Goal: Task Accomplishment & Management: Use online tool/utility

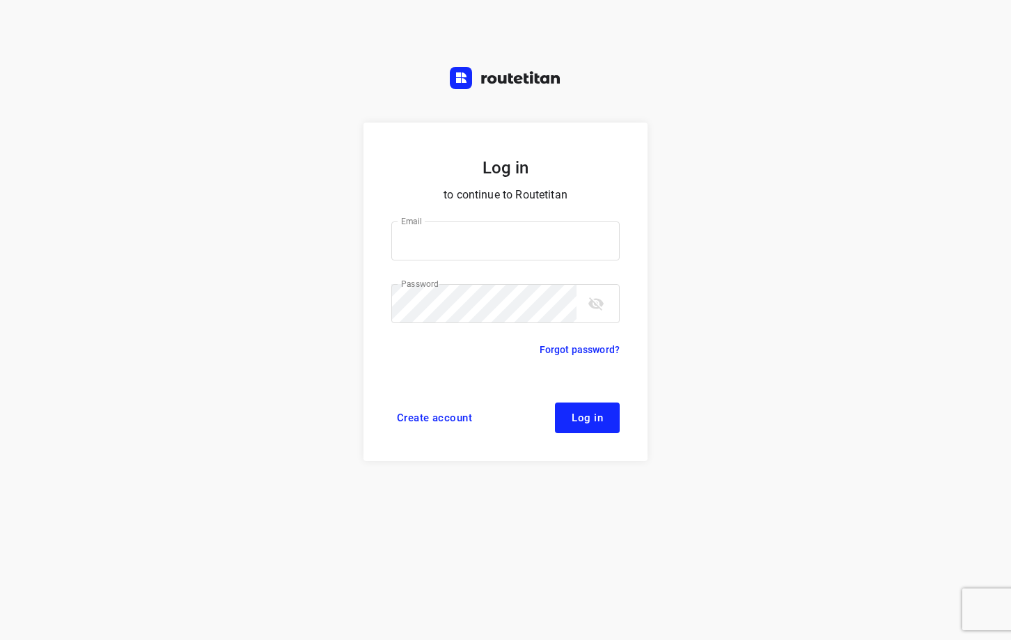
type input "[EMAIL_ADDRESS][DOMAIN_NAME]"
click at [579, 414] on span "Log in" at bounding box center [587, 417] width 31 height 11
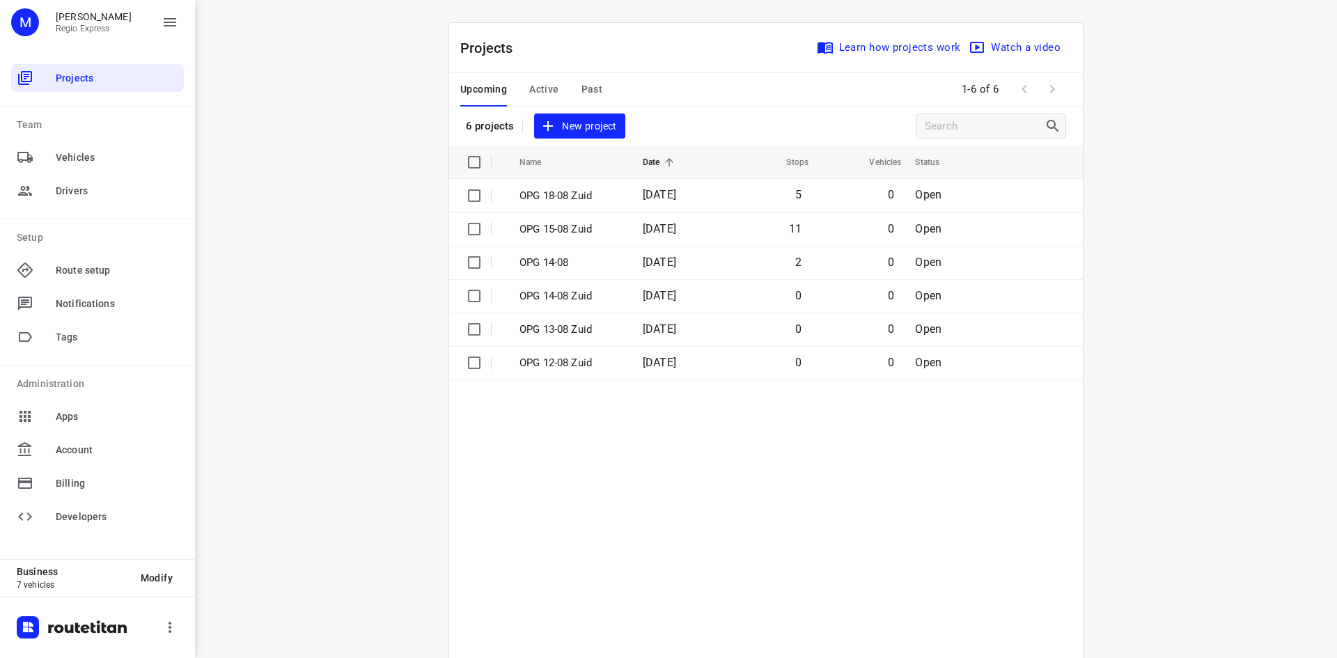
click at [548, 86] on span "Active" at bounding box center [543, 89] width 29 height 17
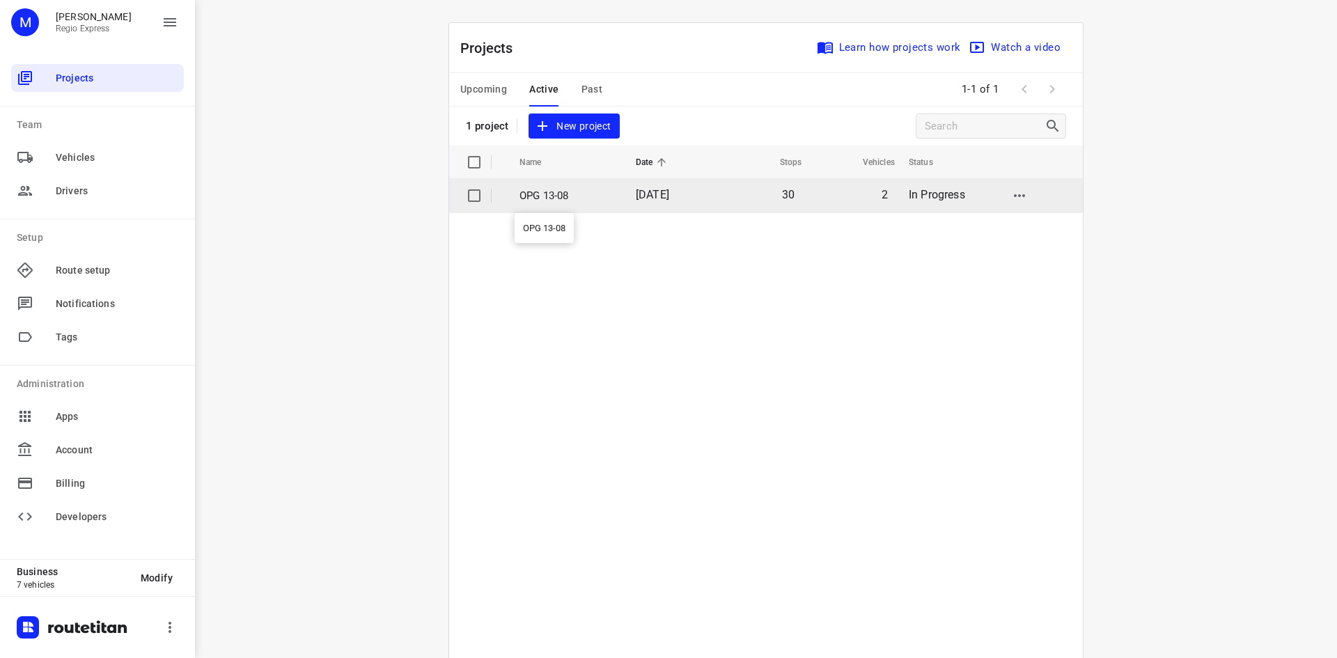
click at [557, 199] on p "OPG 13-08" at bounding box center [566, 196] width 95 height 16
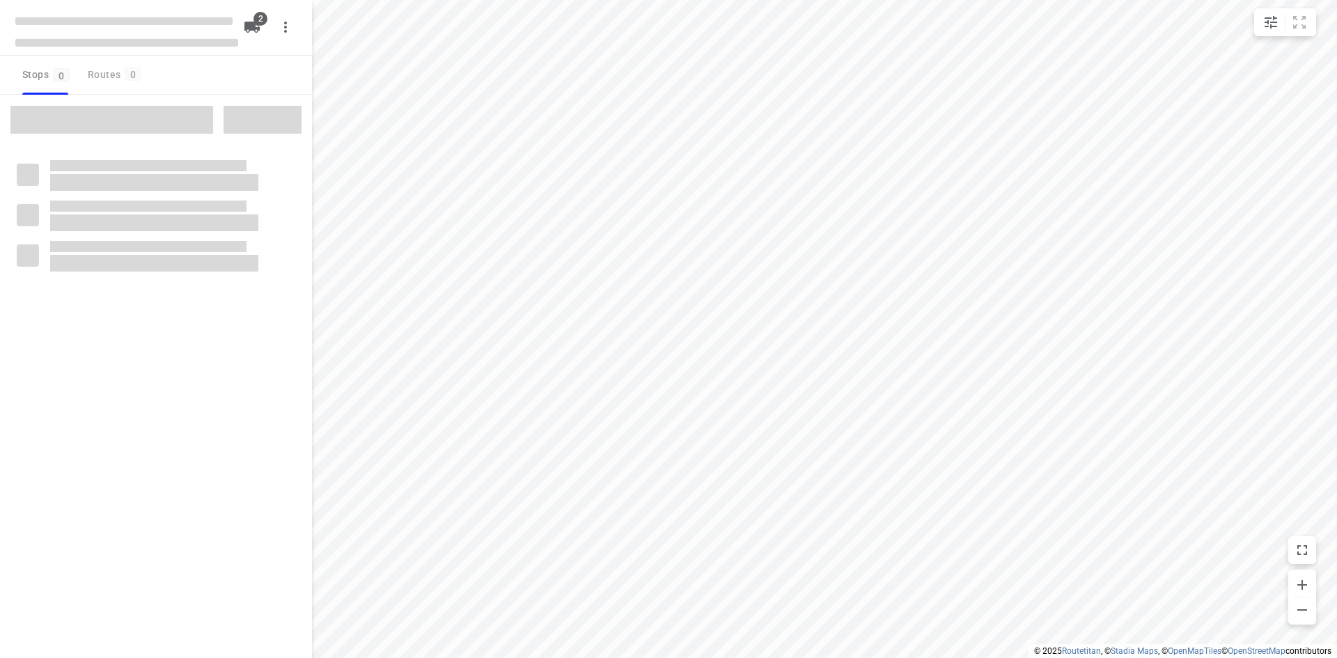
type input "distance"
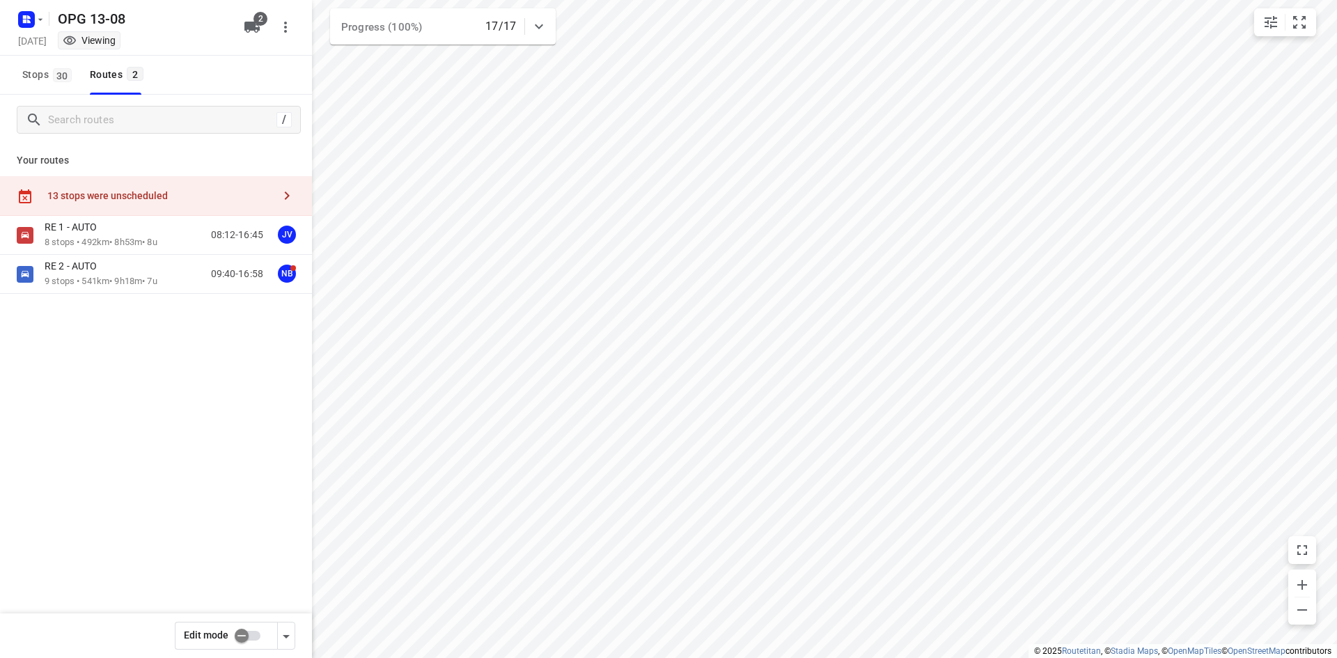
click at [253, 636] on input "checkbox" at bounding box center [241, 635] width 79 height 26
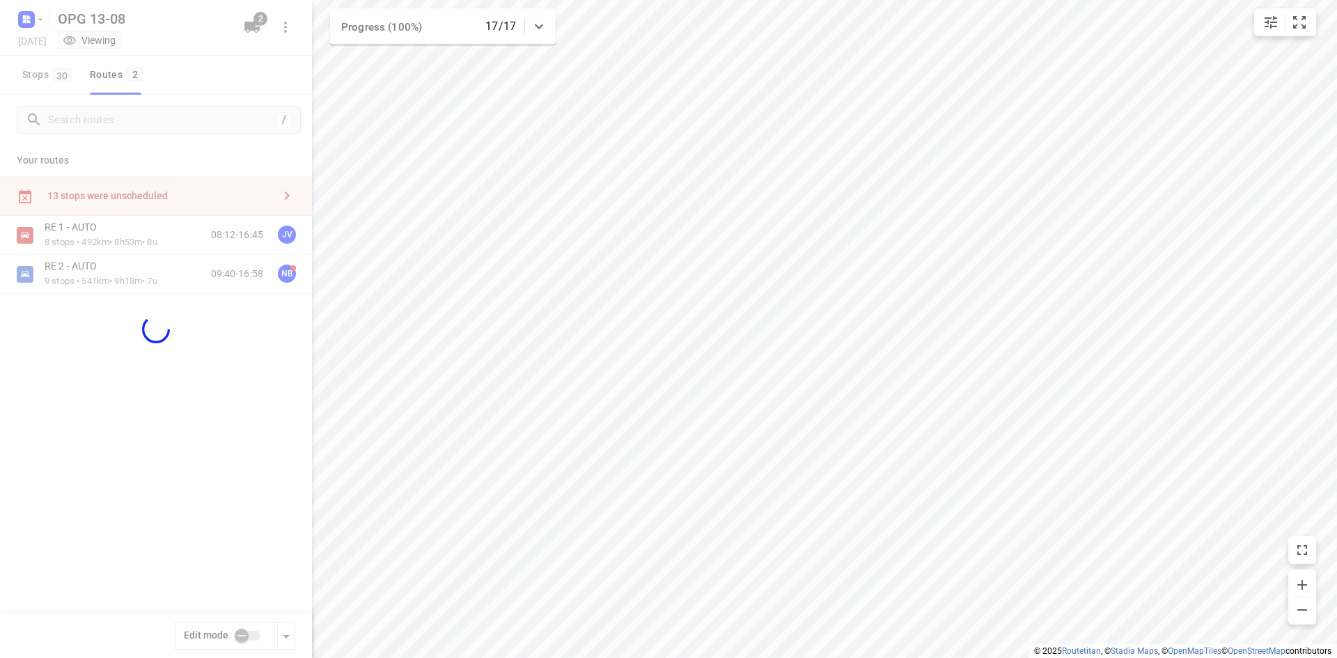
checkbox input "true"
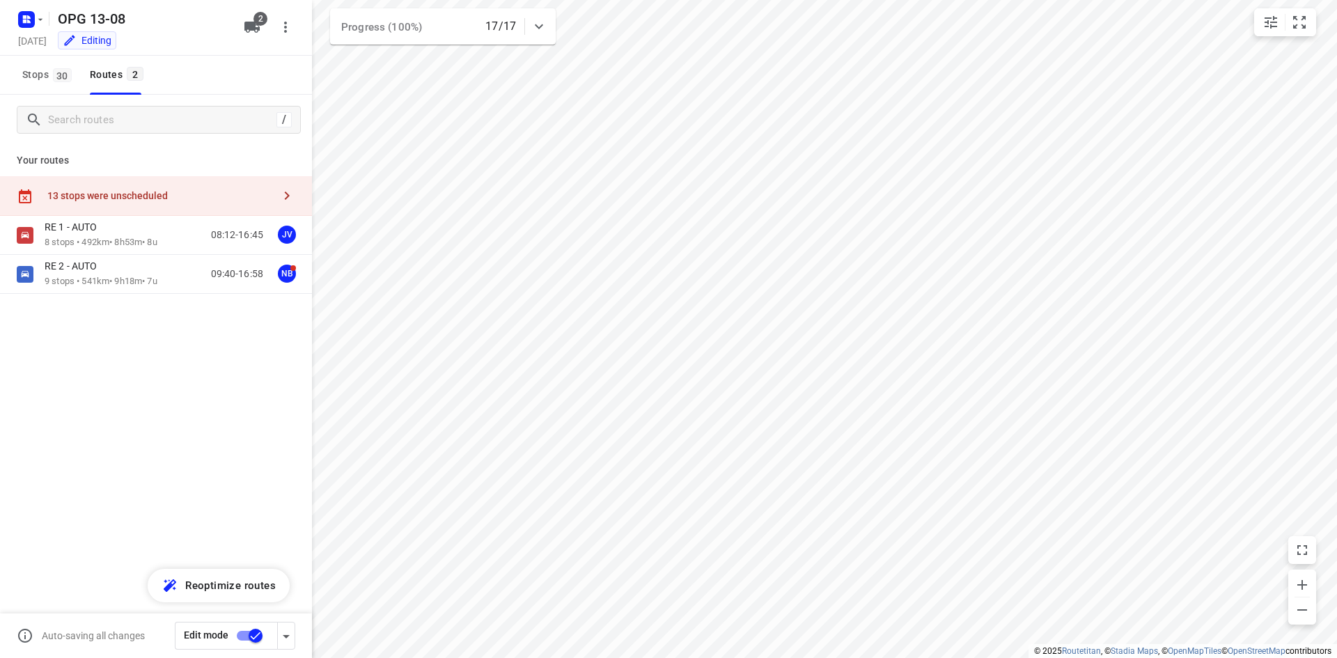
click at [282, 197] on icon "button" at bounding box center [286, 195] width 17 height 17
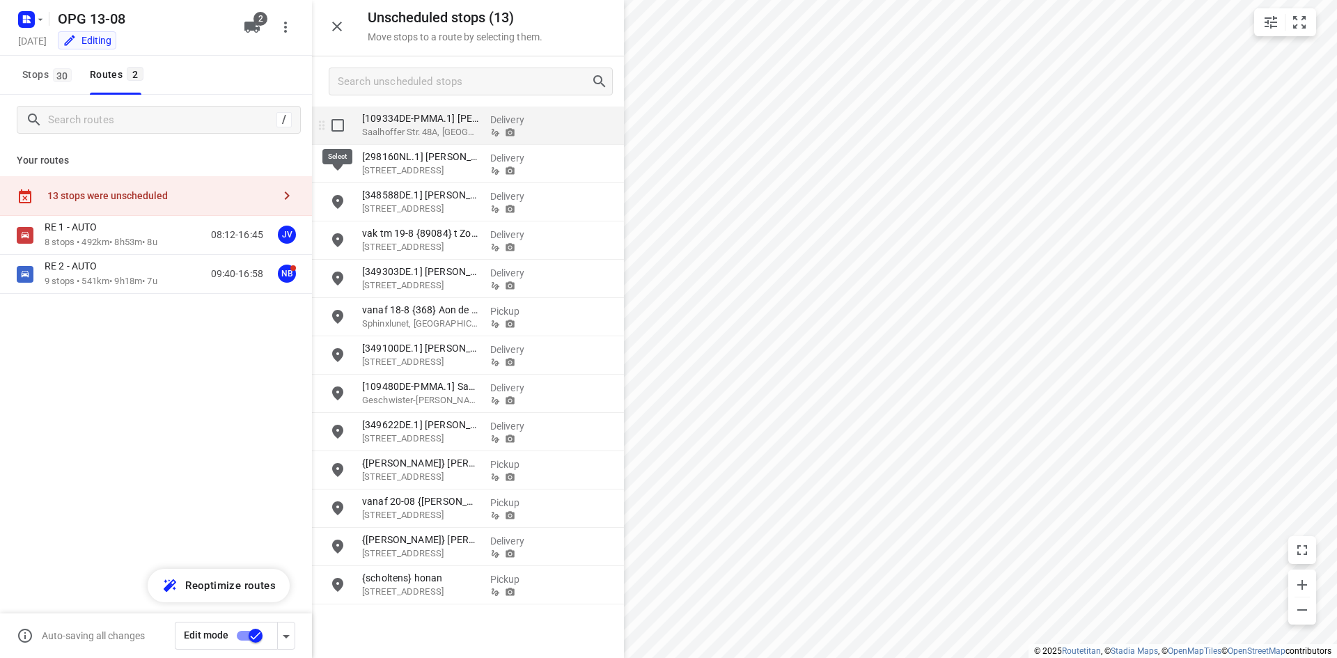
click at [337, 130] on input "grid" at bounding box center [338, 125] width 28 height 28
checkbox input "true"
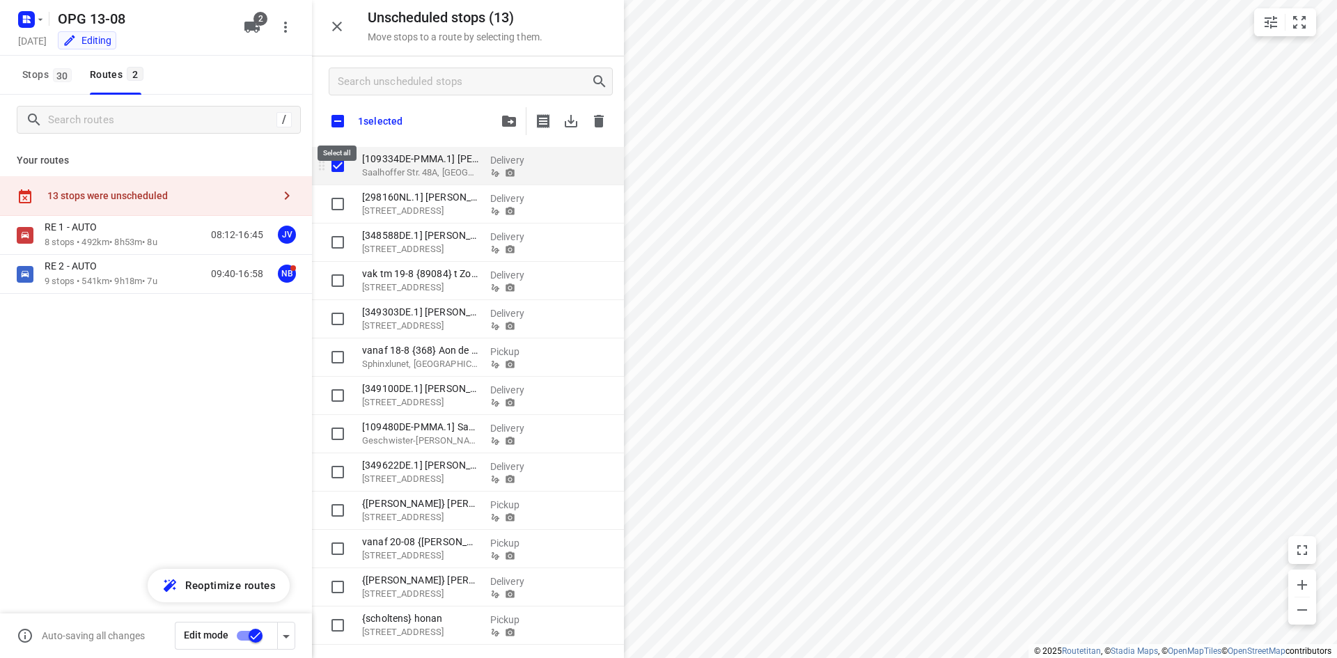
click at [337, 130] on input "checkbox" at bounding box center [337, 121] width 29 height 29
checkbox input "true"
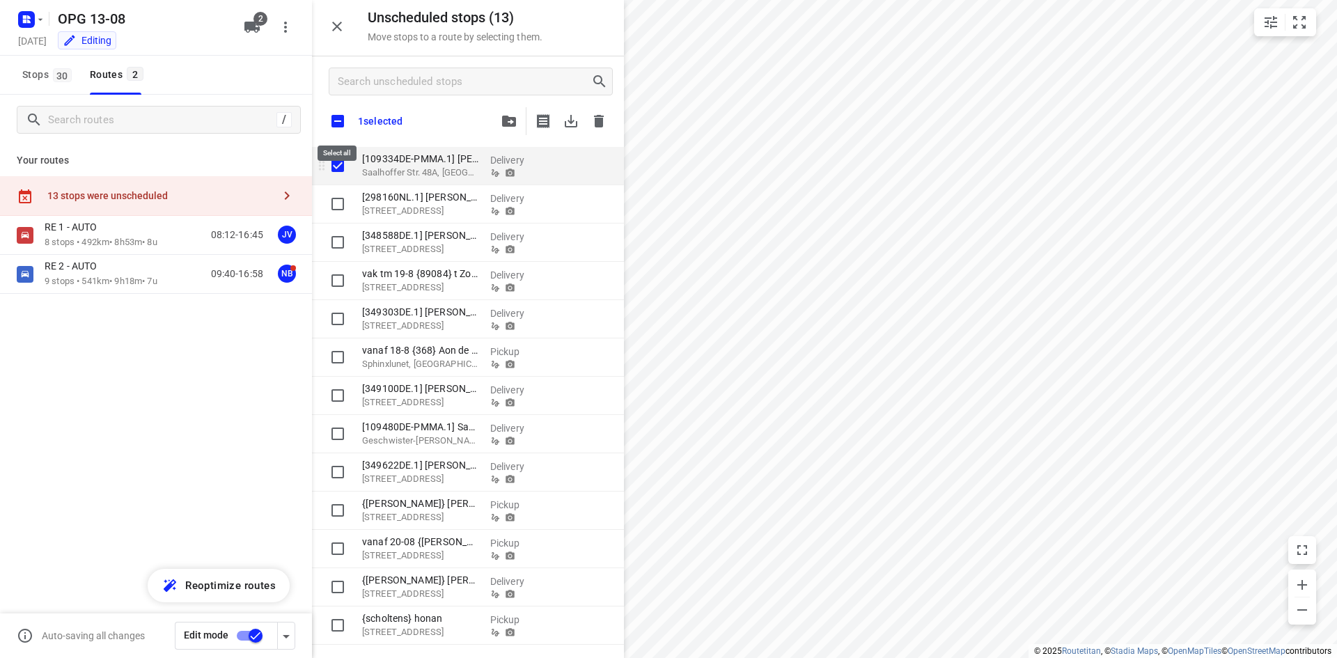
checkbox input "true"
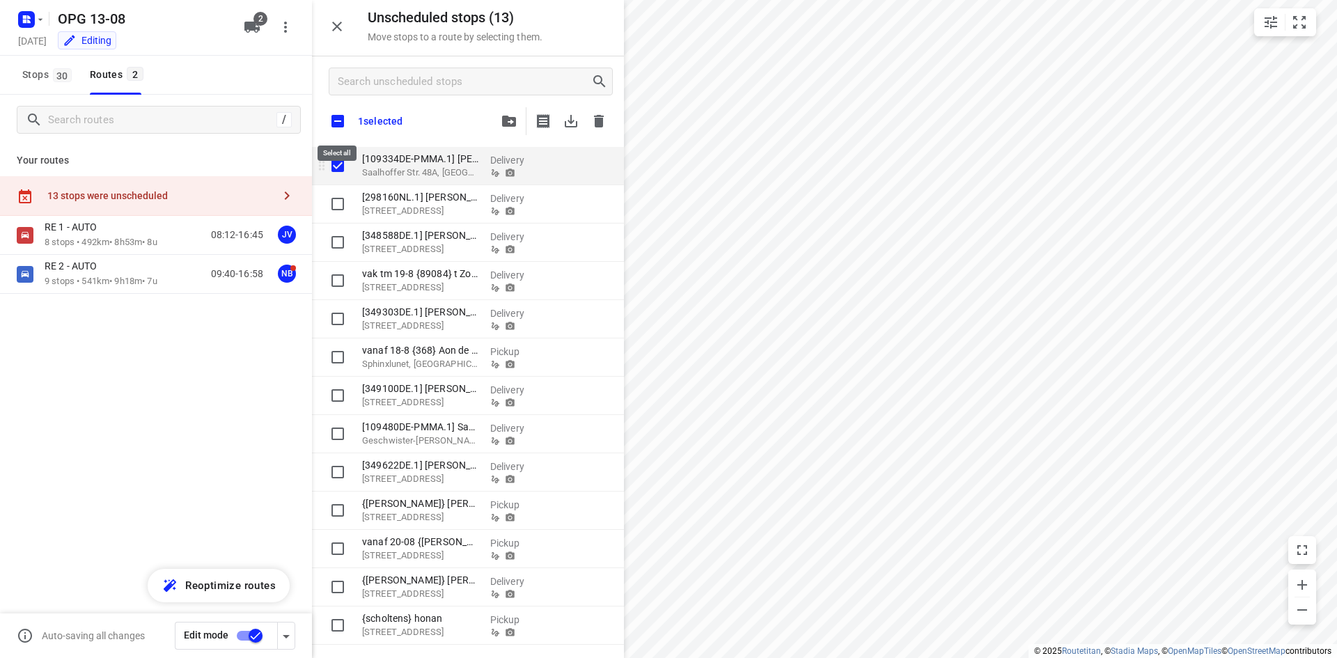
checkbox input "true"
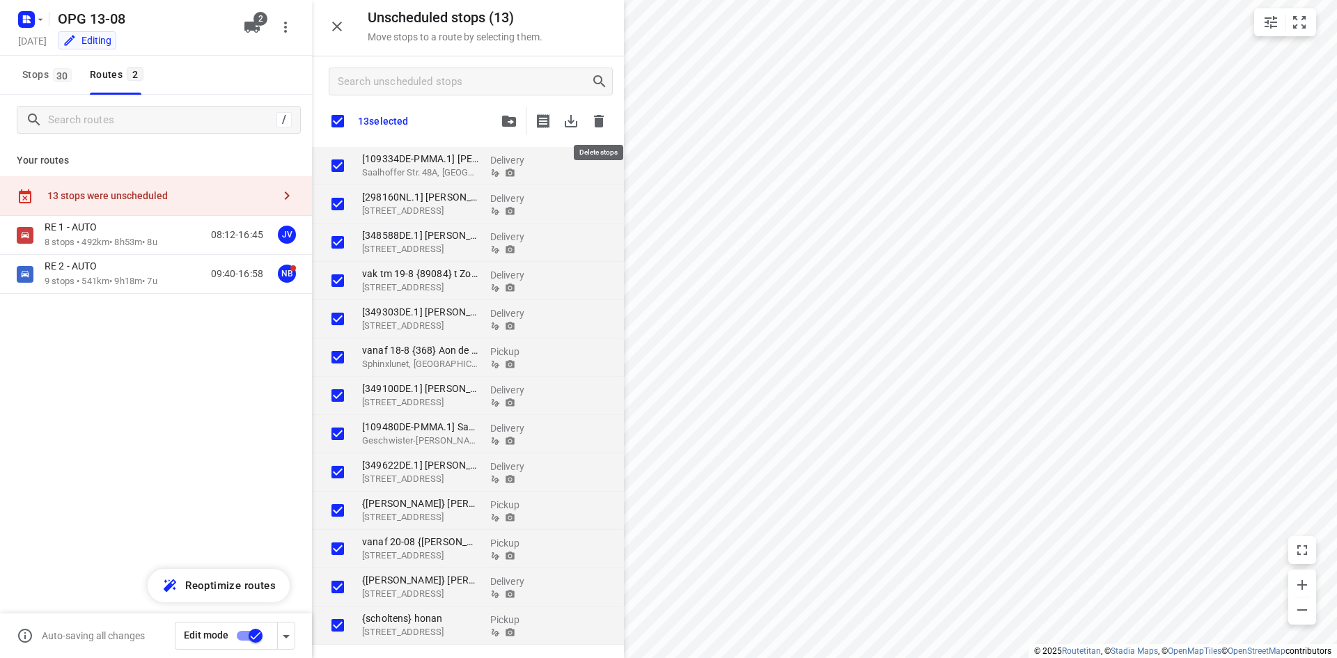
click at [599, 115] on icon "button" at bounding box center [599, 121] width 10 height 13
checkbox input "true"
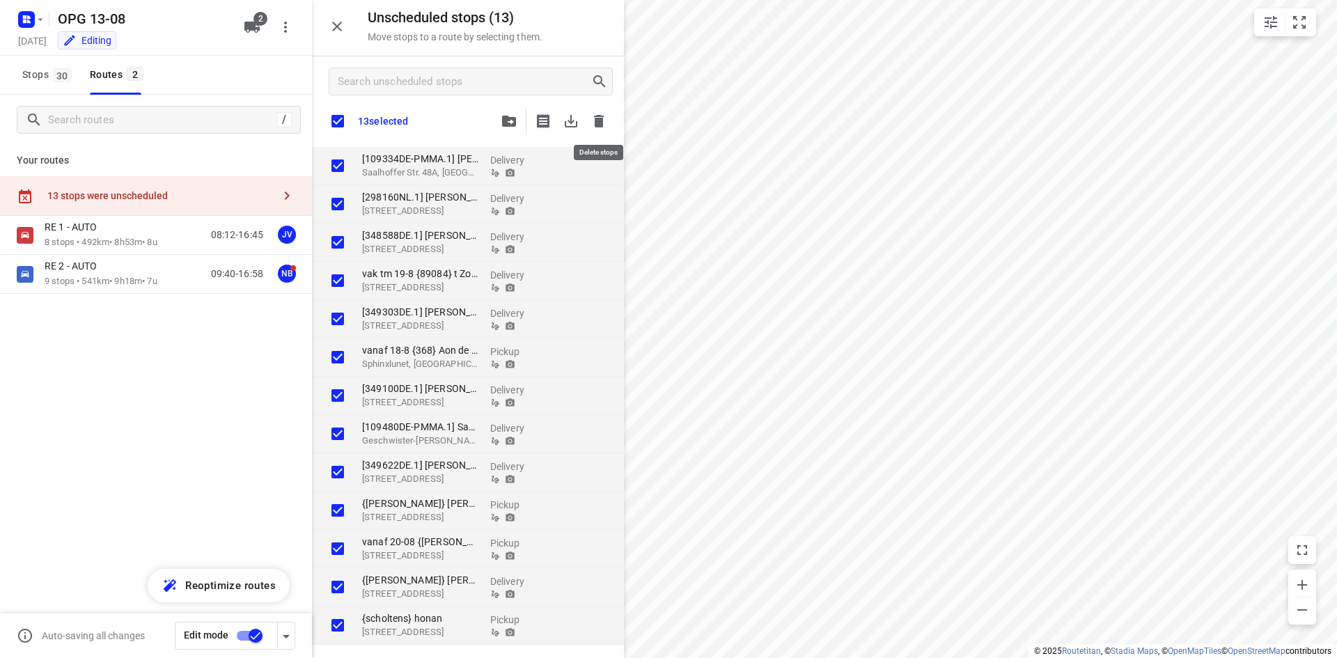
checkbox input "true"
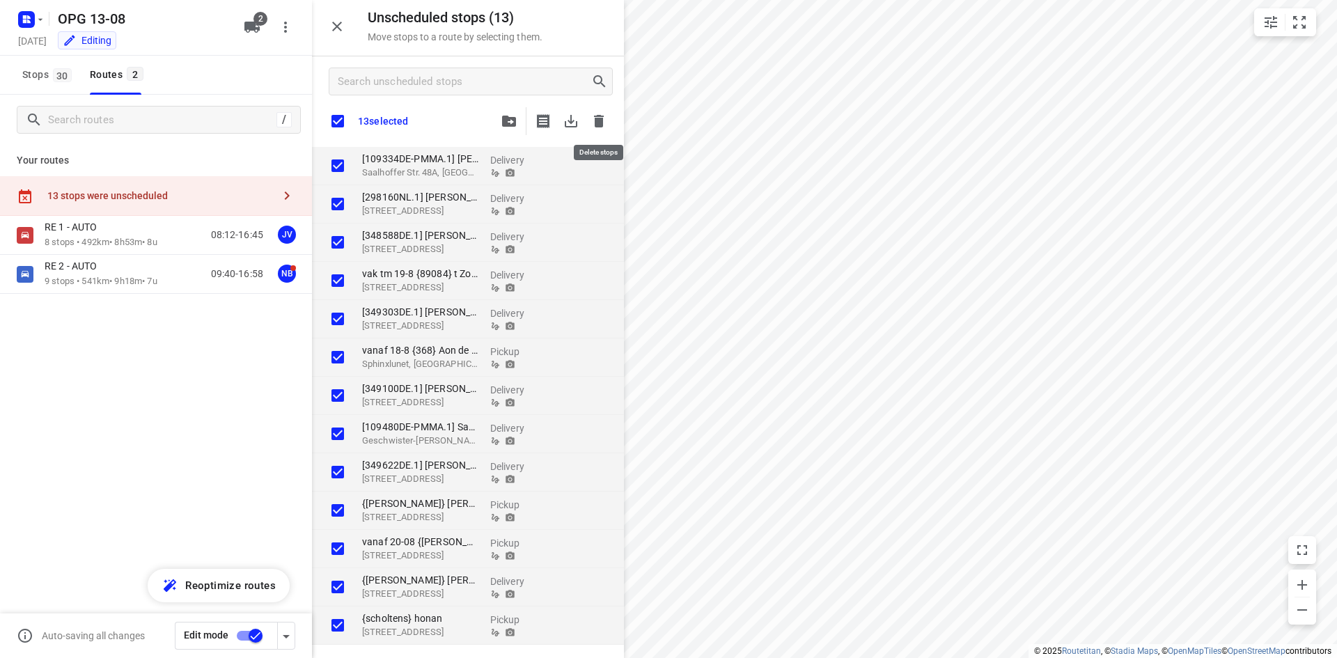
checkbox input "true"
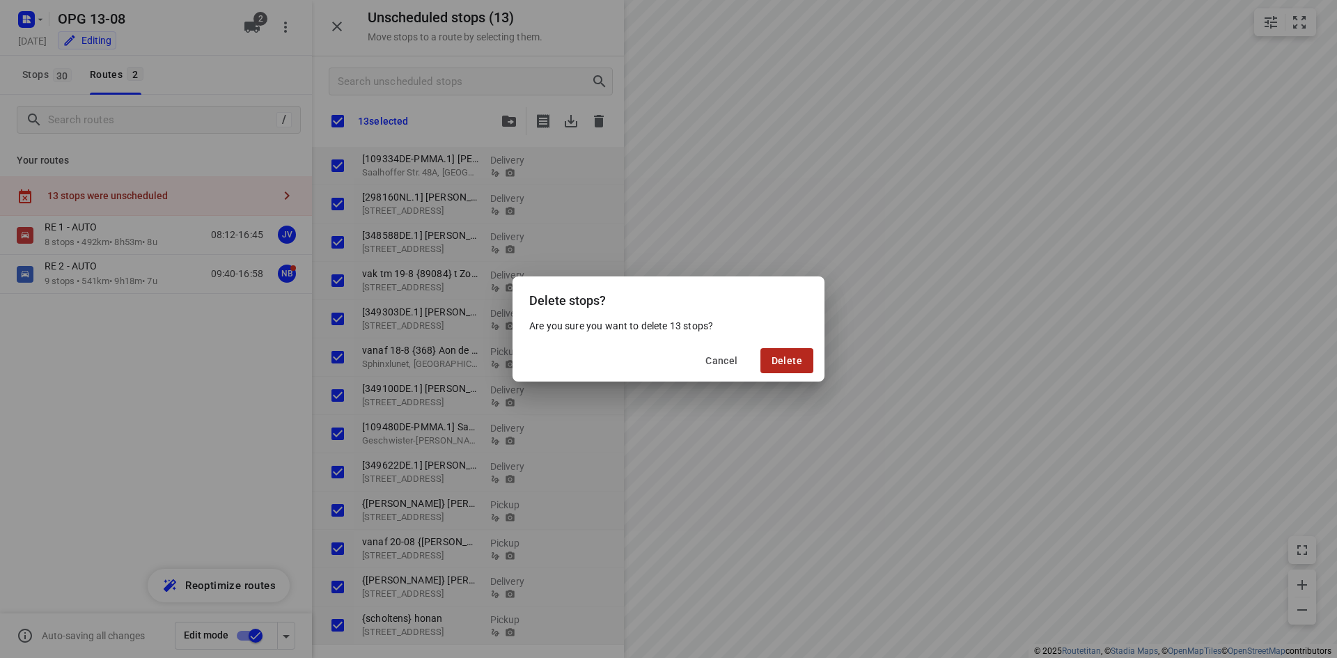
click at [796, 352] on button "Delete" at bounding box center [786, 360] width 53 height 25
checkbox input "true"
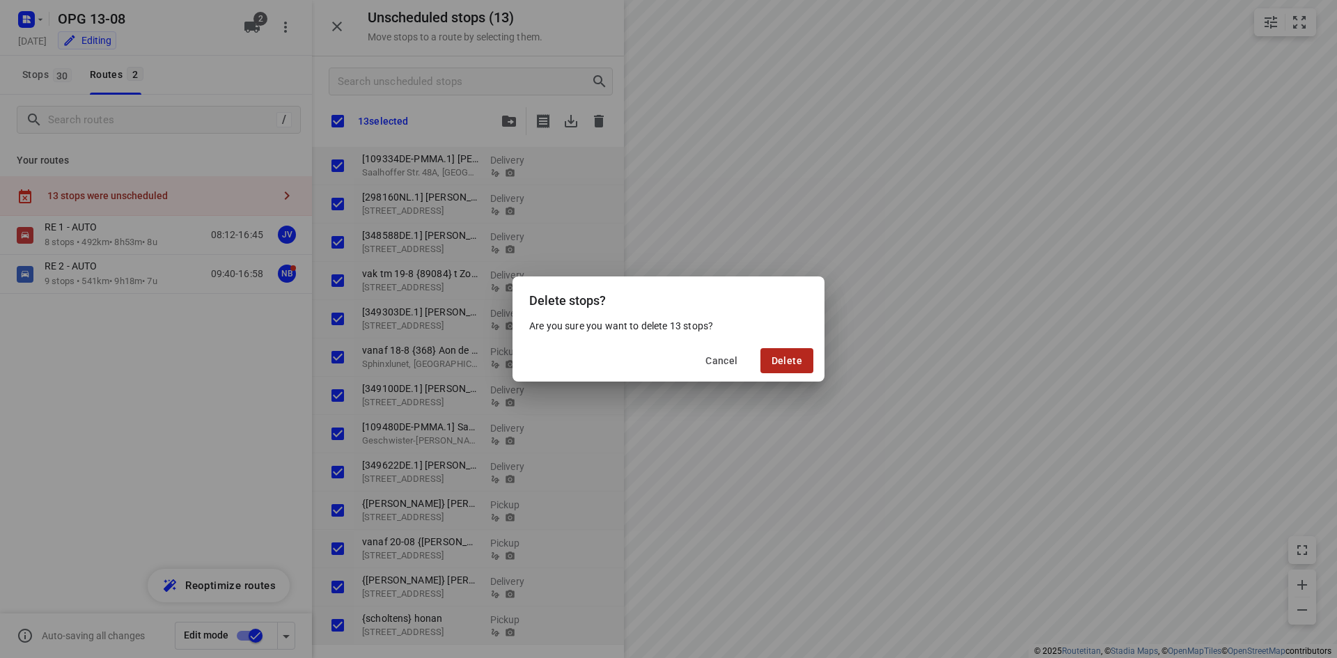
checkbox input "true"
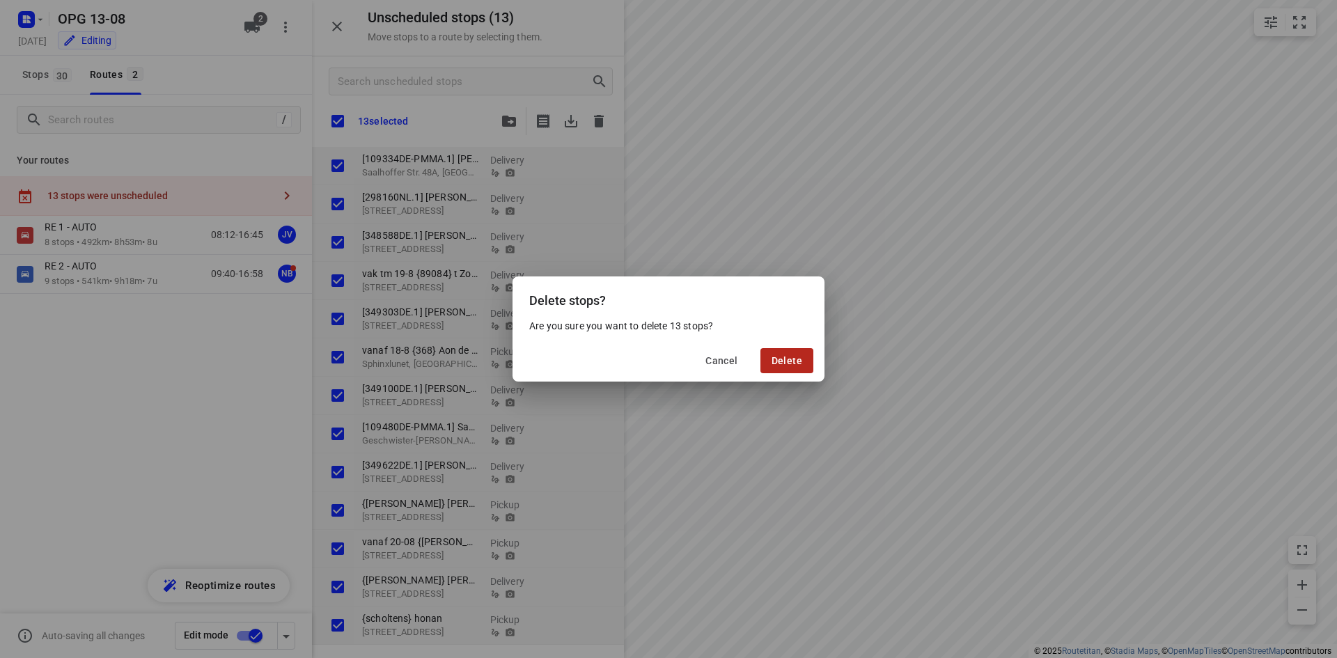
checkbox input "true"
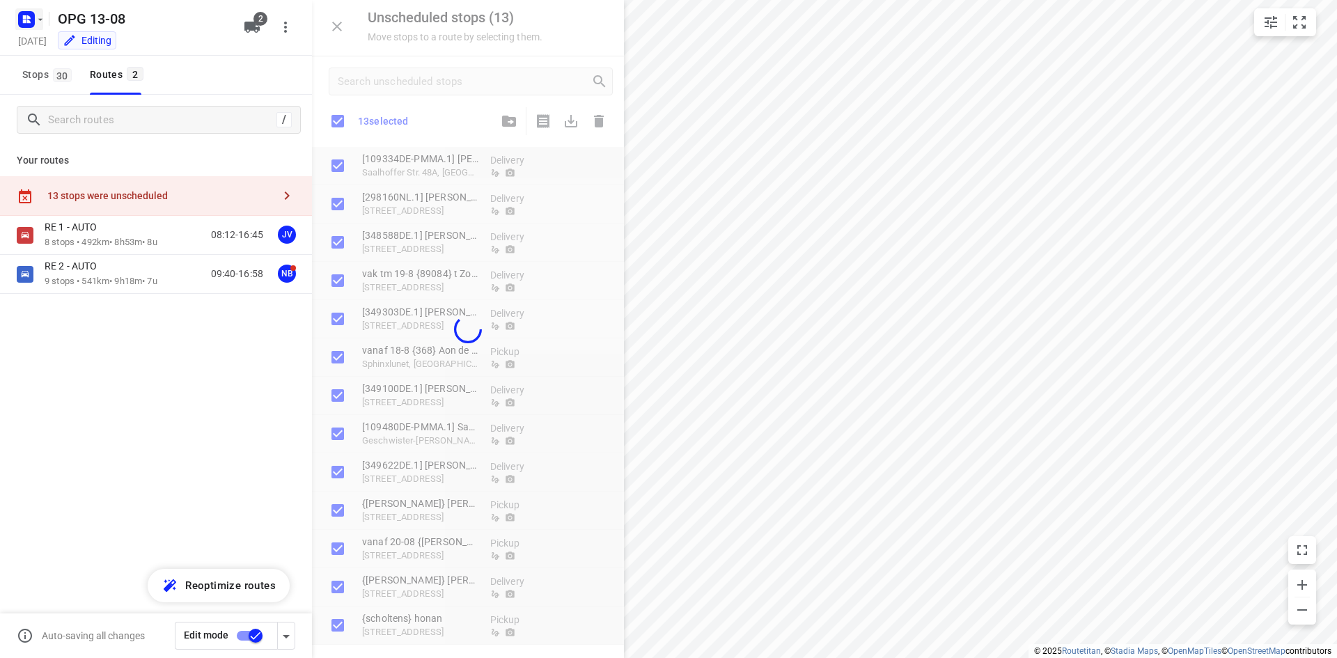
click at [35, 15] on icon "button" at bounding box center [40, 19] width 11 height 11
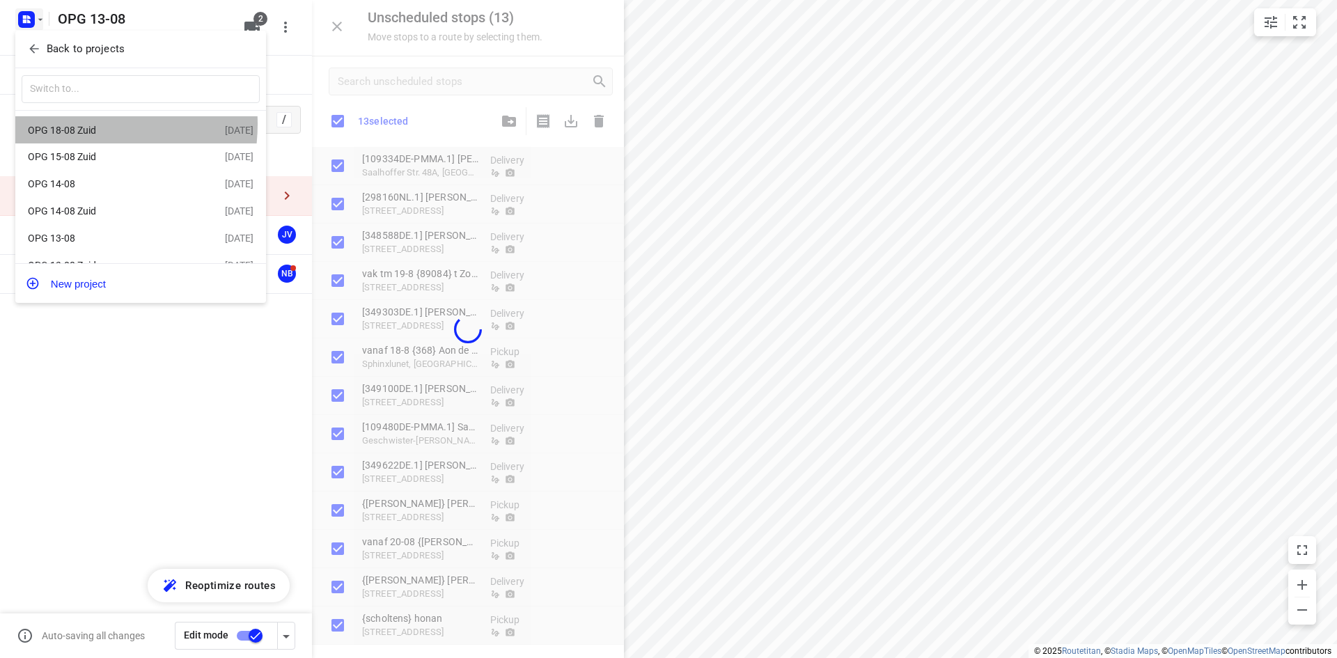
click at [72, 125] on div "OPG 18-08 Zuid" at bounding box center [108, 130] width 160 height 11
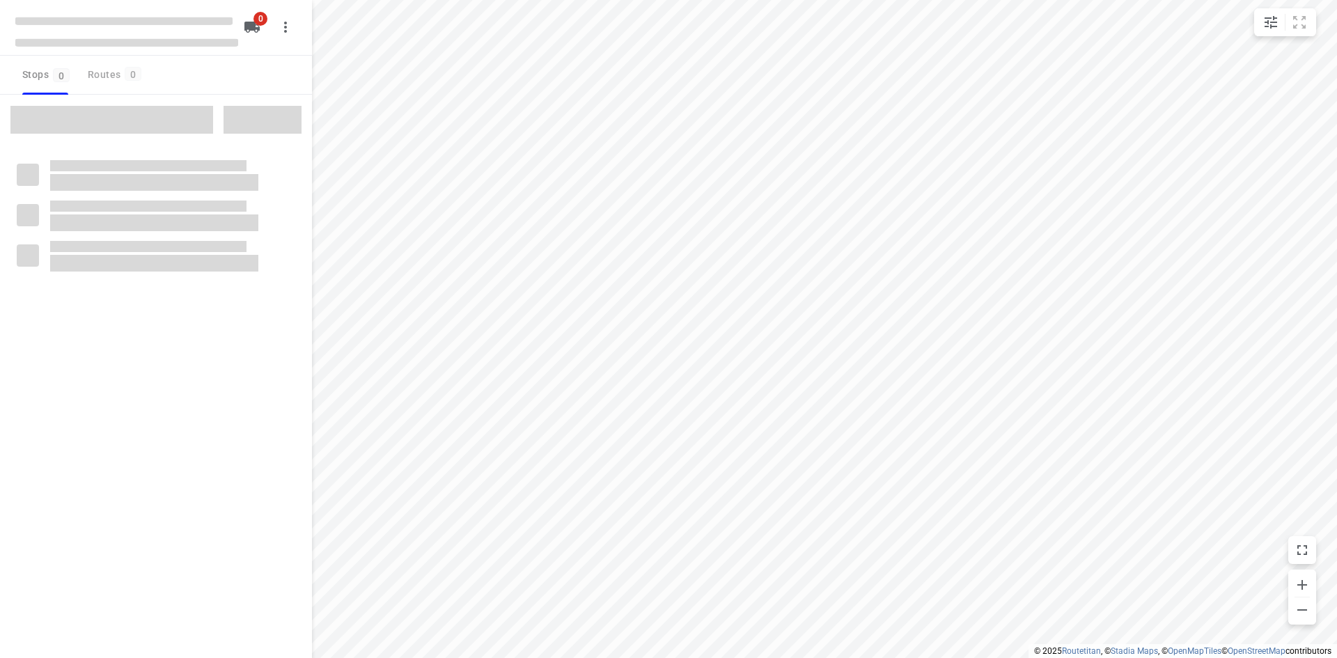
type input "distance"
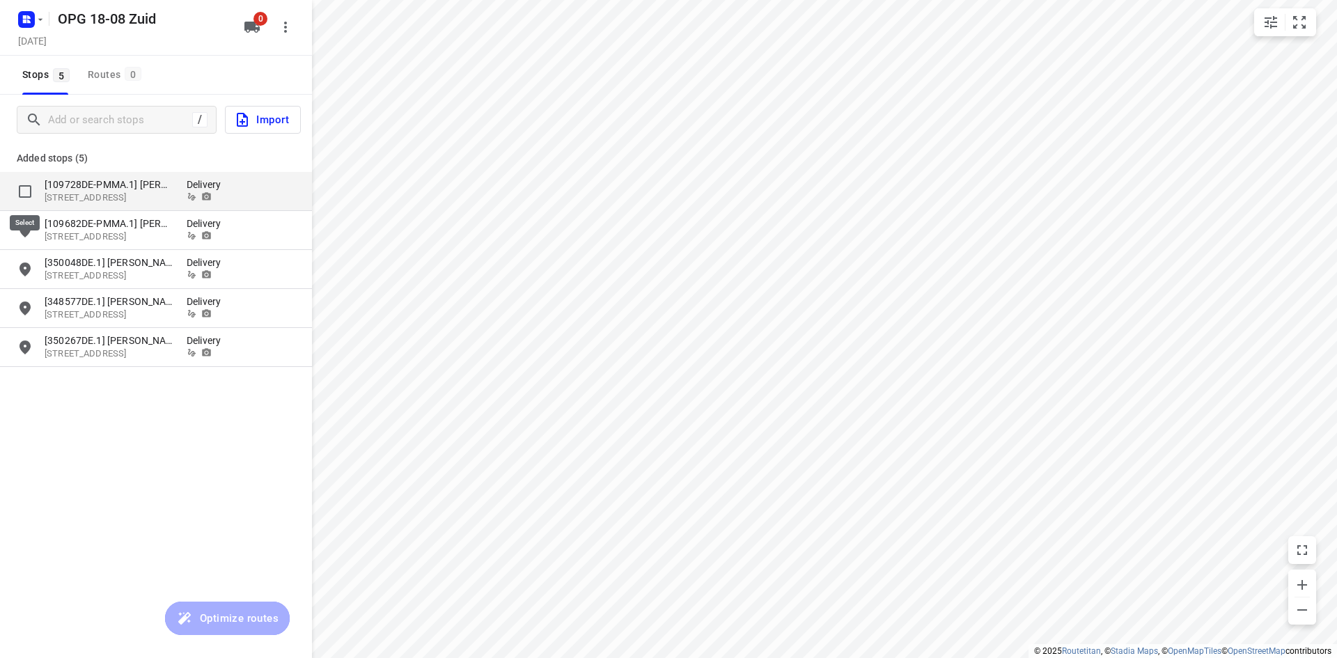
click at [19, 188] on input "grid" at bounding box center [25, 192] width 28 height 28
checkbox input "true"
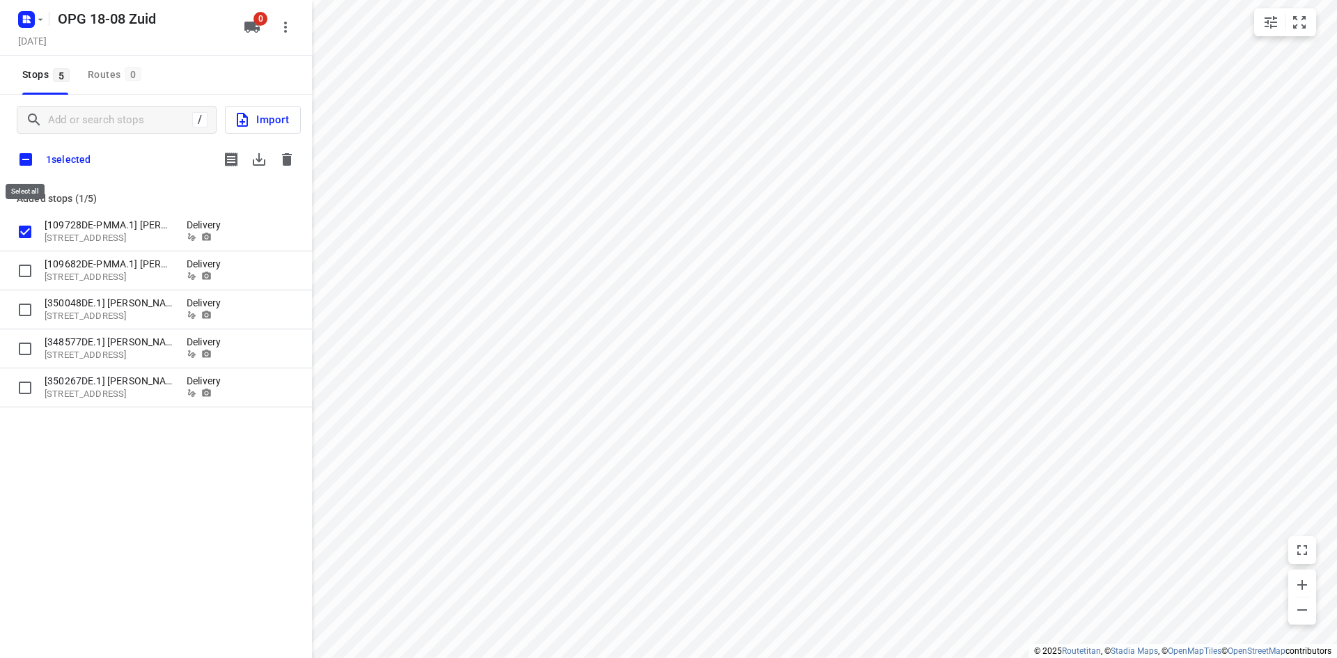
click at [26, 155] on input "checkbox" at bounding box center [25, 159] width 29 height 29
checkbox input "true"
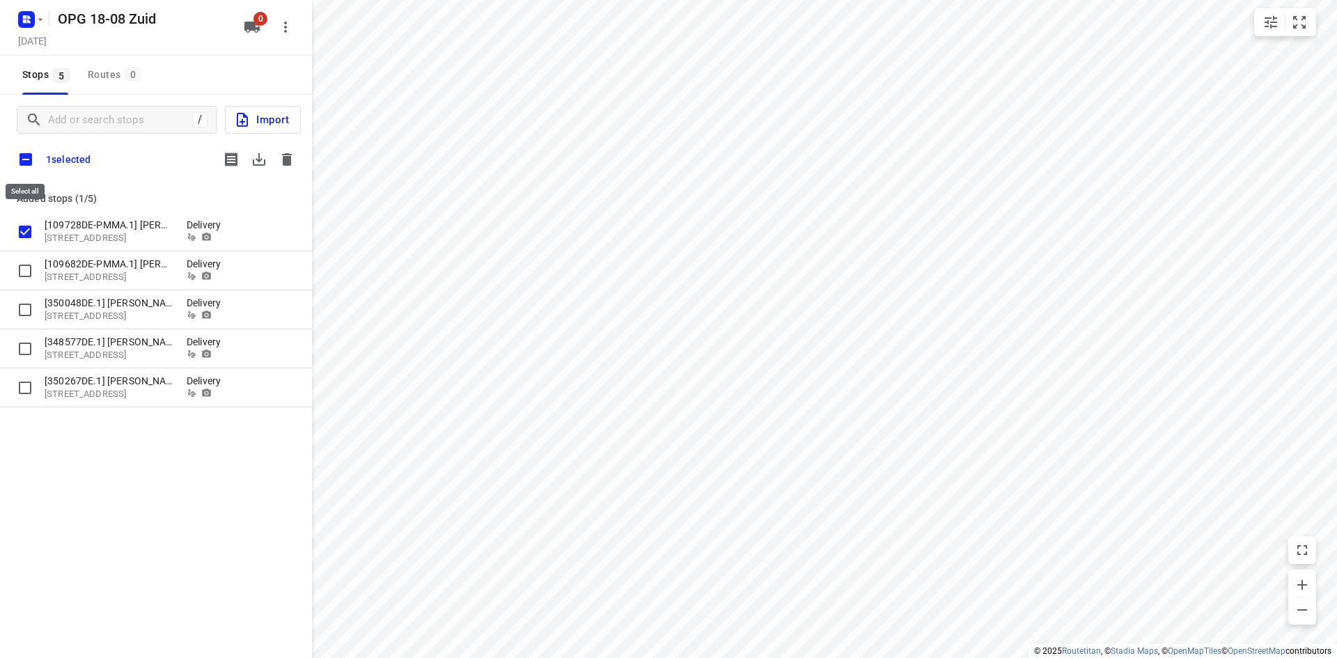
checkbox input "true"
click at [262, 162] on icon "button" at bounding box center [259, 159] width 17 height 17
click at [287, 164] on icon "button" at bounding box center [287, 159] width 10 height 13
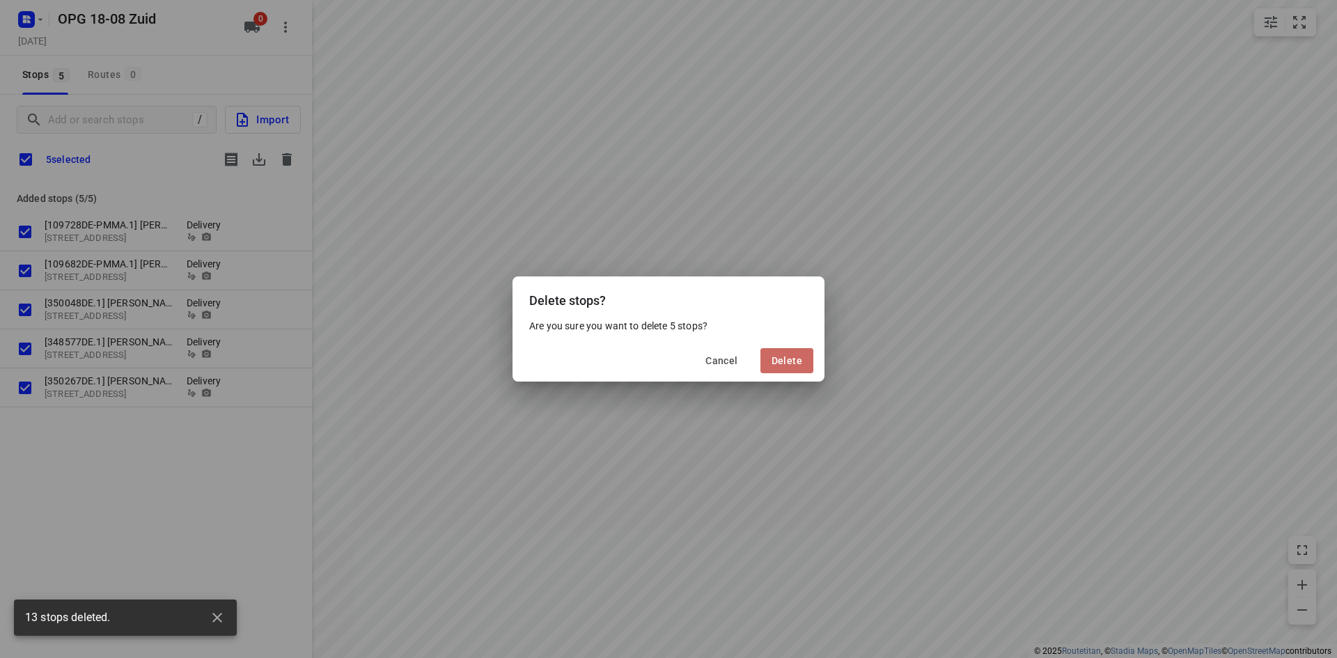
click at [788, 360] on span "Delete" at bounding box center [786, 360] width 31 height 11
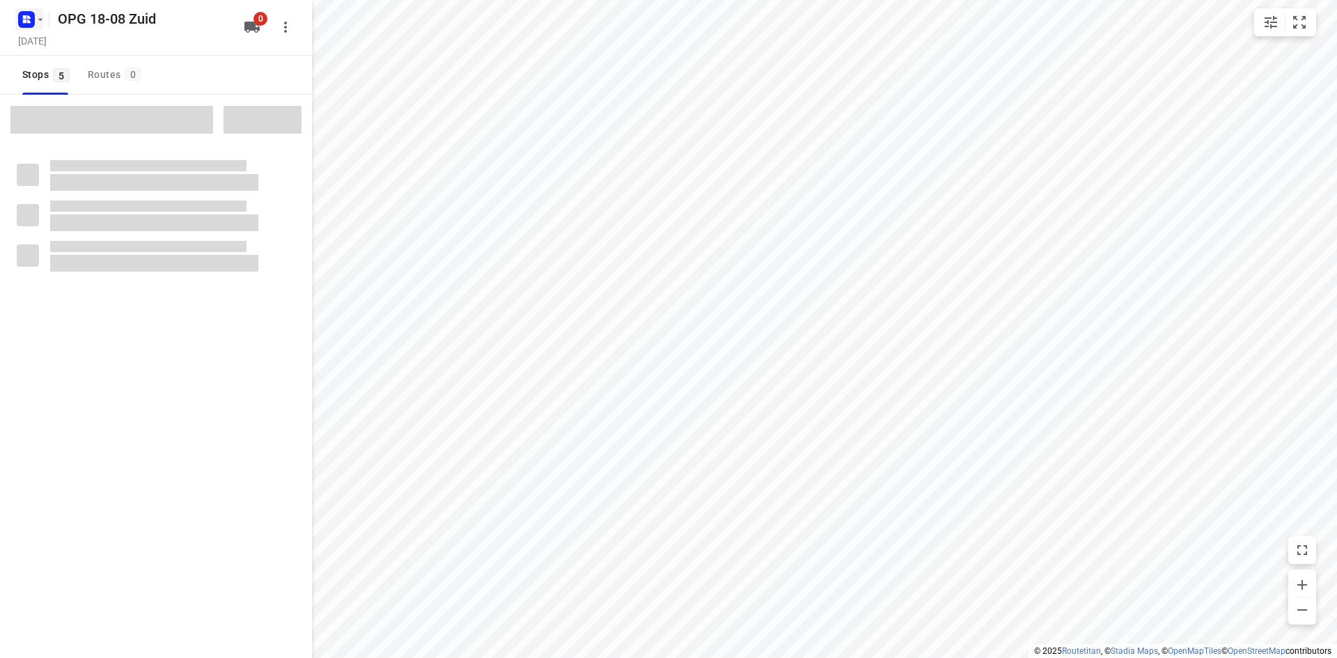
click at [42, 17] on icon "button" at bounding box center [40, 19] width 11 height 11
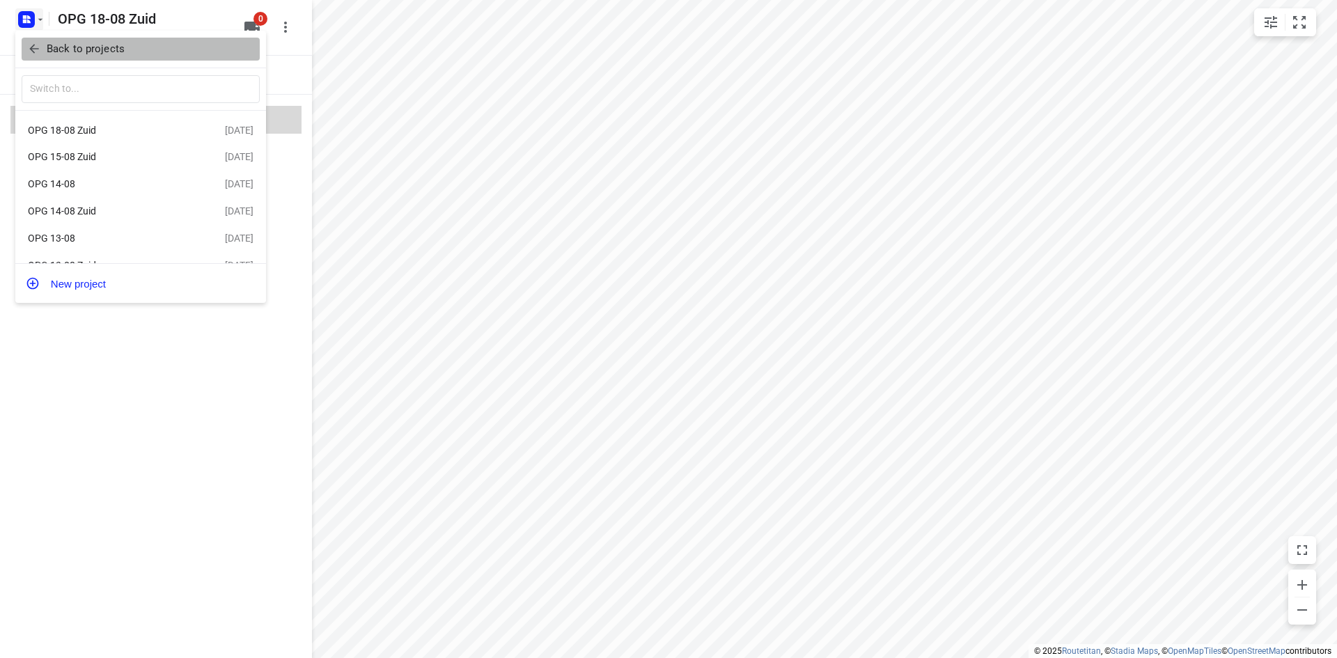
click at [82, 41] on p "Back to projects" at bounding box center [86, 49] width 78 height 16
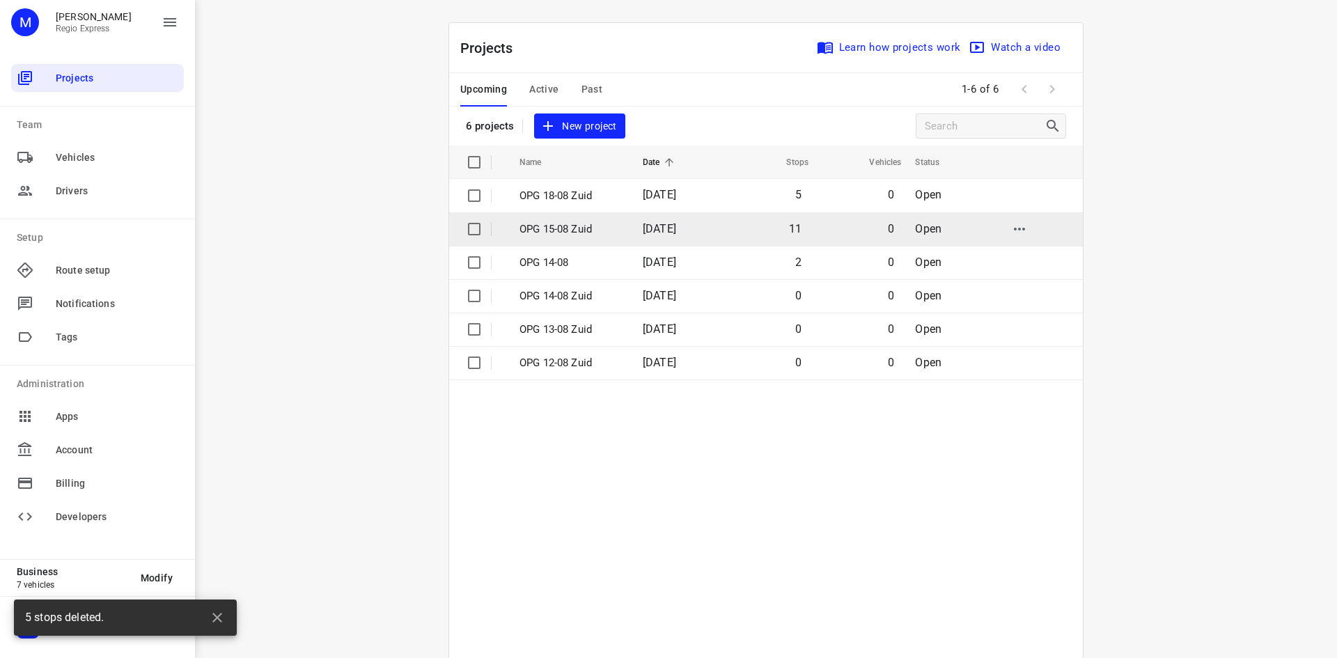
click at [528, 224] on p "OPG 15-08 Zuid" at bounding box center [570, 229] width 102 height 16
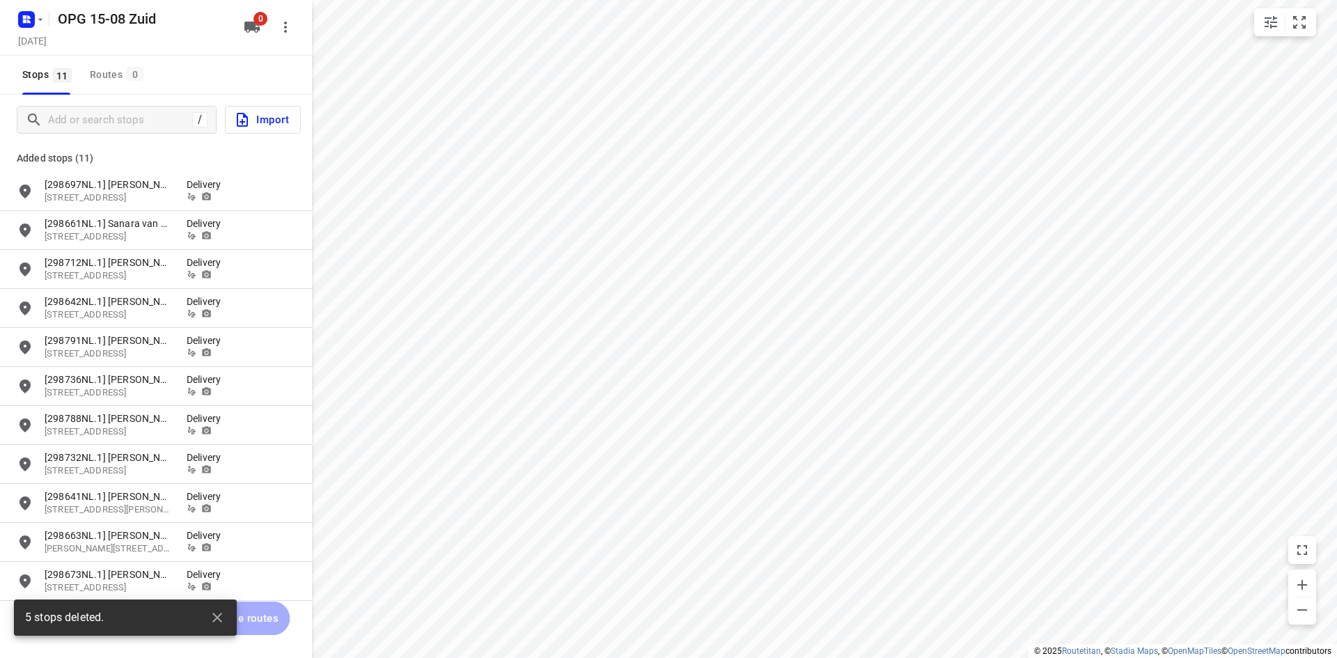
type input "distance"
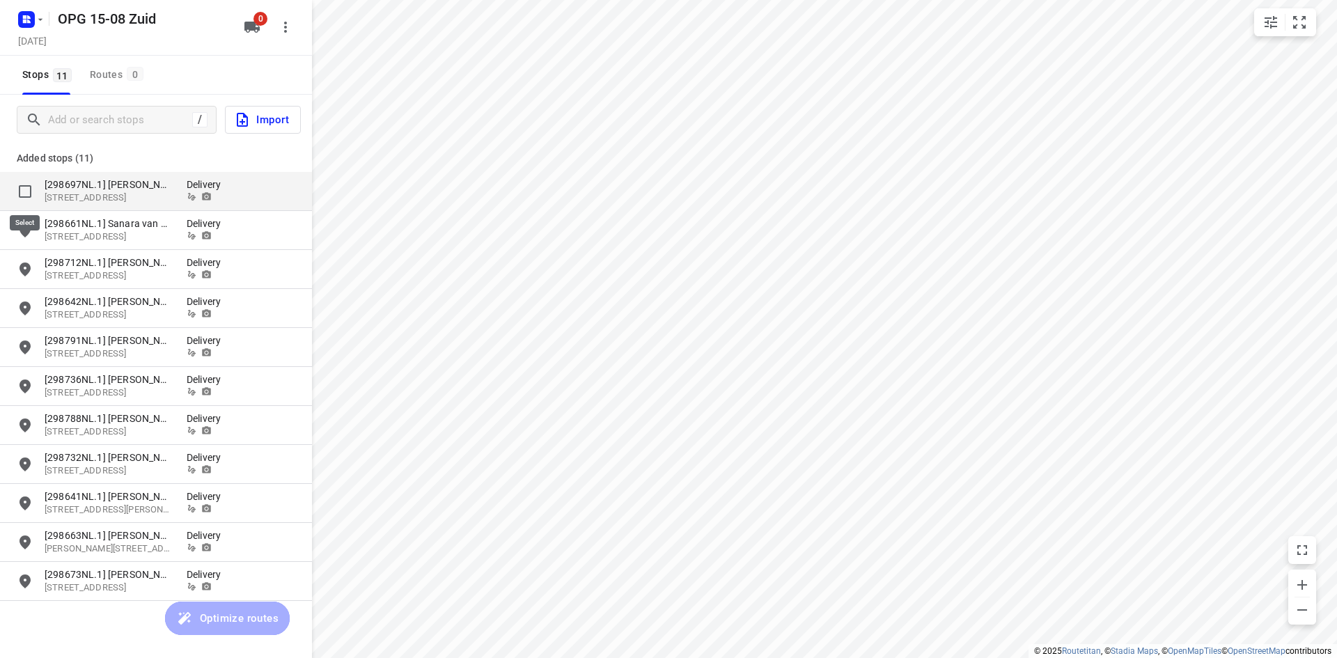
click at [29, 193] on input "grid" at bounding box center [25, 192] width 28 height 28
checkbox input "true"
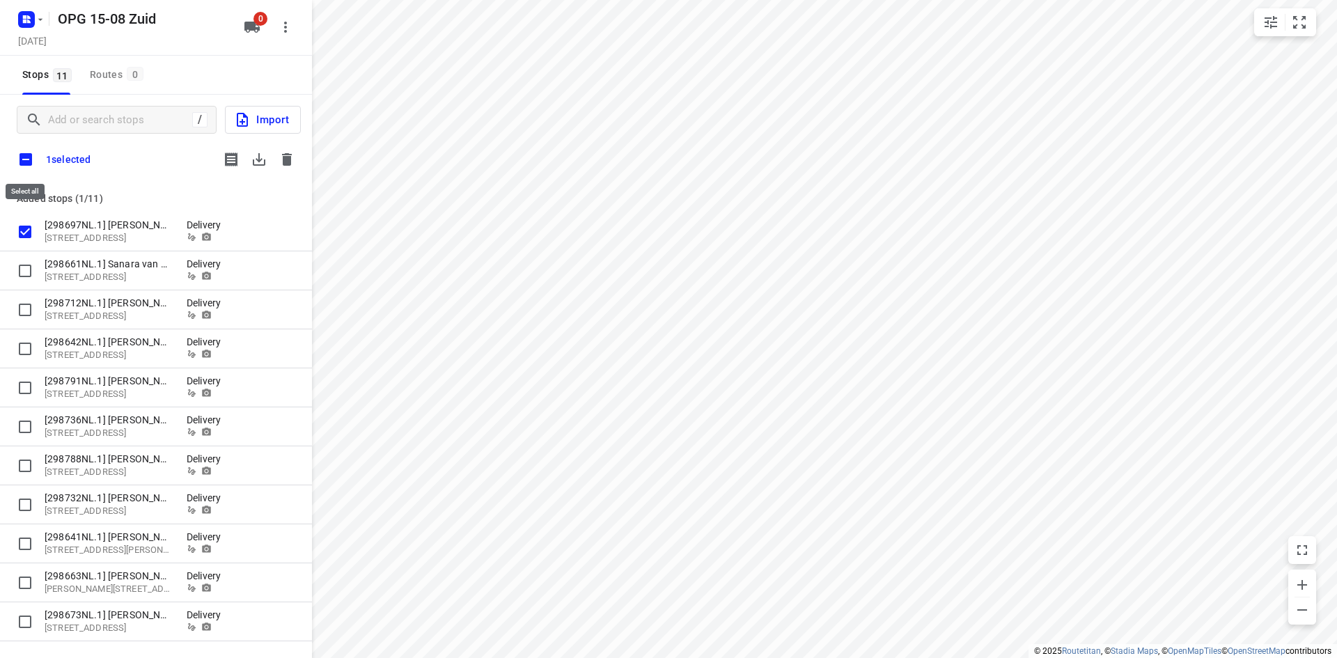
click at [22, 163] on input "checkbox" at bounding box center [25, 159] width 29 height 29
checkbox input "true"
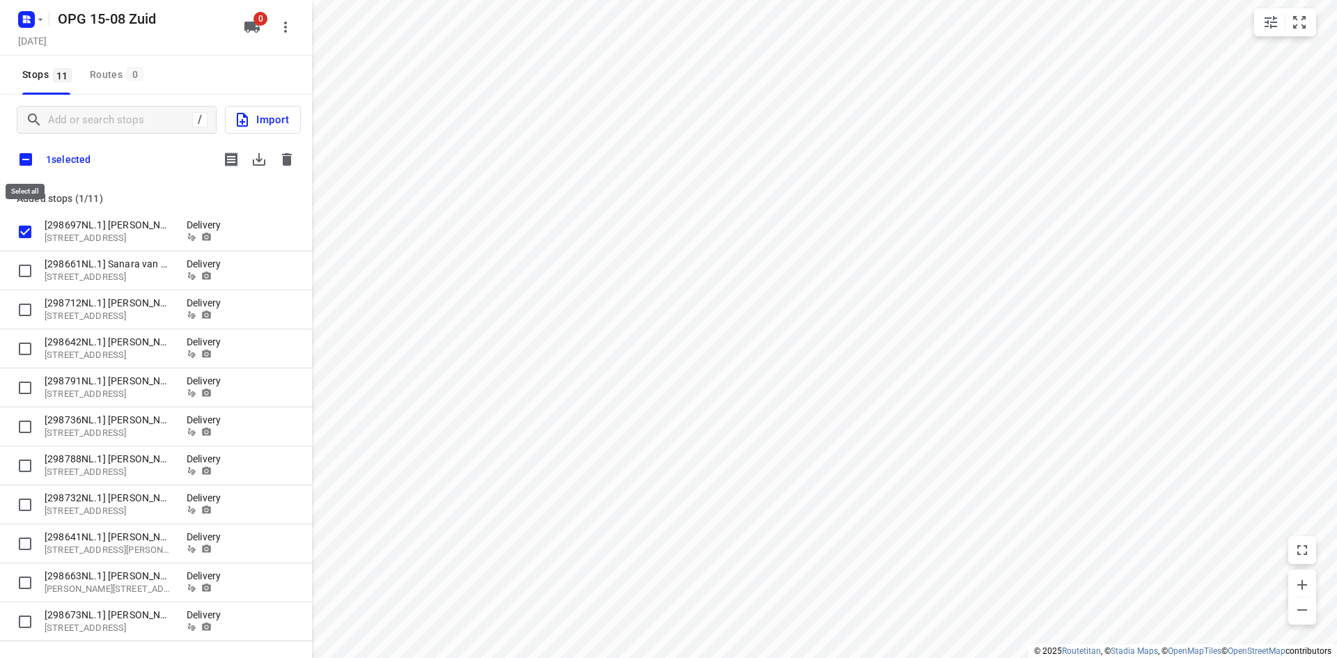
checkbox input "true"
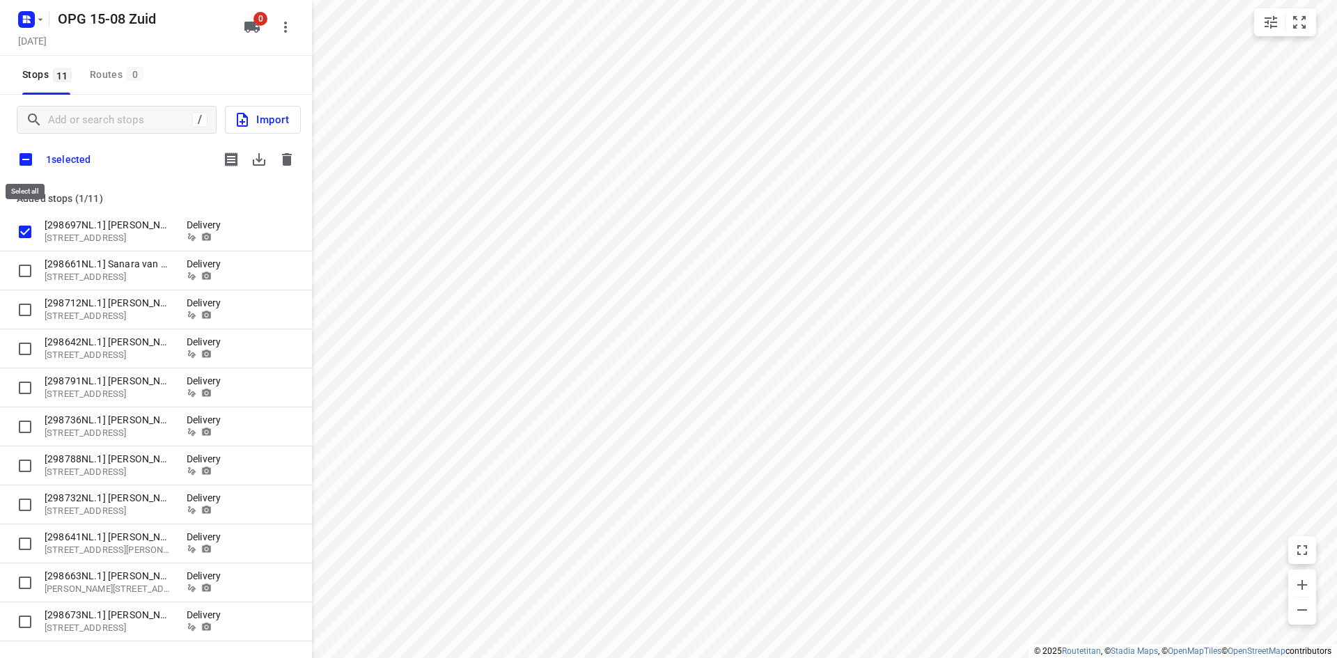
checkbox input "true"
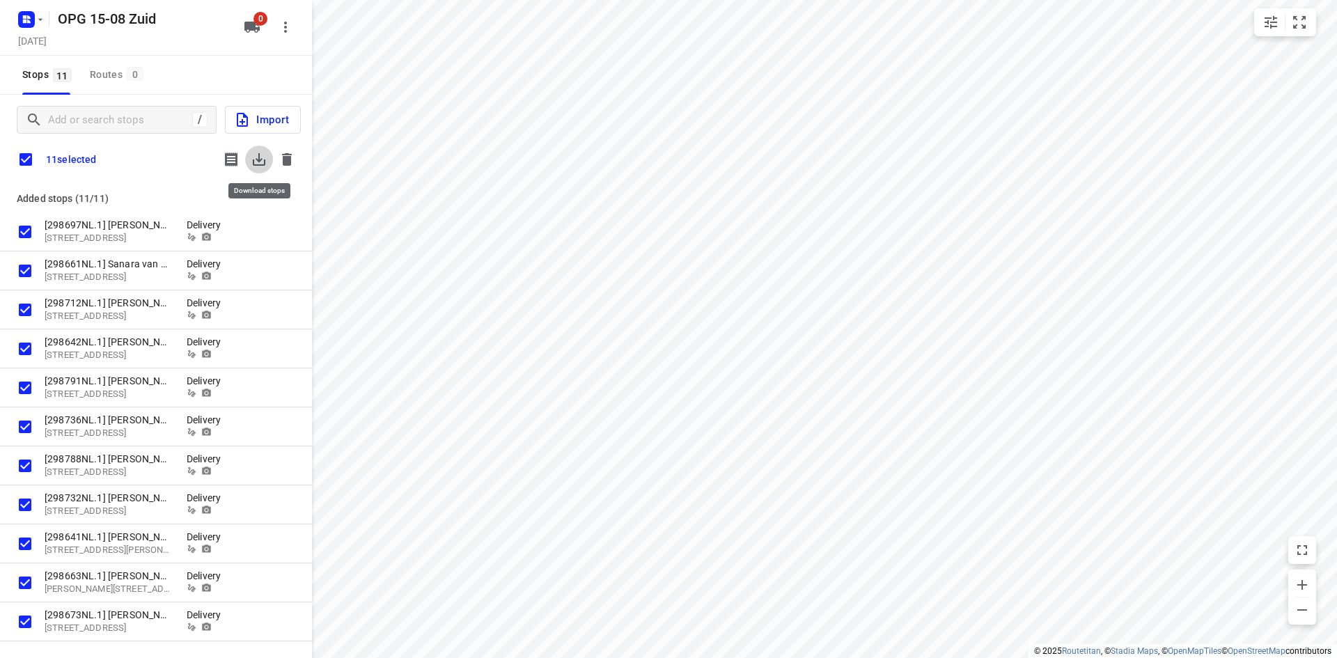
click at [260, 164] on icon "button" at bounding box center [259, 159] width 13 height 13
click at [285, 165] on icon "button" at bounding box center [287, 159] width 10 height 13
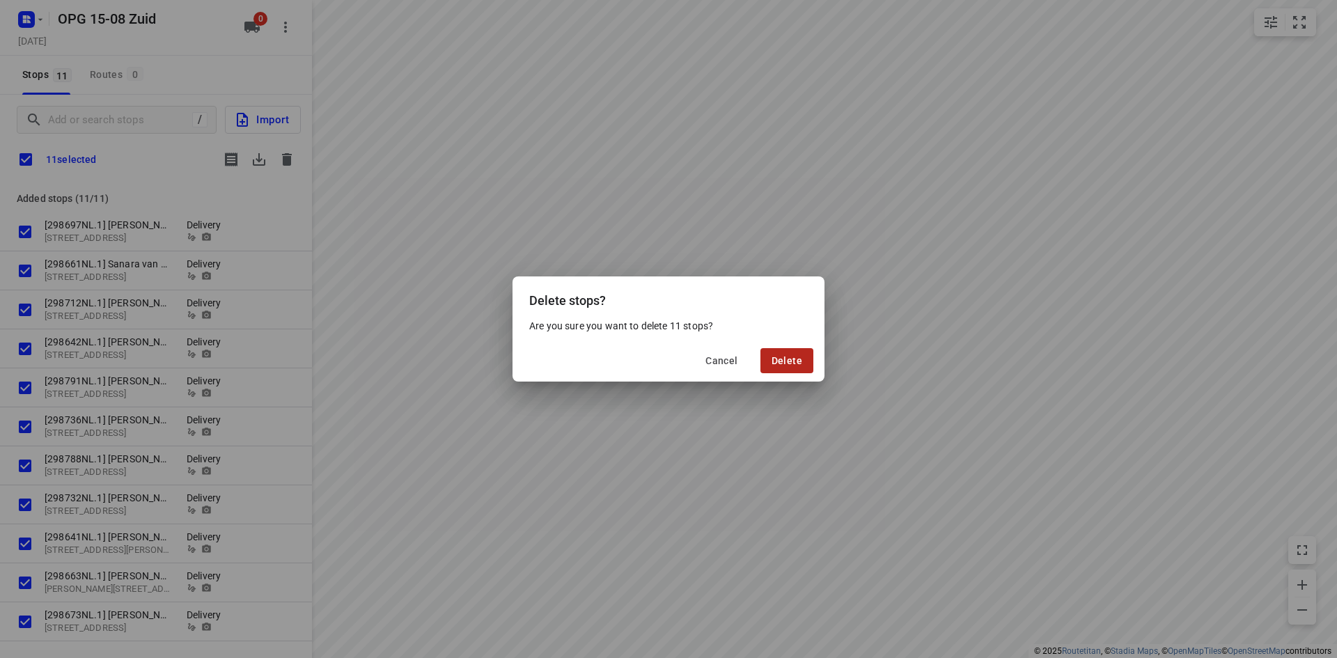
click at [773, 354] on button "Delete" at bounding box center [786, 360] width 53 height 25
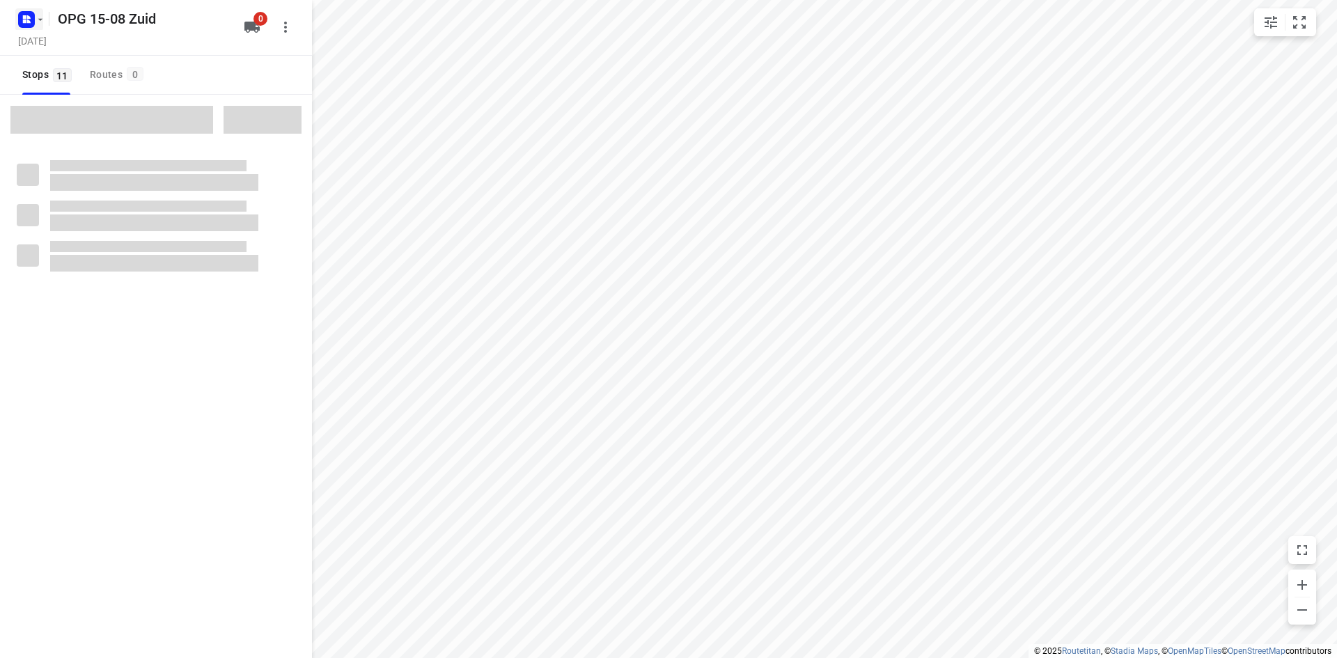
click at [42, 24] on icon "button" at bounding box center [40, 19] width 11 height 11
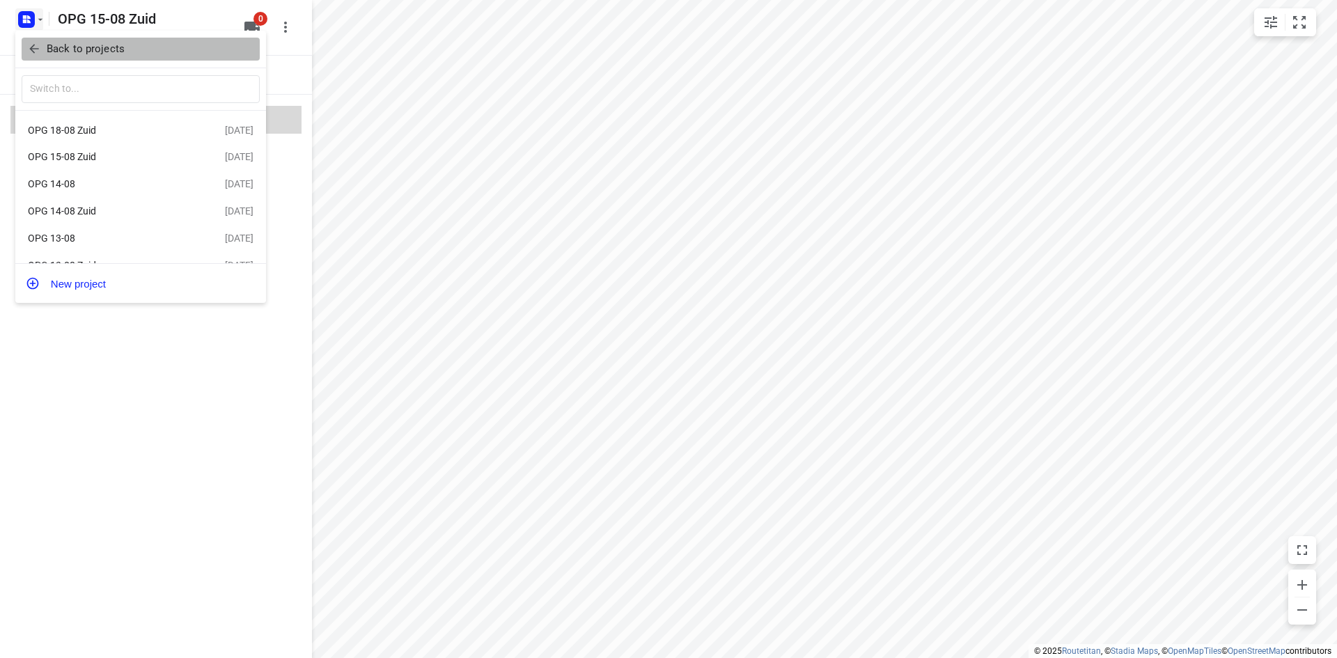
click at [62, 49] on p "Back to projects" at bounding box center [86, 49] width 78 height 16
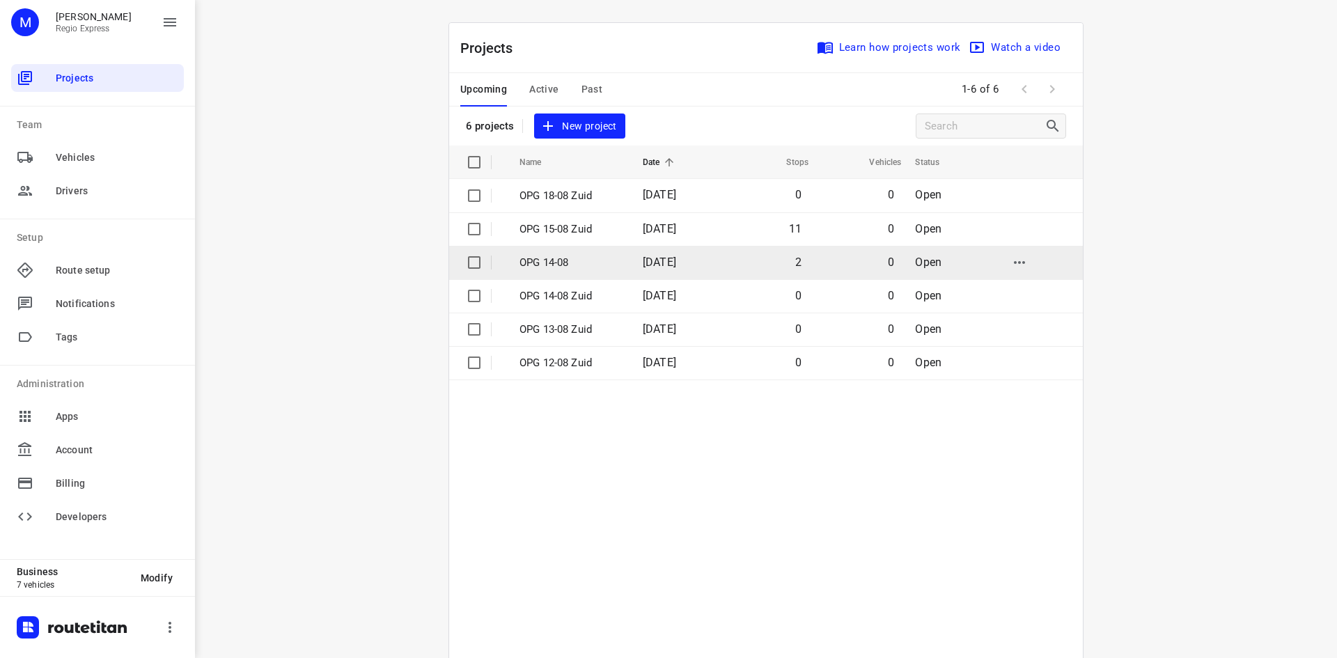
click at [537, 260] on p "OPG 14-08" at bounding box center [570, 263] width 102 height 16
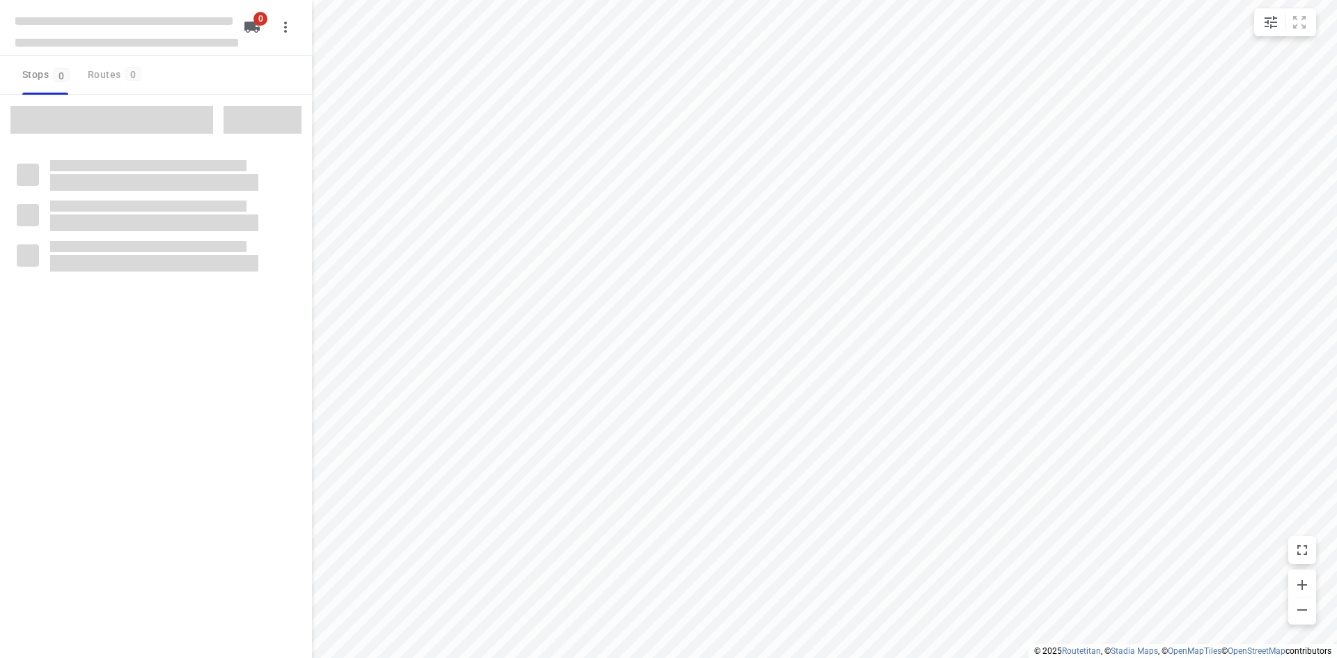
type input "distance"
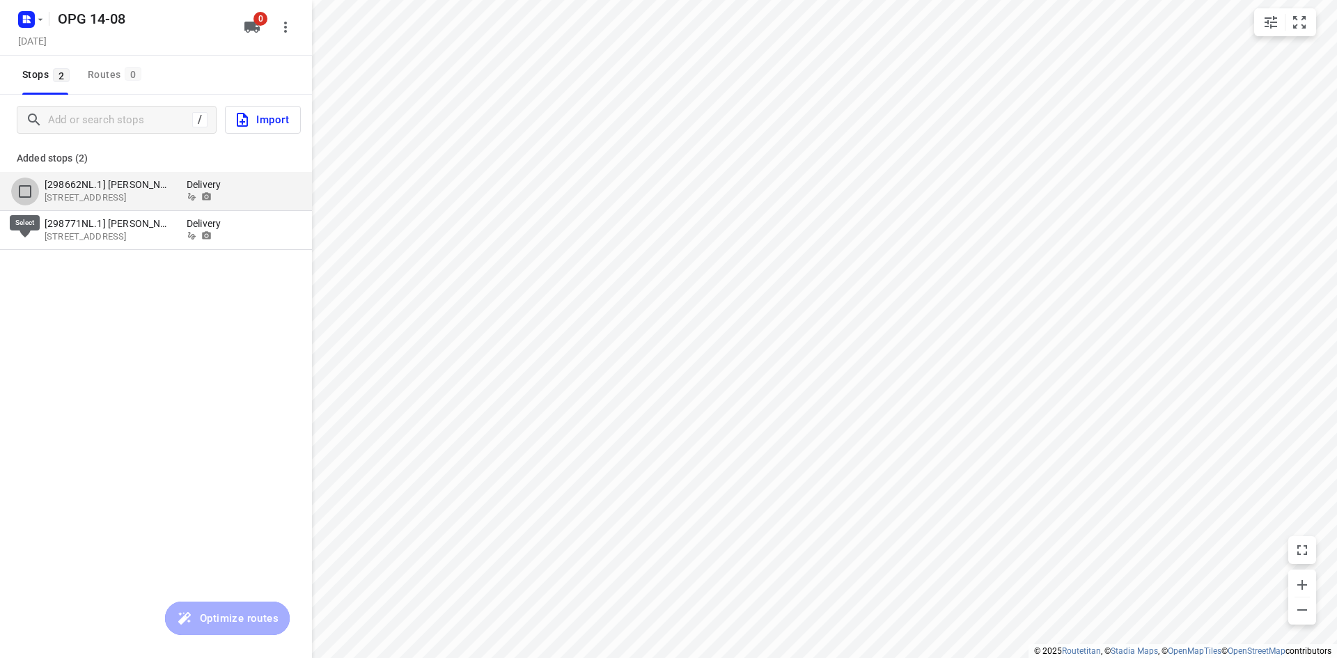
click at [26, 189] on input "grid" at bounding box center [25, 192] width 28 height 28
checkbox input "true"
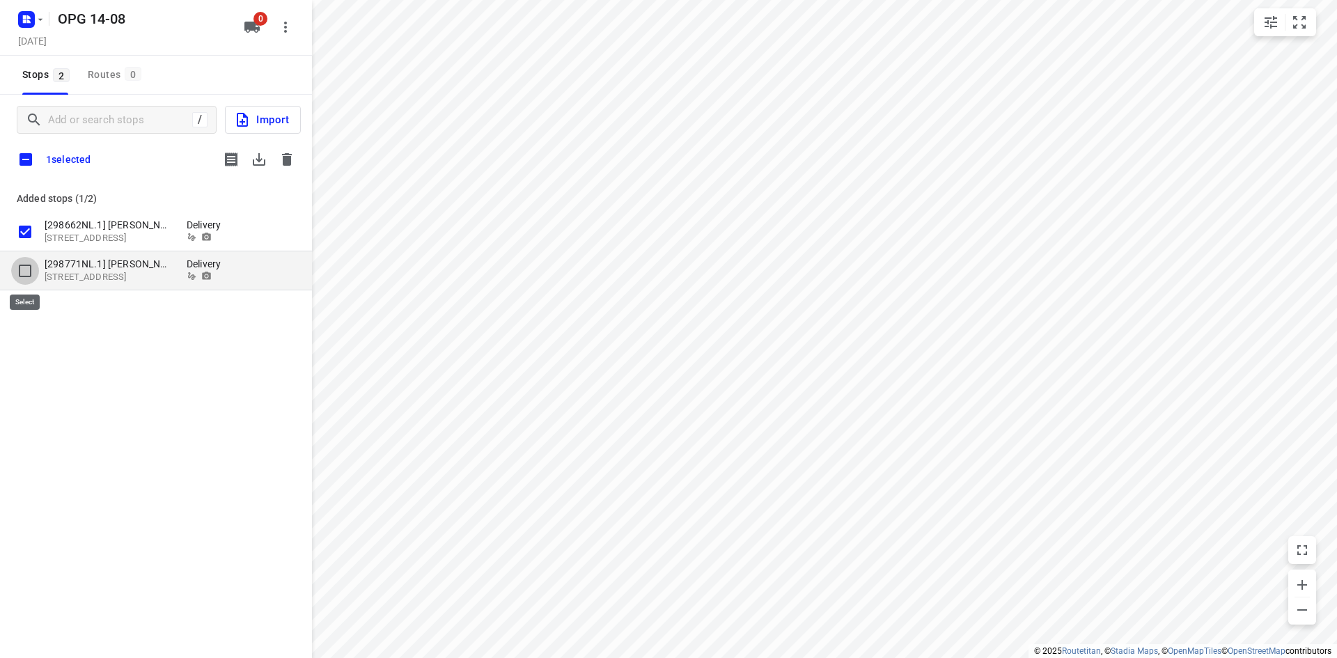
click at [24, 267] on input "grid" at bounding box center [25, 271] width 28 height 28
checkbox input "true"
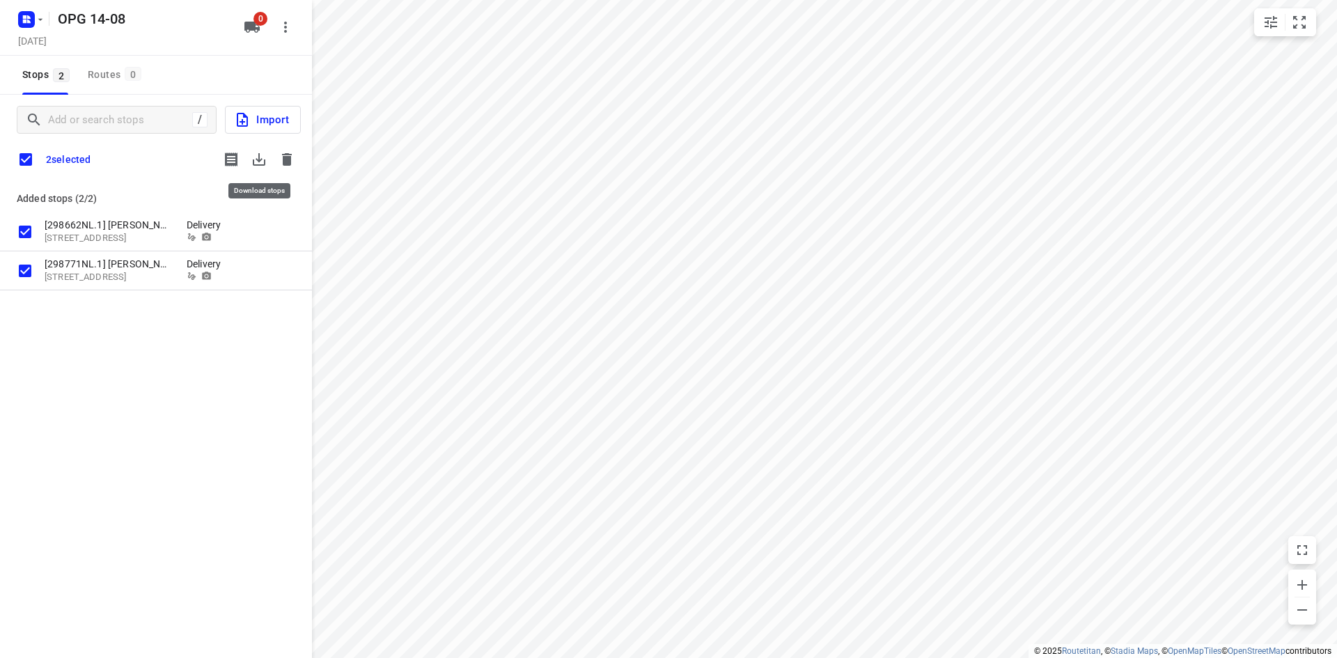
click at [254, 158] on icon "button" at bounding box center [259, 159] width 17 height 17
click at [285, 157] on icon "button" at bounding box center [287, 159] width 10 height 13
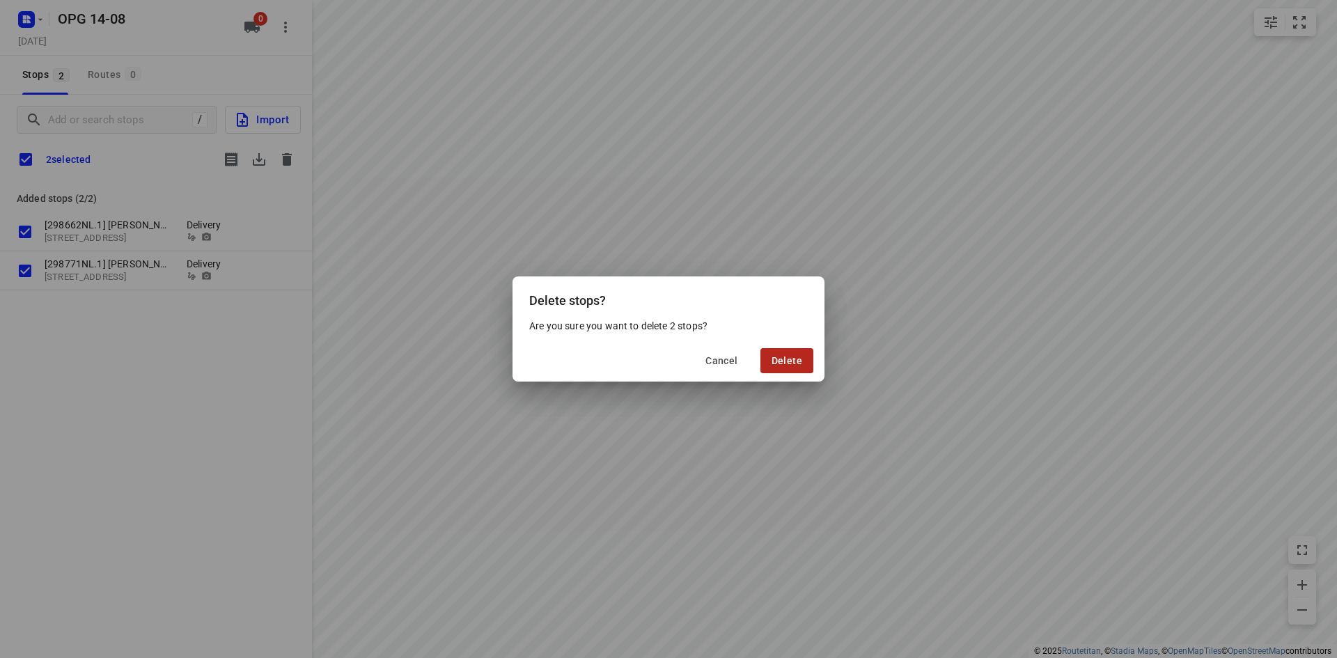
click at [784, 364] on span "Delete" at bounding box center [786, 360] width 31 height 11
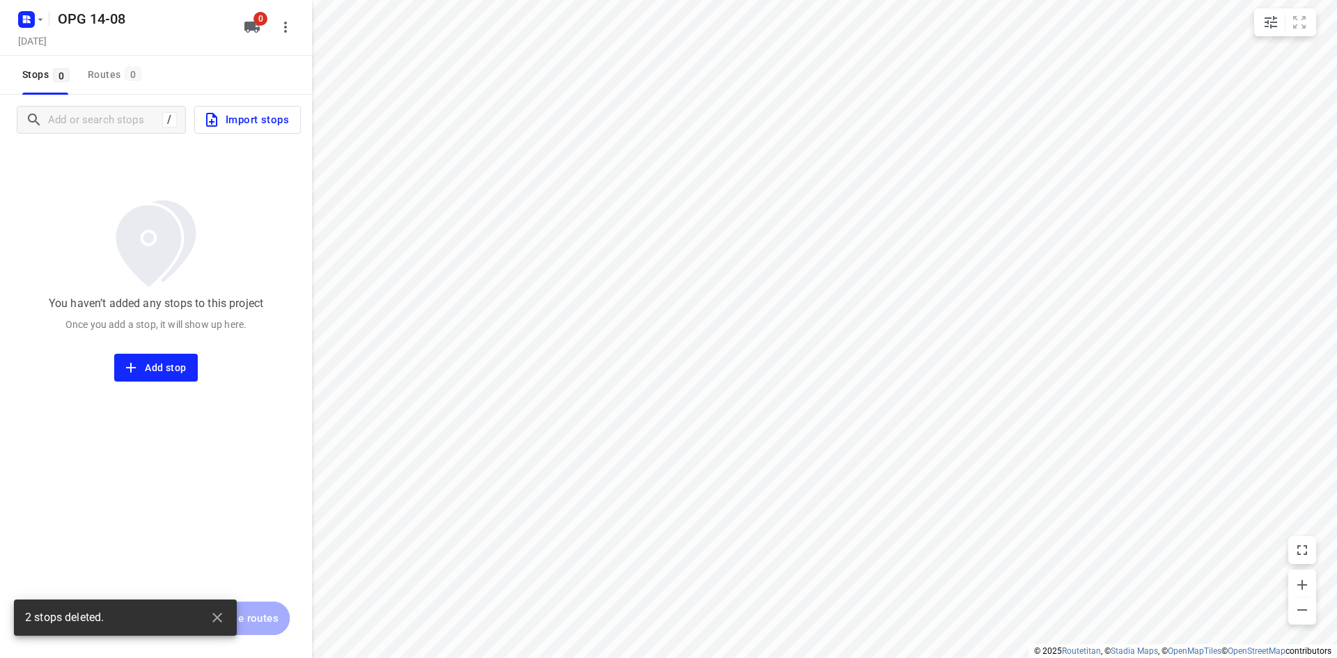
click at [239, 107] on button "Import stops" at bounding box center [247, 120] width 107 height 28
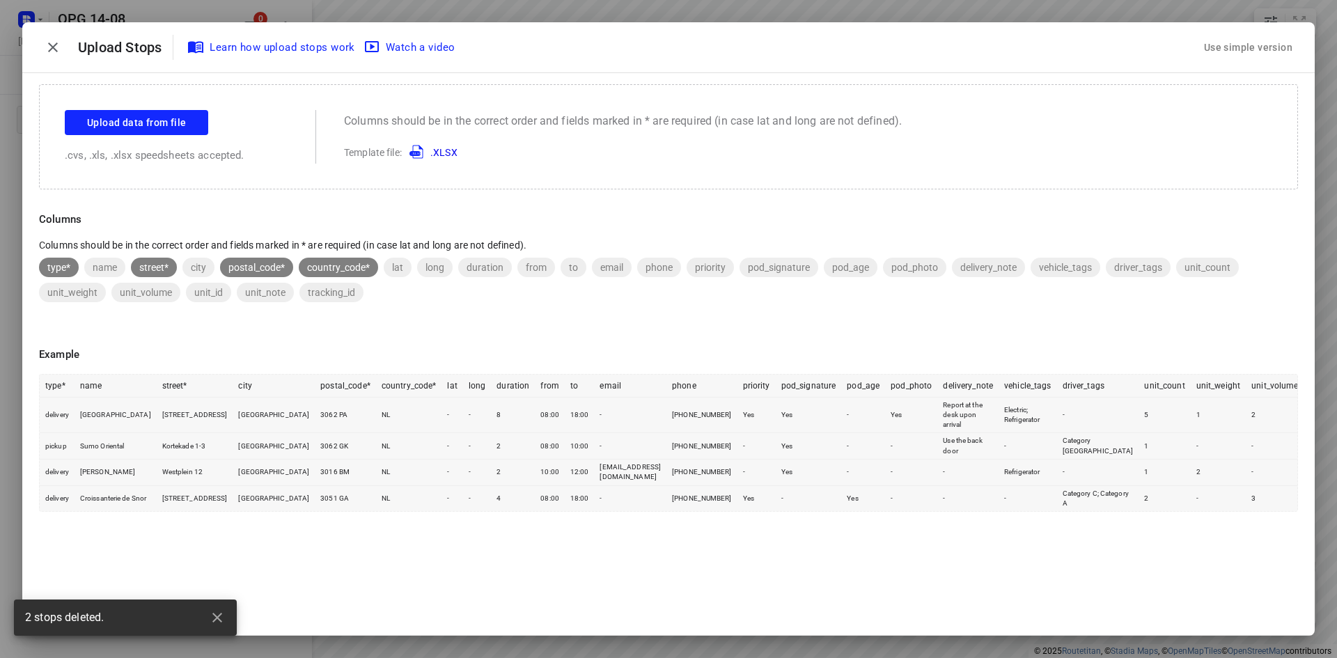
click at [1209, 45] on div "Use simple version" at bounding box center [1248, 47] width 94 height 23
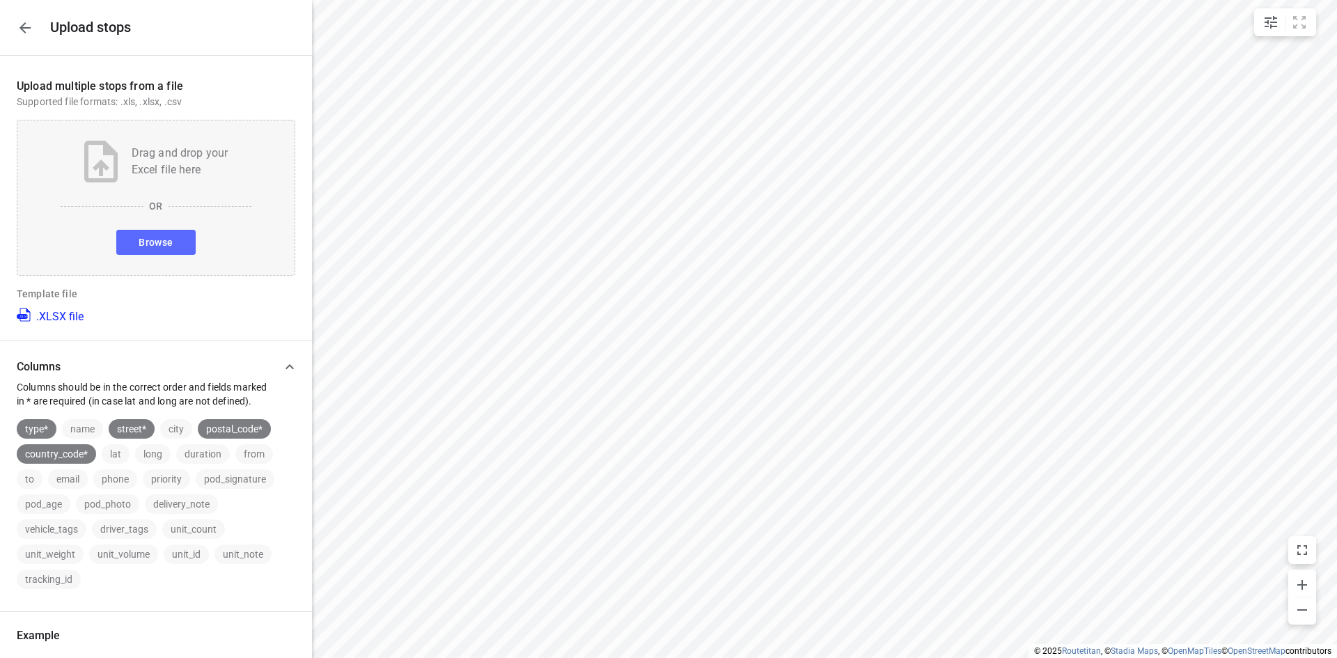
click at [174, 246] on button "Browse" at bounding box center [155, 242] width 79 height 25
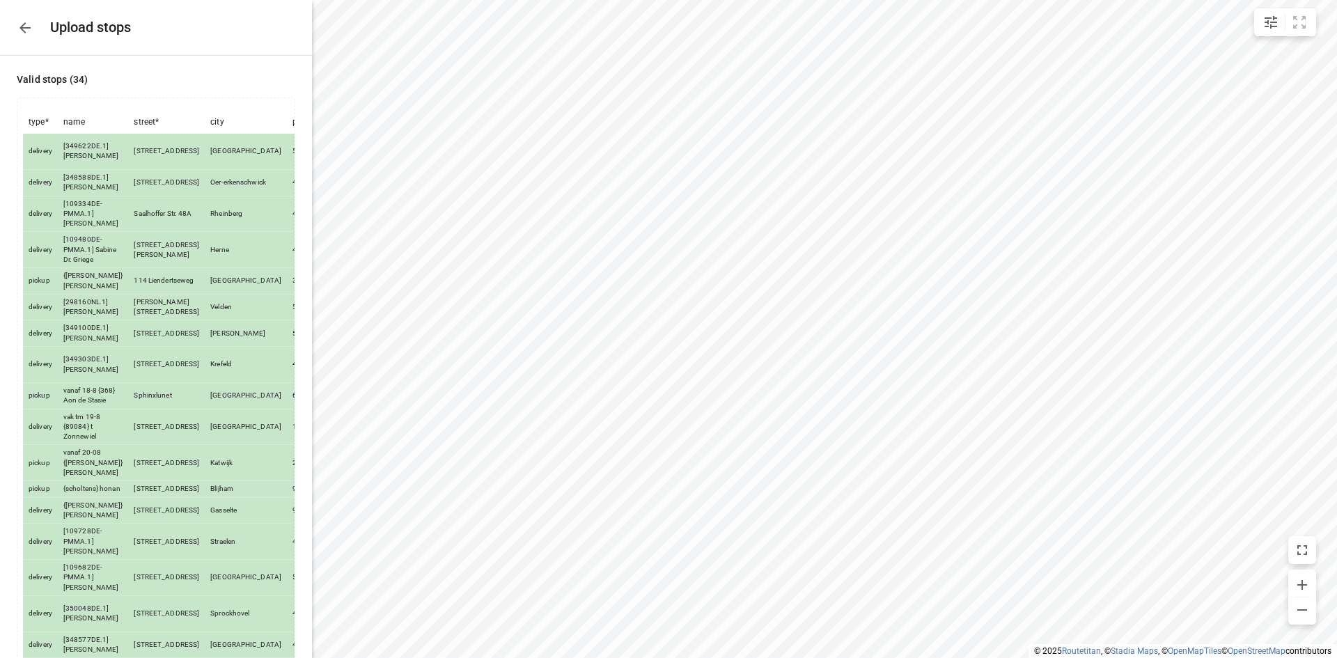
scroll to position [637, 0]
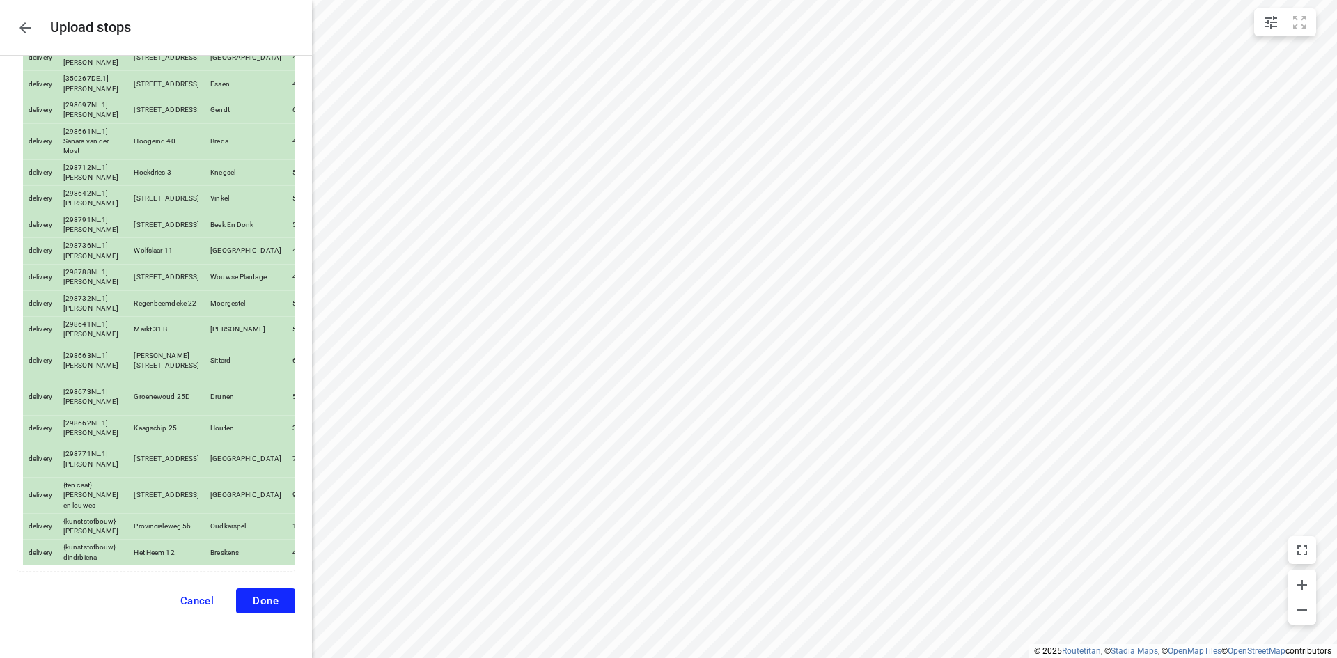
click at [267, 594] on button "Done" at bounding box center [265, 600] width 59 height 25
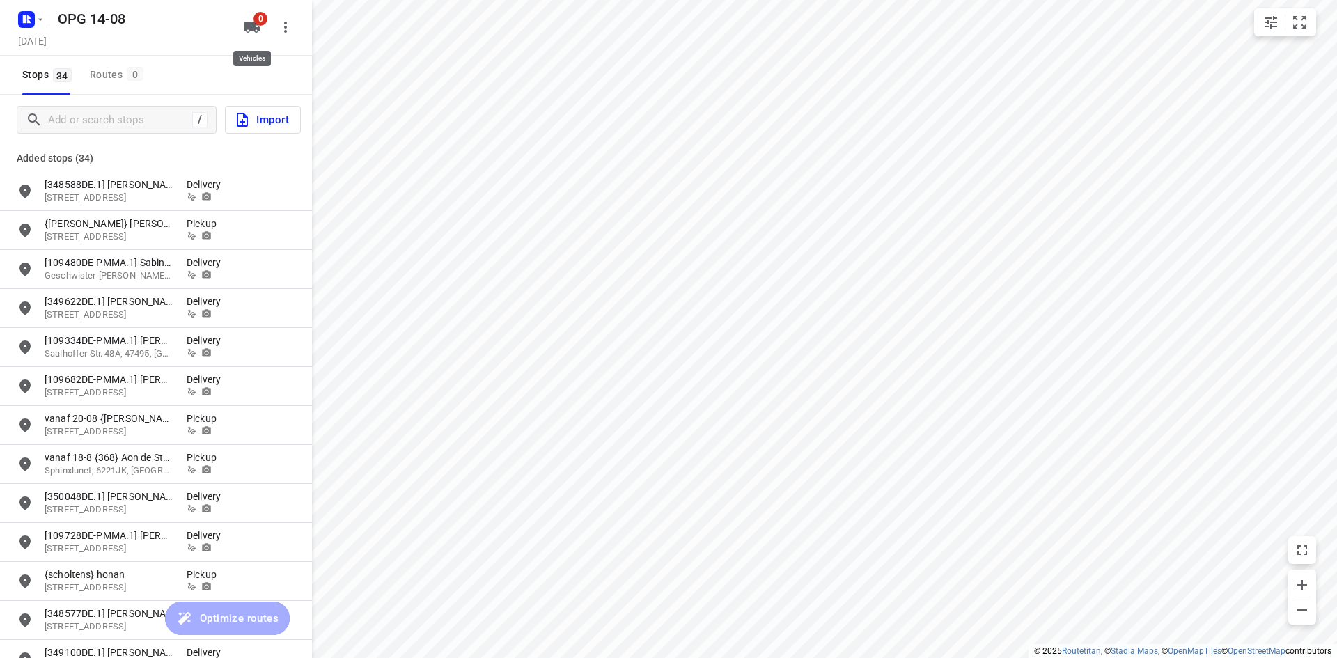
click at [255, 28] on icon "button" at bounding box center [251, 27] width 15 height 11
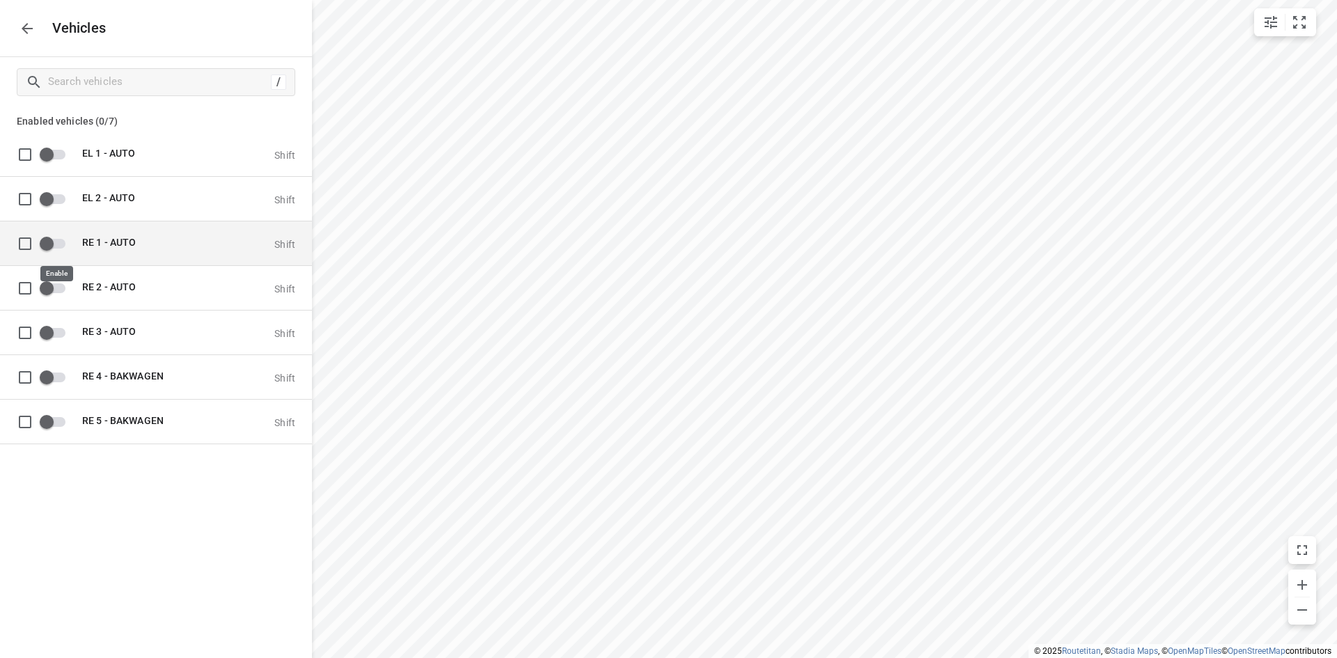
click at [63, 239] on input "grid" at bounding box center [46, 243] width 79 height 26
checkbox input "true"
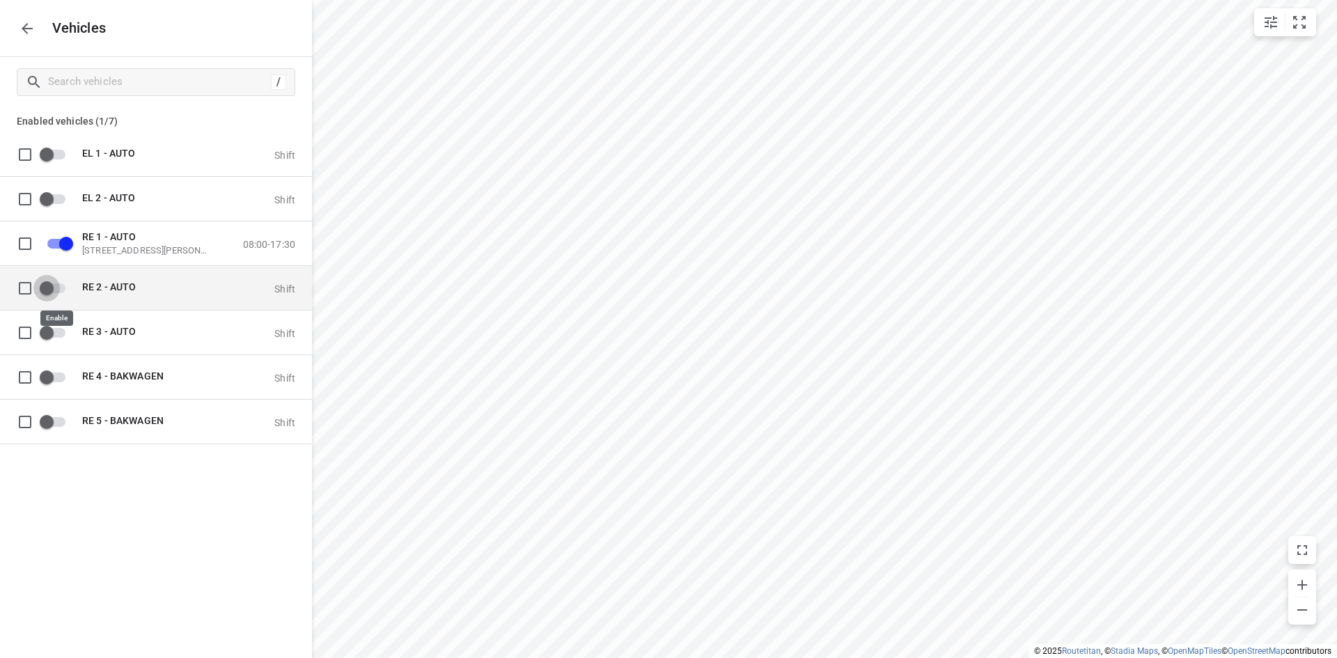
click at [64, 289] on input "grid" at bounding box center [46, 287] width 79 height 26
checkbox input "true"
click at [31, 27] on icon "button" at bounding box center [27, 28] width 17 height 17
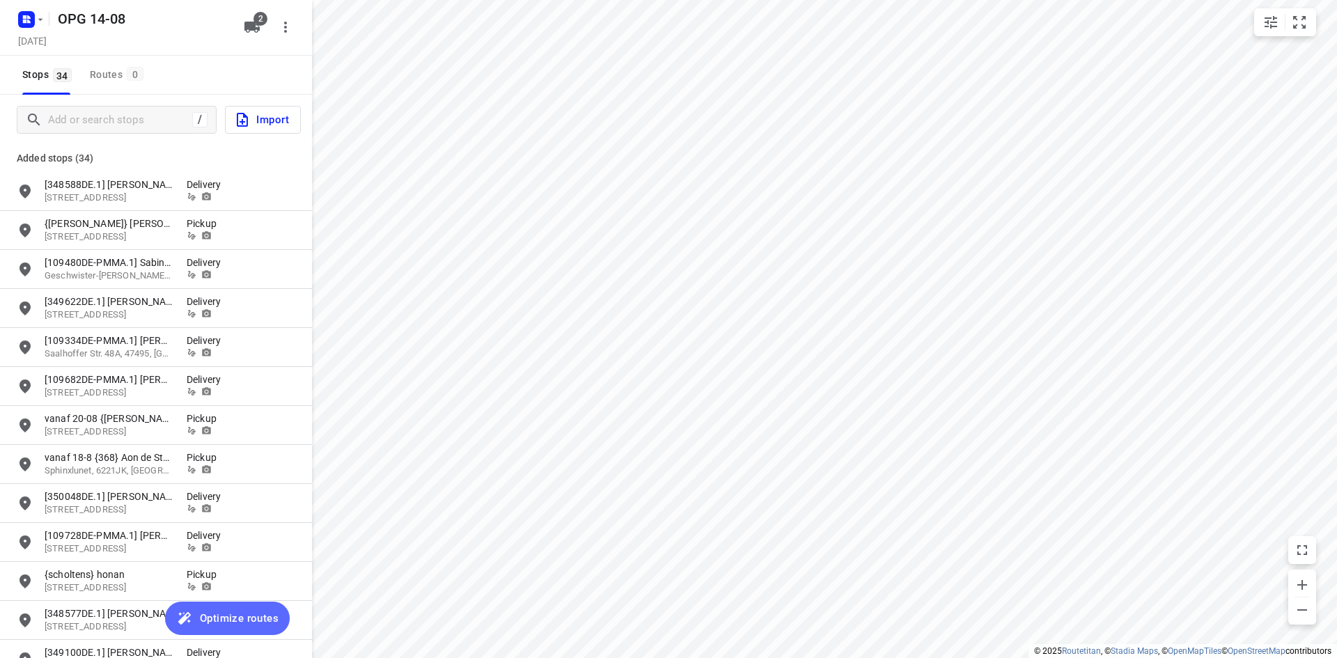
click at [232, 610] on span "Optimize routes" at bounding box center [239, 618] width 79 height 18
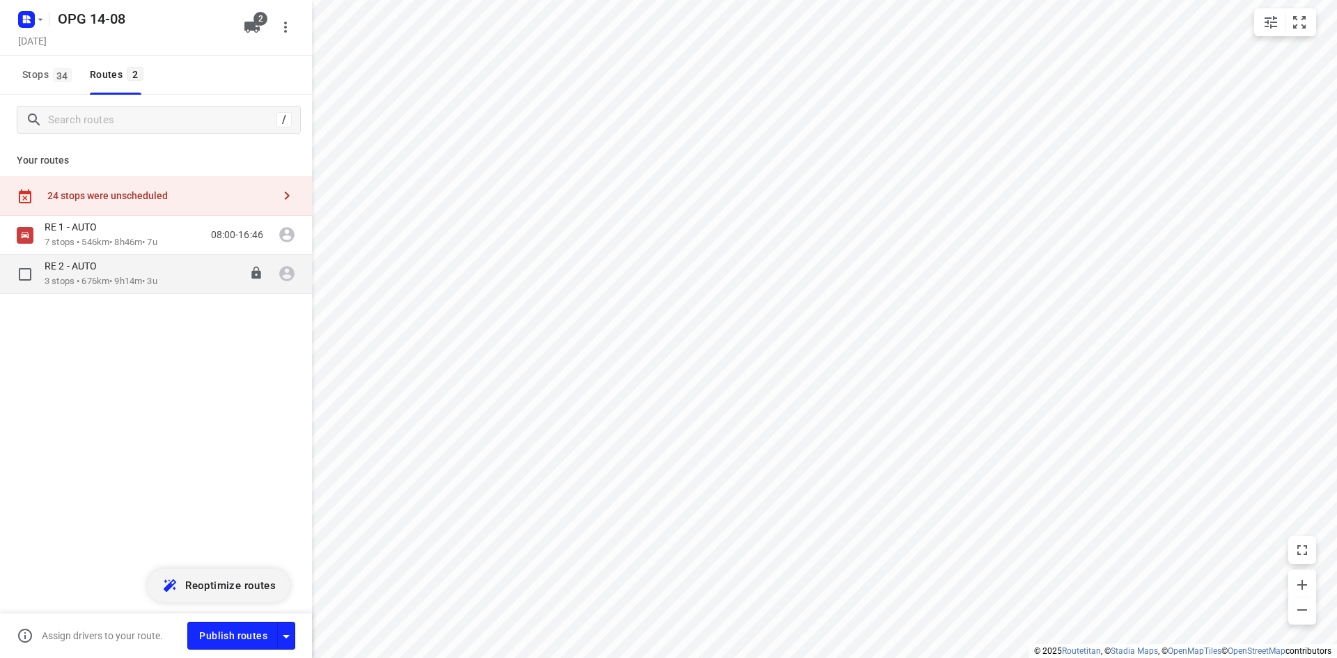
click at [148, 276] on p "3 stops • 676km • 9h14m • 3u" at bounding box center [101, 281] width 113 height 13
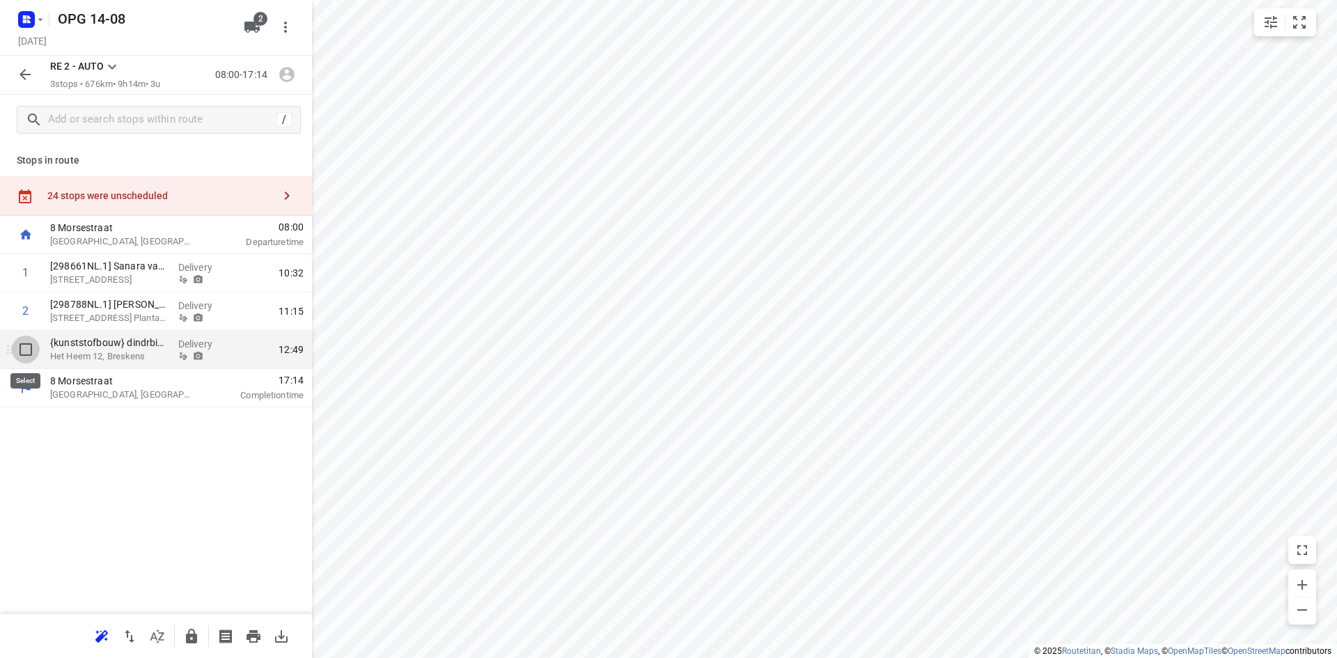
click at [29, 354] on input "checkbox" at bounding box center [26, 350] width 28 height 28
checkbox input "true"
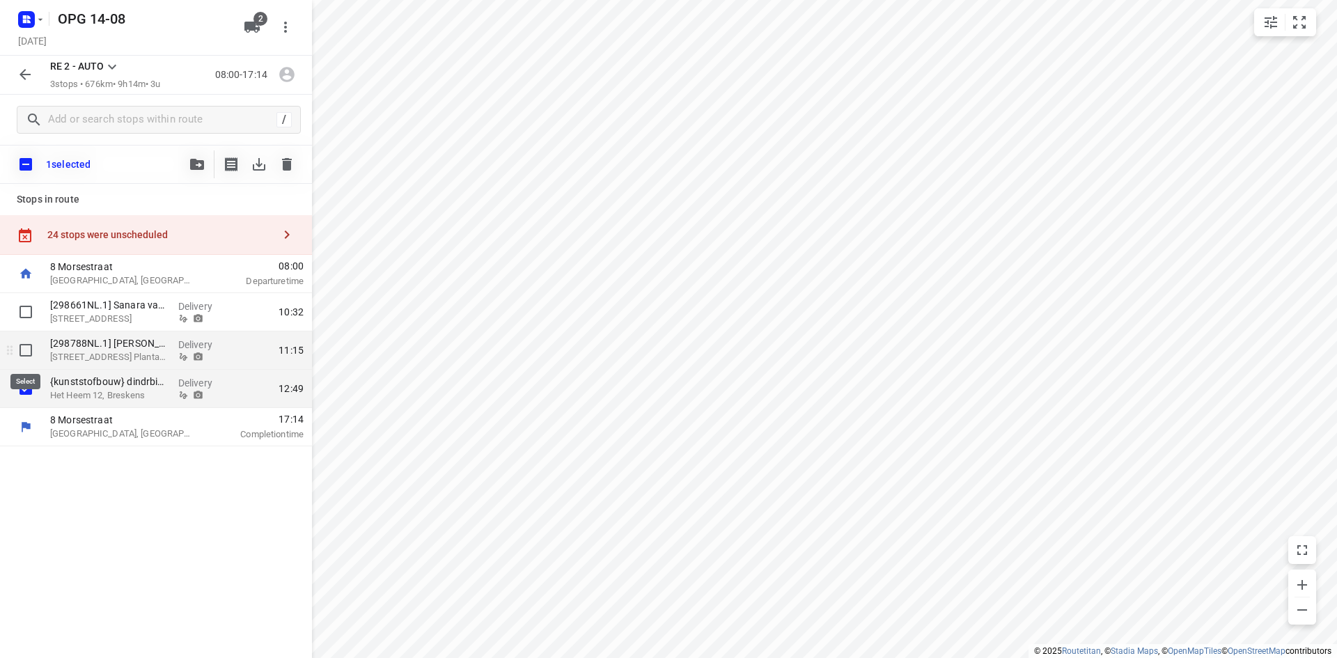
click at [26, 347] on input "checkbox" at bounding box center [26, 350] width 28 height 28
checkbox input "true"
click at [27, 317] on input "checkbox" at bounding box center [26, 312] width 28 height 28
checkbox input "true"
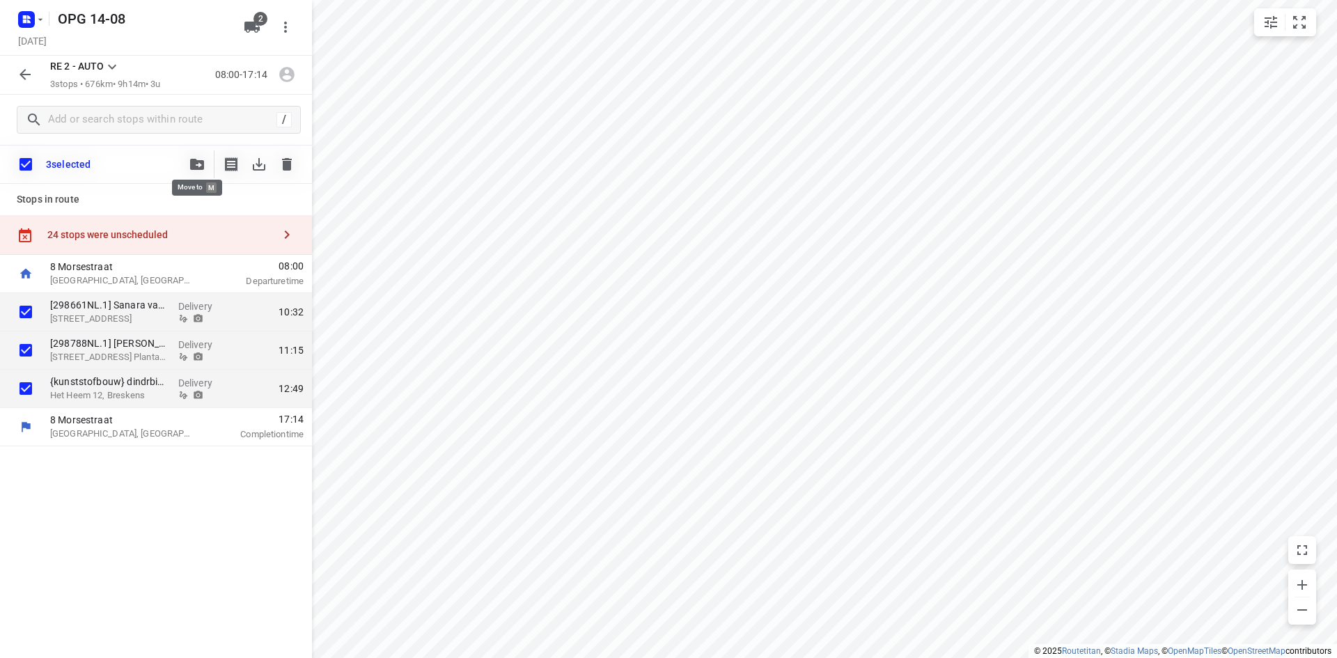
click at [192, 160] on icon "button" at bounding box center [197, 164] width 14 height 11
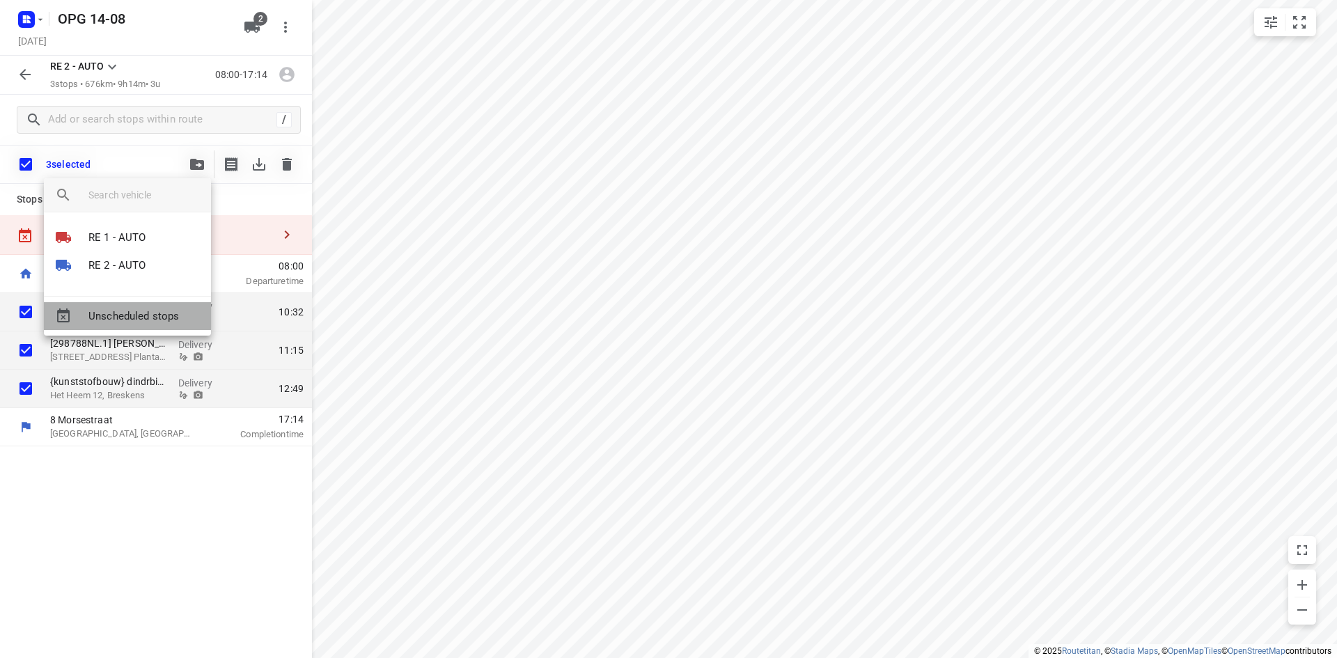
click at [159, 316] on span "Unscheduled stops" at bounding box center [143, 316] width 111 height 16
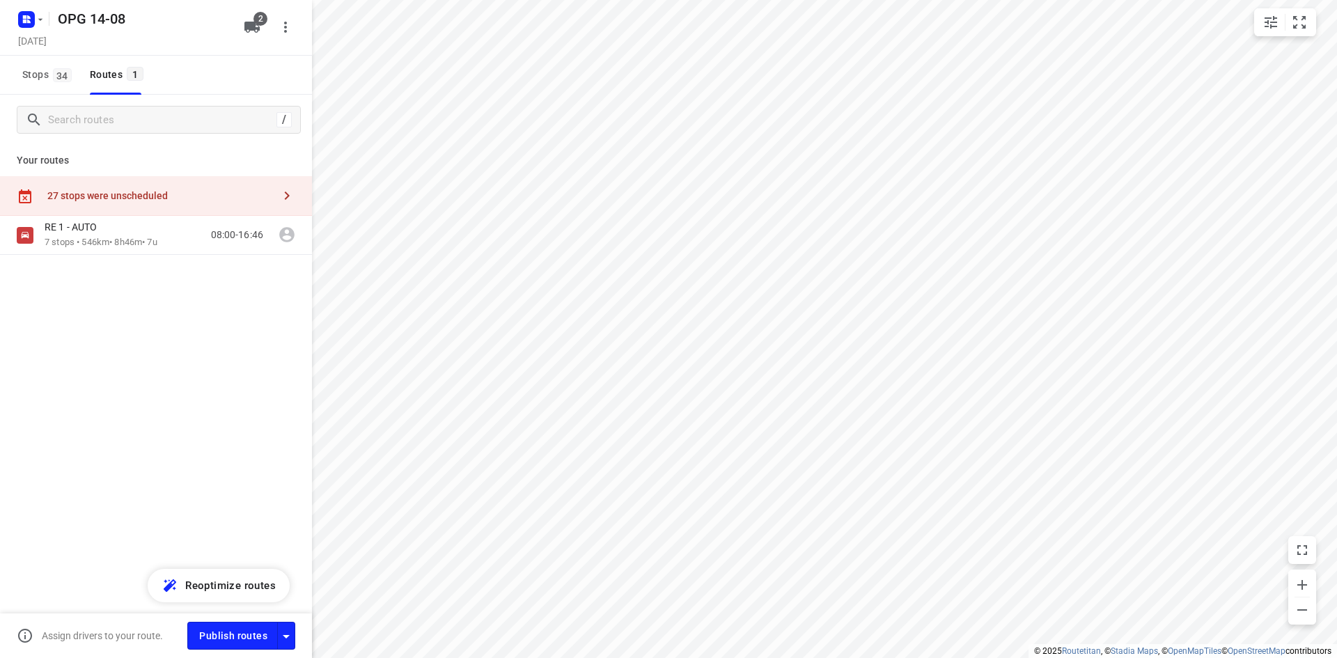
click at [285, 200] on icon "button" at bounding box center [287, 195] width 5 height 8
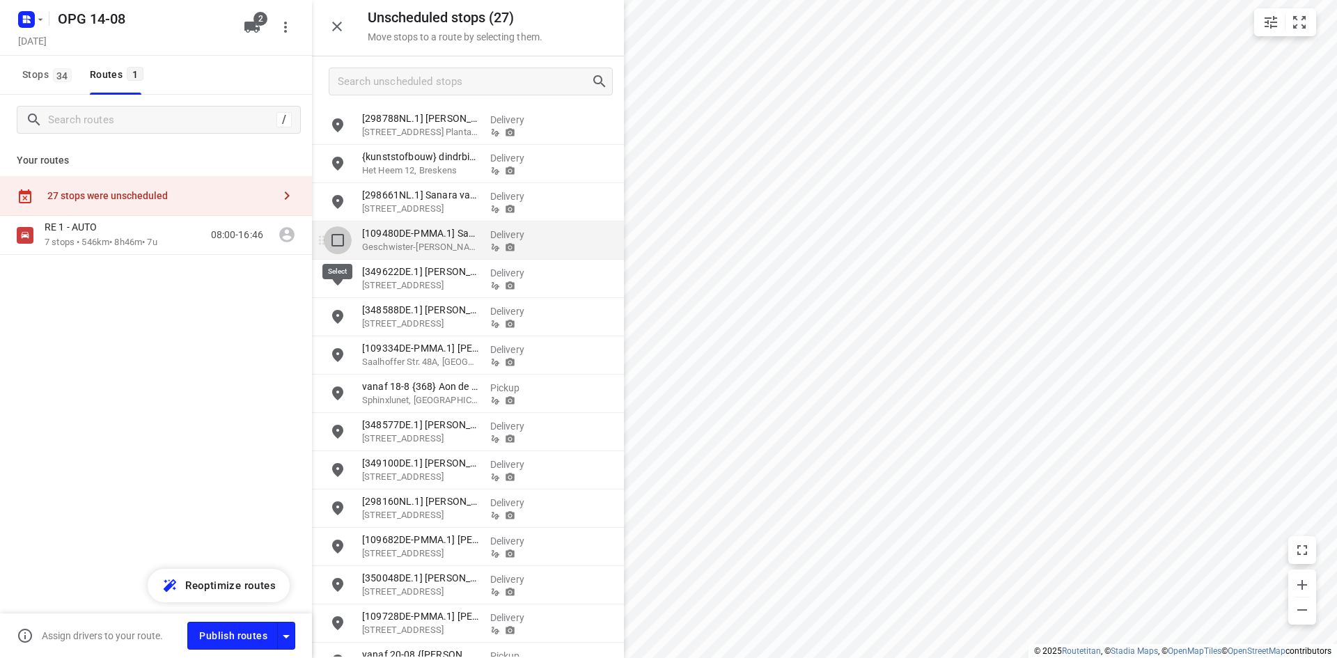
click at [338, 239] on input "grid" at bounding box center [338, 240] width 28 height 28
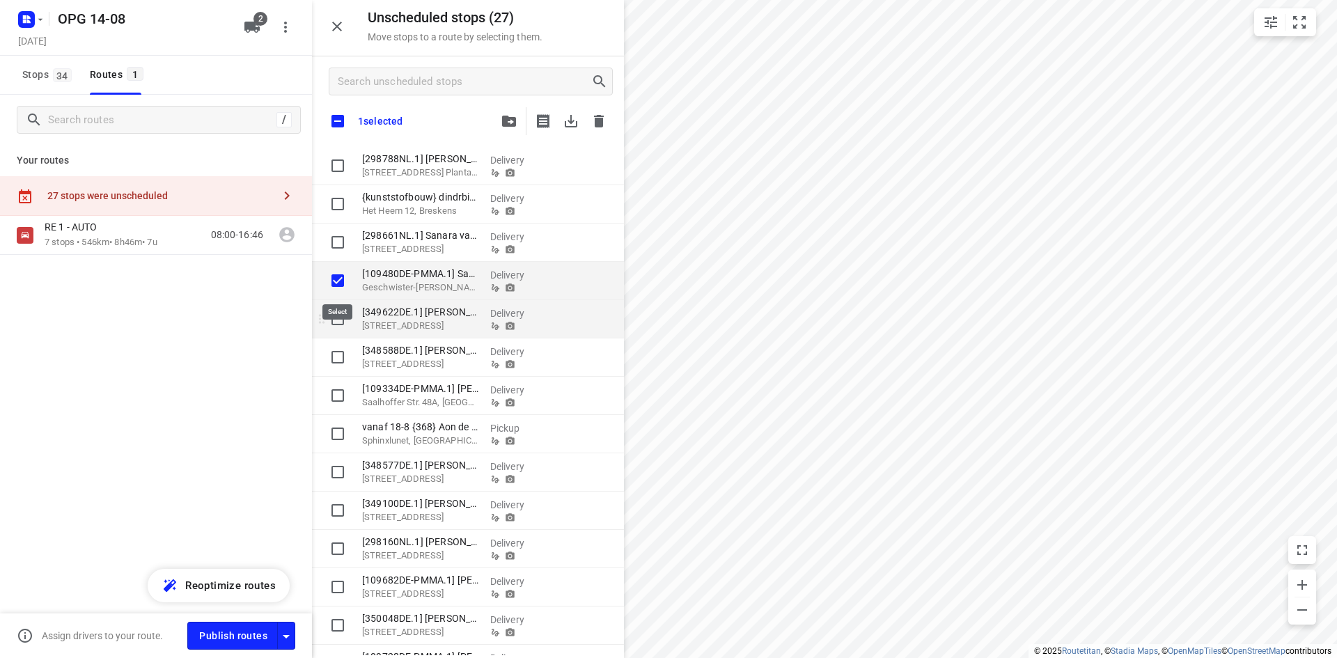
checkbox input "true"
click at [343, 319] on input "grid" at bounding box center [338, 319] width 28 height 28
checkbox input "true"
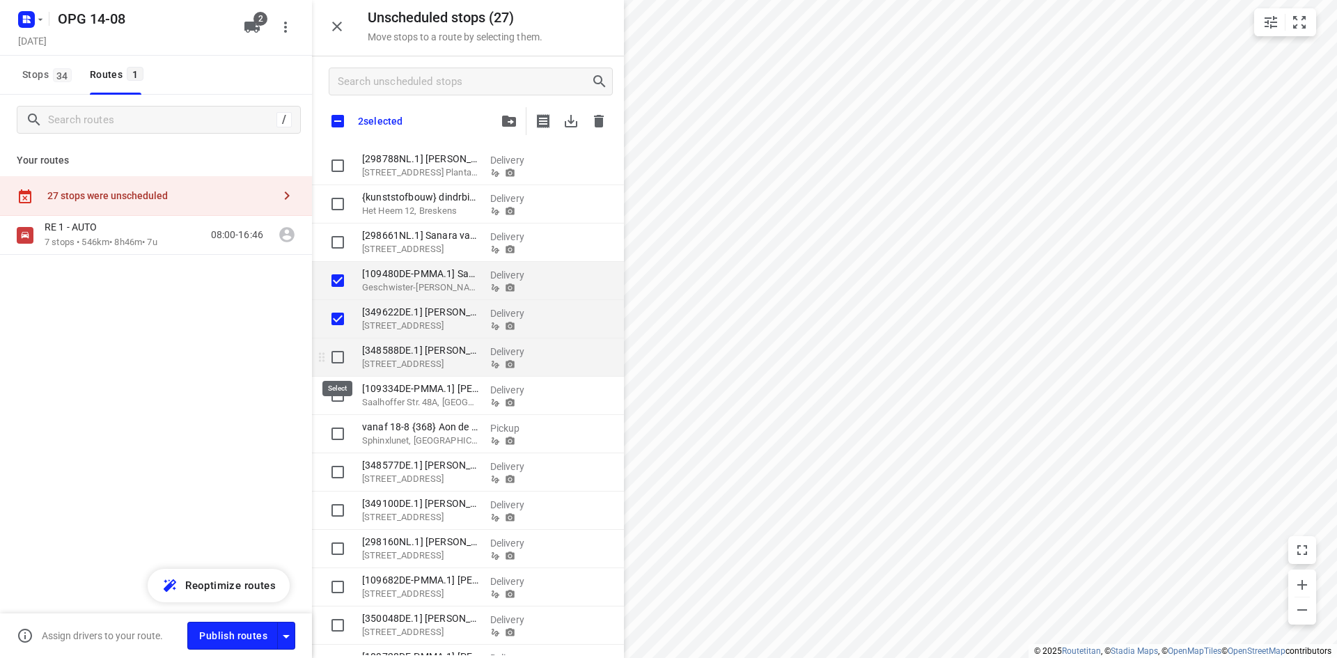
click at [333, 361] on input "grid" at bounding box center [338, 357] width 28 height 28
checkbox input "true"
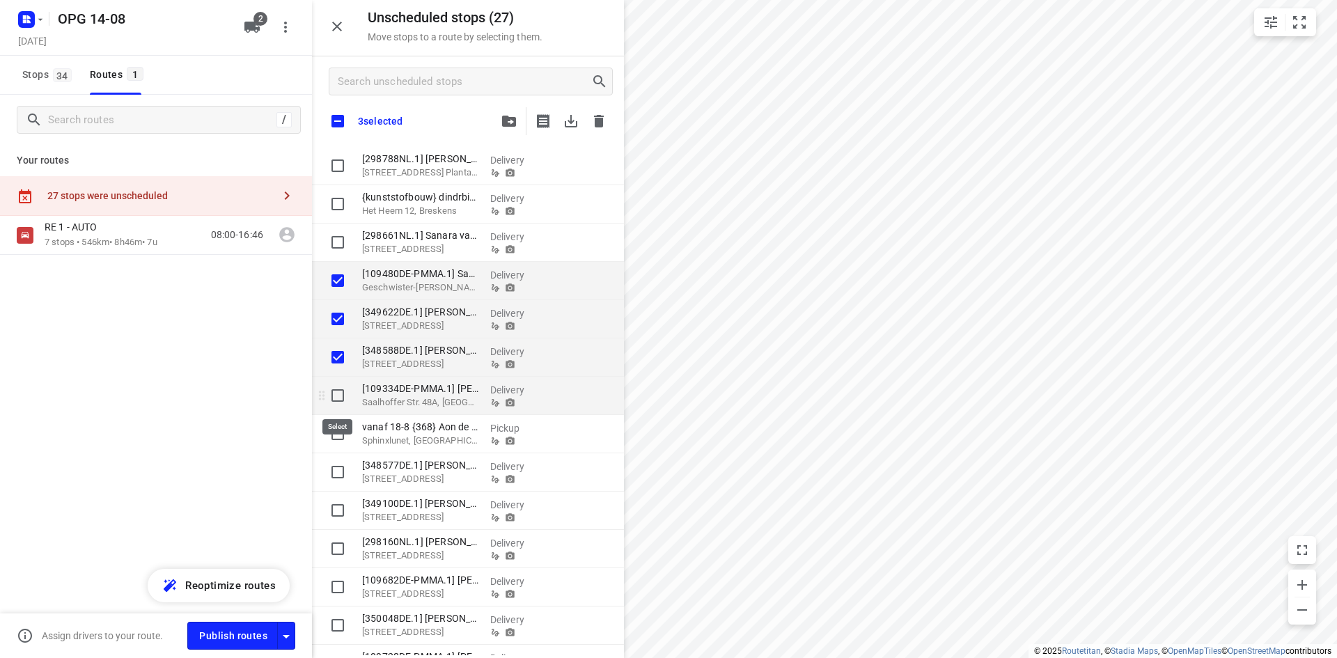
click at [337, 395] on input "grid" at bounding box center [338, 395] width 28 height 28
checkbox input "true"
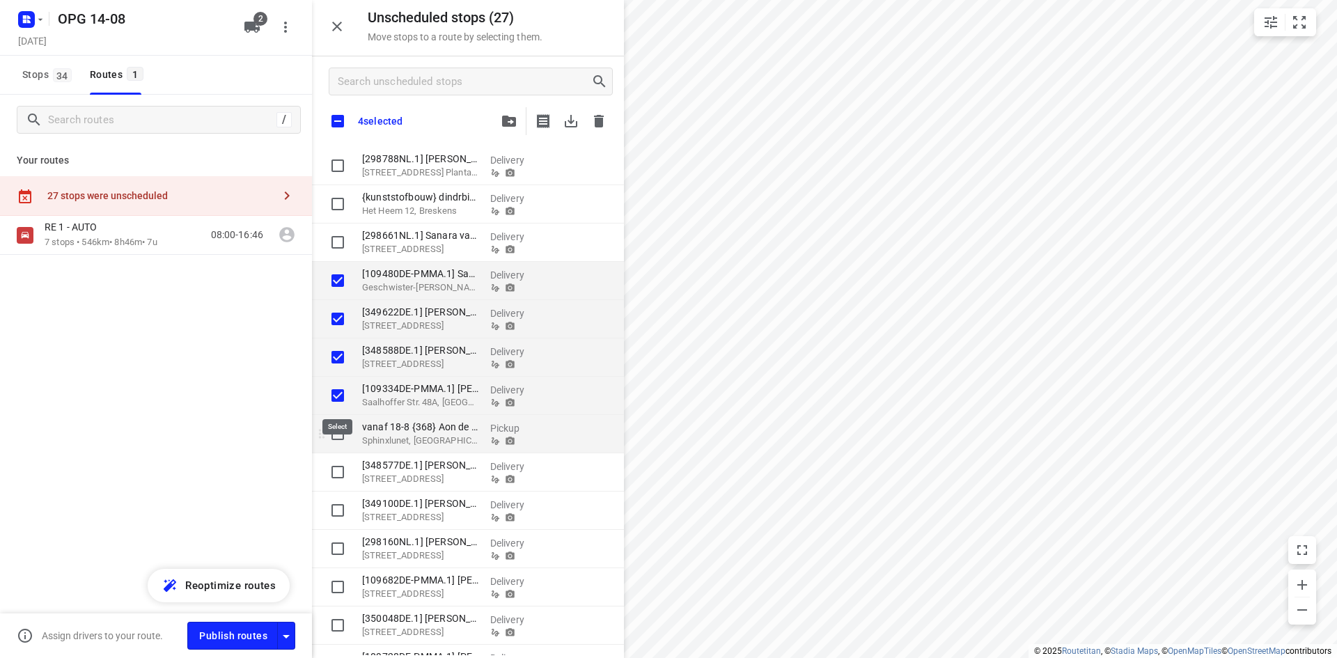
checkbox input "true"
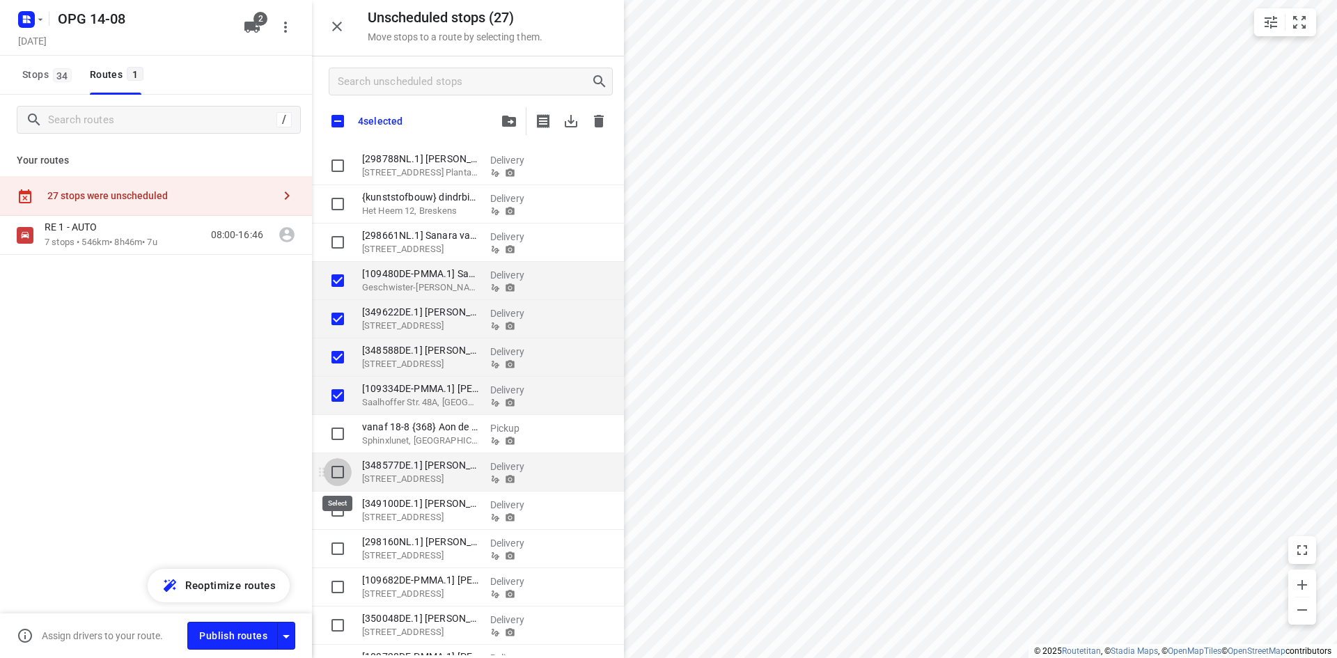
click at [337, 471] on input "grid" at bounding box center [338, 472] width 28 height 28
checkbox input "true"
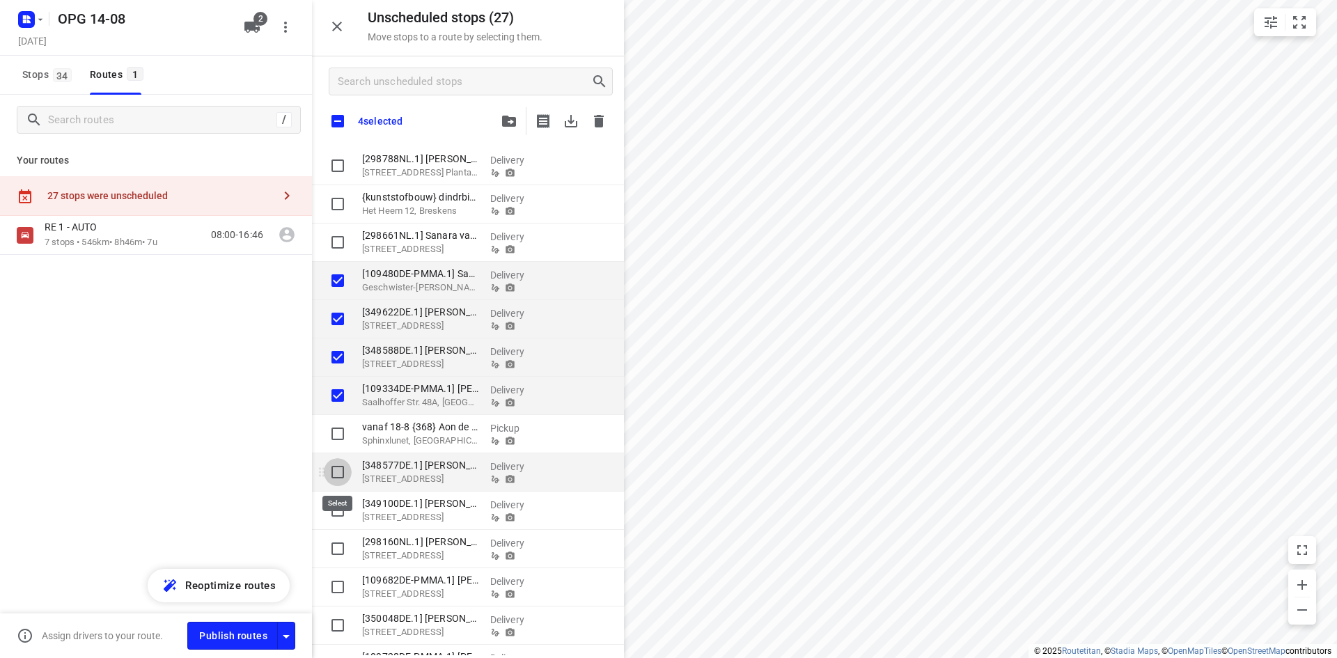
checkbox input "true"
click at [338, 516] on input "grid" at bounding box center [338, 510] width 28 height 28
checkbox input "true"
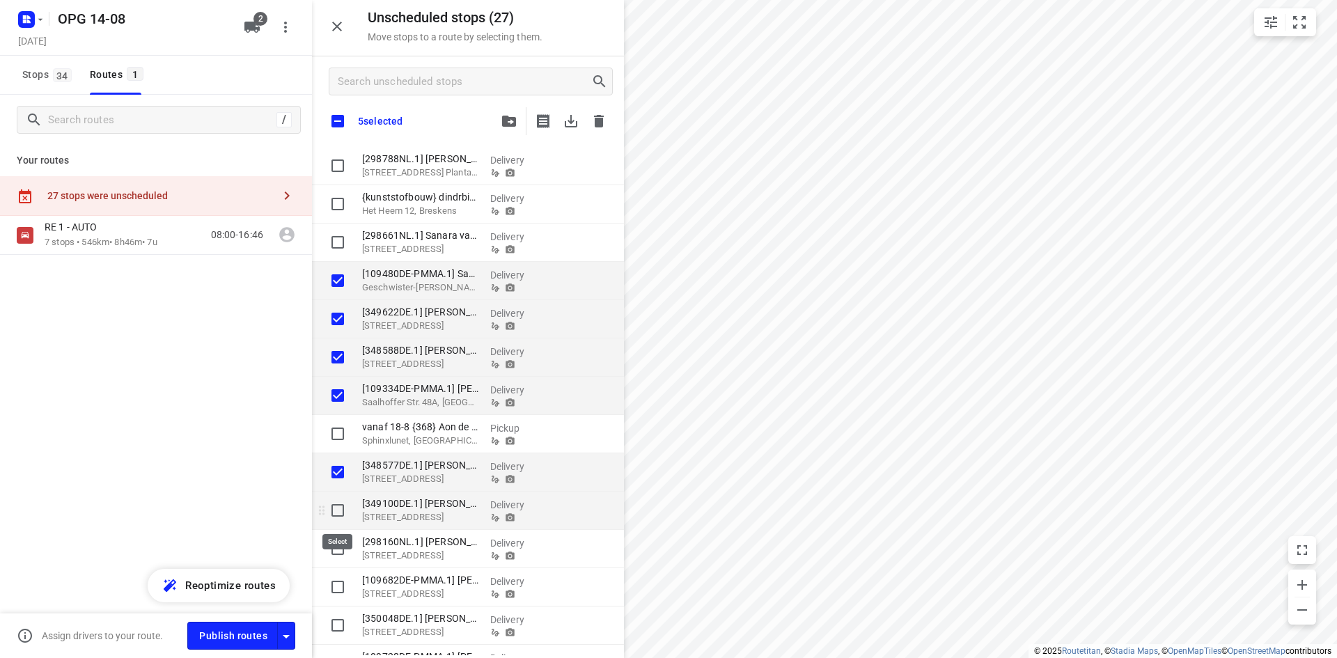
checkbox input "true"
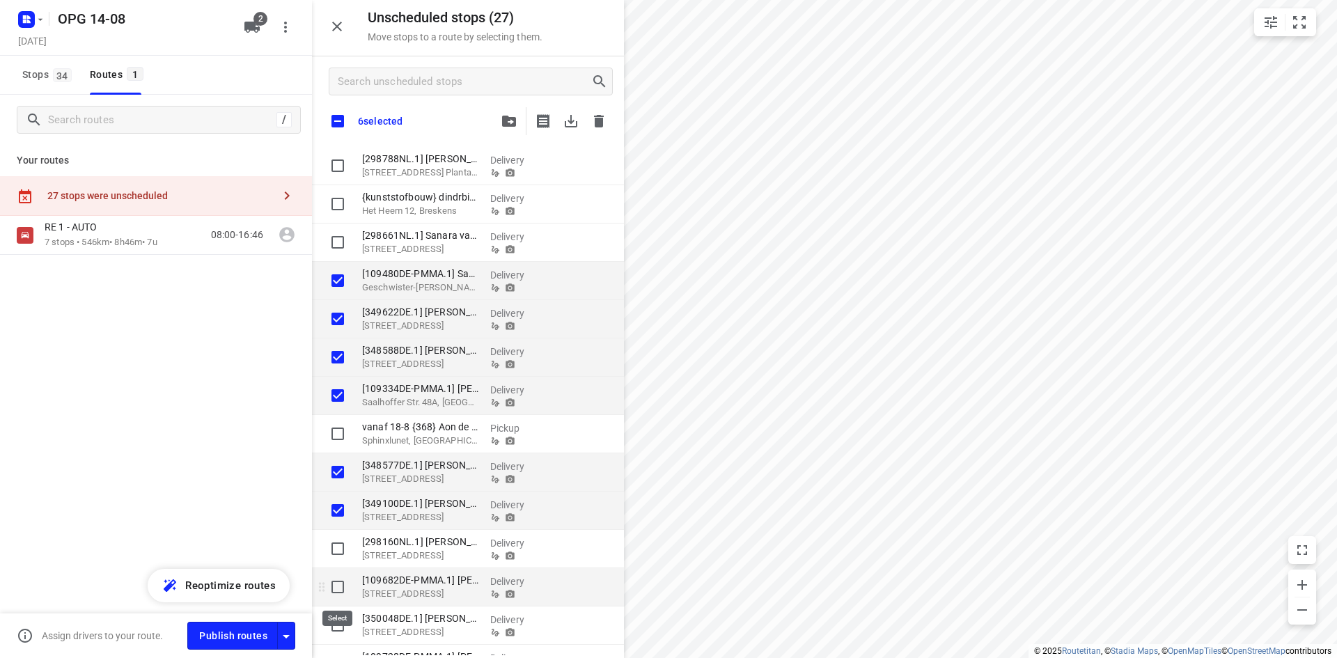
click at [340, 586] on input "grid" at bounding box center [338, 587] width 28 height 28
checkbox input "true"
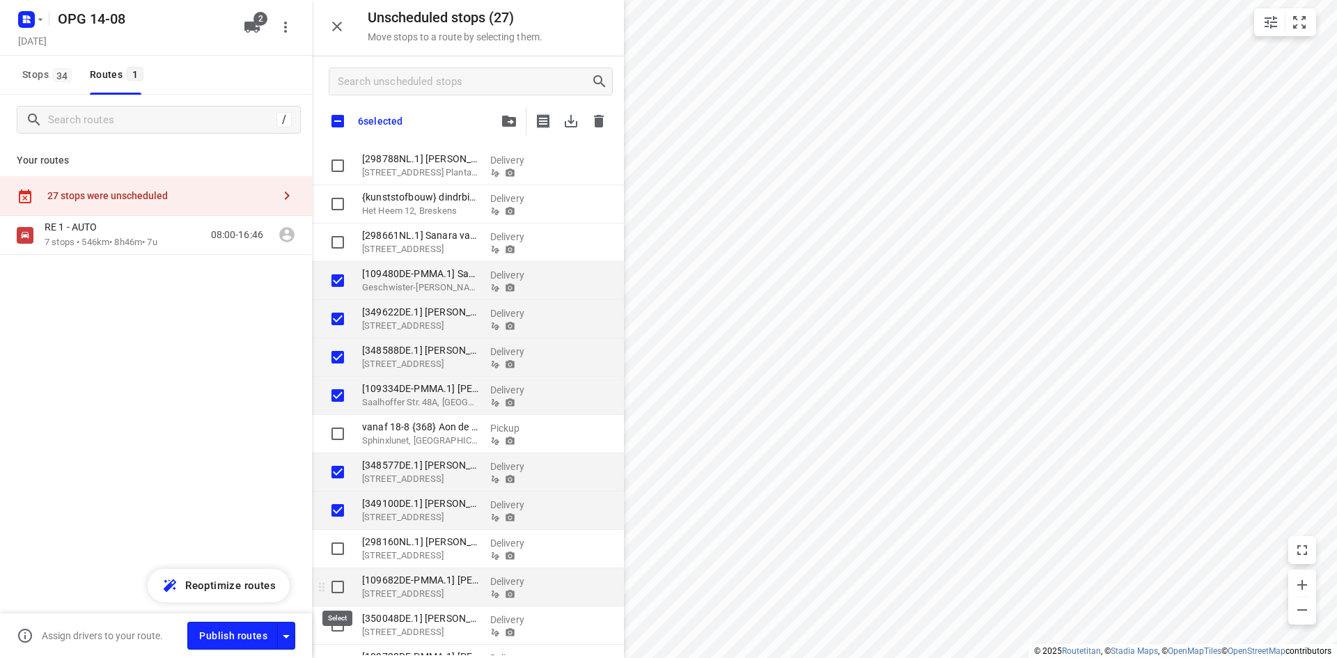
checkbox input "true"
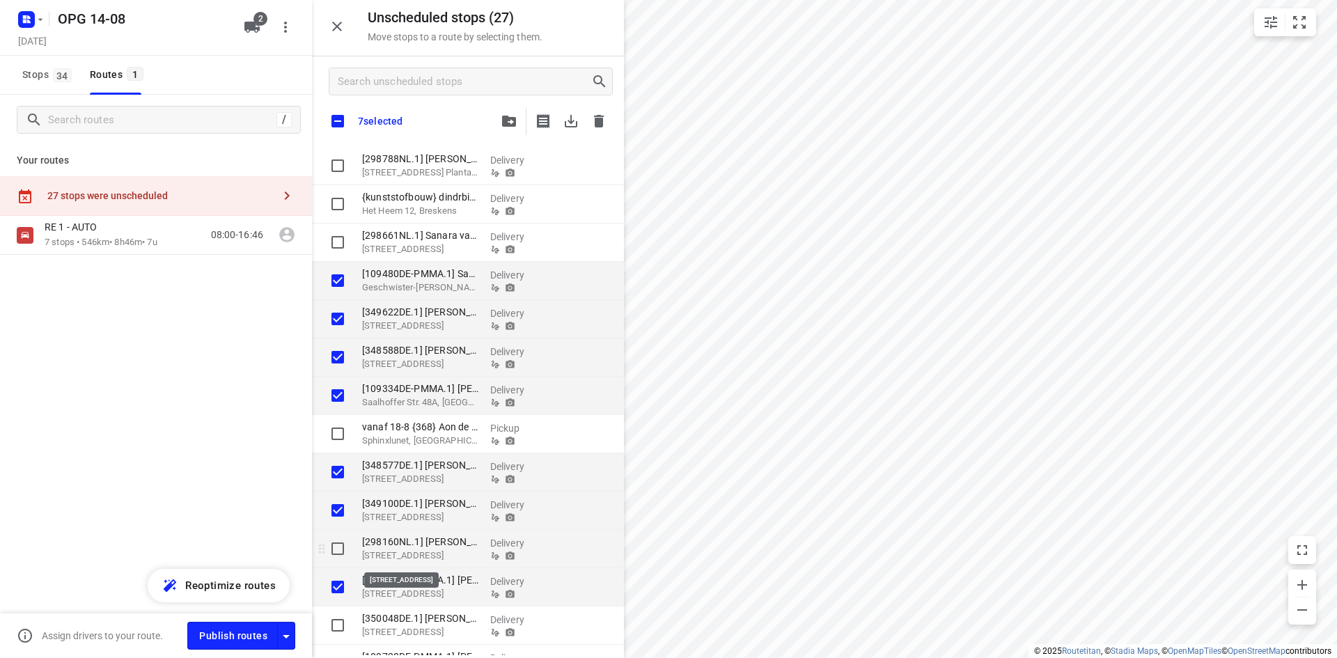
checkbox input "true"
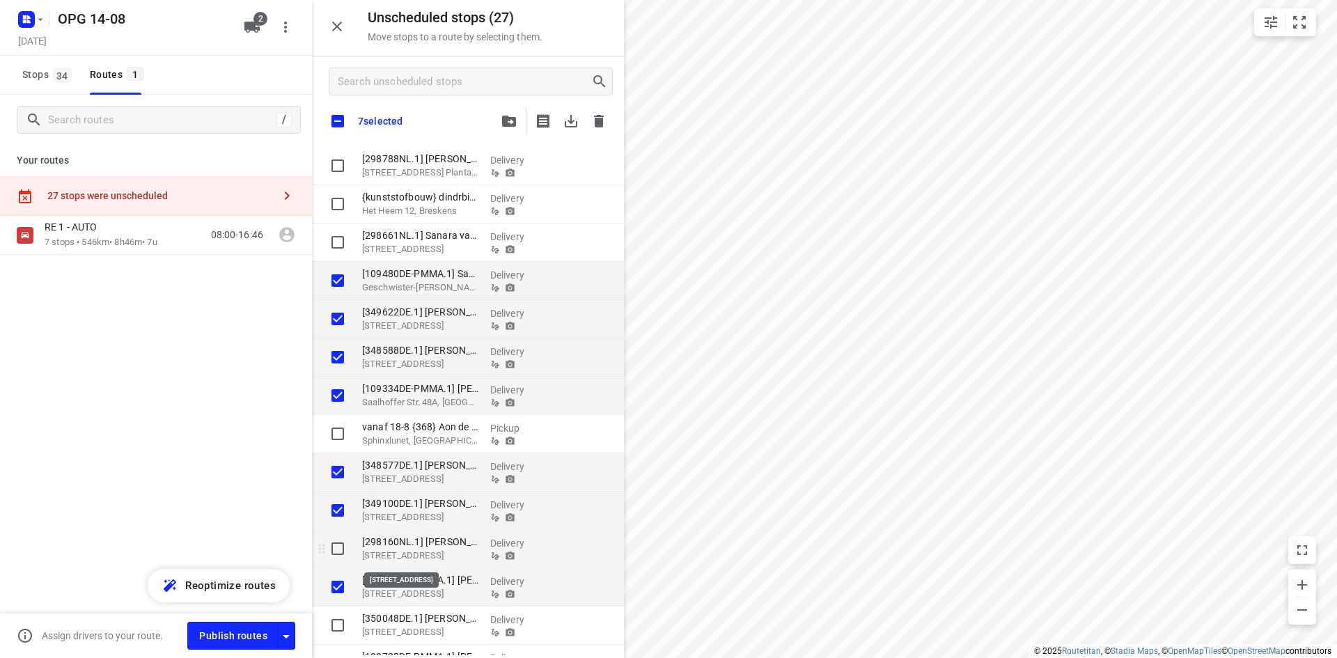
checkbox input "true"
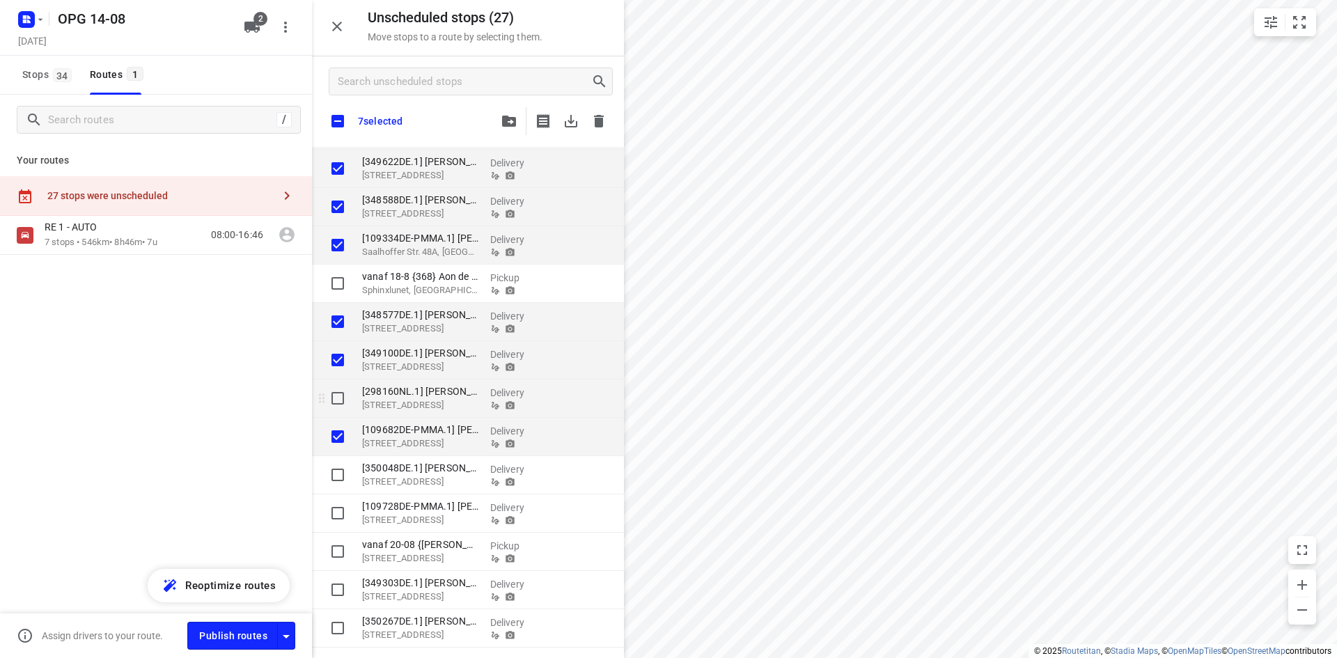
scroll to position [209, 0]
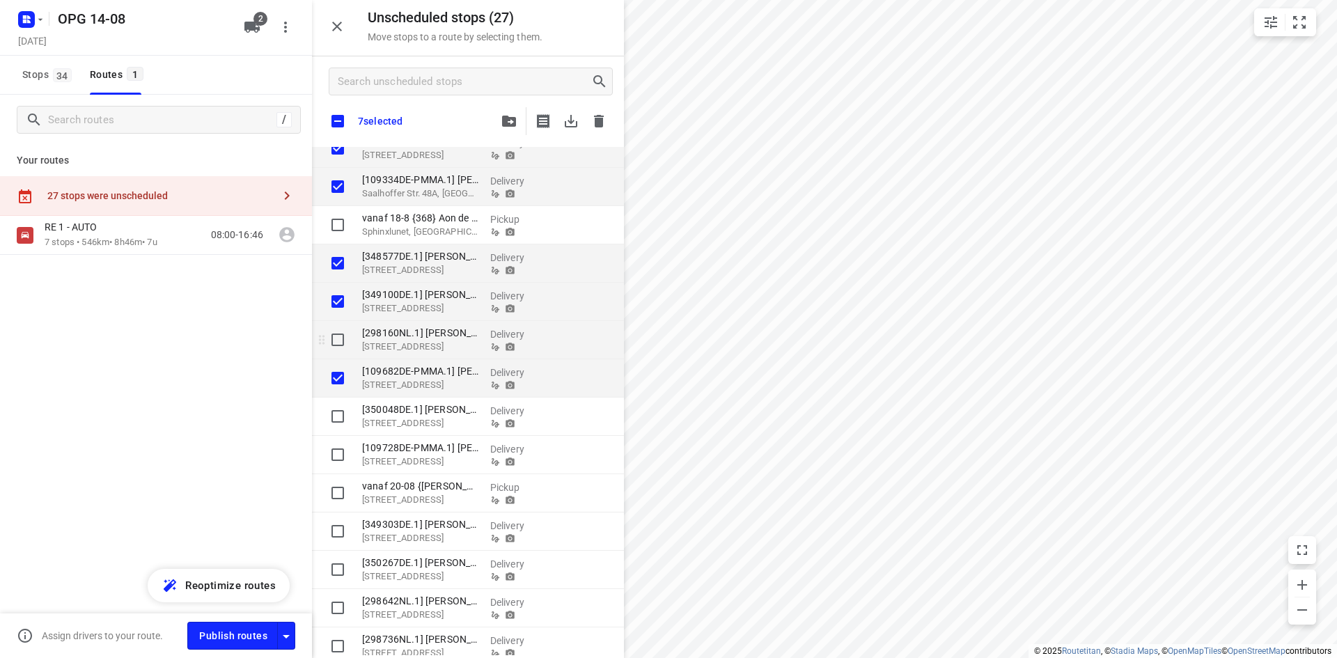
checkbox input "true"
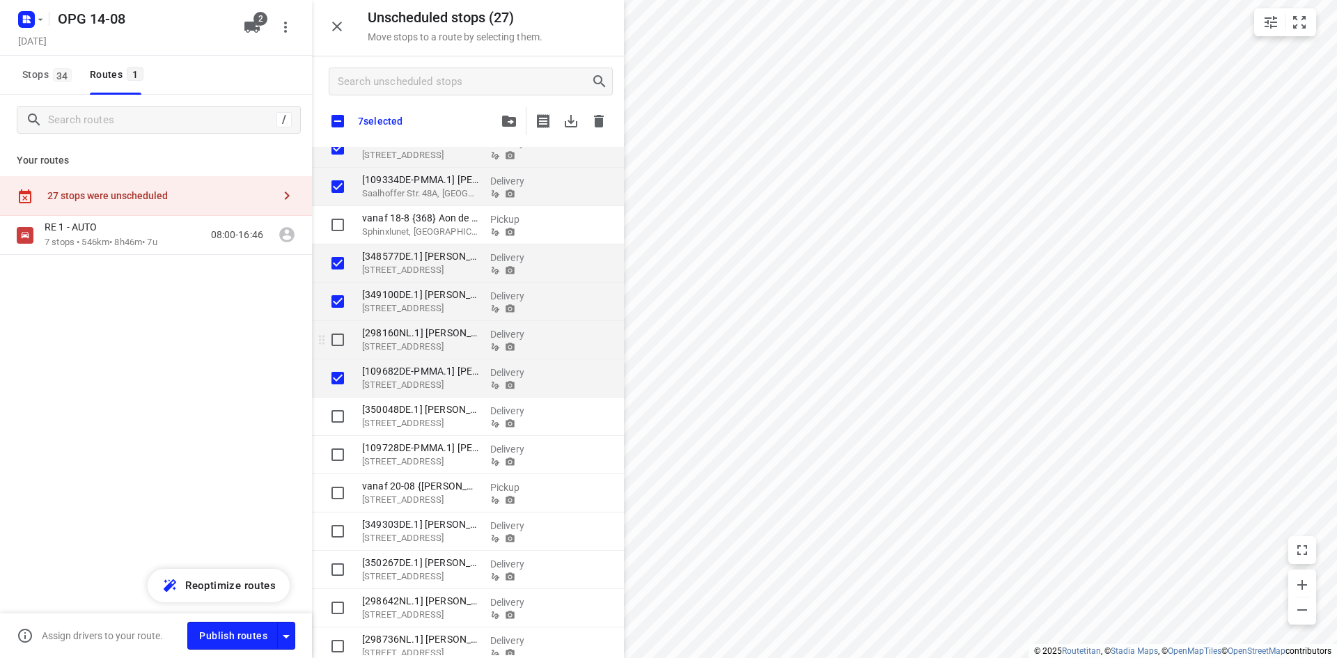
checkbox input "true"
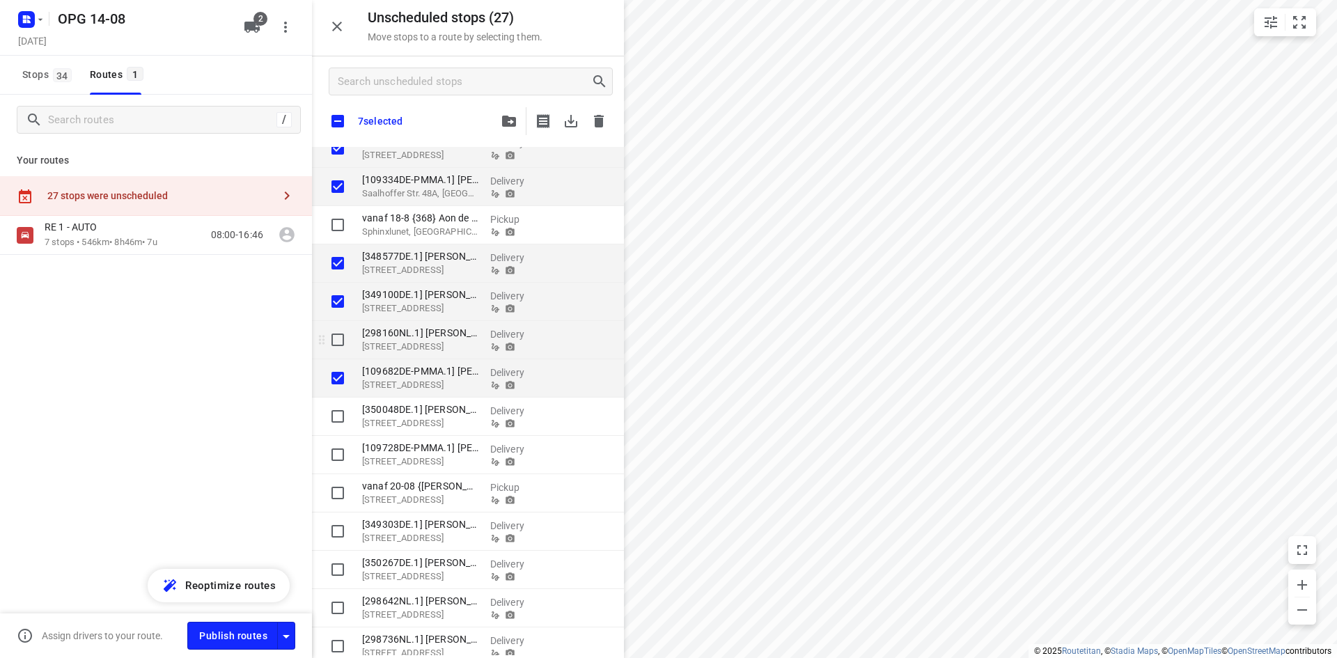
checkbox input "true"
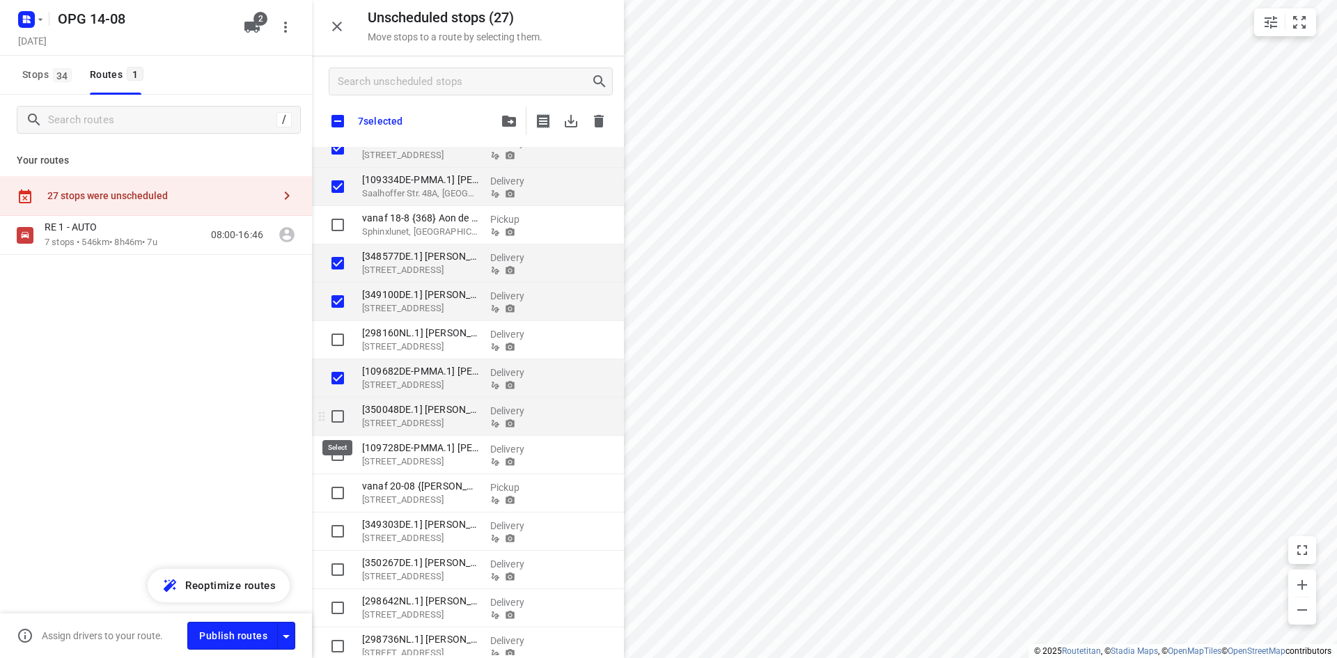
click at [336, 416] on input "grid" at bounding box center [338, 416] width 28 height 28
checkbox input "true"
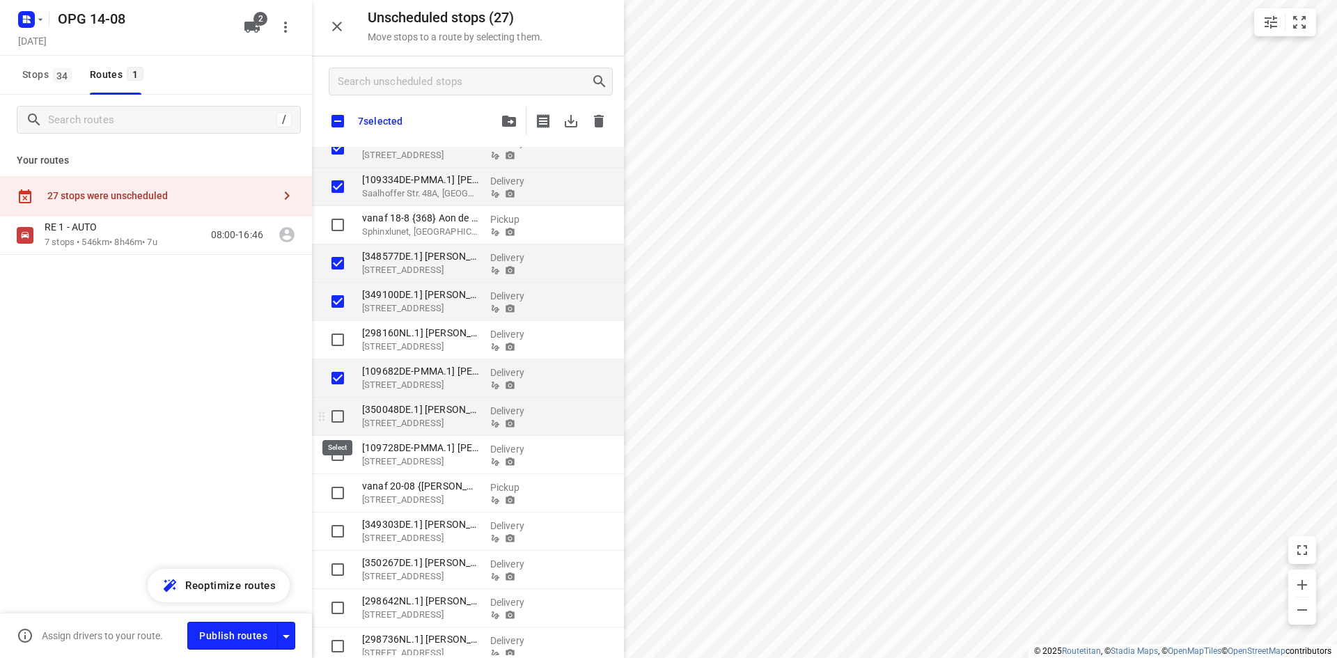
checkbox input "true"
click at [339, 452] on input "grid" at bounding box center [338, 455] width 28 height 28
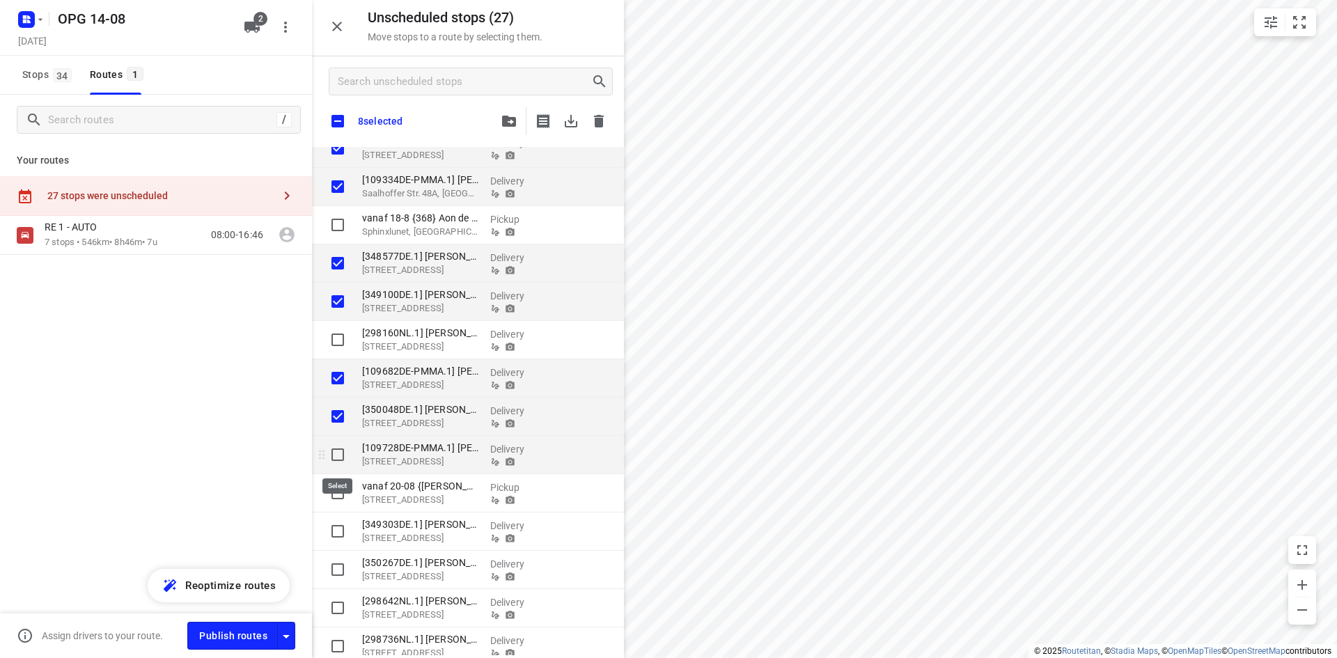
checkbox input "true"
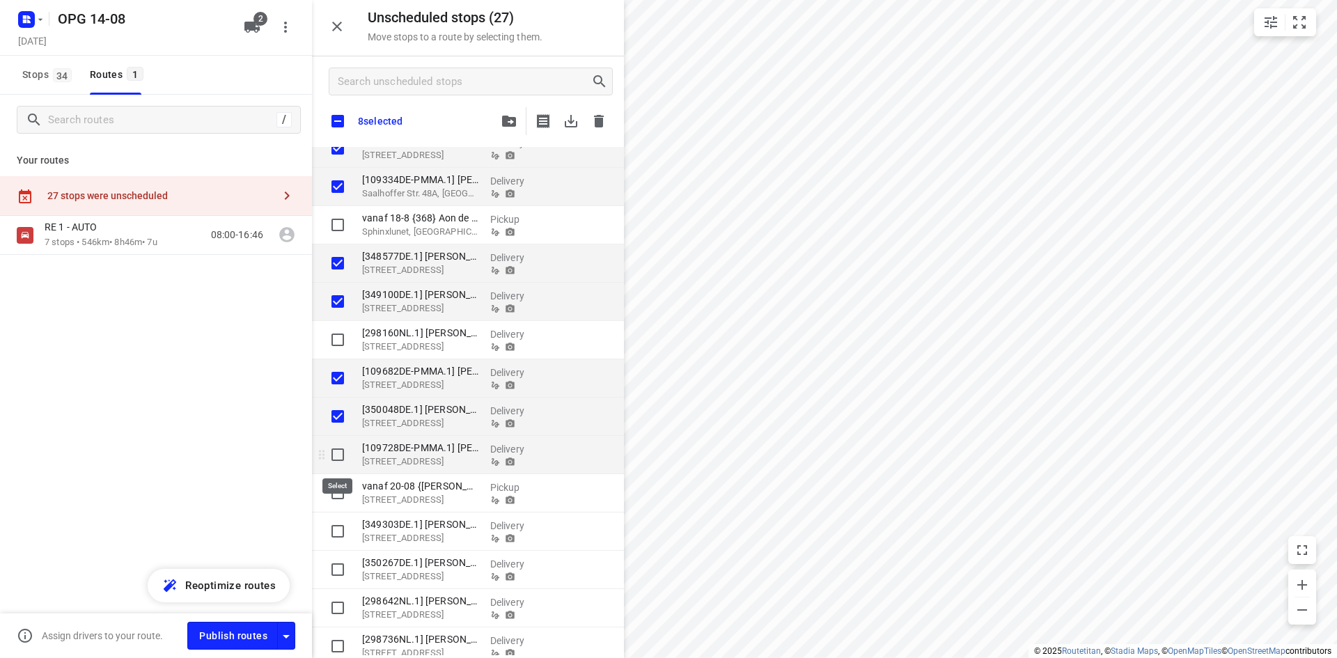
checkbox input "true"
click at [335, 530] on input "grid" at bounding box center [338, 531] width 28 height 28
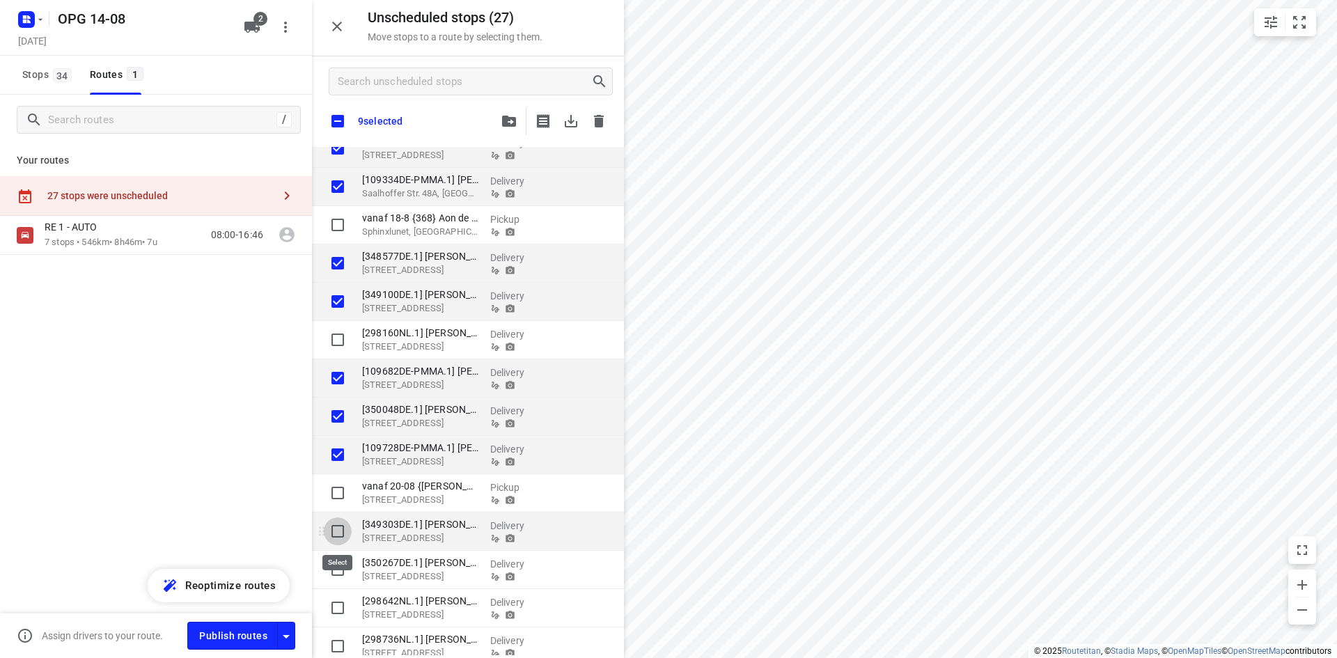
checkbox input "true"
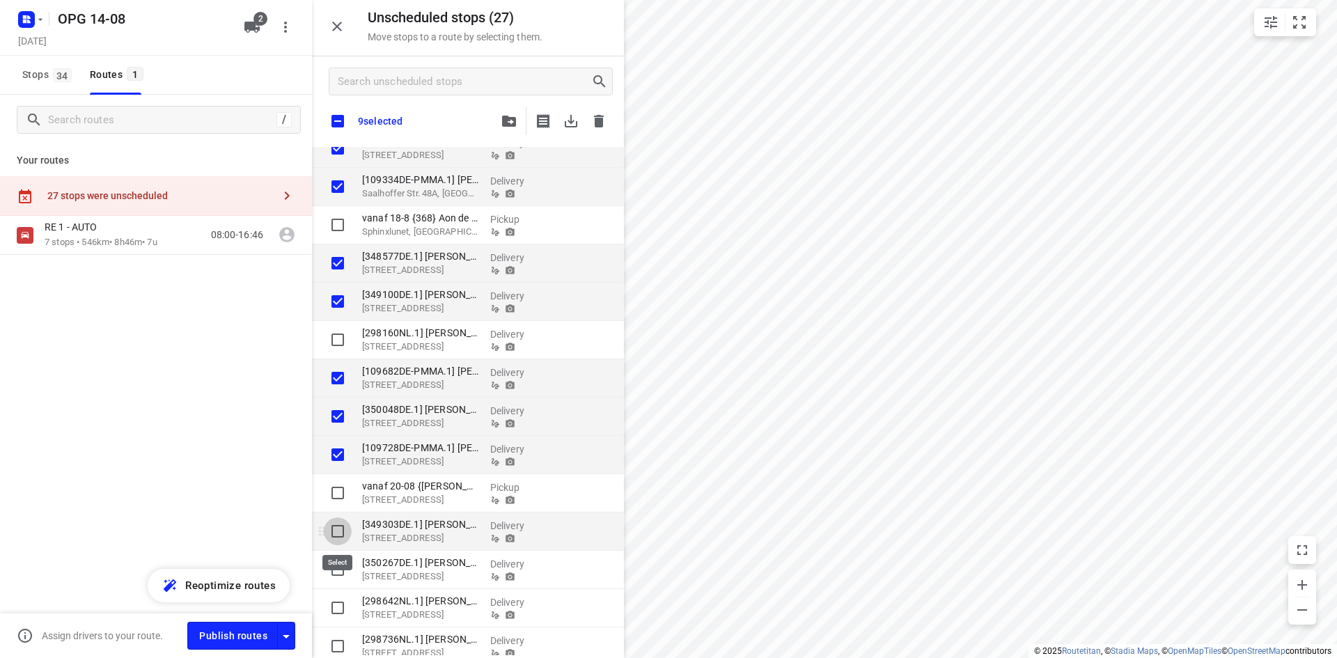
checkbox input "true"
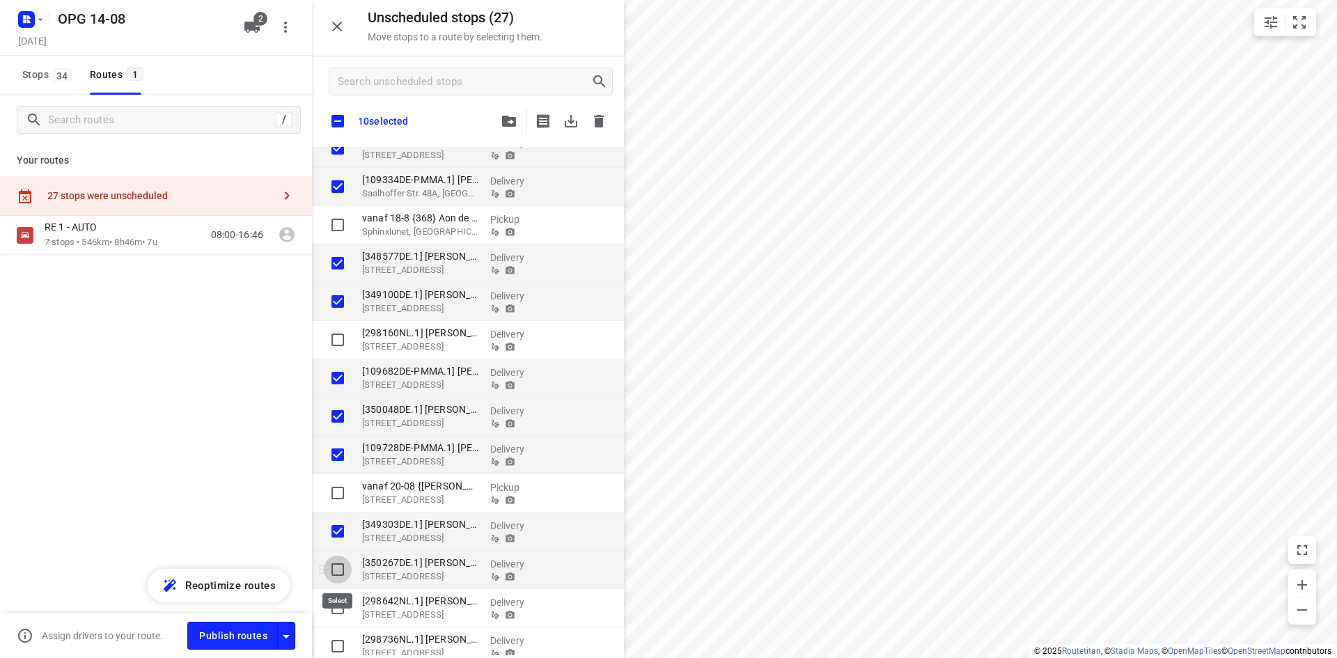
click at [335, 566] on input "grid" at bounding box center [338, 569] width 28 height 28
checkbox input "true"
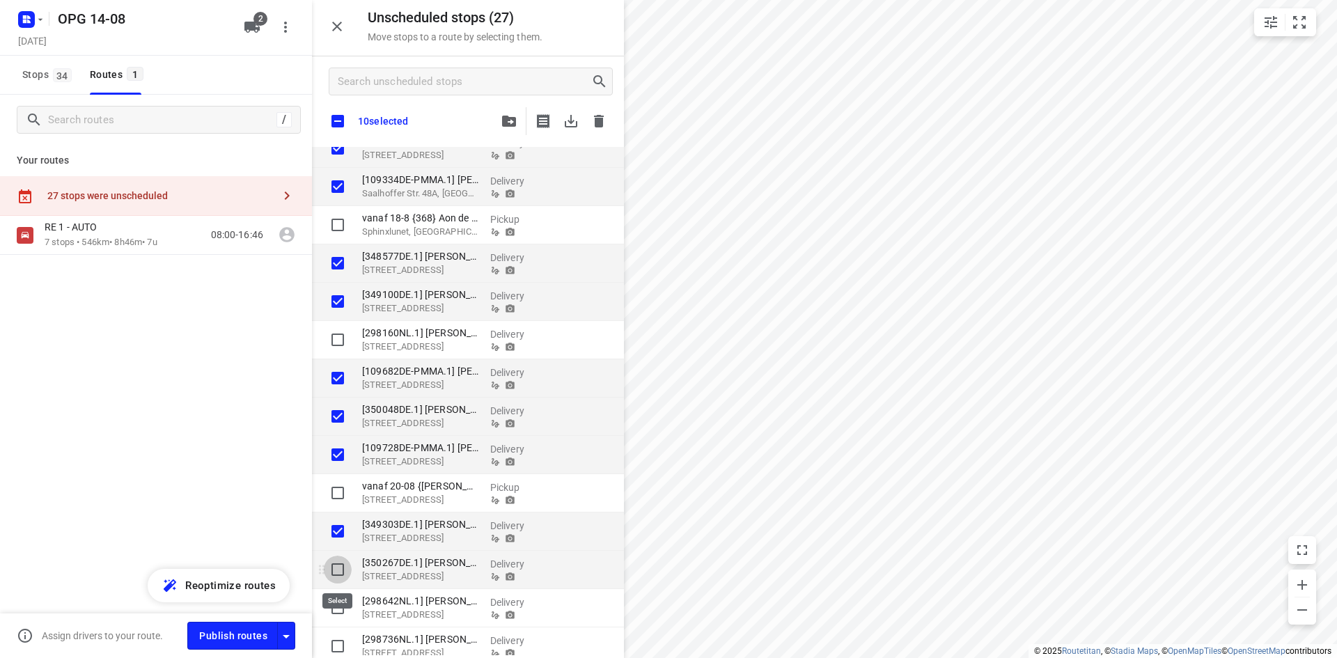
checkbox input "true"
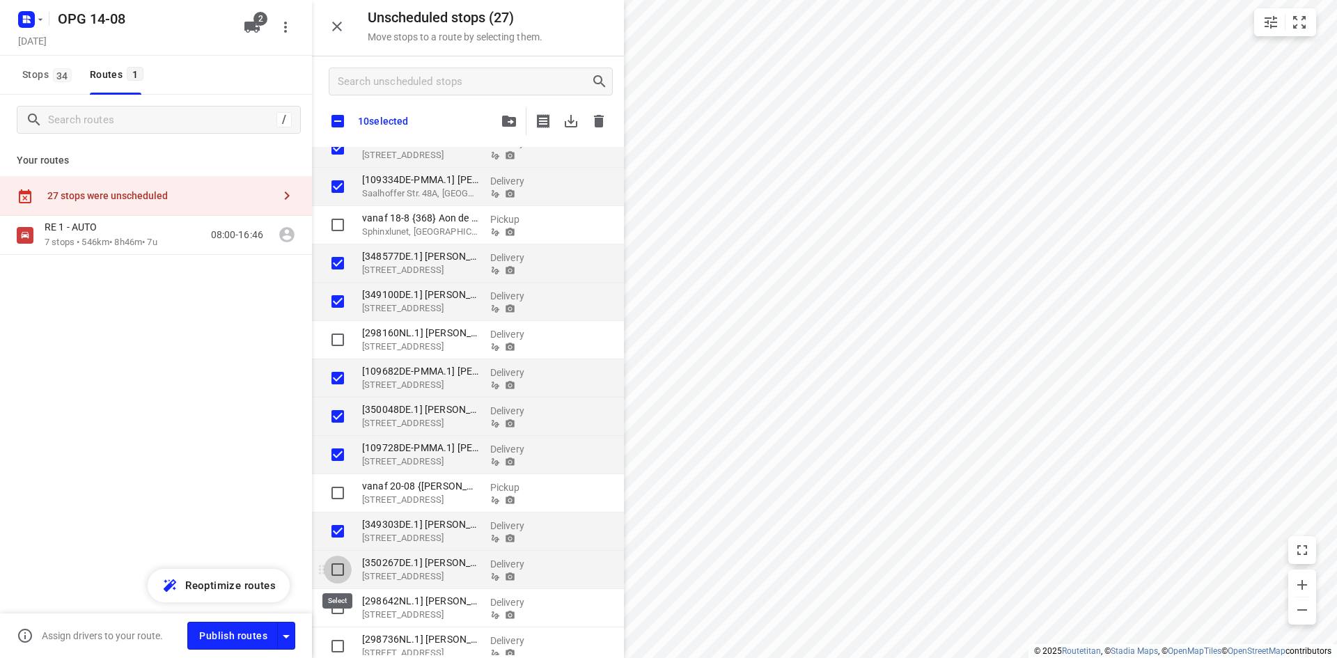
checkbox input "true"
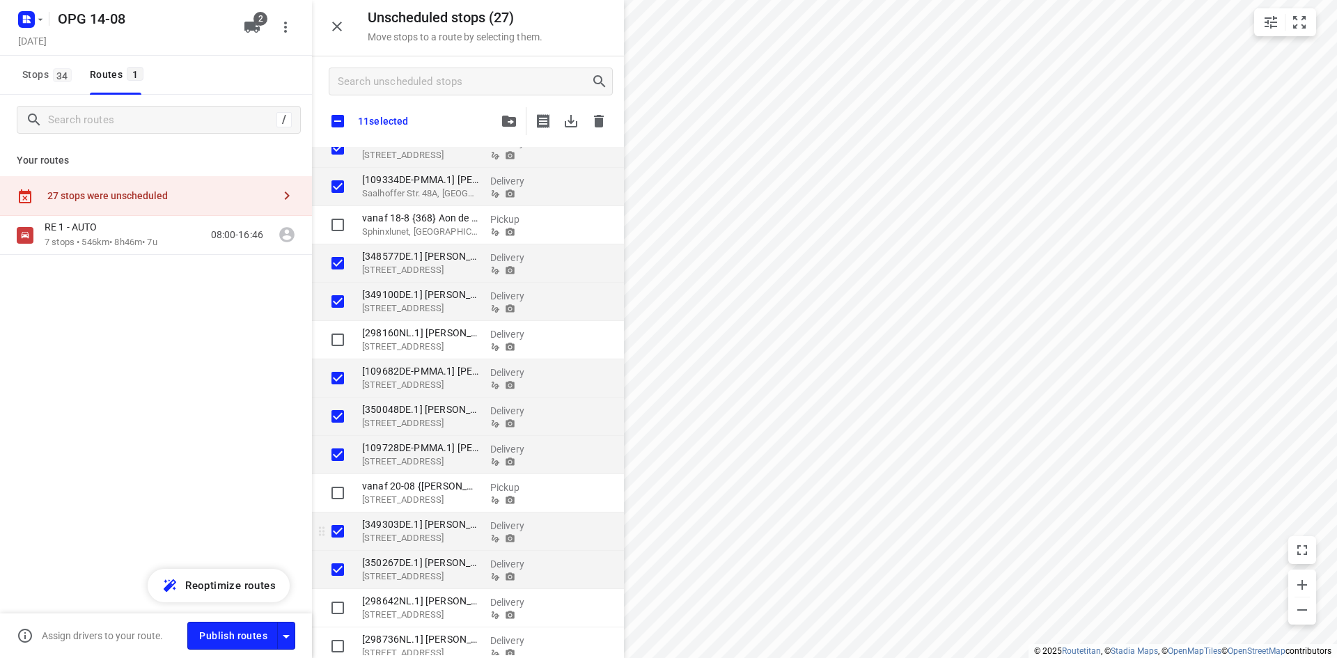
checkbox input "true"
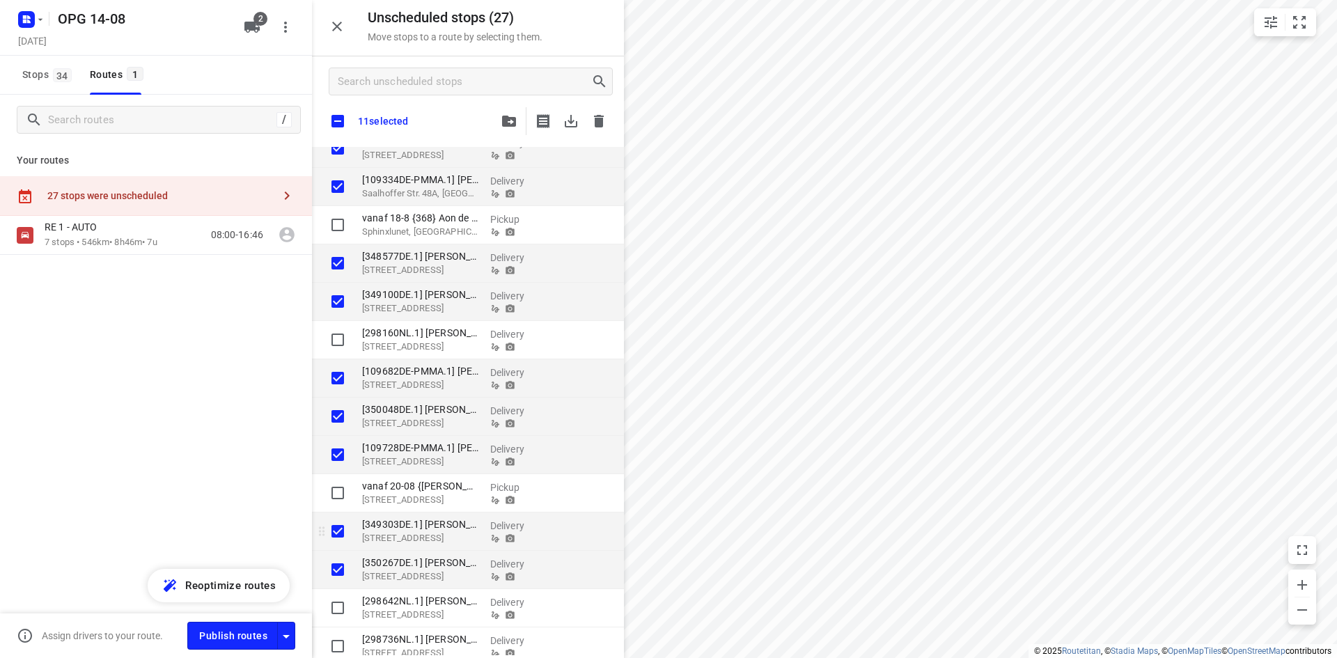
checkbox input "true"
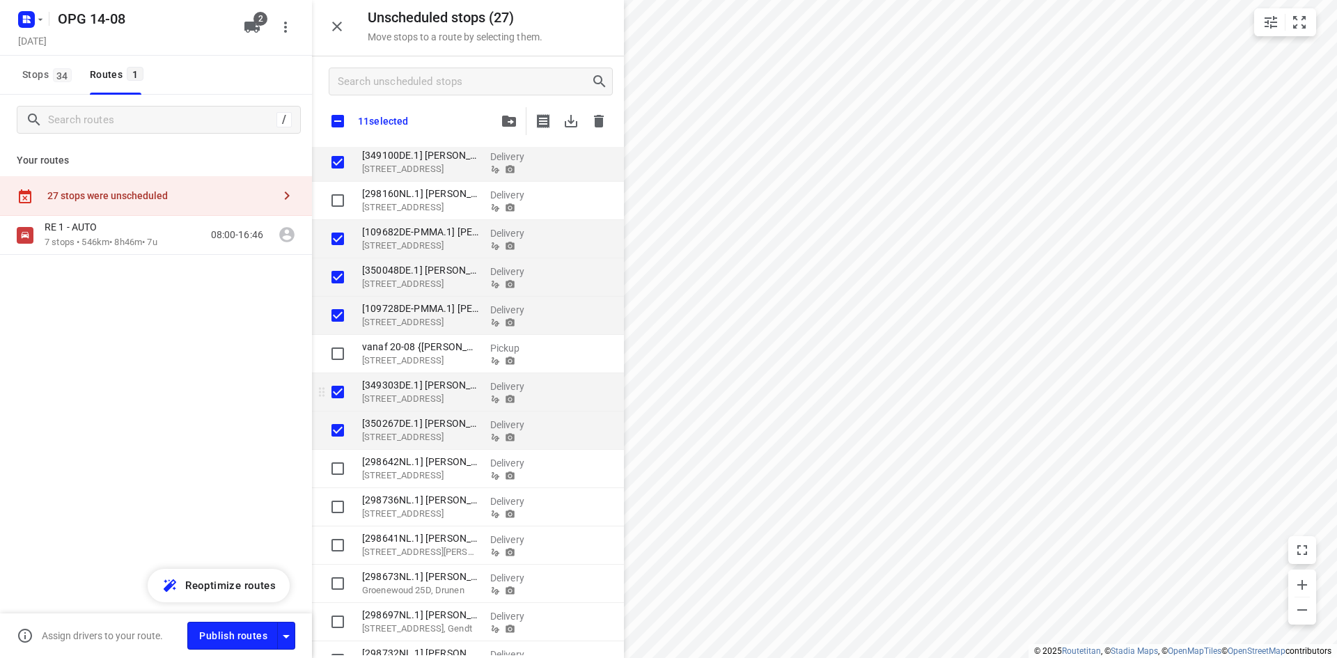
checkbox input "true"
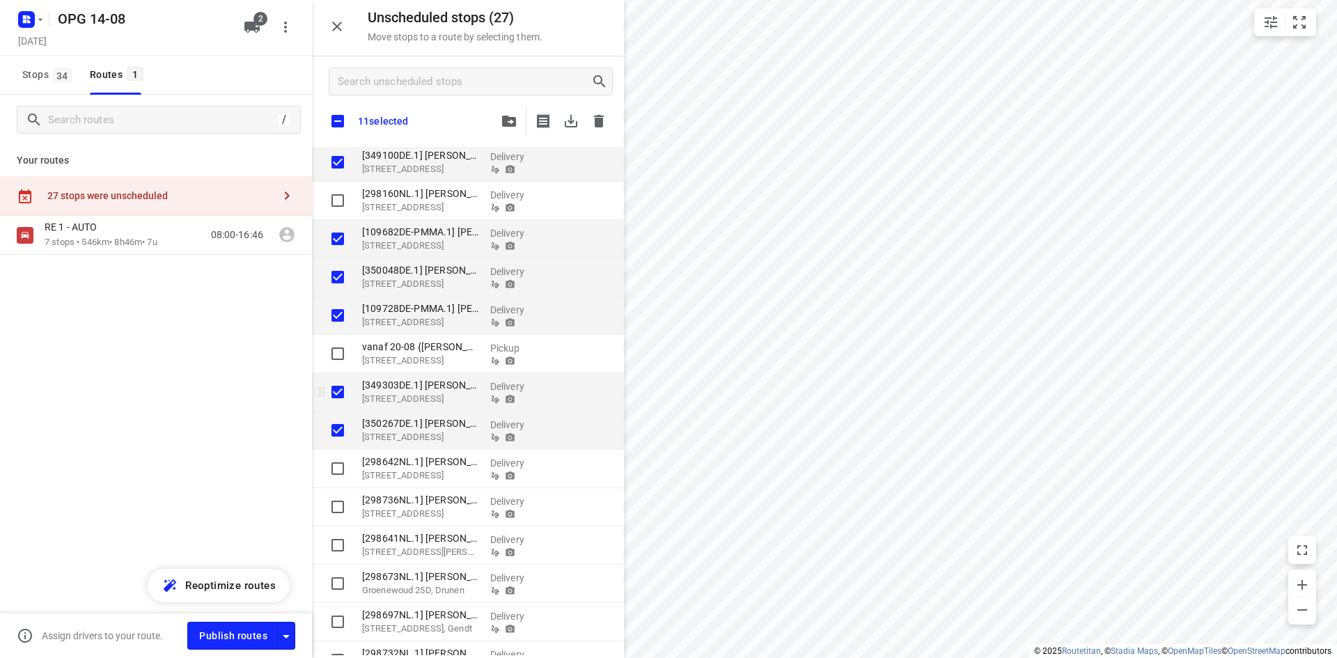
checkbox input "true"
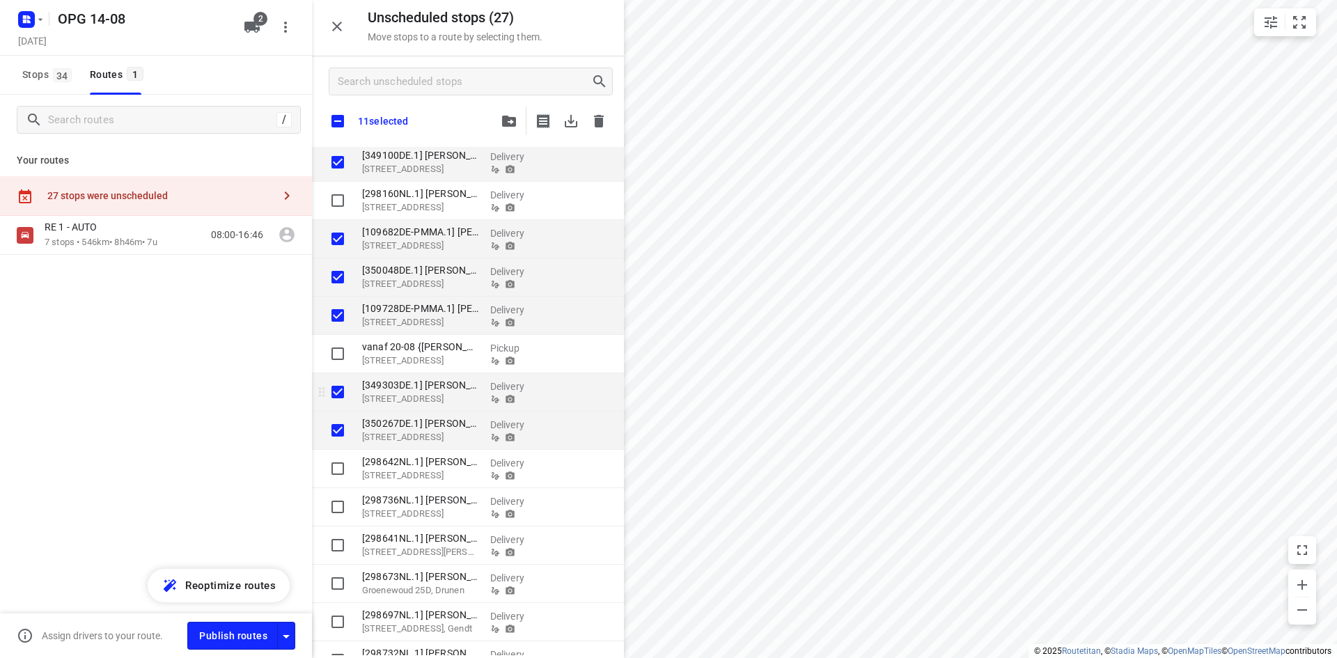
checkbox input "true"
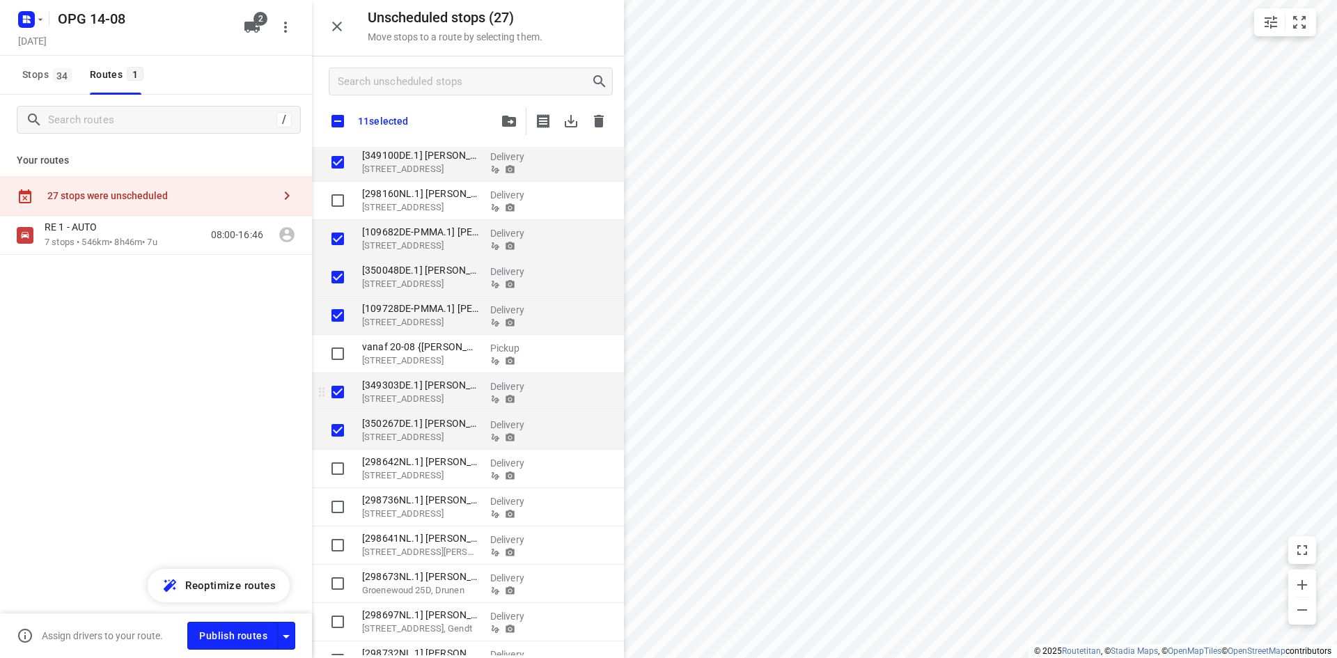
checkbox input "true"
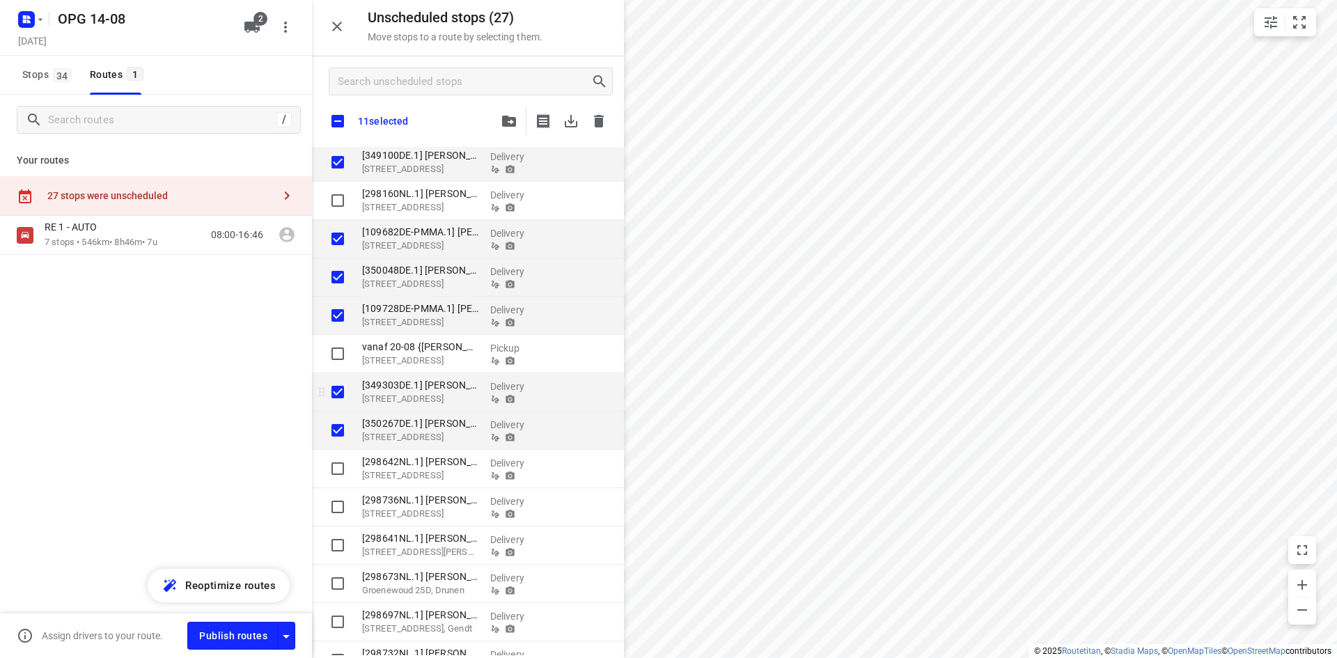
checkbox input "true"
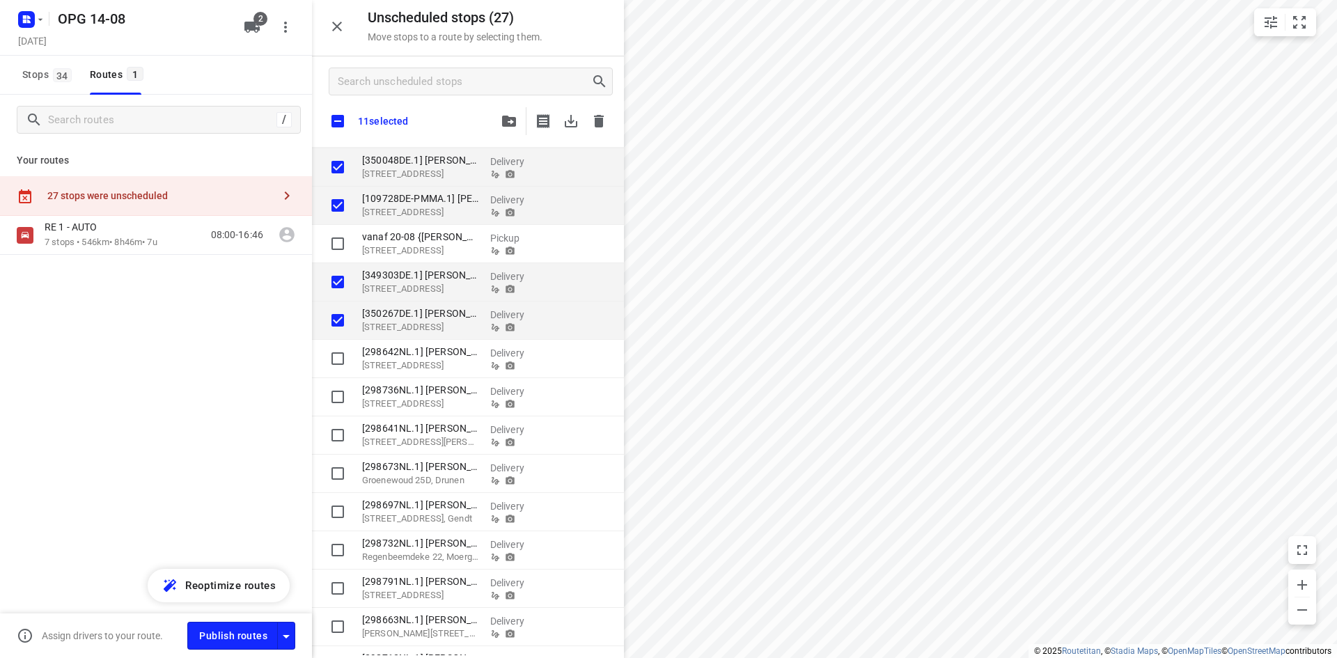
checkbox input "true"
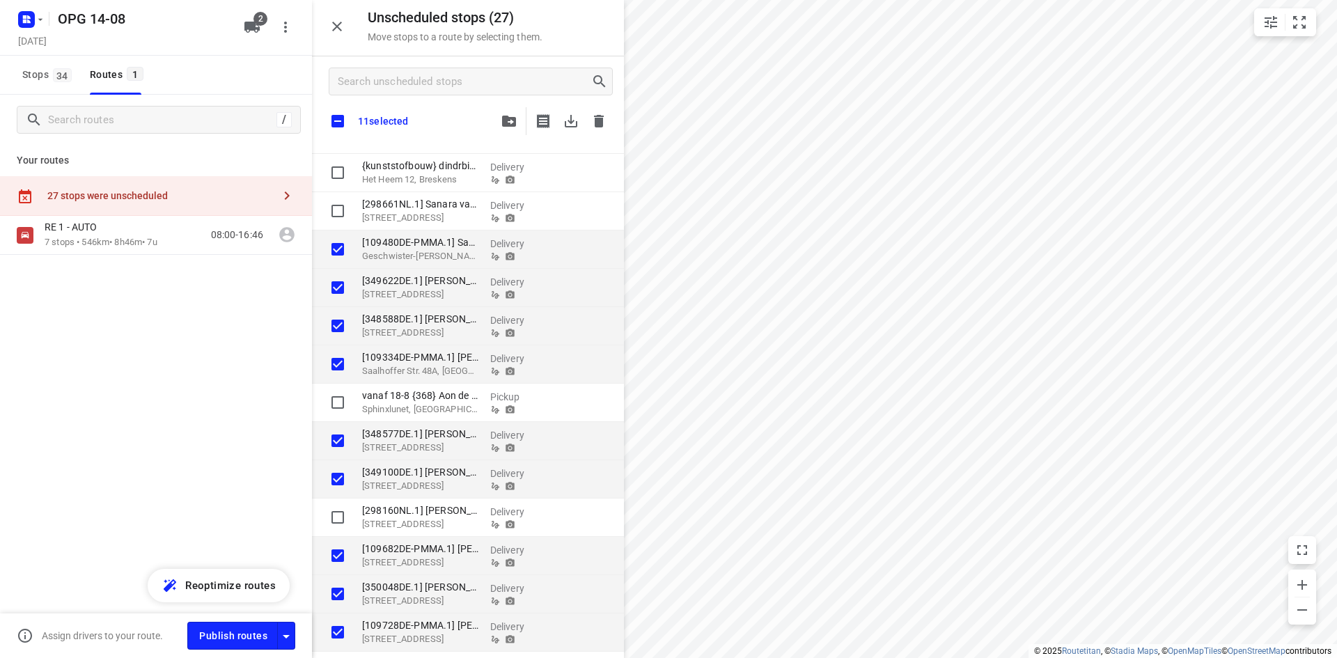
scroll to position [0, 0]
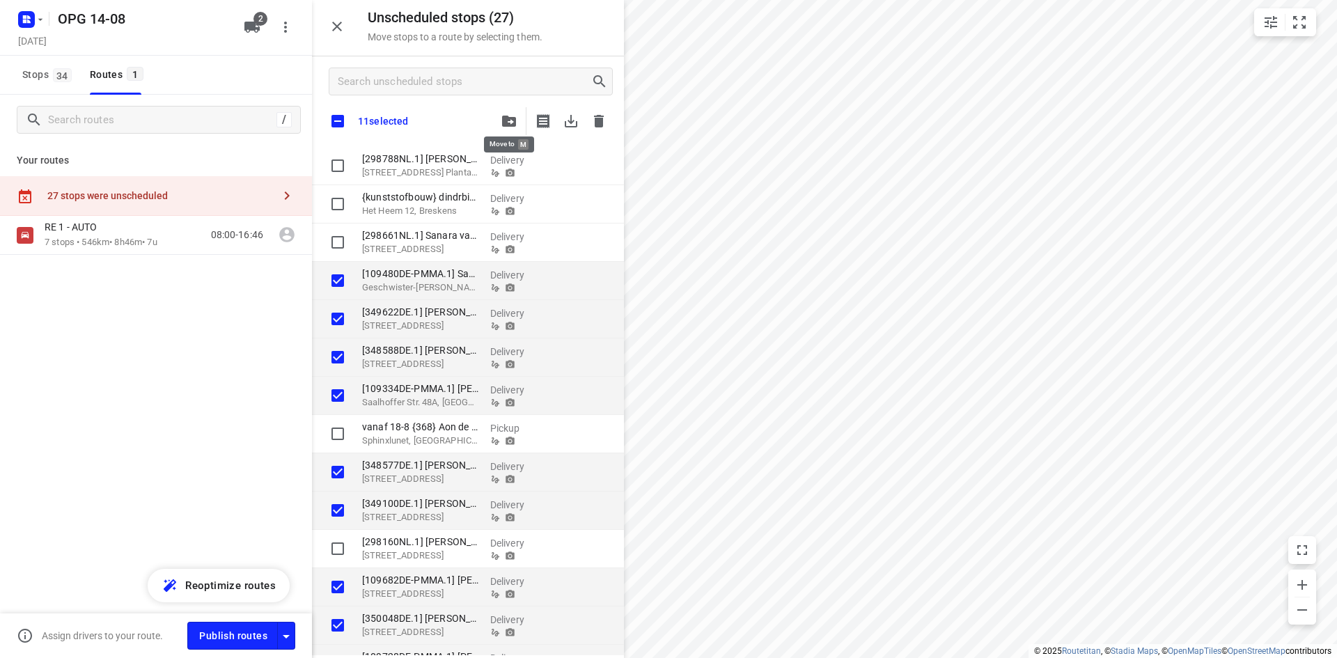
click at [514, 123] on icon "button" at bounding box center [509, 121] width 14 height 11
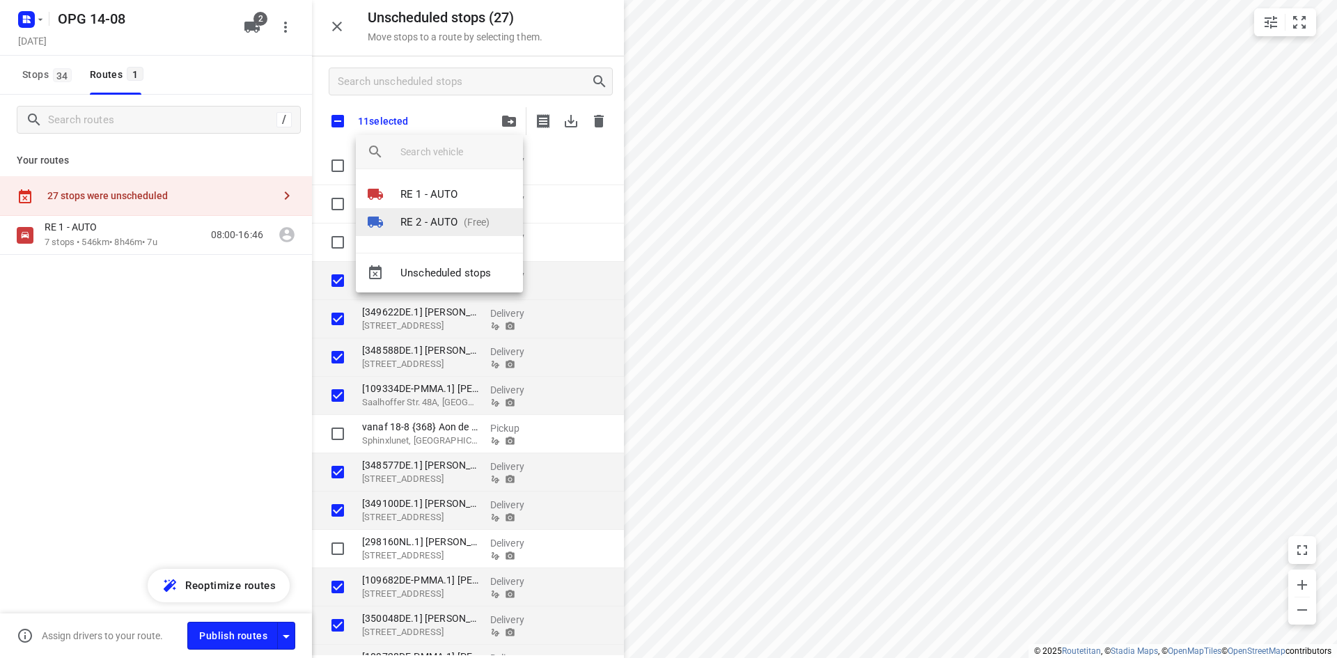
click at [450, 217] on p "RE 2 - AUTO" at bounding box center [429, 222] width 58 height 16
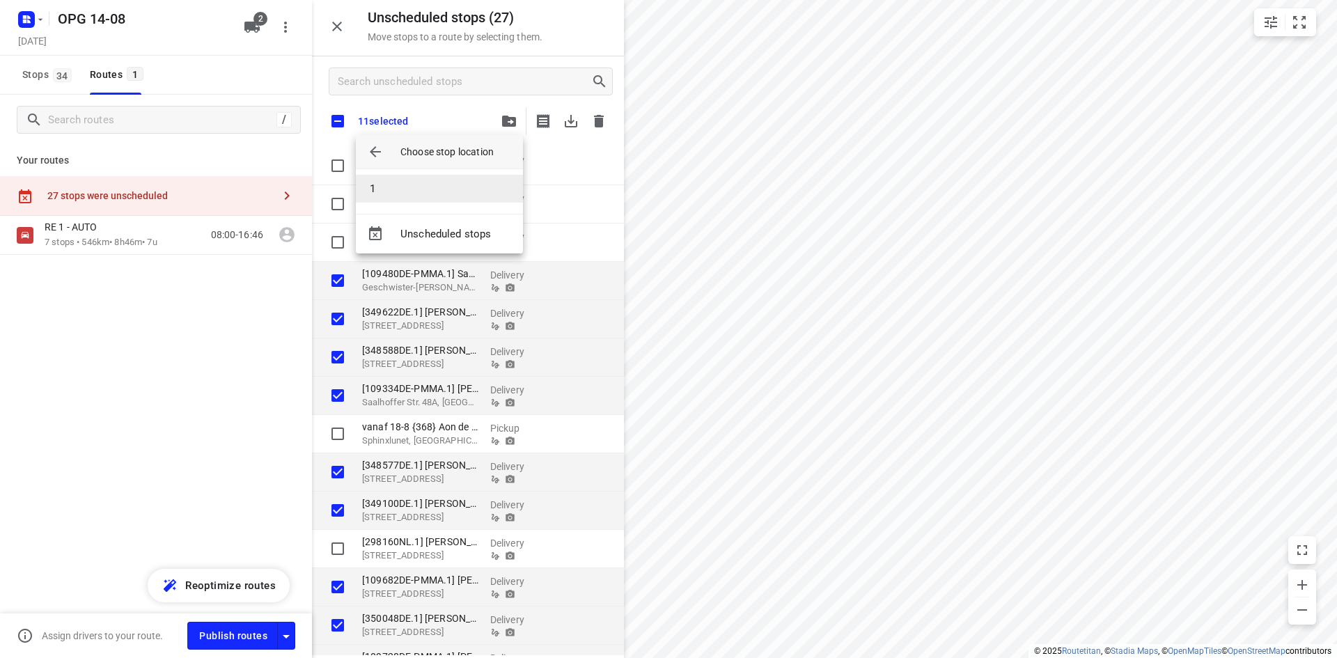
click at [454, 199] on li "1" at bounding box center [439, 189] width 167 height 28
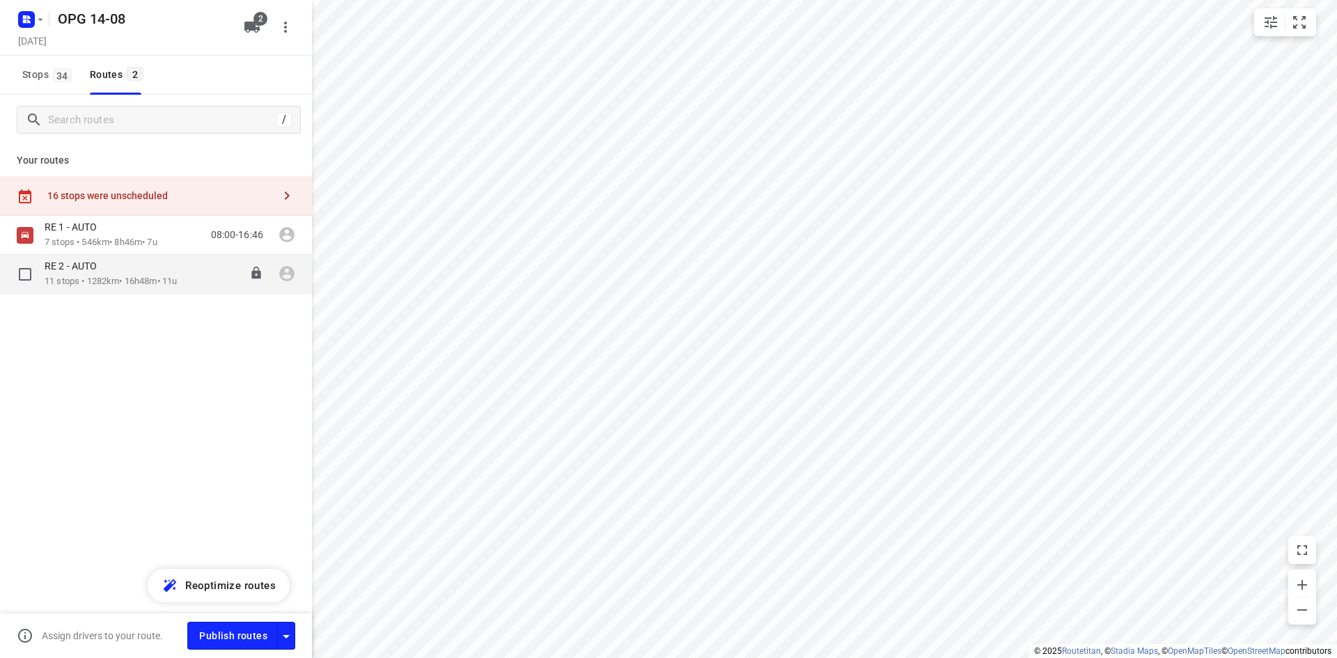
click at [129, 276] on p "11 stops • 1282km • 16h48m • 11u" at bounding box center [111, 281] width 132 height 13
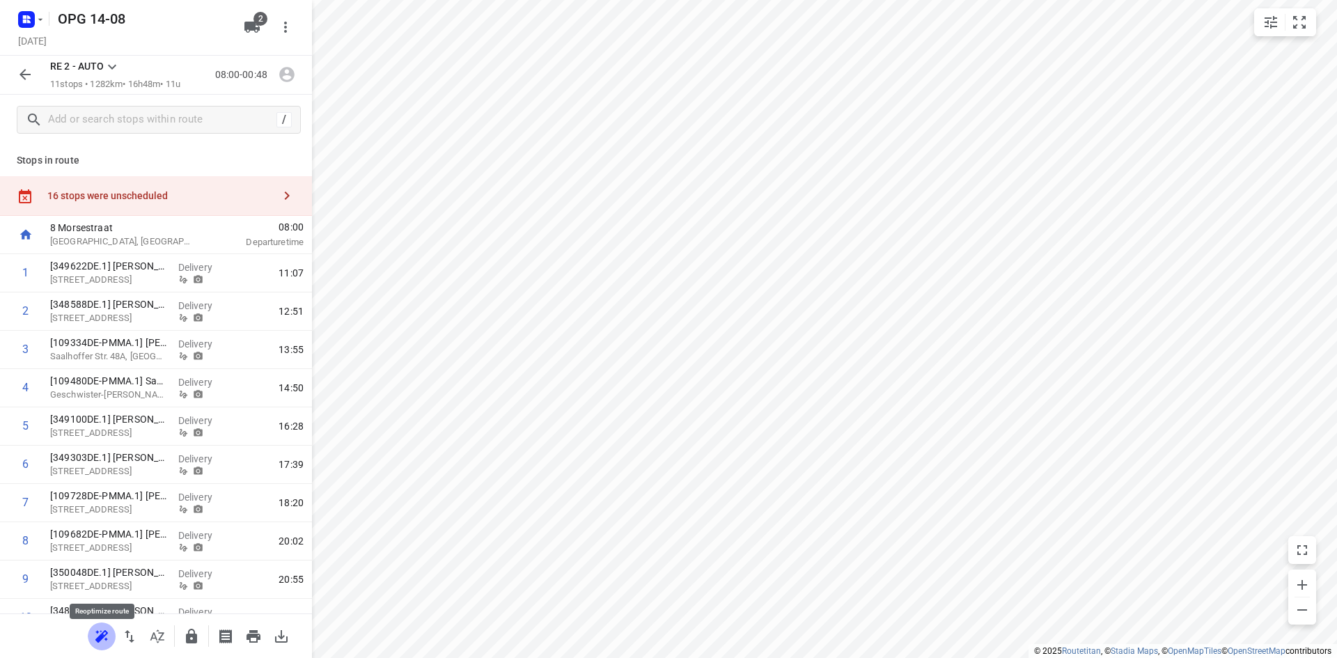
click at [102, 635] on icon "button" at bounding box center [99, 637] width 9 height 9
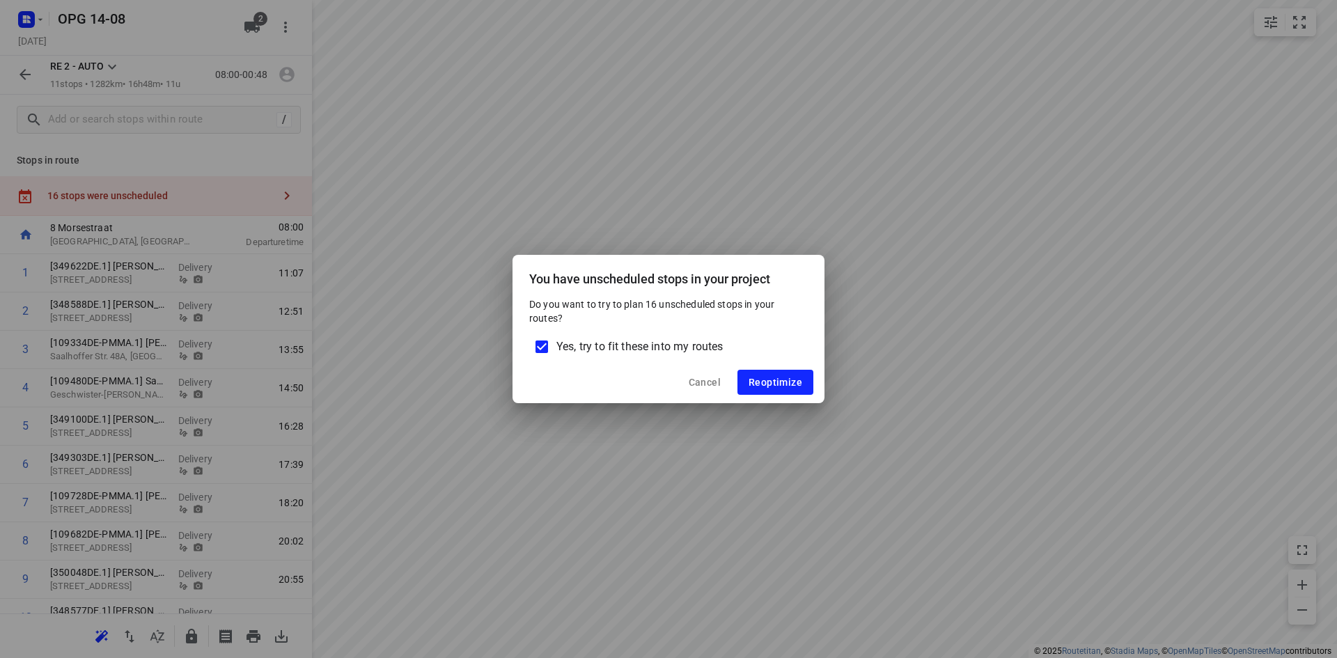
click at [536, 347] on input "Yes, try to fit these into my routes" at bounding box center [541, 346] width 29 height 29
click at [806, 386] on button "Reoptimize" at bounding box center [775, 382] width 76 height 25
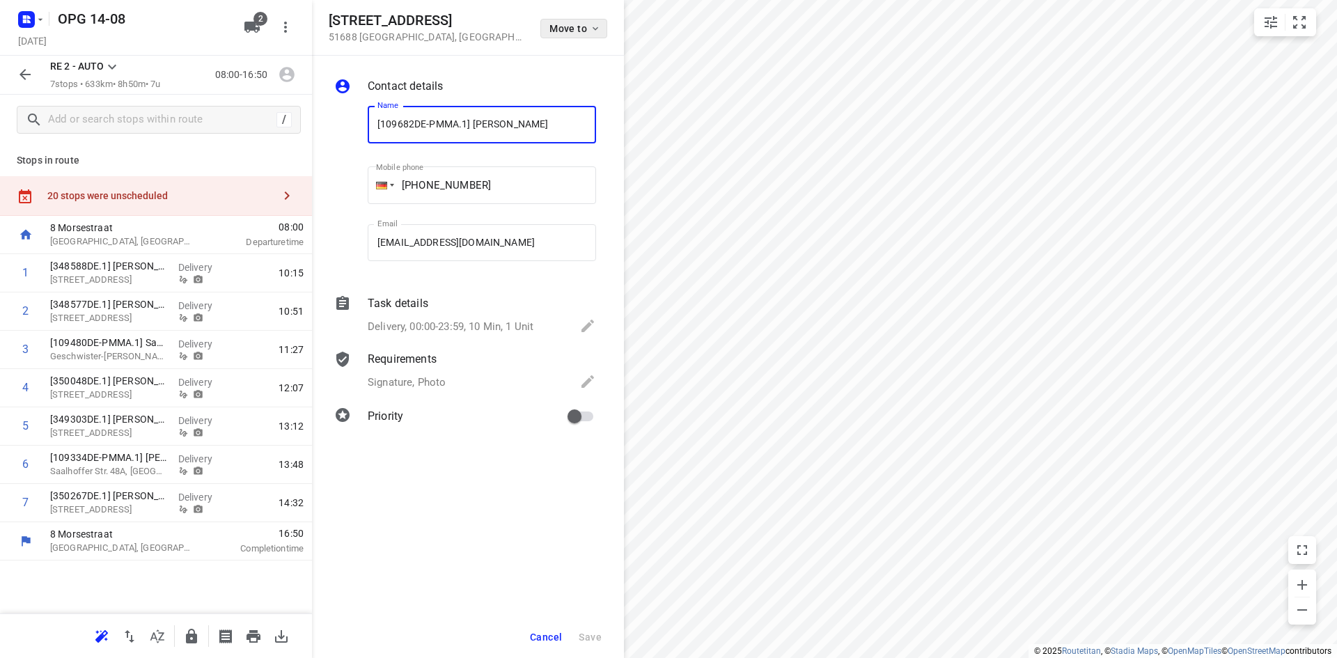
click at [589, 24] on span "Move to" at bounding box center [575, 28] width 52 height 11
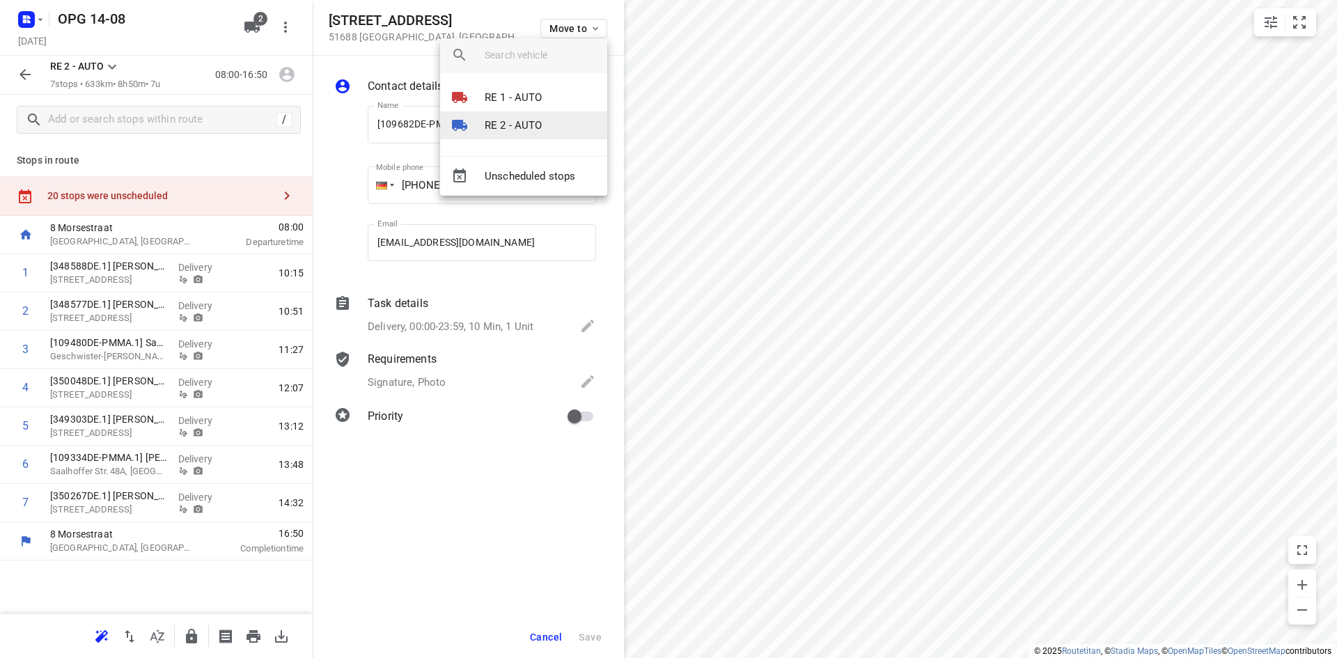
click at [542, 129] on li "RE 2 - AUTO" at bounding box center [523, 125] width 167 height 28
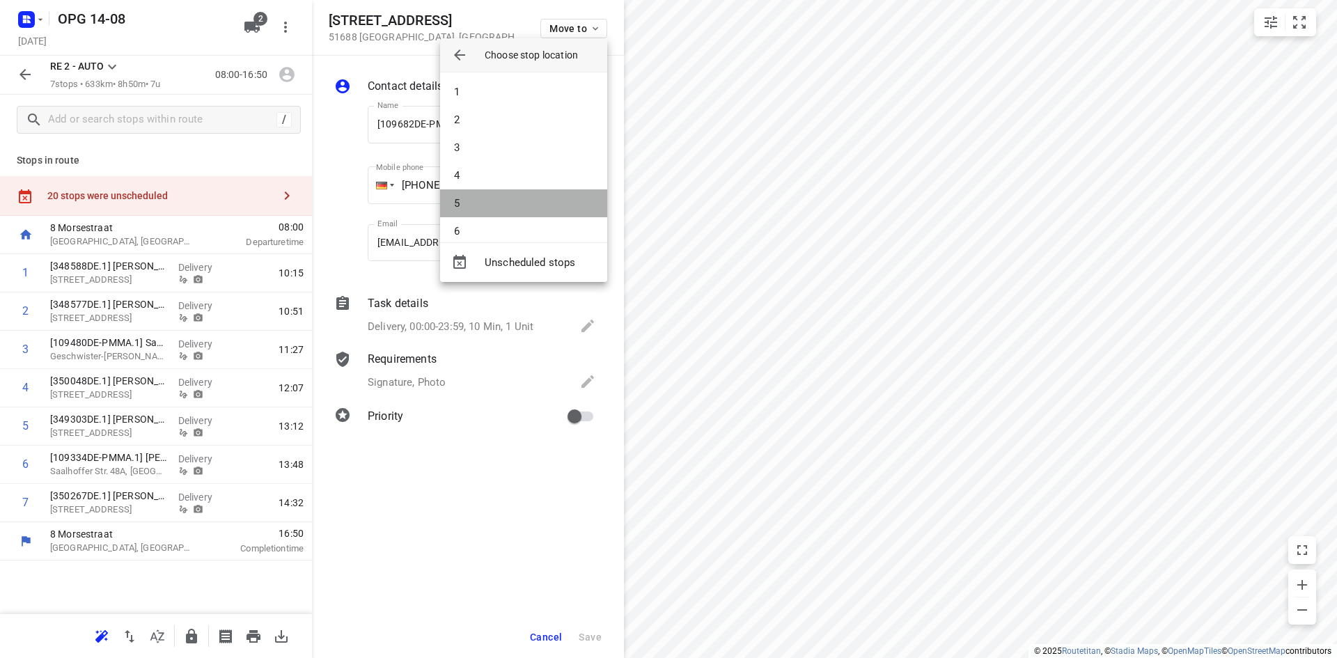
click at [527, 202] on li "5" at bounding box center [523, 203] width 167 height 28
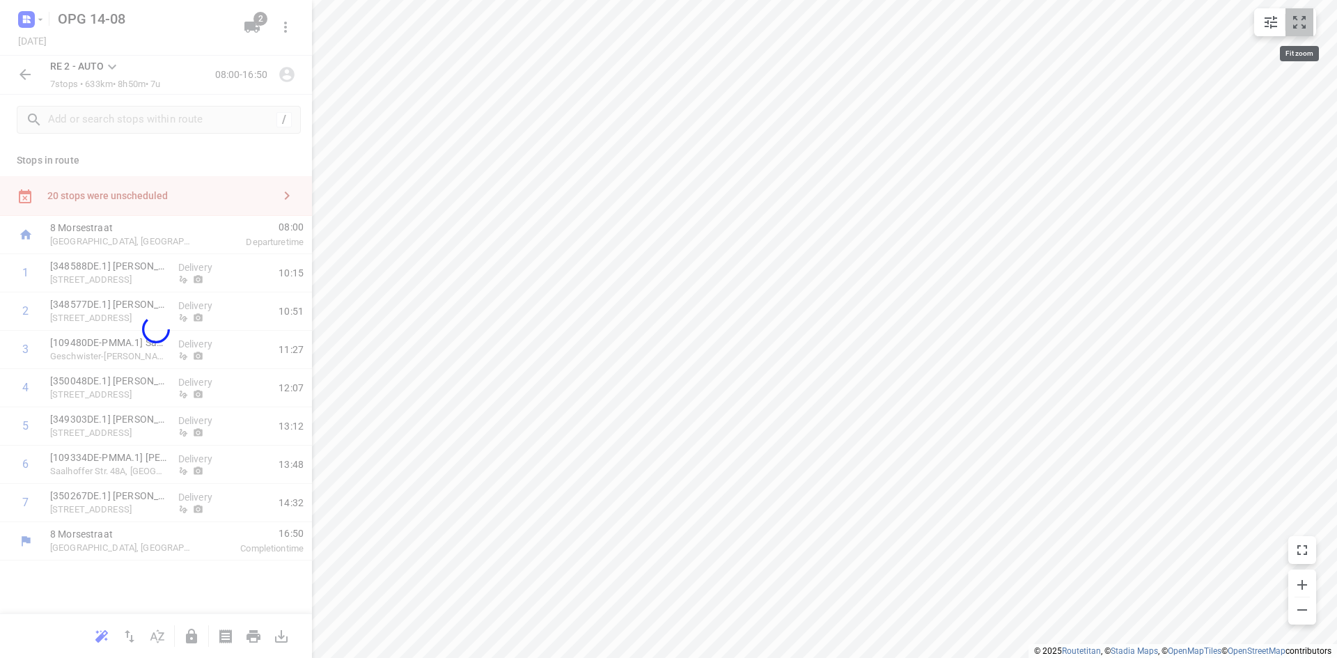
click at [1304, 23] on icon "small contained button group" at bounding box center [1299, 22] width 17 height 17
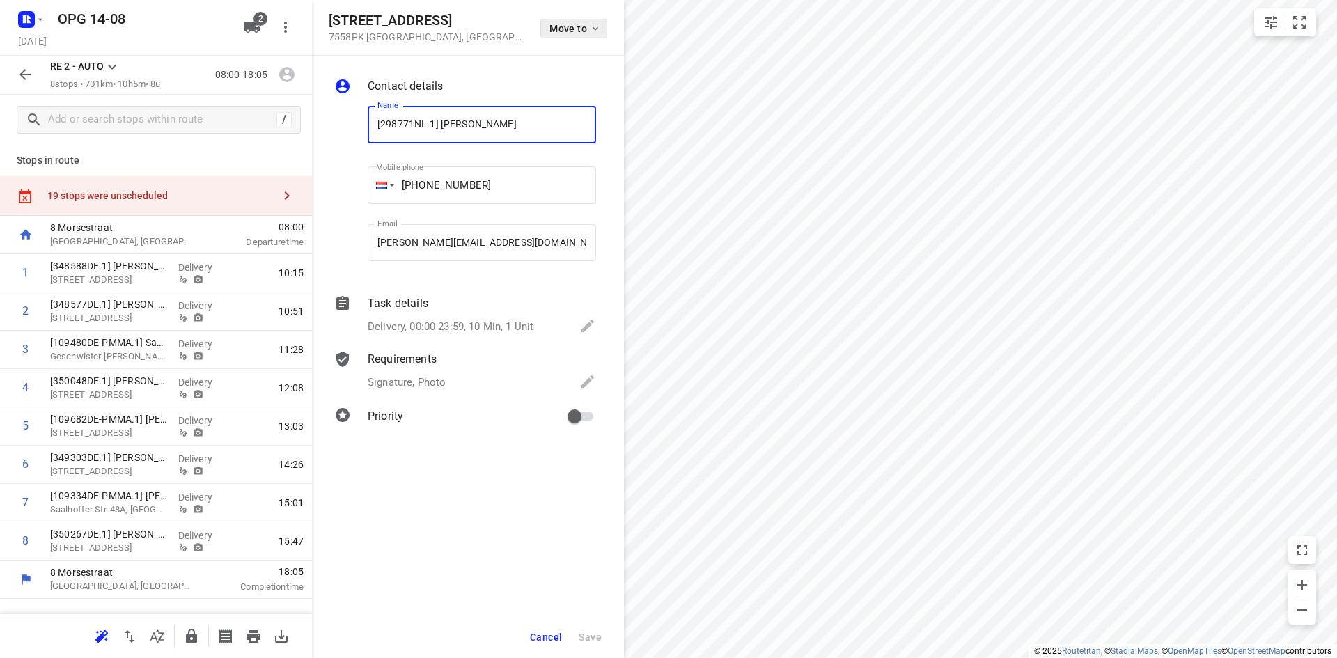
click at [598, 38] on button "Move to" at bounding box center [573, 28] width 67 height 19
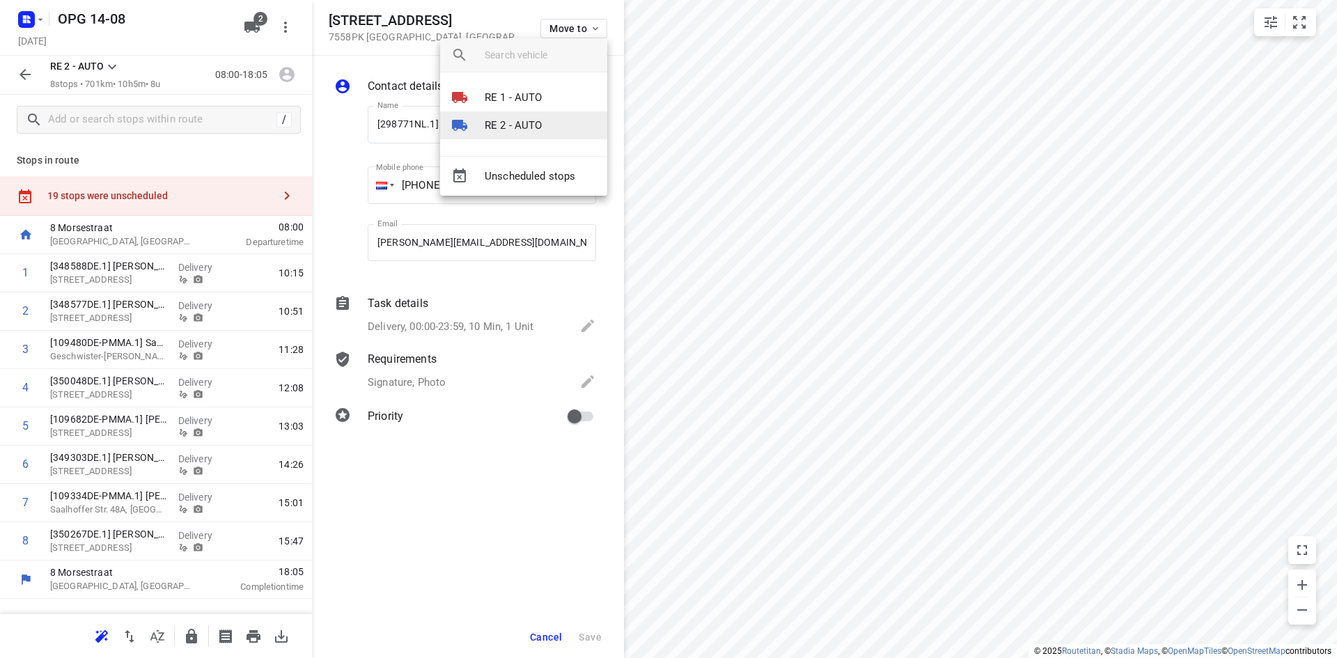
click at [535, 123] on p "RE 2 - AUTO" at bounding box center [513, 126] width 58 height 16
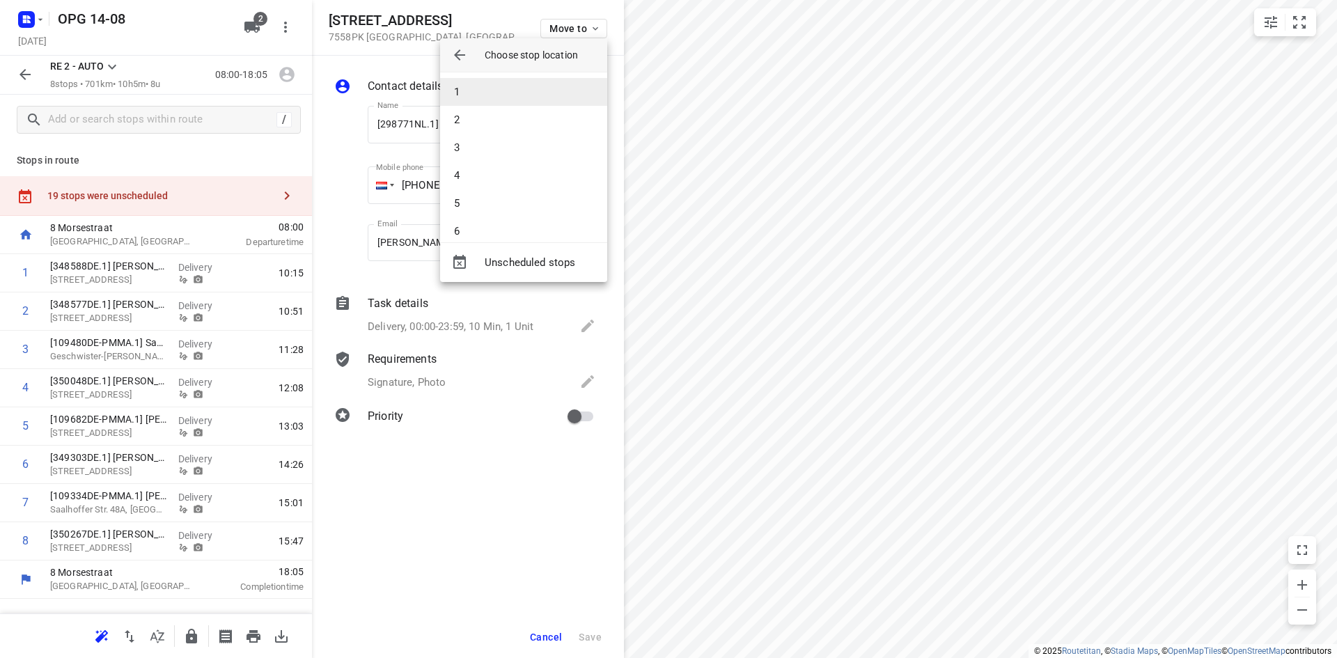
click at [538, 90] on li "1" at bounding box center [523, 92] width 167 height 28
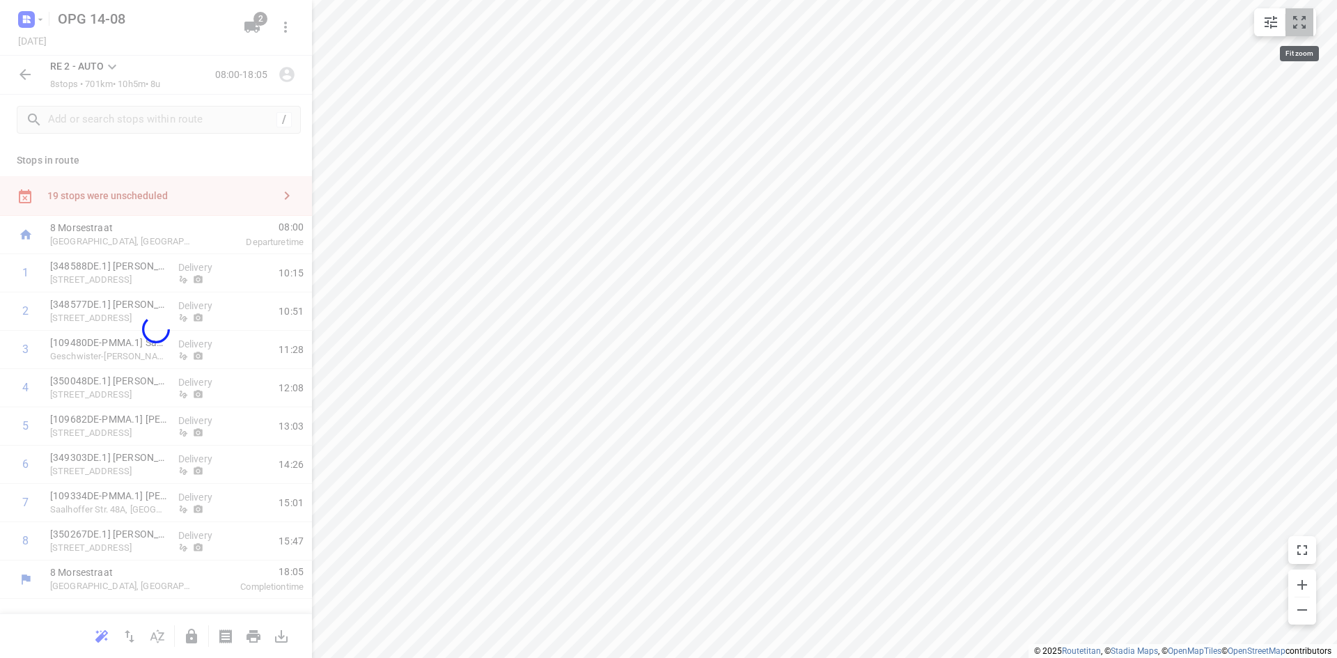
click at [1299, 11] on button "small contained button group" at bounding box center [1299, 22] width 28 height 28
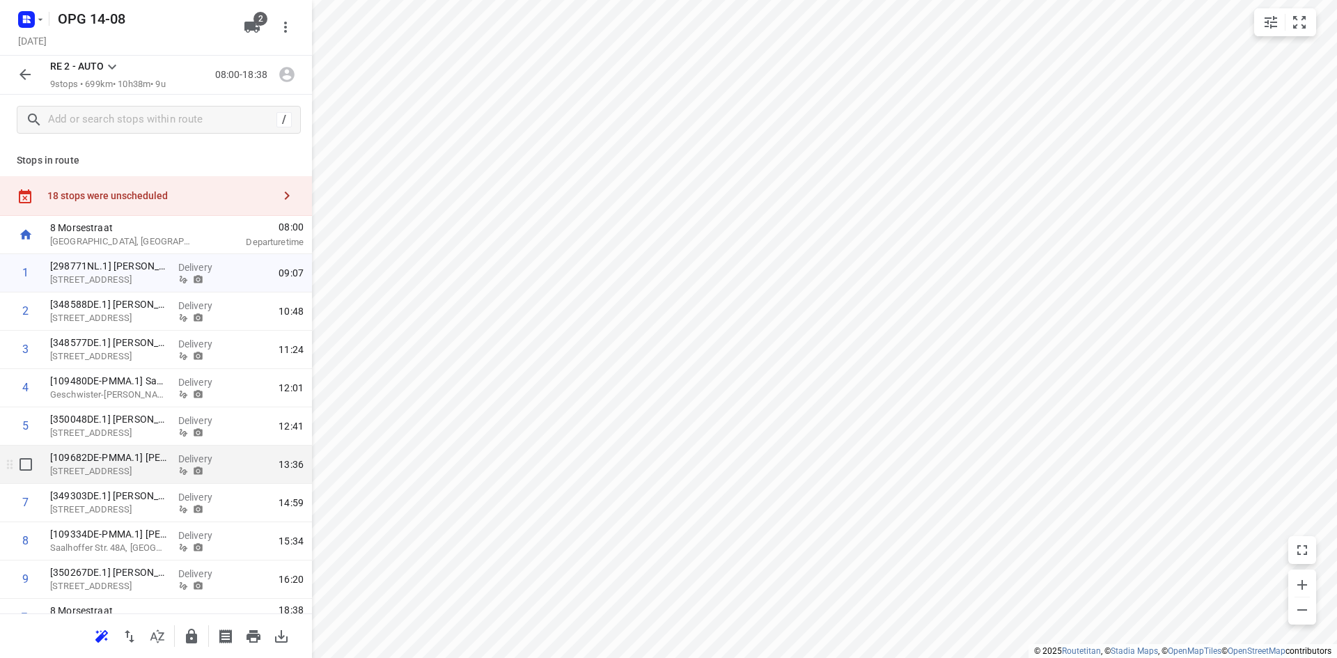
scroll to position [24, 0]
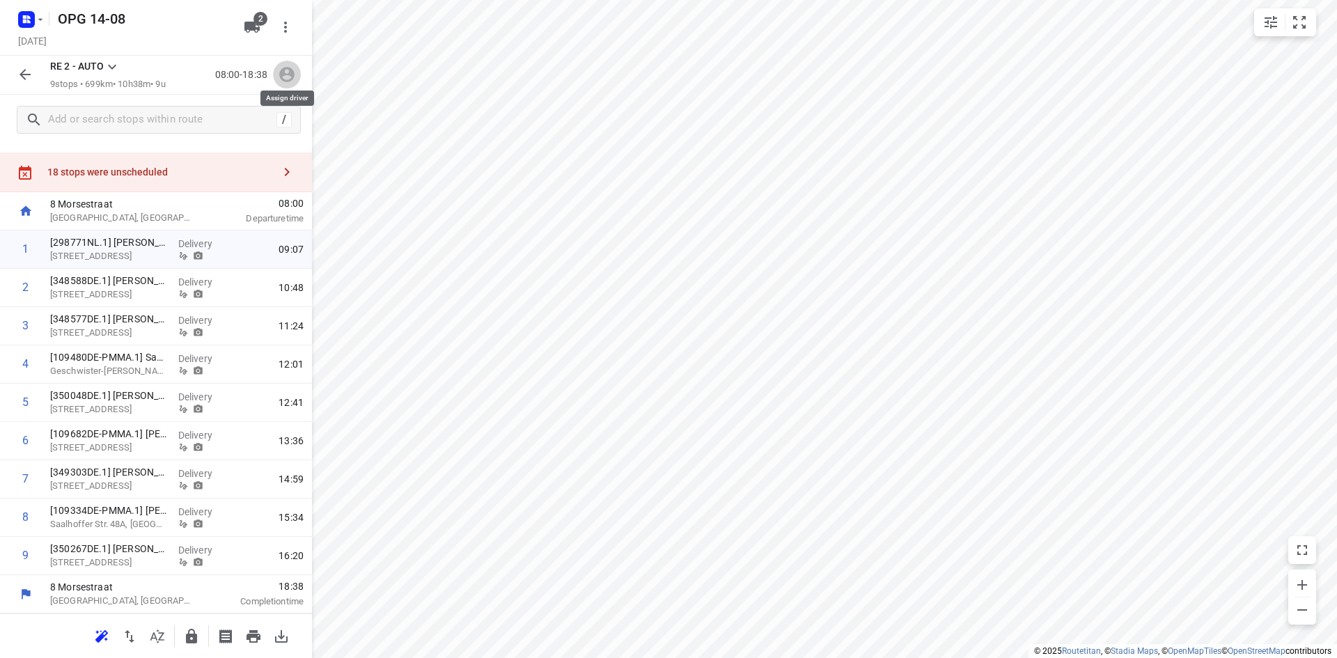
click at [285, 66] on icon "button" at bounding box center [287, 74] width 18 height 18
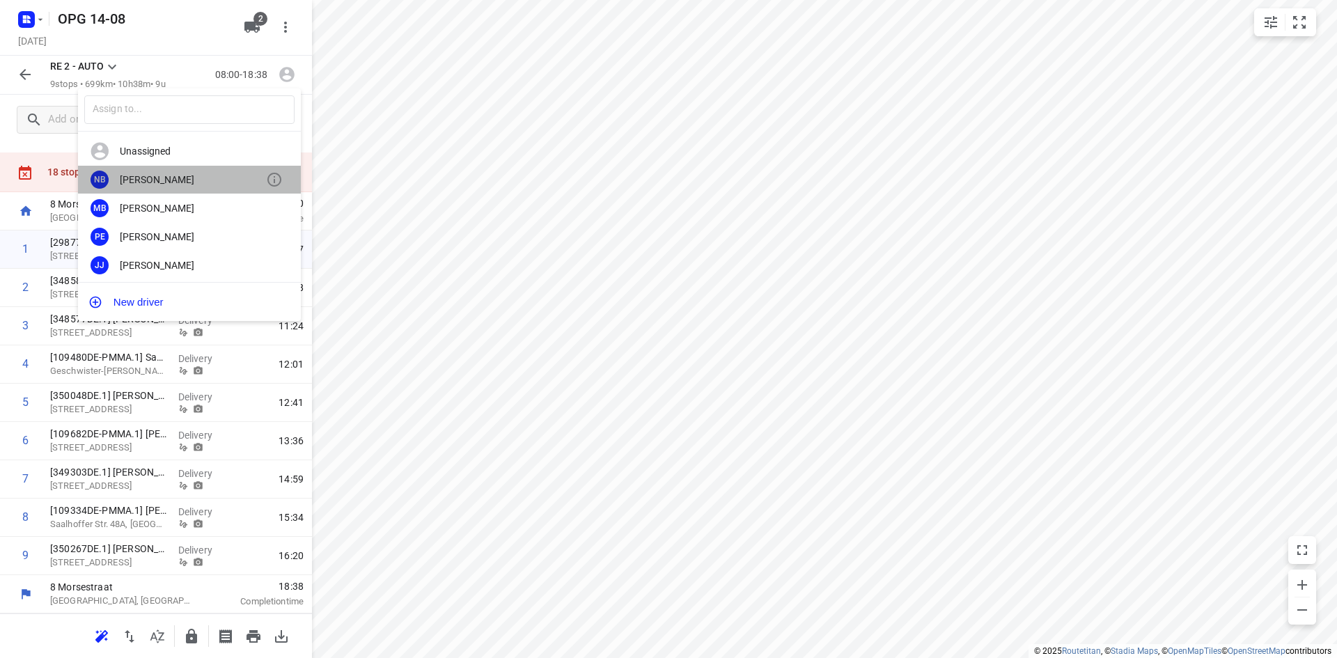
click at [212, 179] on div "[PERSON_NAME]" at bounding box center [193, 179] width 146 height 11
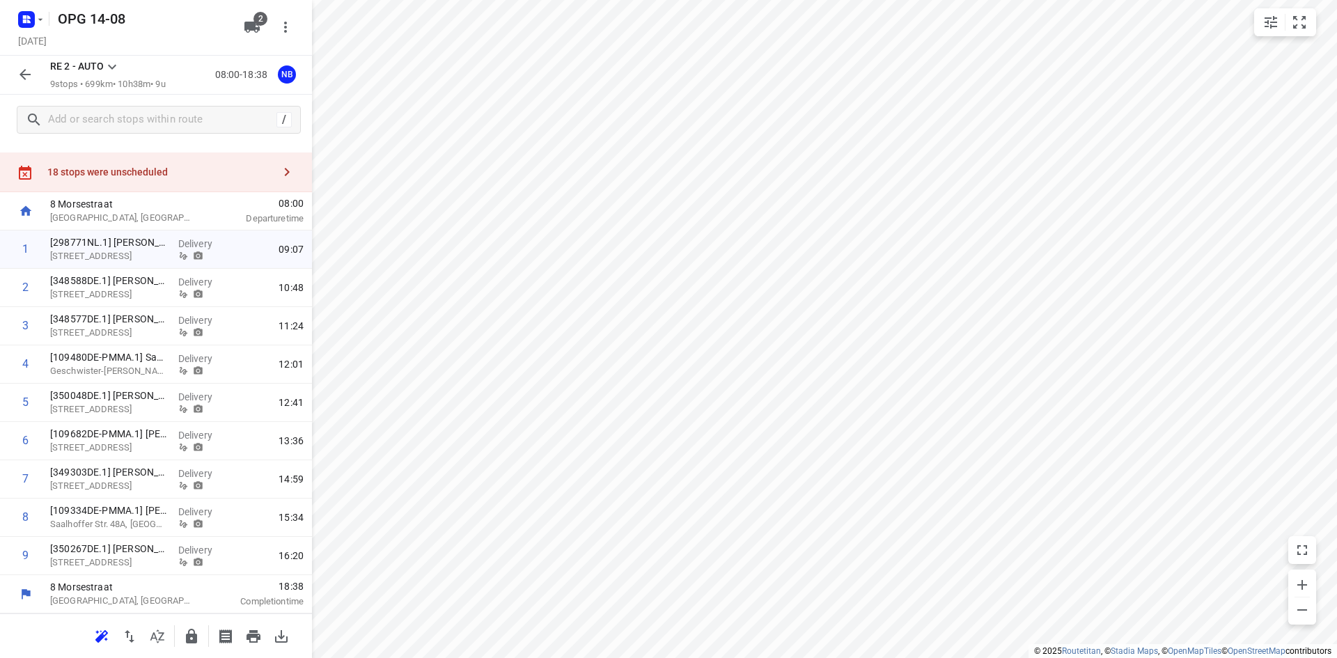
click at [118, 66] on icon at bounding box center [112, 66] width 17 height 17
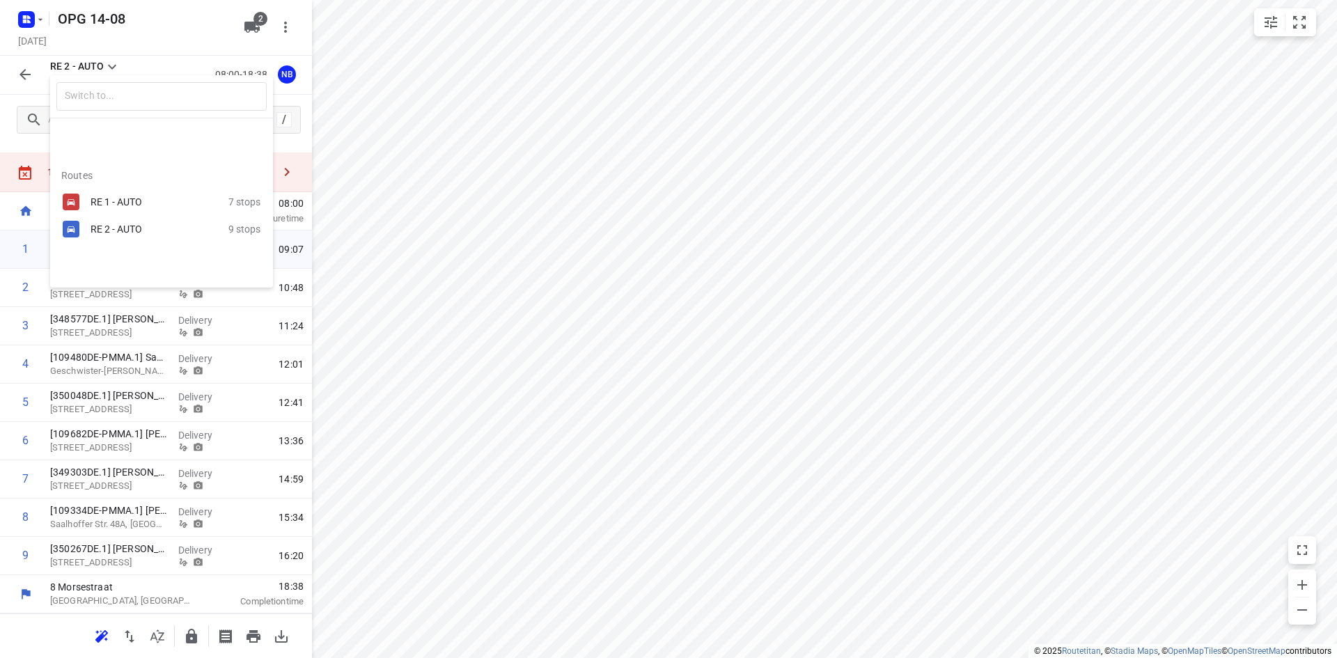
click at [113, 203] on div "RE 1 - AUTO" at bounding box center [149, 201] width 118 height 11
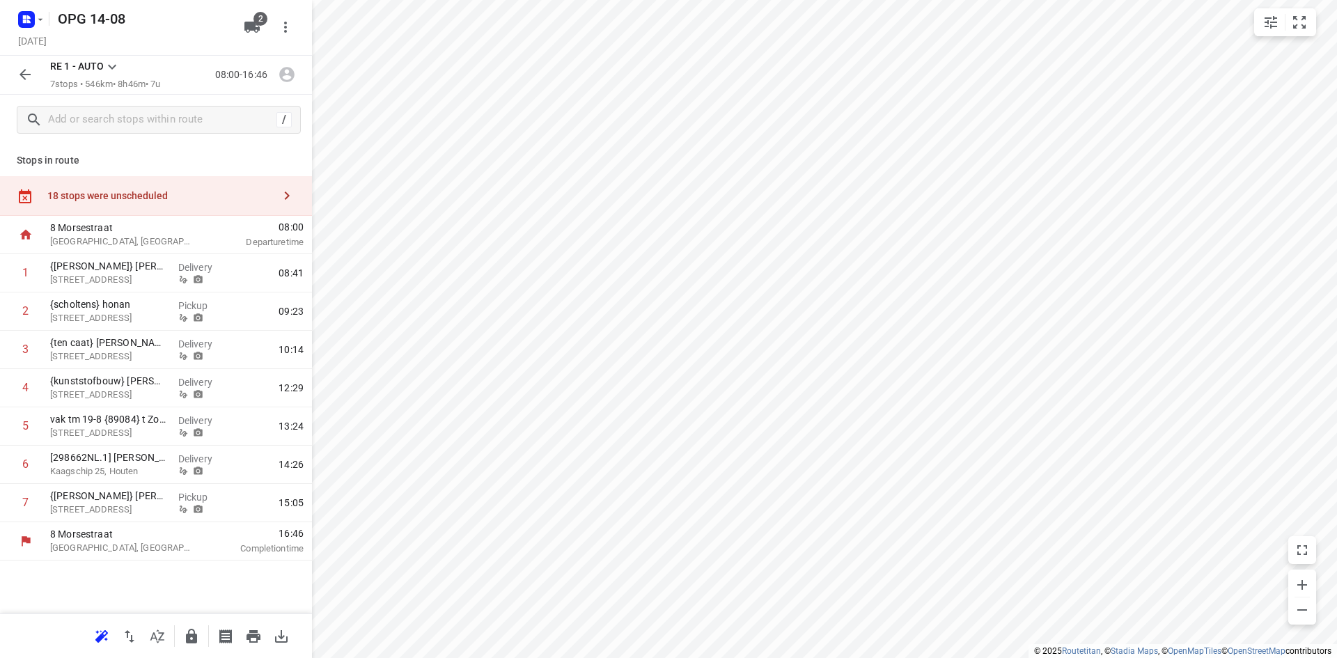
scroll to position [0, 0]
click at [27, 428] on input "checkbox" at bounding box center [26, 426] width 28 height 28
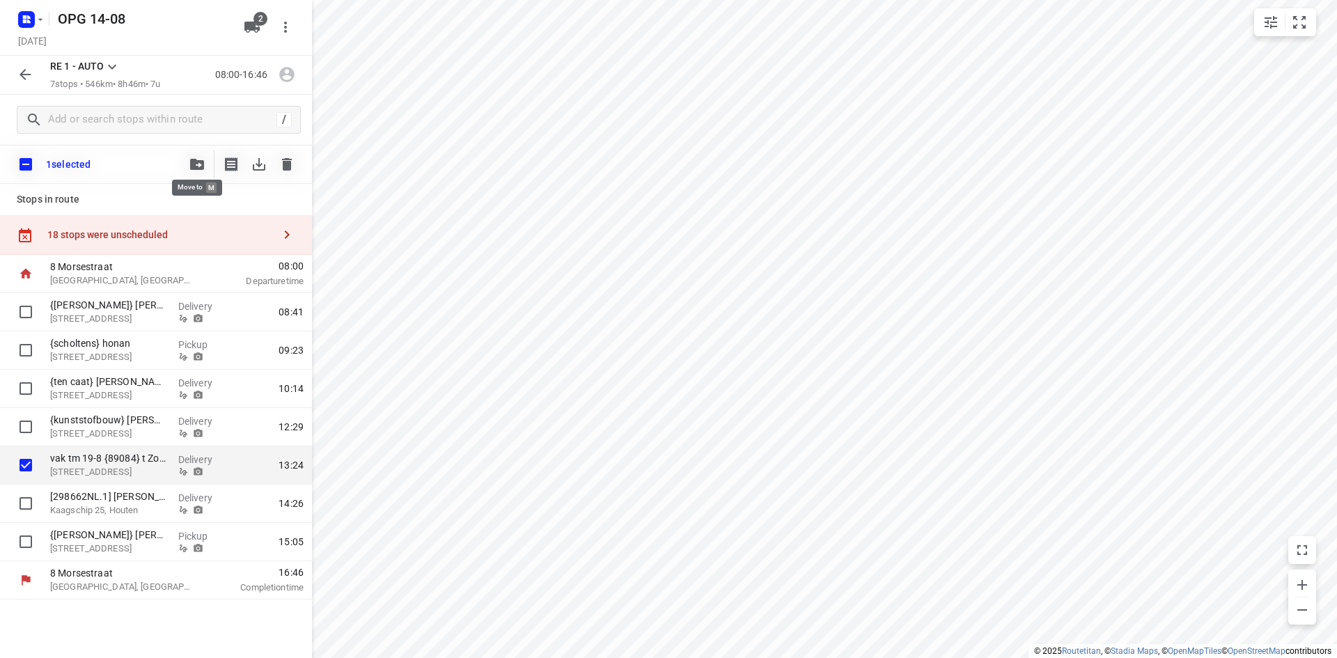
click at [197, 156] on button "button" at bounding box center [197, 164] width 28 height 28
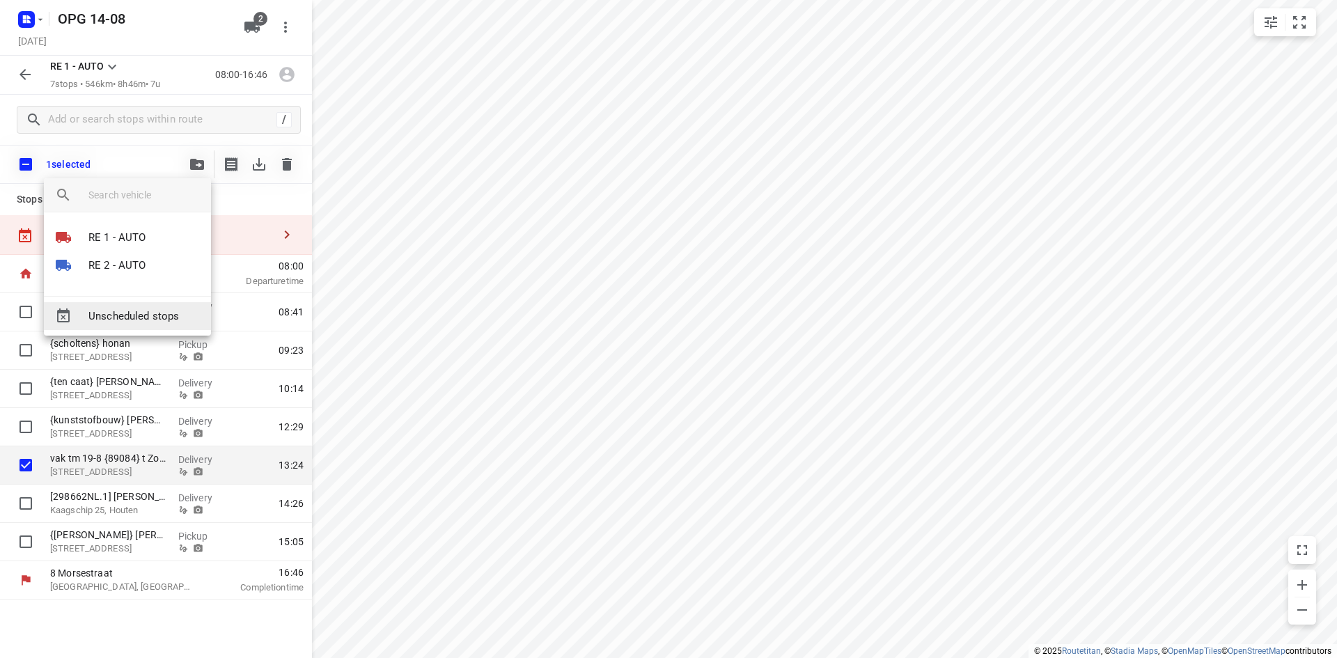
click at [173, 310] on span "Unscheduled stops" at bounding box center [143, 316] width 111 height 16
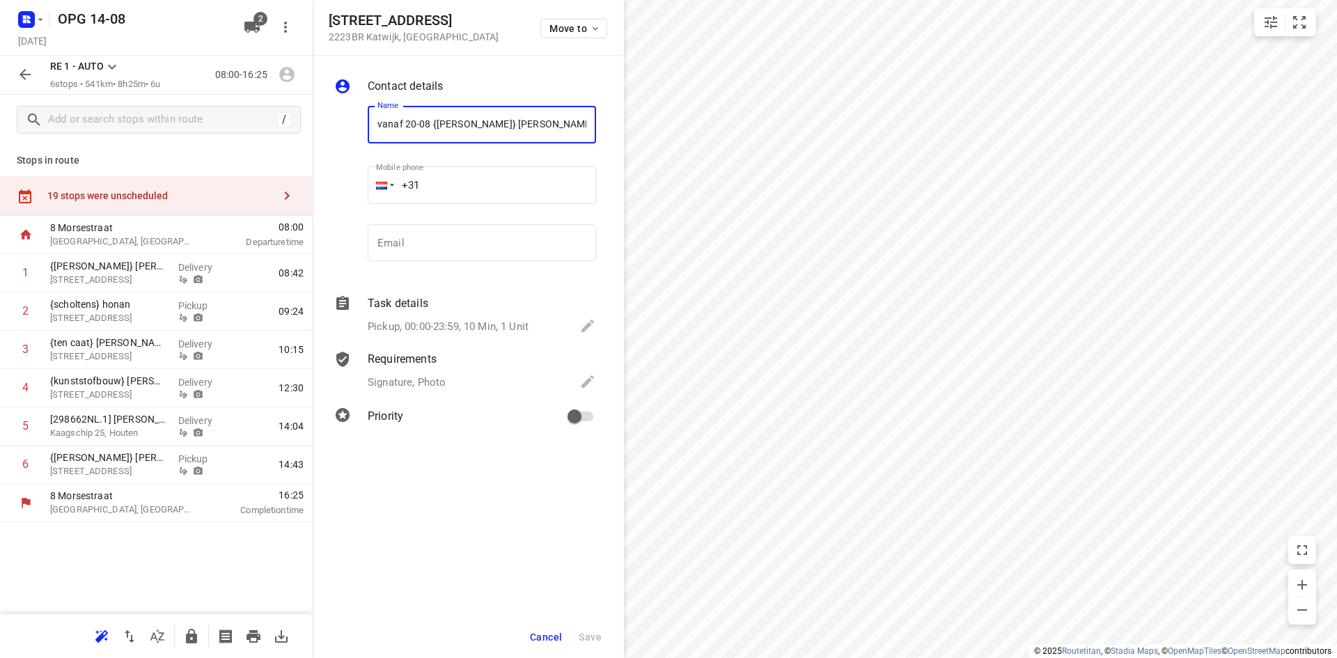
click at [553, 637] on span "Cancel" at bounding box center [546, 636] width 32 height 11
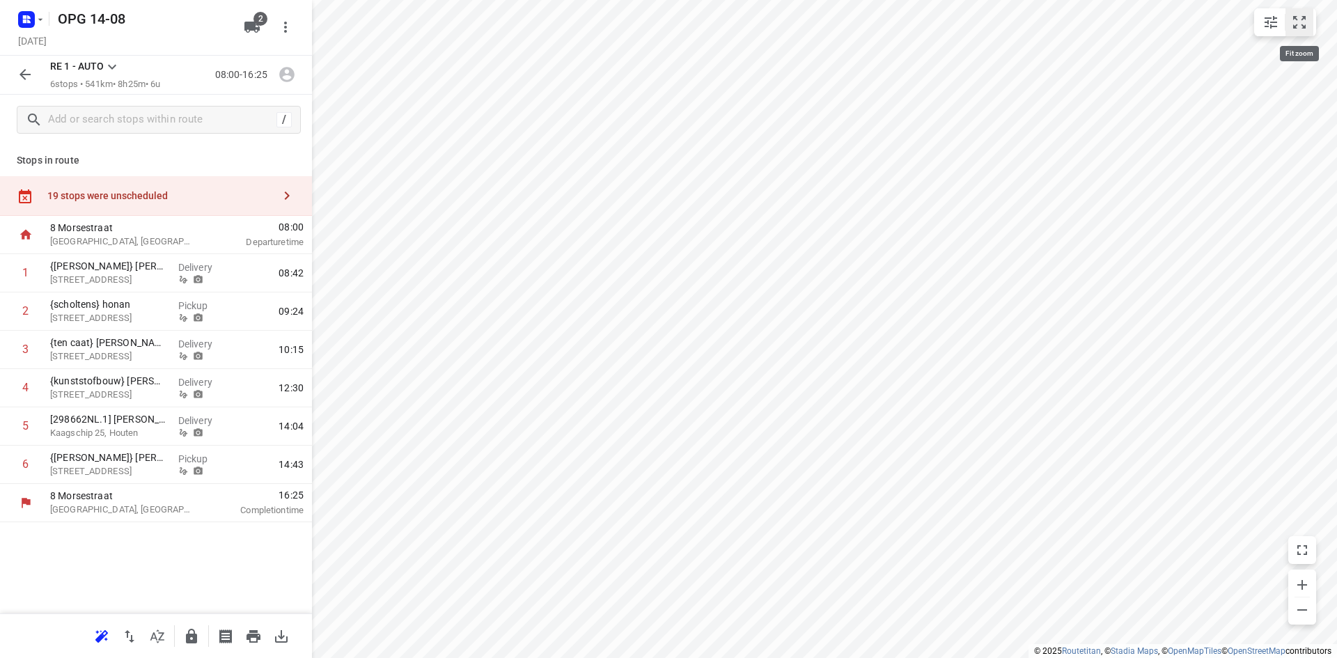
click at [1301, 24] on icon "small contained button group" at bounding box center [1299, 22] width 17 height 17
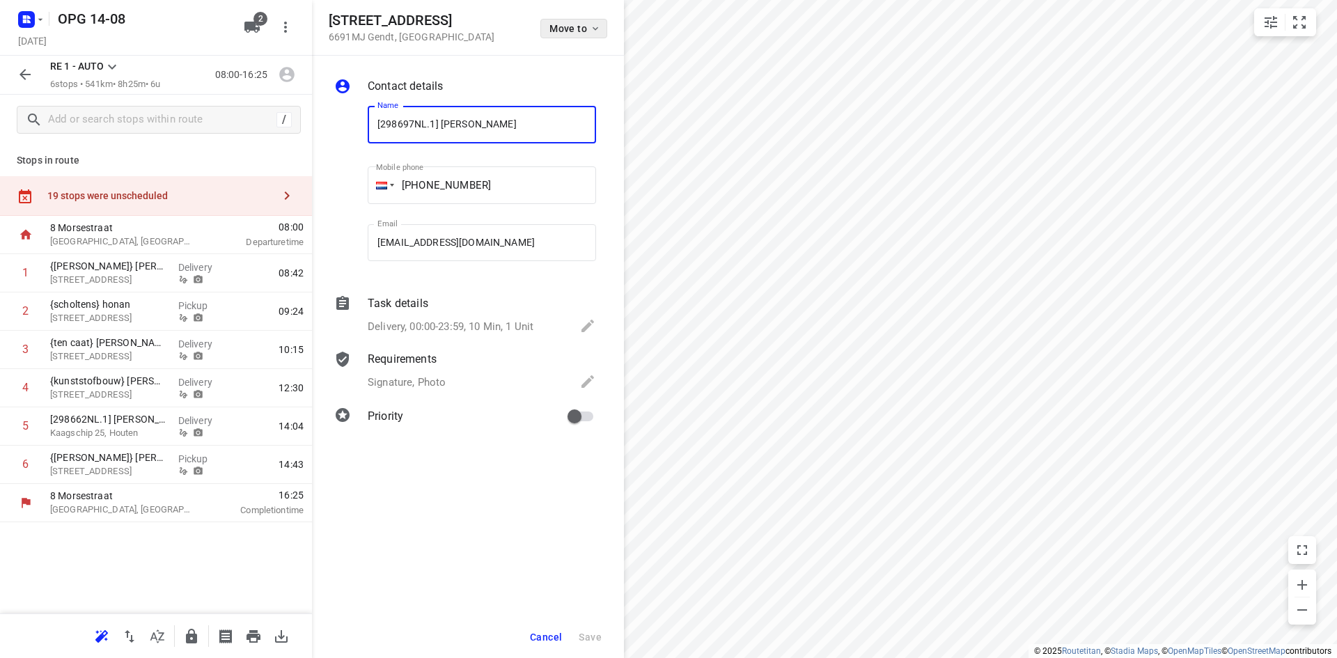
click at [598, 29] on icon "button" at bounding box center [595, 28] width 11 height 11
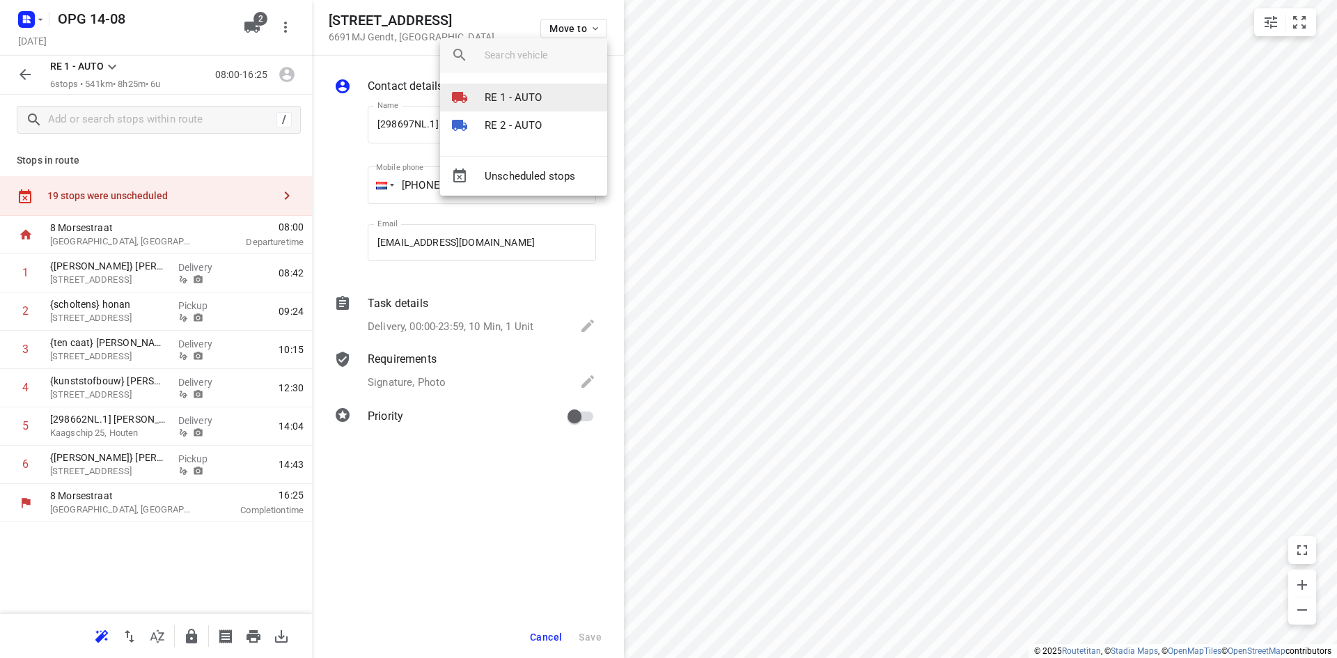
click at [544, 100] on li "RE 1 - AUTO" at bounding box center [523, 98] width 167 height 28
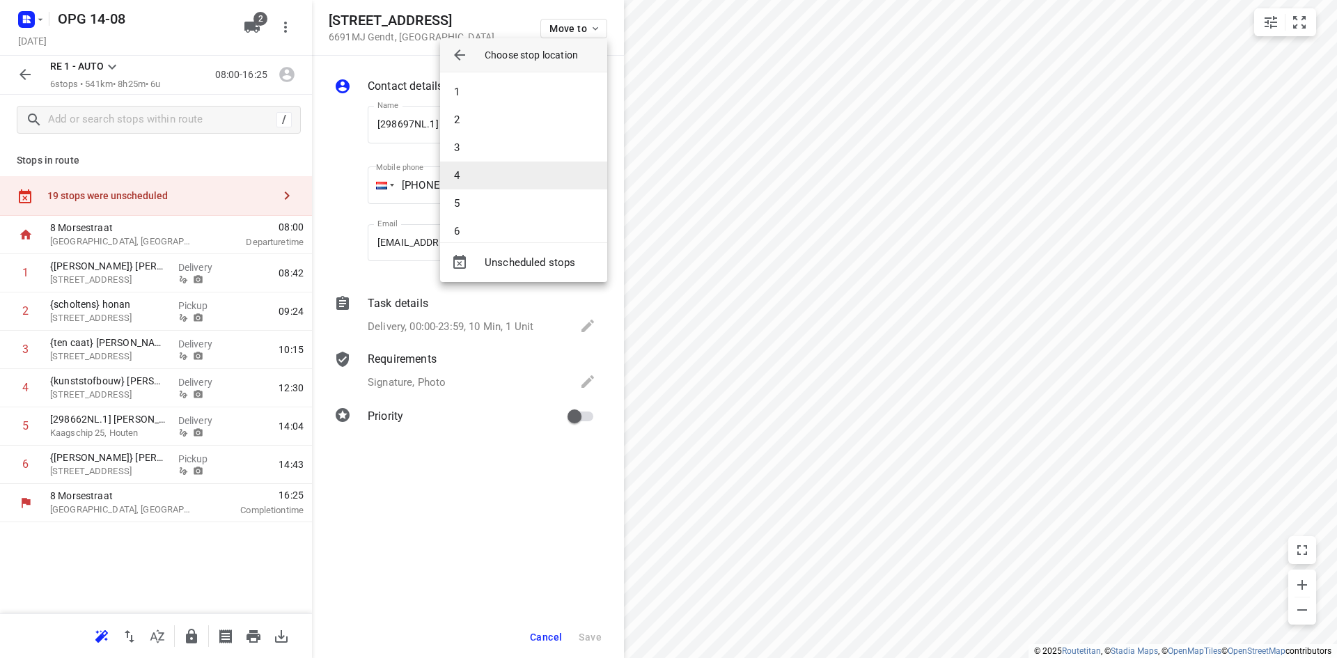
scroll to position [14, 0]
click at [507, 216] on li "6" at bounding box center [523, 217] width 167 height 28
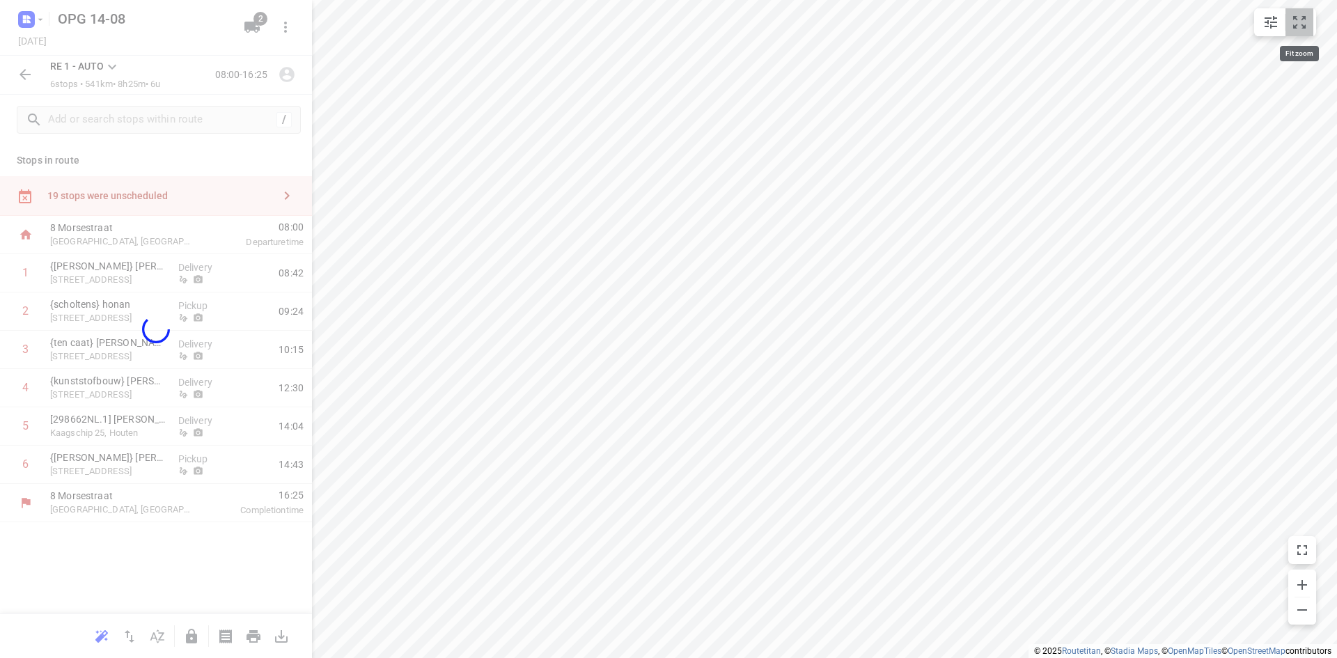
click at [1293, 25] on icon "small contained button group" at bounding box center [1299, 22] width 13 height 13
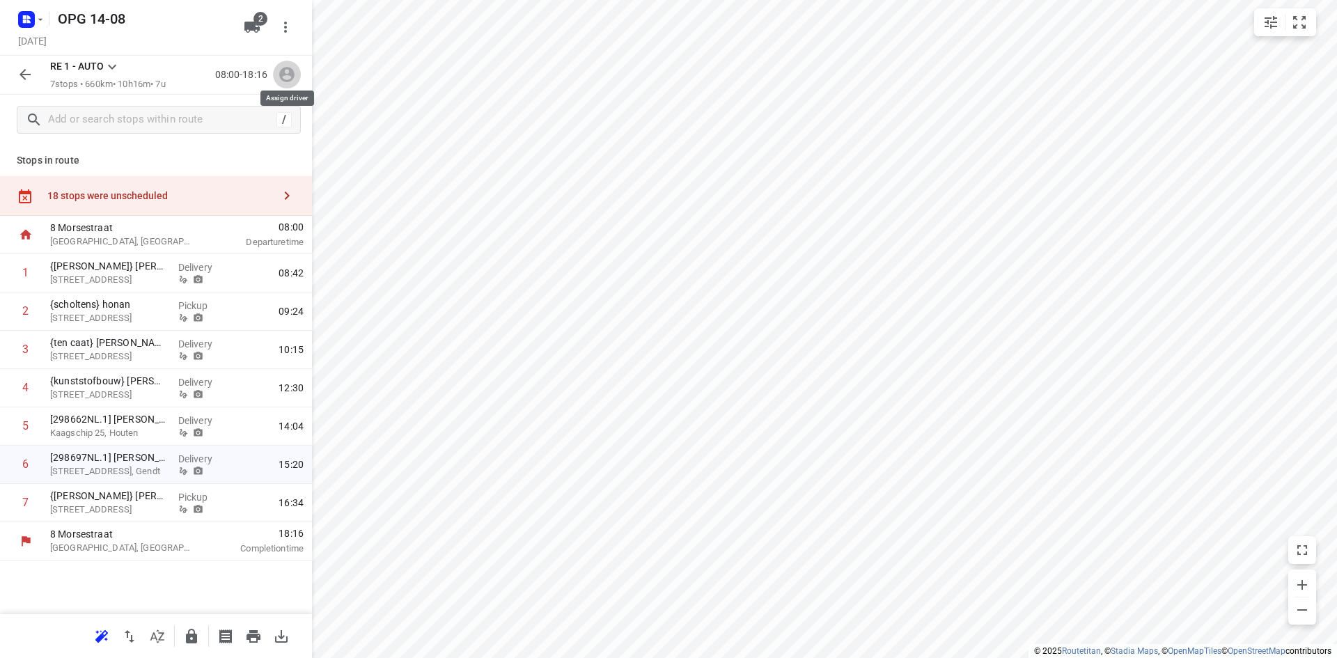
click at [284, 71] on icon "button" at bounding box center [286, 75] width 15 height 15
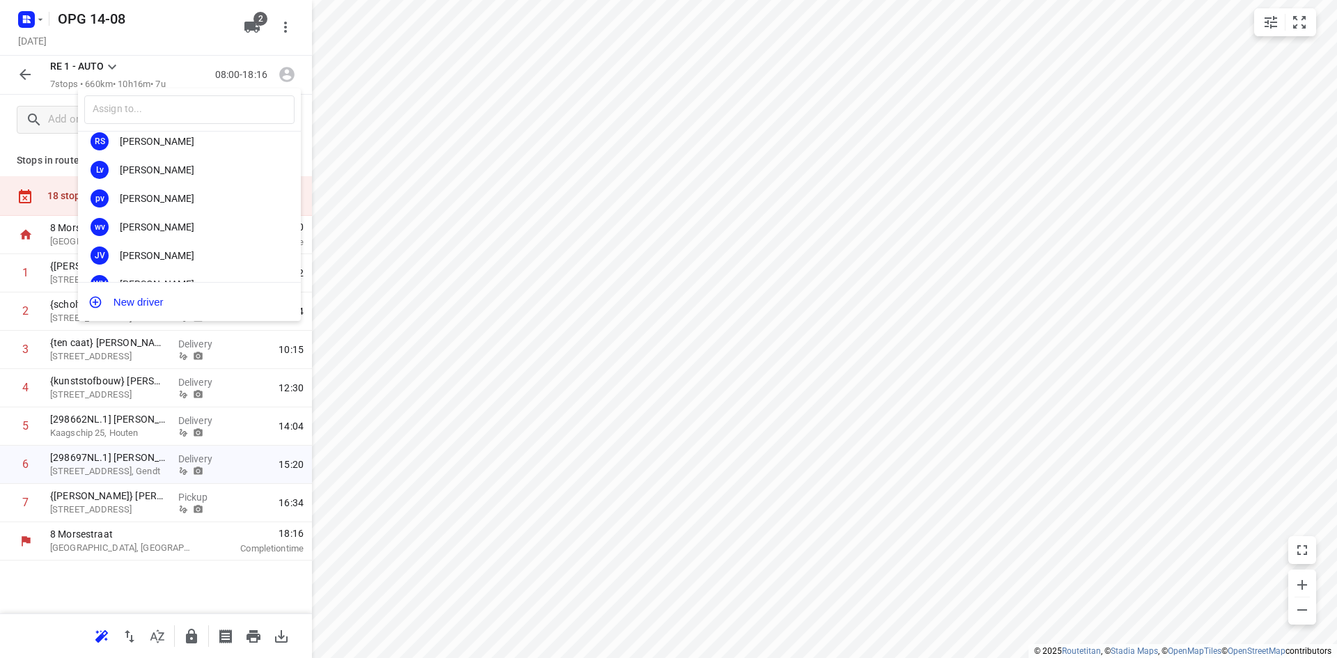
scroll to position [259, 0]
click at [190, 209] on div "[PERSON_NAME]" at bounding box center [193, 205] width 146 height 11
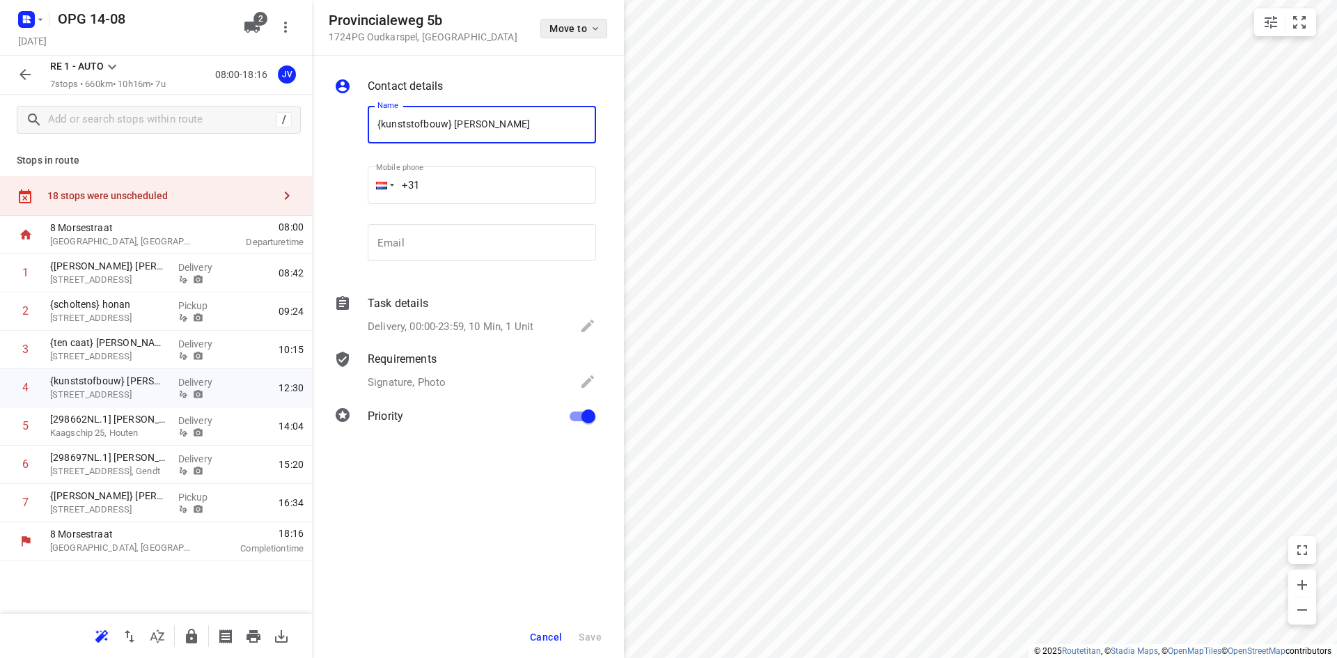
click at [606, 19] on button "Move to" at bounding box center [573, 28] width 67 height 19
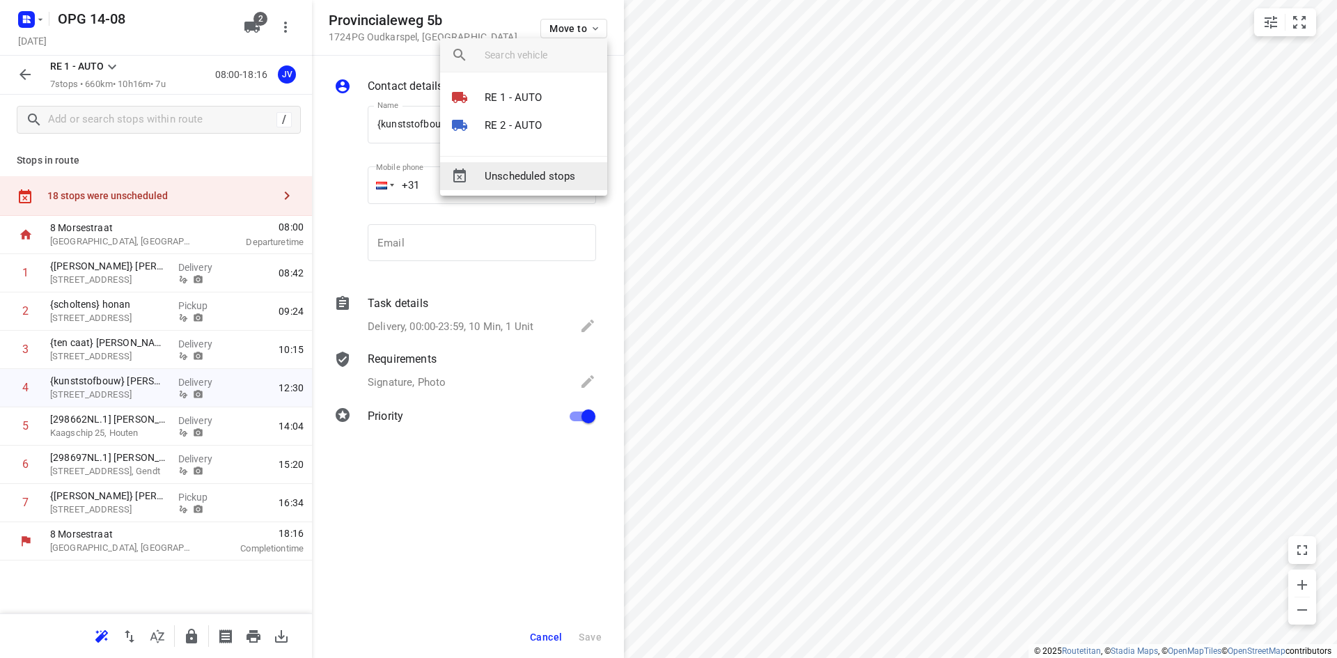
click at [509, 182] on span "Unscheduled stops" at bounding box center [539, 176] width 111 height 16
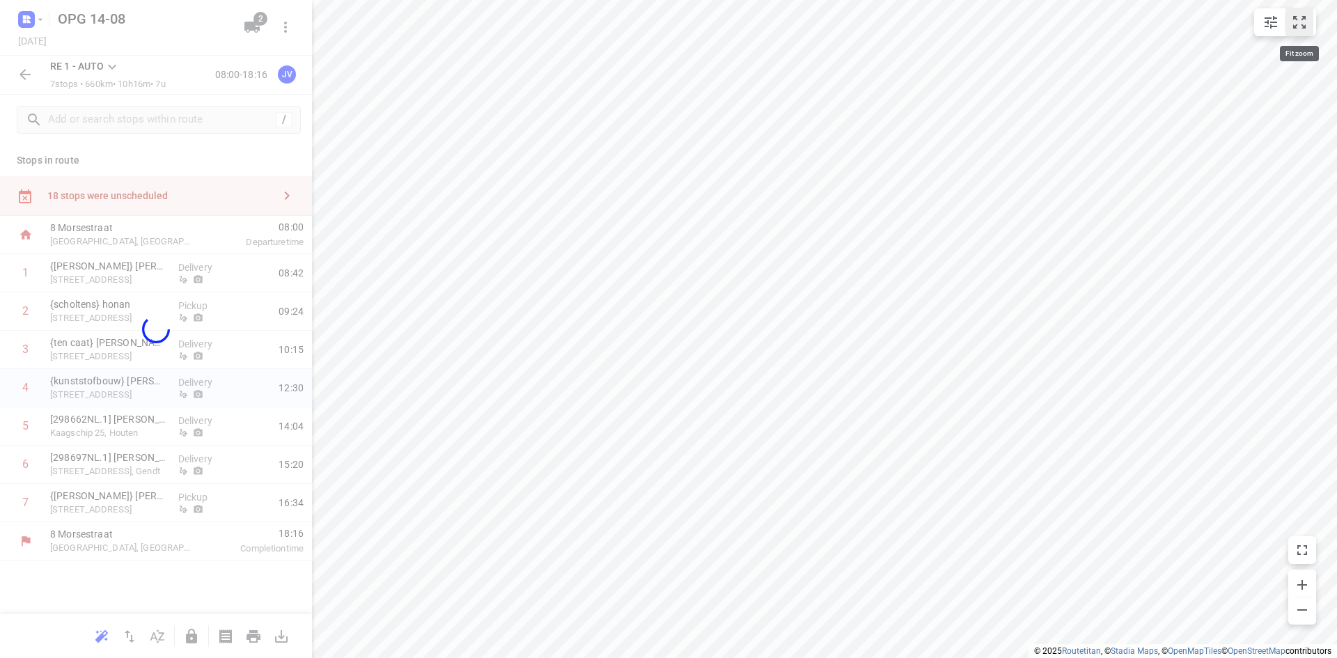
click at [1302, 18] on icon "small contained button group" at bounding box center [1299, 22] width 13 height 13
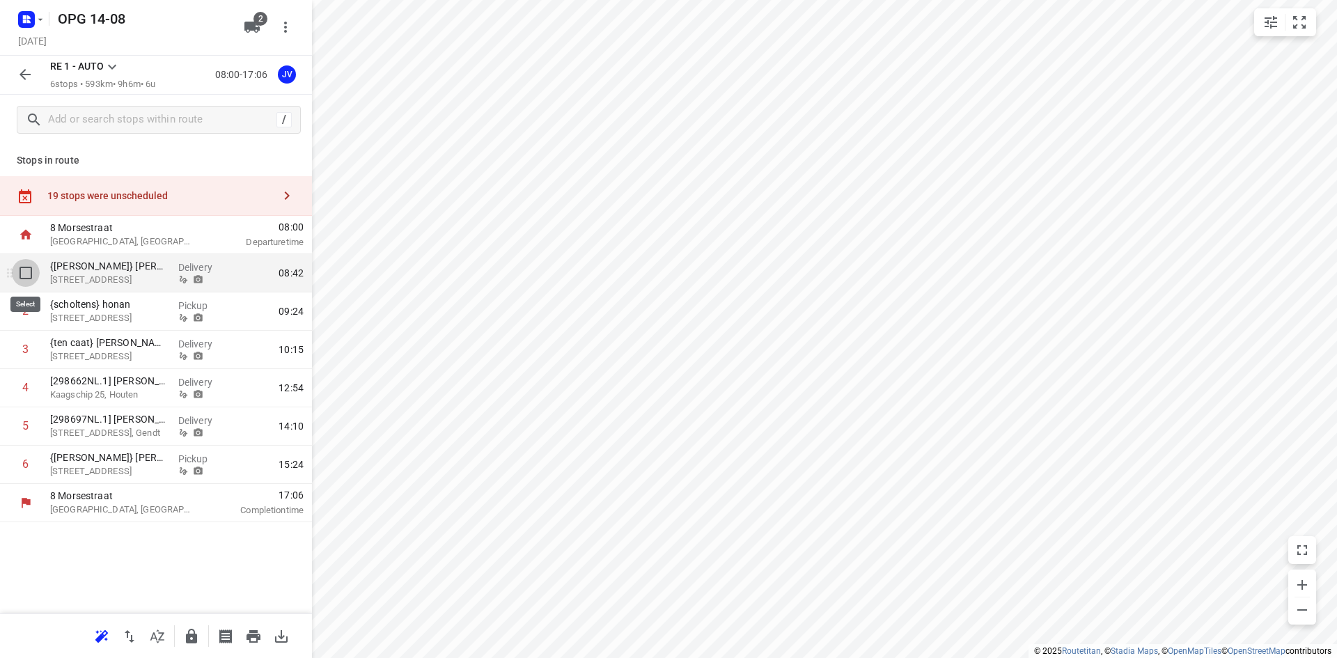
click at [27, 277] on input "checkbox" at bounding box center [26, 273] width 28 height 28
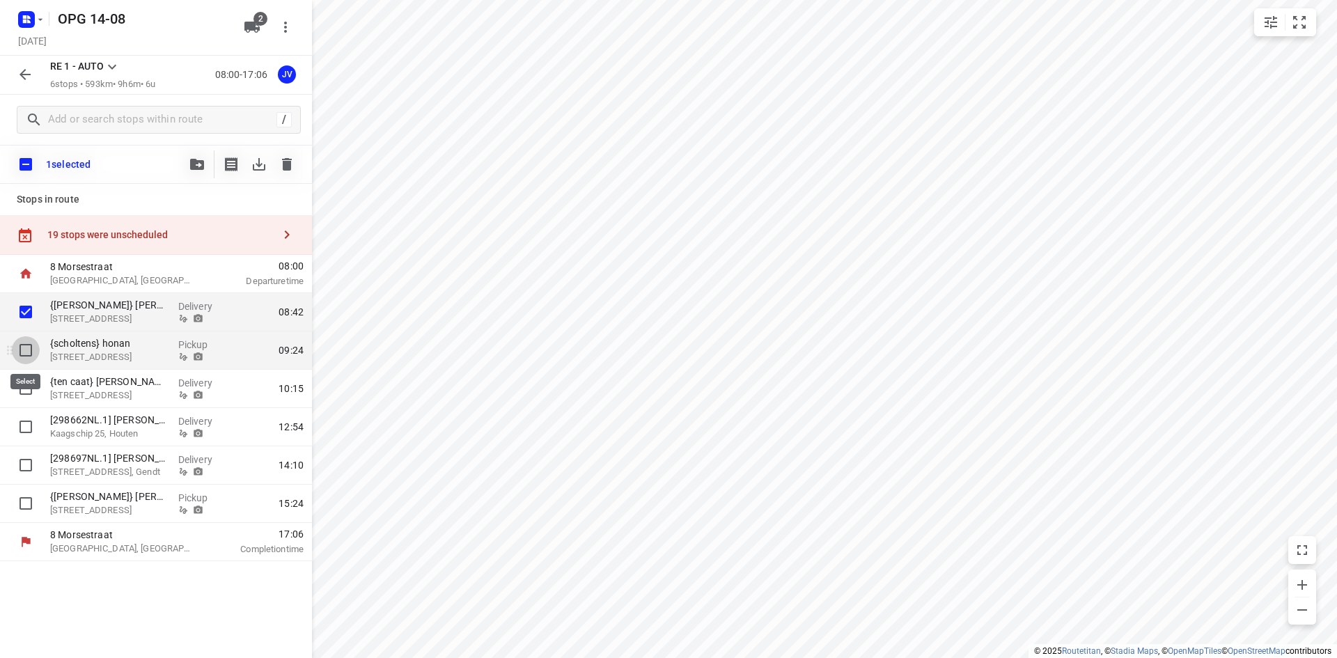
click at [29, 352] on input "checkbox" at bounding box center [26, 350] width 28 height 28
click at [27, 393] on input "checkbox" at bounding box center [26, 389] width 28 height 28
click at [191, 166] on icon "button" at bounding box center [197, 164] width 14 height 11
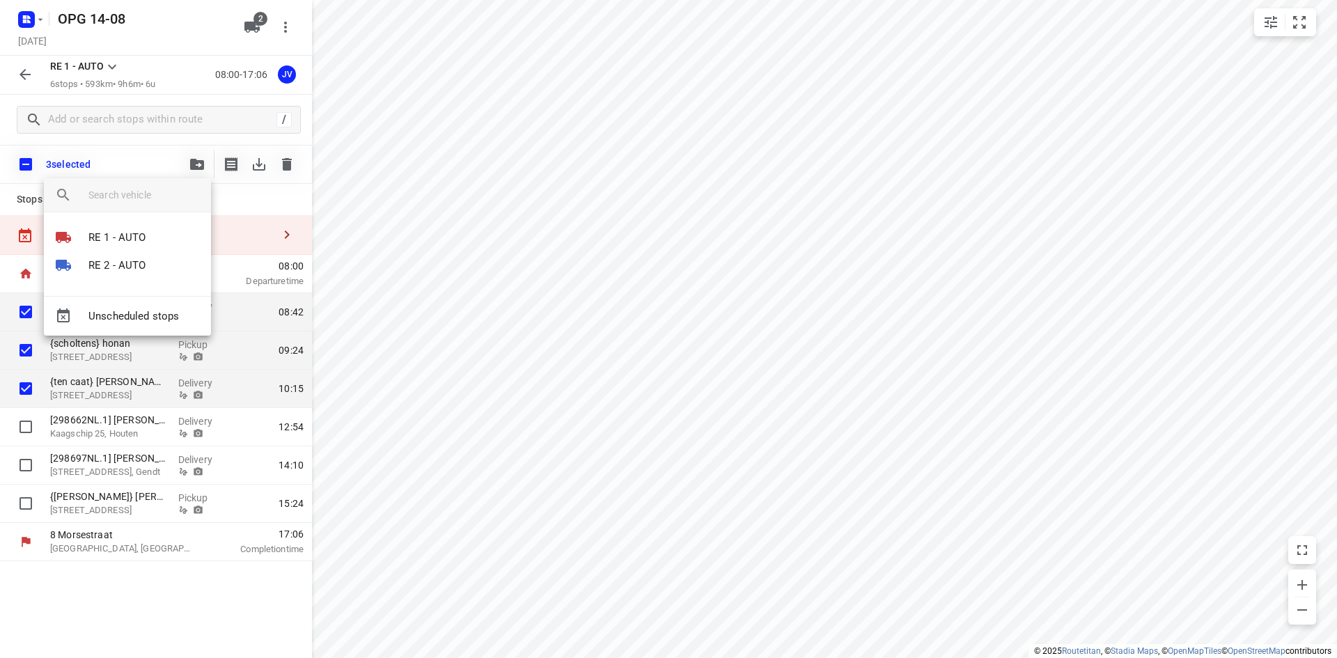
click at [148, 320] on div "Unscheduled stops" at bounding box center [127, 316] width 167 height 40
click at [152, 319] on div "Unscheduled stops" at bounding box center [127, 316] width 167 height 40
click at [294, 238] on div at bounding box center [668, 329] width 1337 height 658
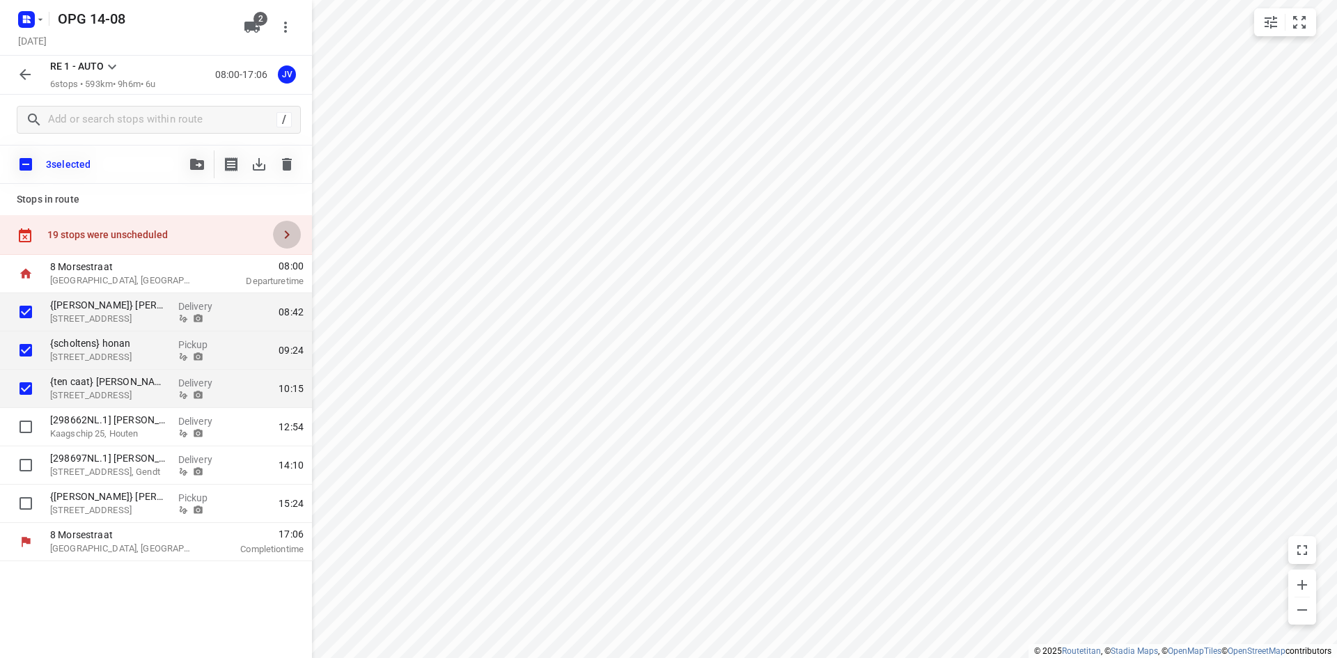
click at [283, 233] on icon "button" at bounding box center [286, 234] width 17 height 17
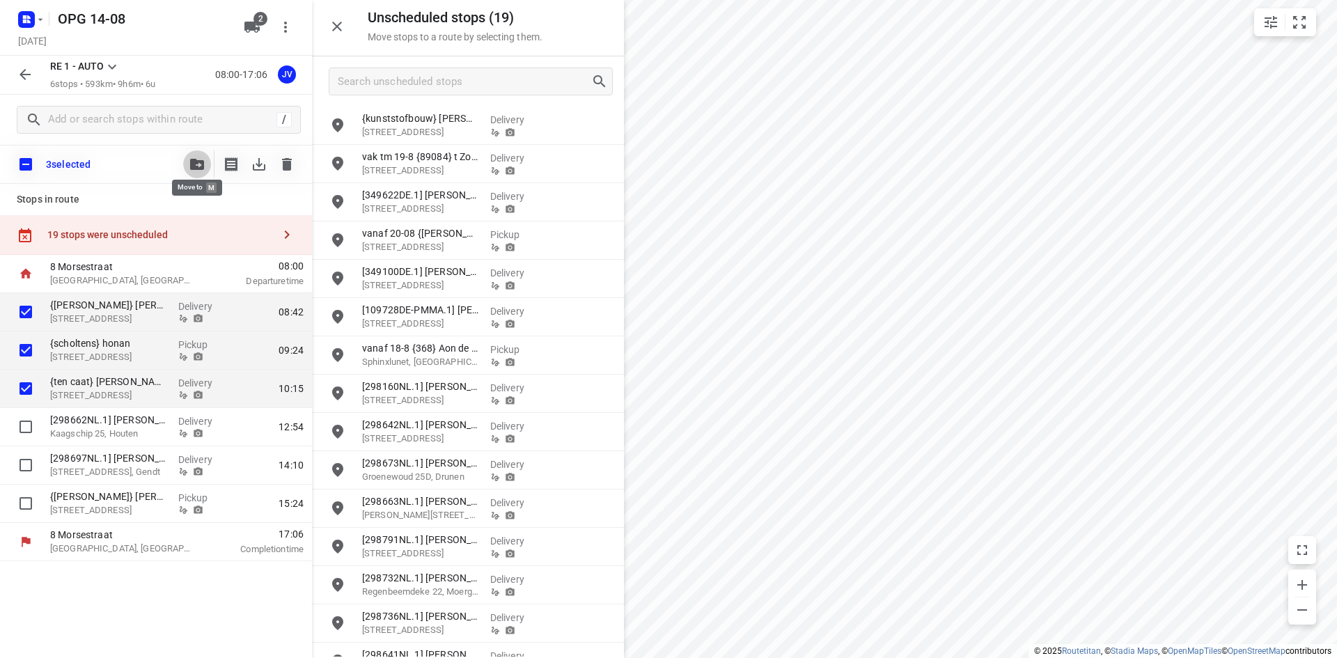
click at [203, 159] on icon "button" at bounding box center [197, 164] width 14 height 11
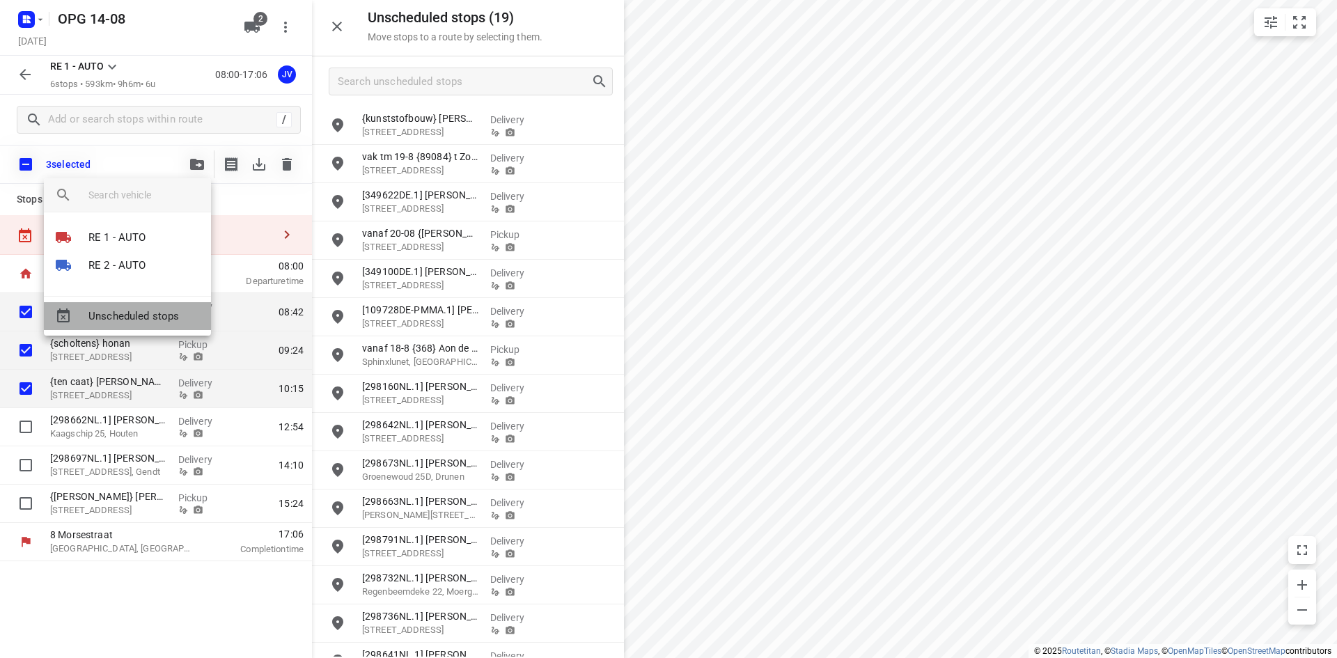
click at [136, 311] on span "Unscheduled stops" at bounding box center [143, 316] width 111 height 16
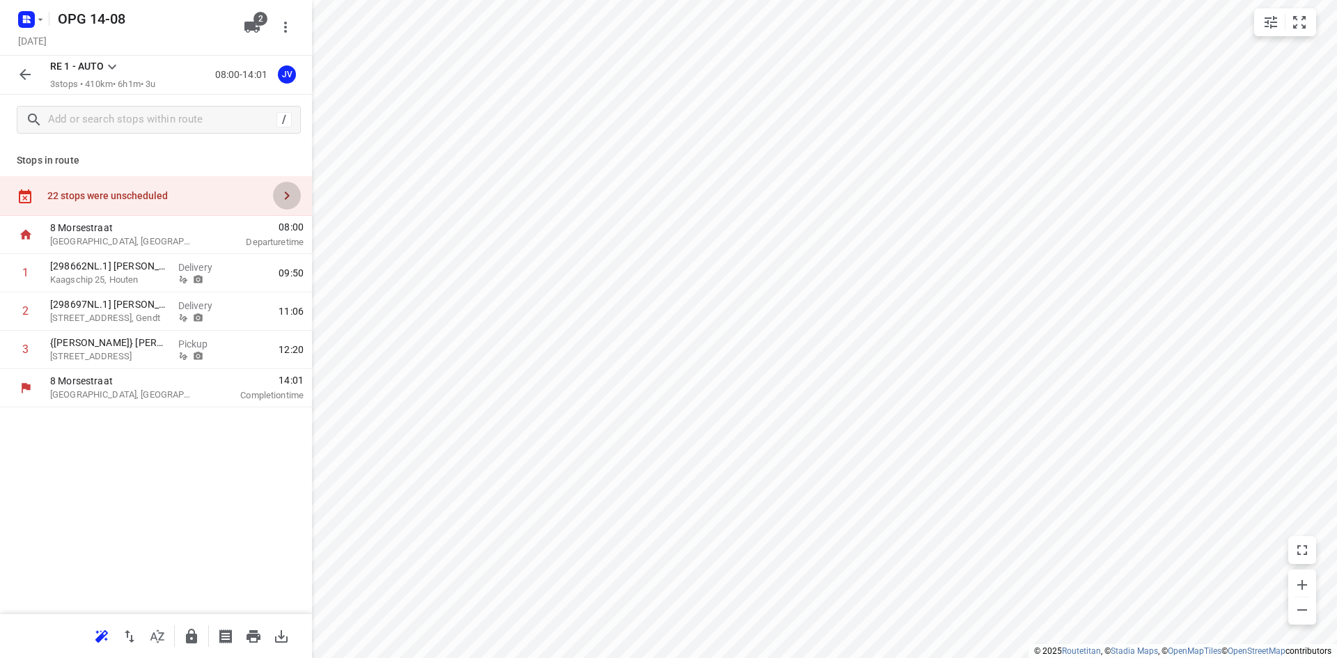
click at [280, 196] on icon "button" at bounding box center [286, 195] width 17 height 17
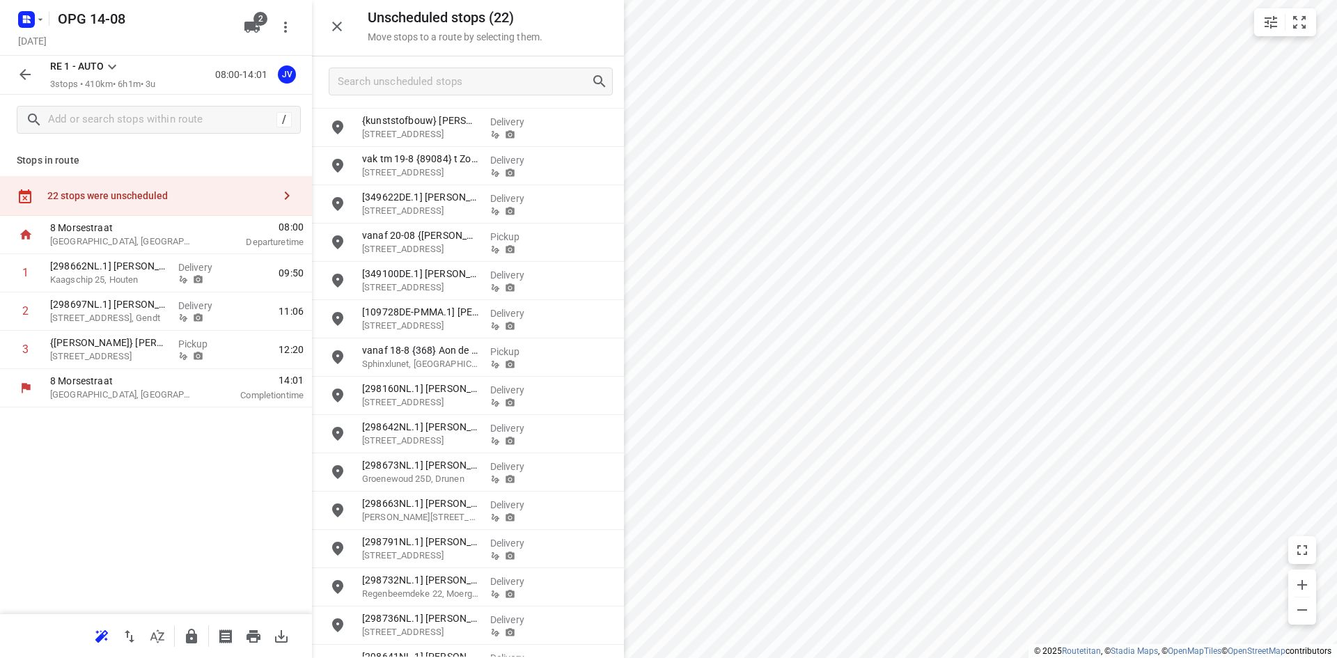
scroll to position [139, 0]
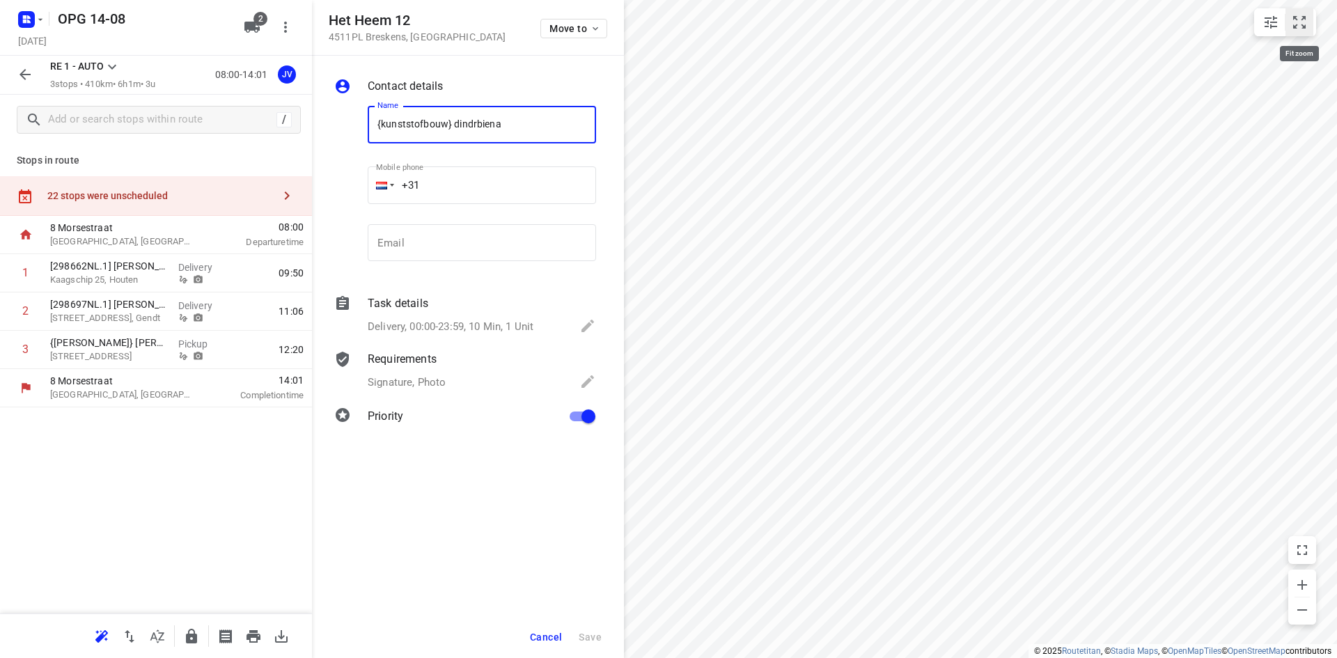
click at [1298, 26] on icon "small contained button group" at bounding box center [1299, 22] width 17 height 17
click at [597, 33] on icon "button" at bounding box center [595, 28] width 11 height 11
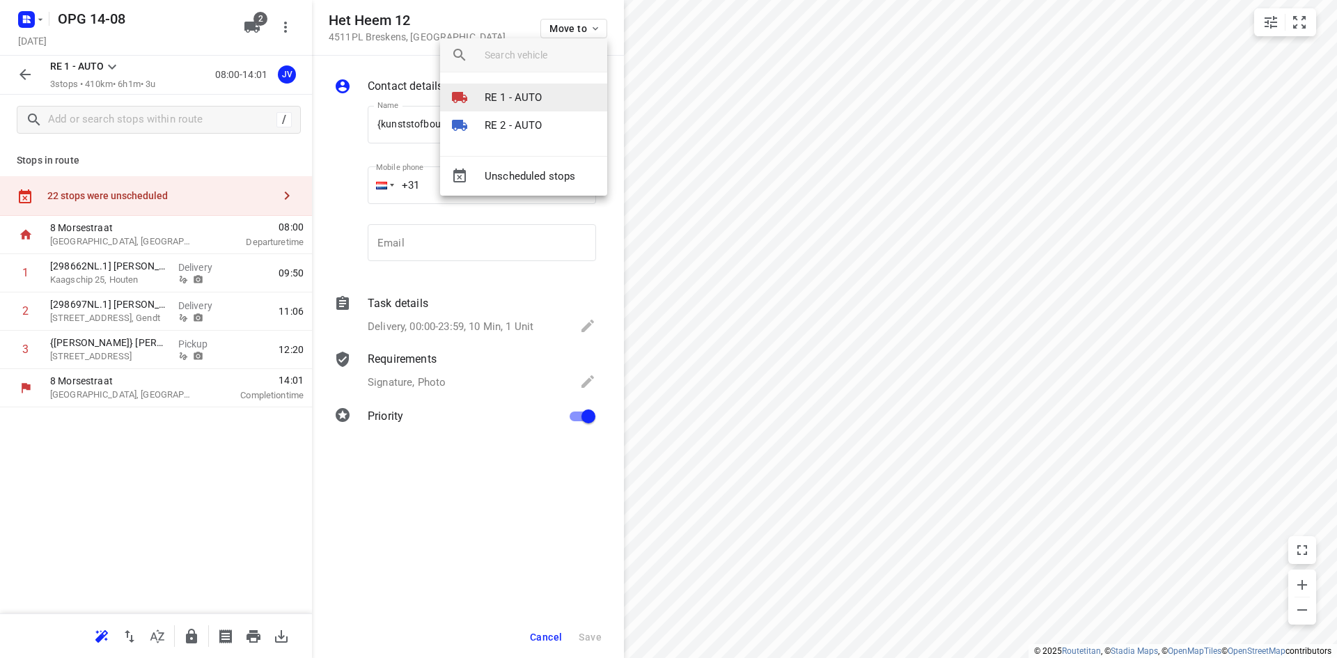
click at [535, 94] on p "RE 1 - AUTO" at bounding box center [513, 98] width 58 height 16
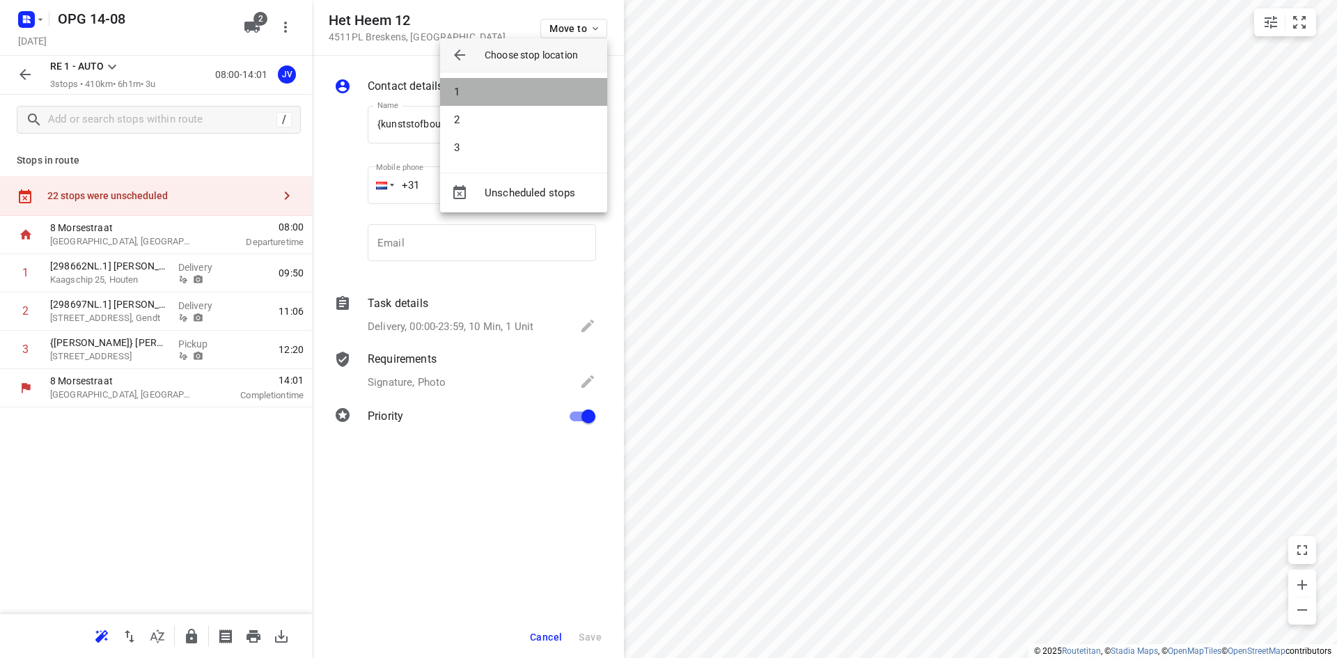
click at [511, 96] on li "1" at bounding box center [523, 92] width 167 height 28
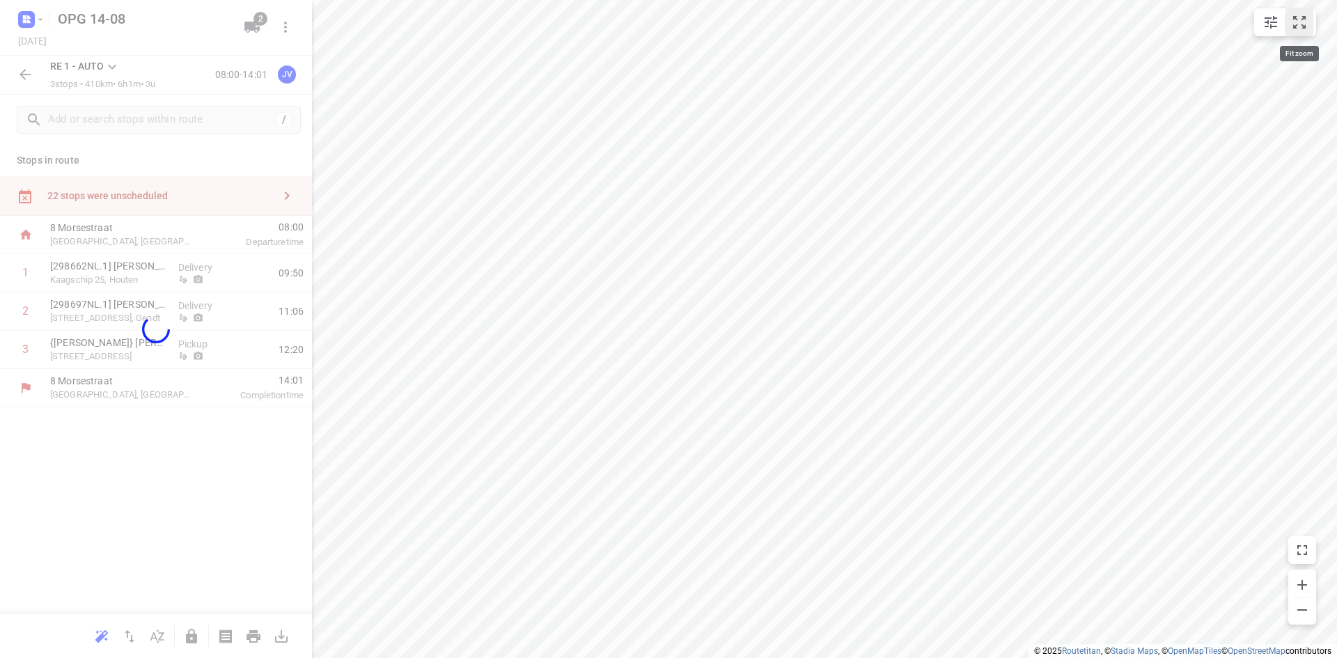
click at [1295, 17] on icon "small contained button group" at bounding box center [1299, 22] width 13 height 13
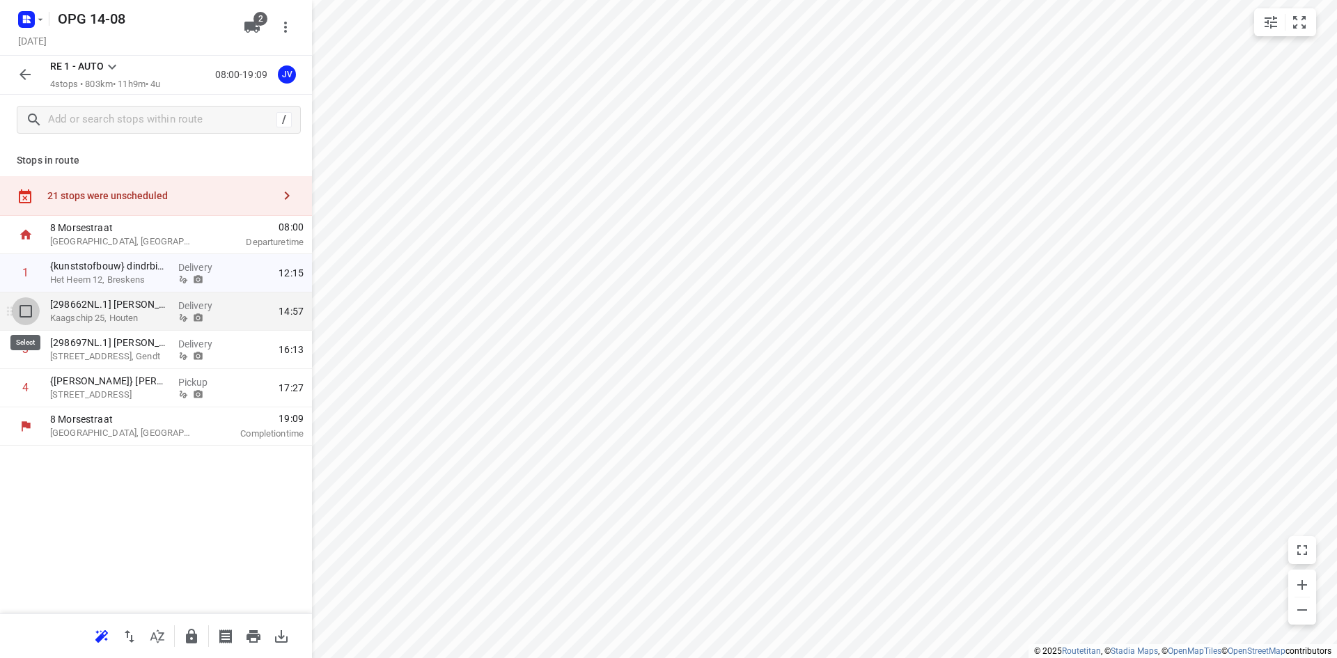
click at [25, 308] on input "checkbox" at bounding box center [26, 311] width 28 height 28
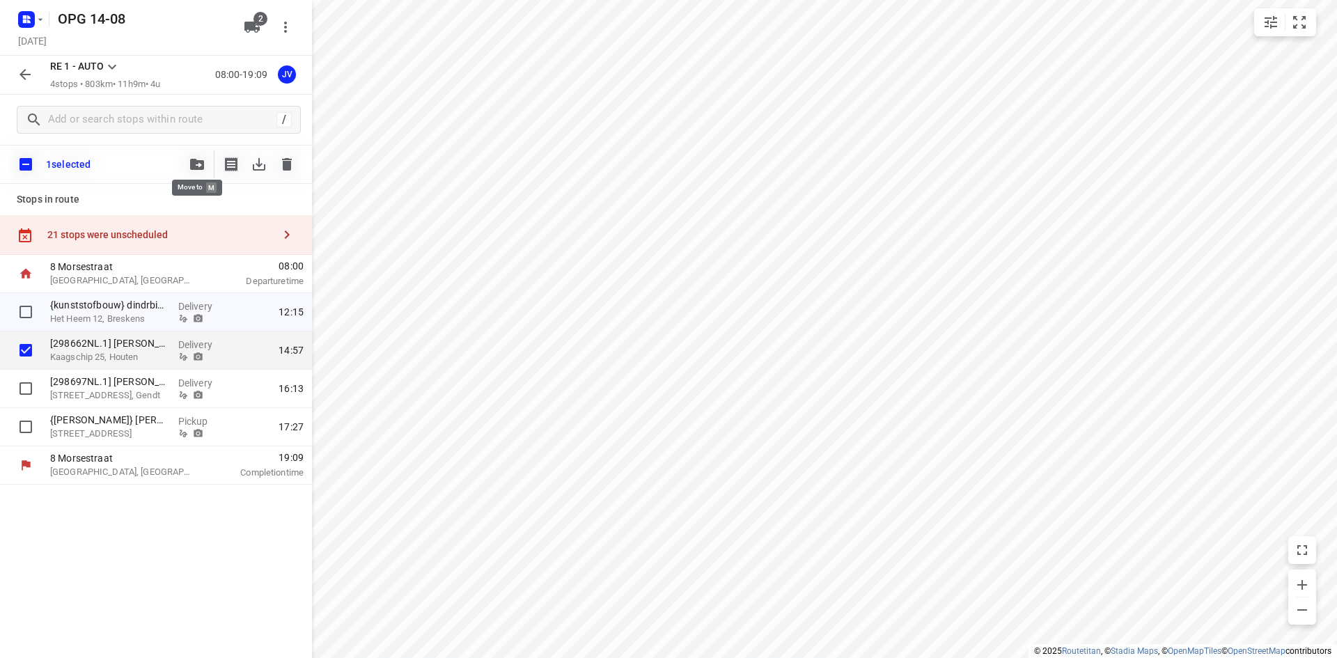
click at [192, 159] on icon "button" at bounding box center [197, 164] width 14 height 11
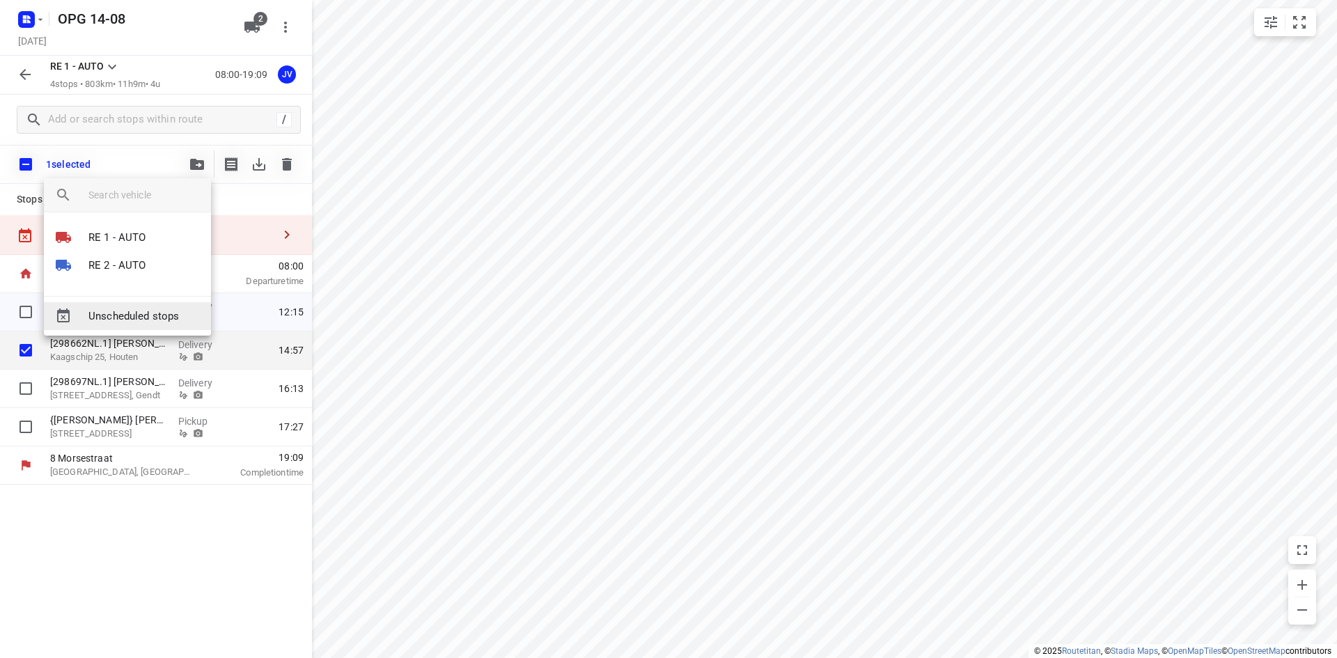
click at [143, 316] on span "Unscheduled stops" at bounding box center [143, 316] width 111 height 16
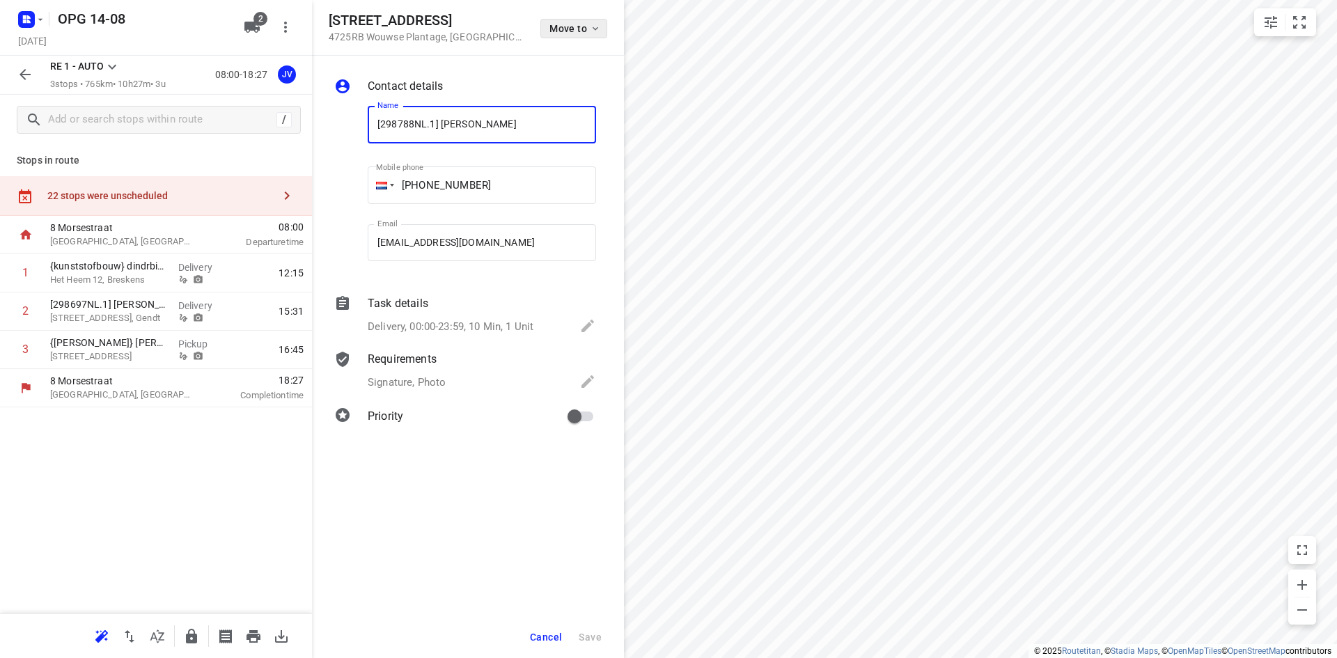
click at [589, 21] on button "Move to" at bounding box center [573, 28] width 67 height 19
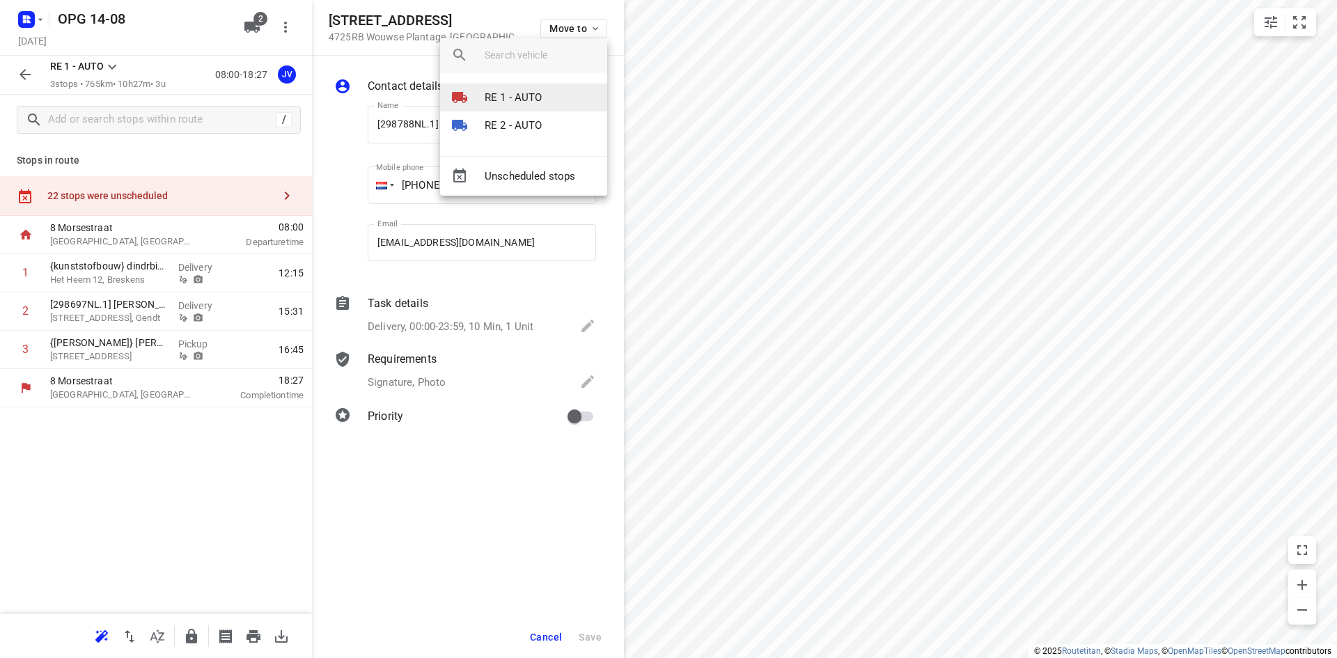
click at [535, 103] on p "RE 1 - AUTO" at bounding box center [513, 98] width 58 height 16
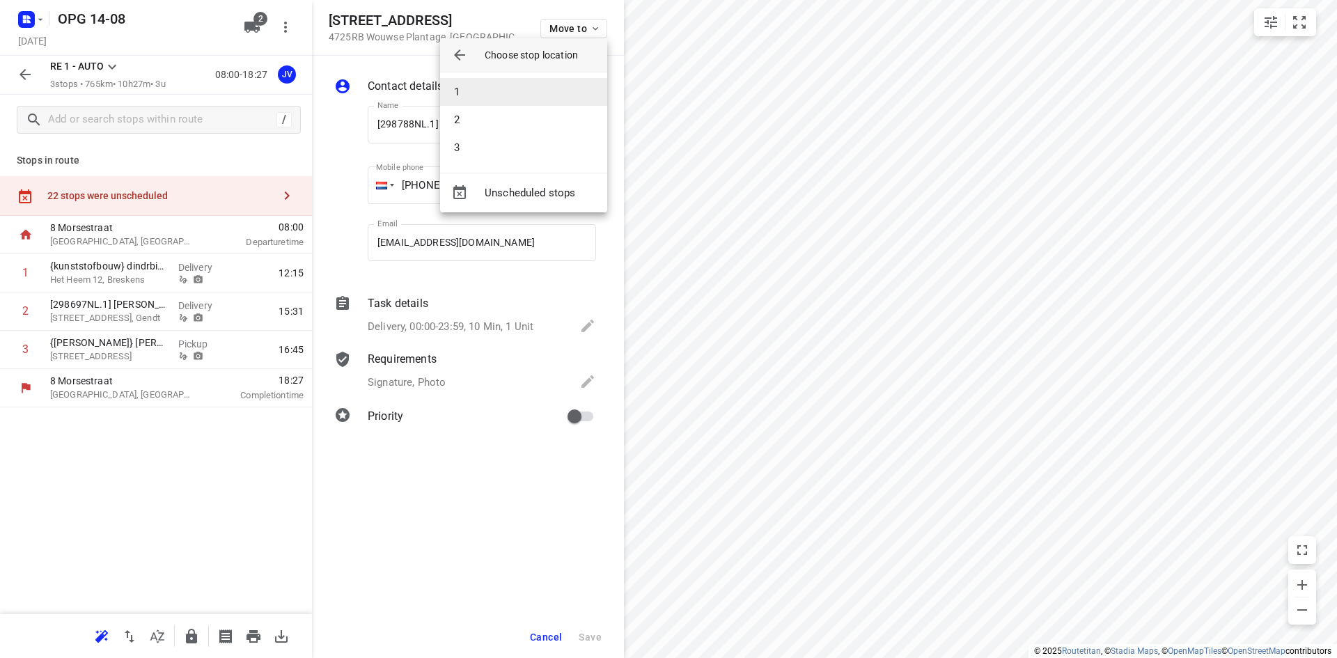
click at [537, 94] on li "1" at bounding box center [523, 92] width 167 height 28
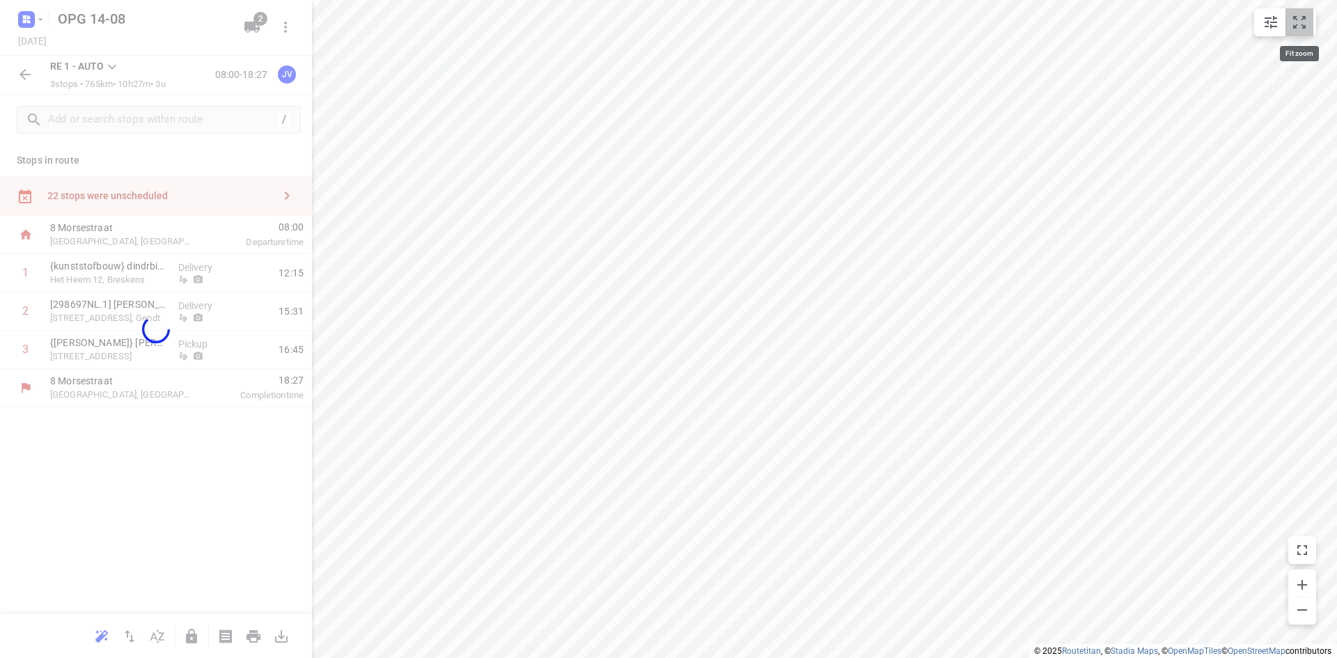
click at [1296, 19] on icon "small contained button group" at bounding box center [1299, 22] width 13 height 13
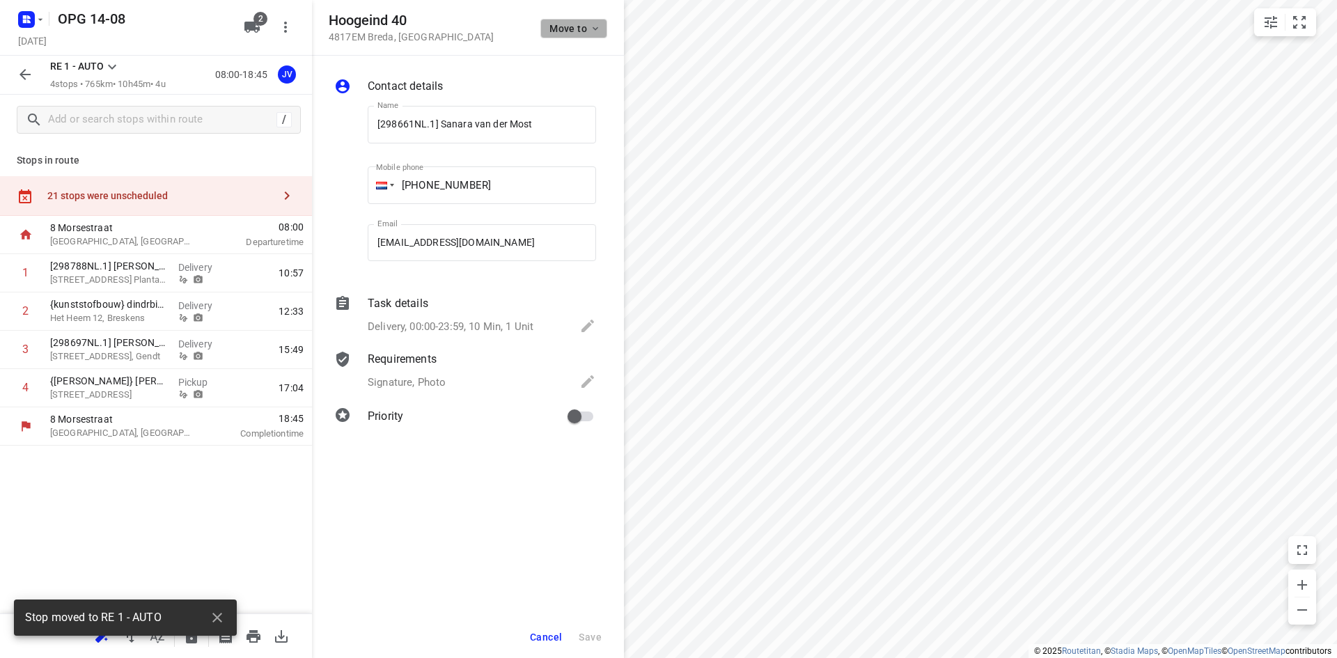
click at [590, 24] on icon "button" at bounding box center [595, 28] width 11 height 11
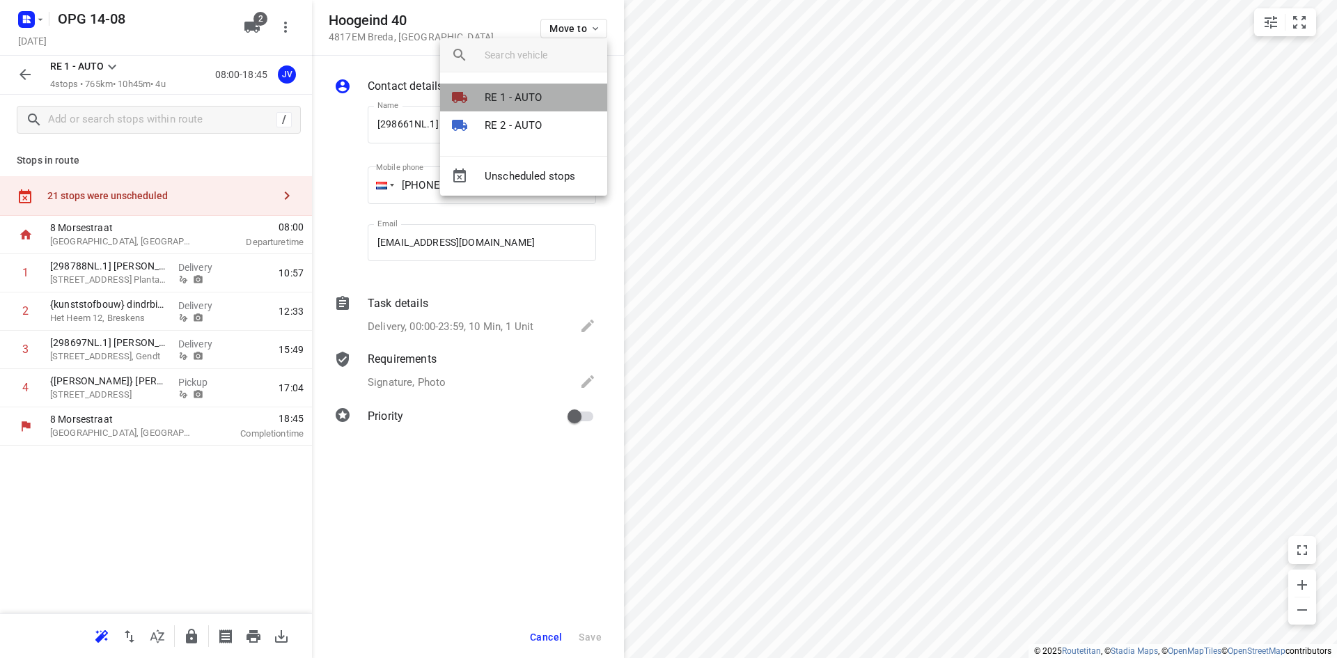
click at [542, 98] on li "RE 1 - AUTO" at bounding box center [523, 98] width 167 height 28
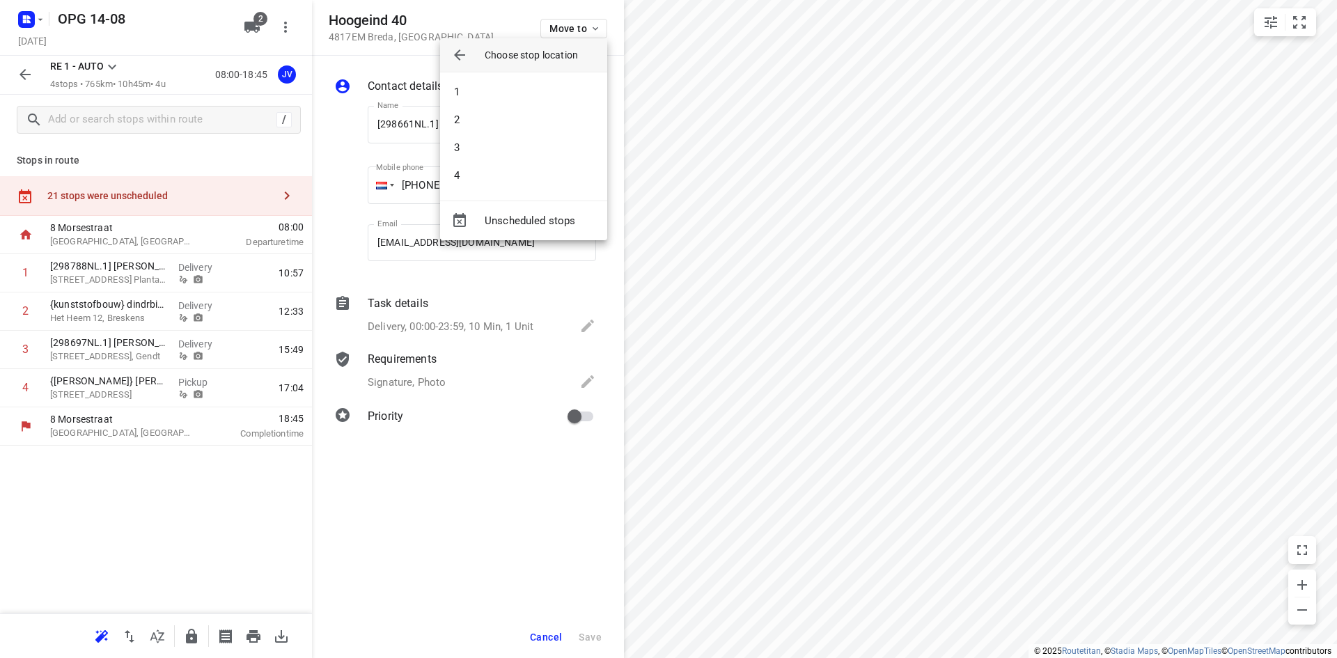
click at [542, 98] on li "1" at bounding box center [523, 92] width 167 height 28
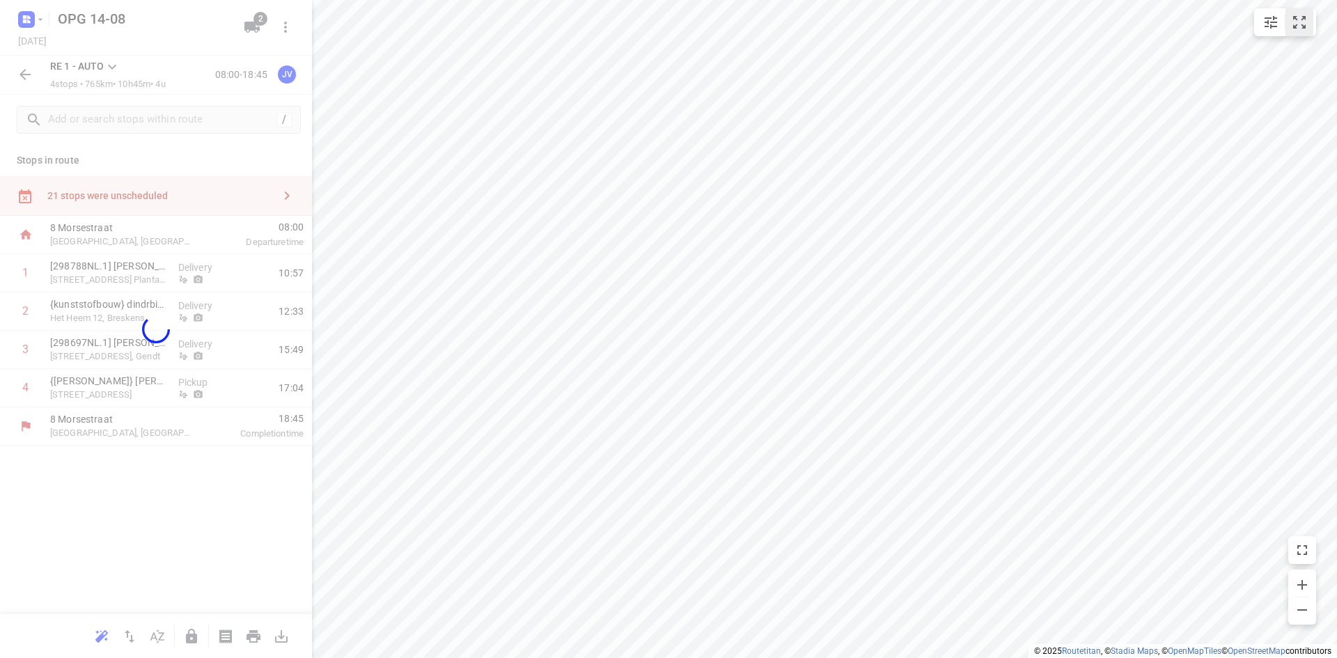
click at [1306, 23] on icon "small contained button group" at bounding box center [1299, 22] width 17 height 17
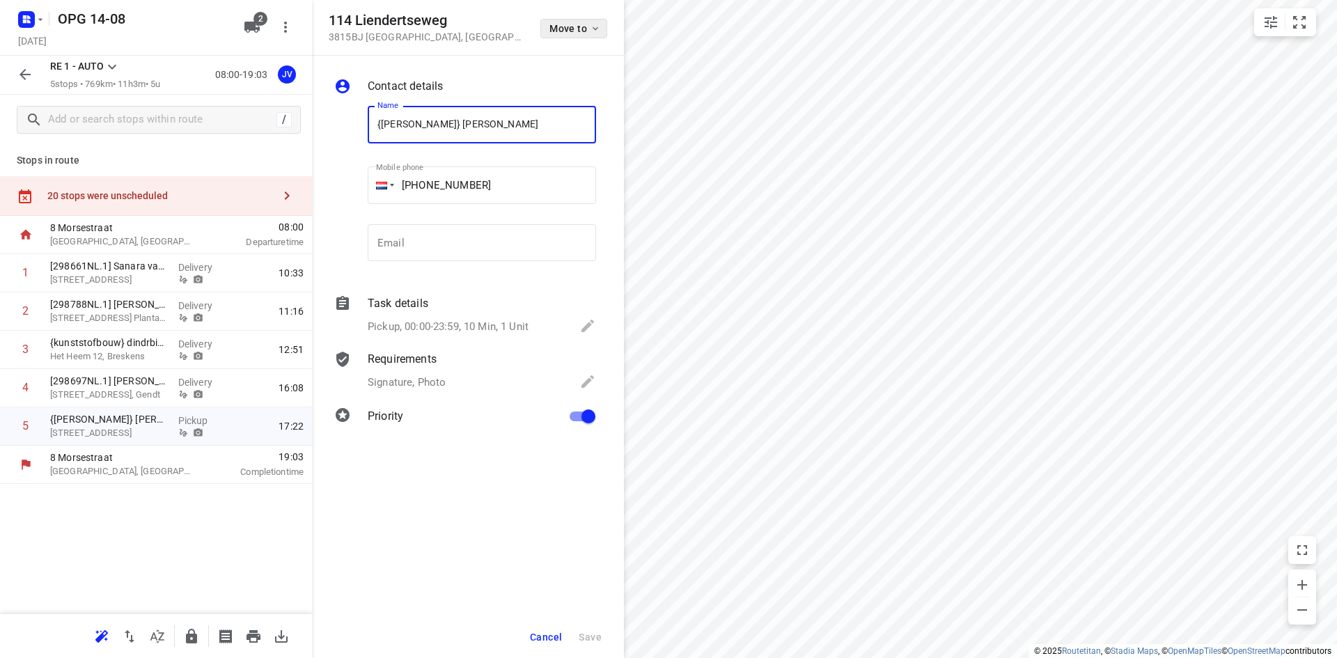
click at [591, 22] on button "Move to" at bounding box center [573, 28] width 67 height 19
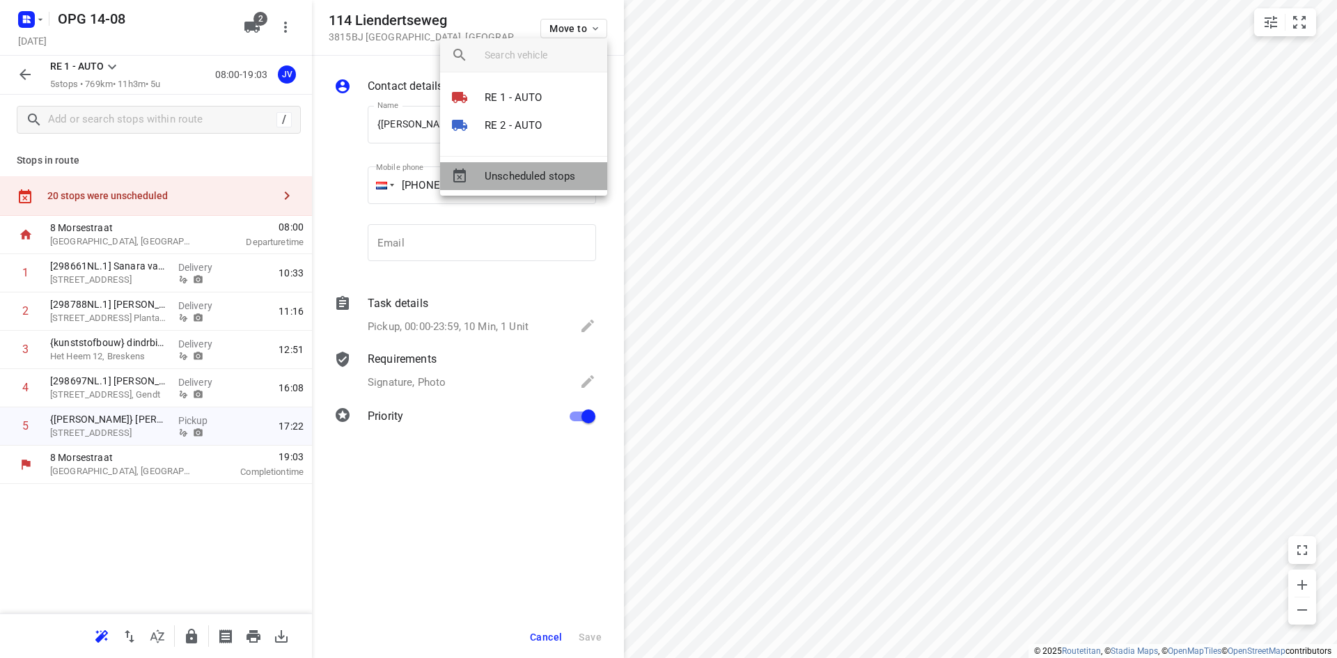
click at [498, 172] on span "Unscheduled stops" at bounding box center [539, 176] width 111 height 16
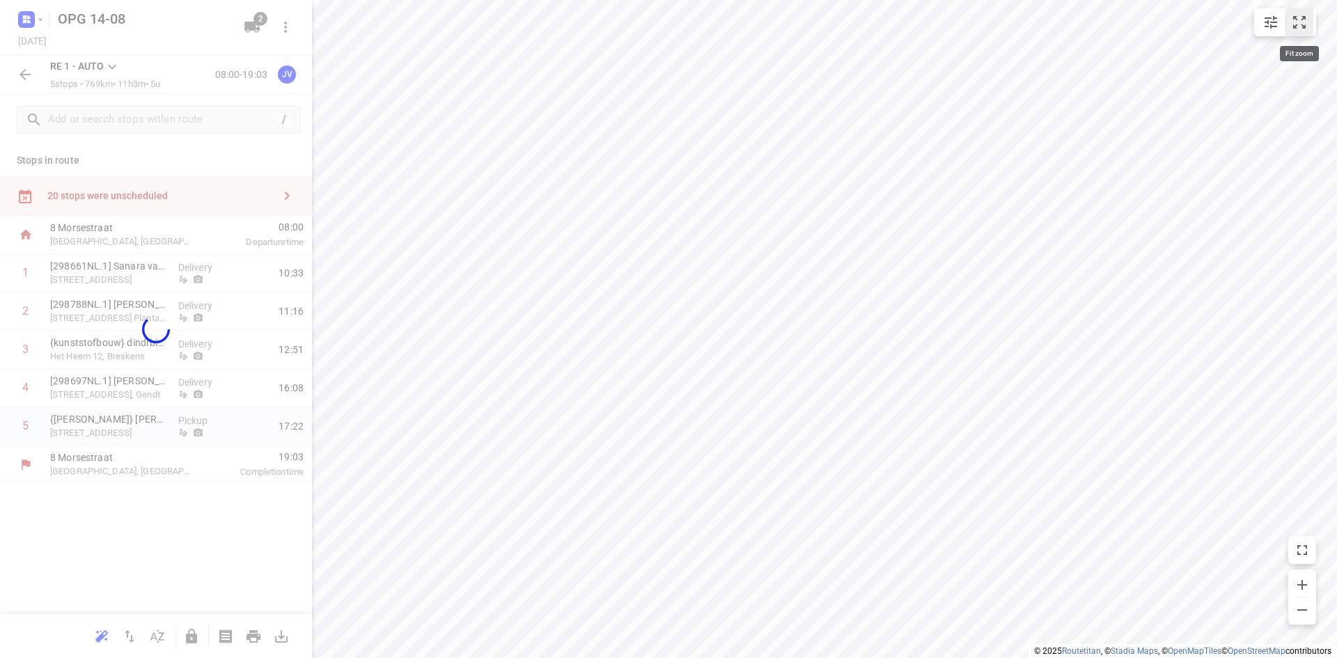
click at [1306, 15] on icon "small contained button group" at bounding box center [1299, 22] width 17 height 17
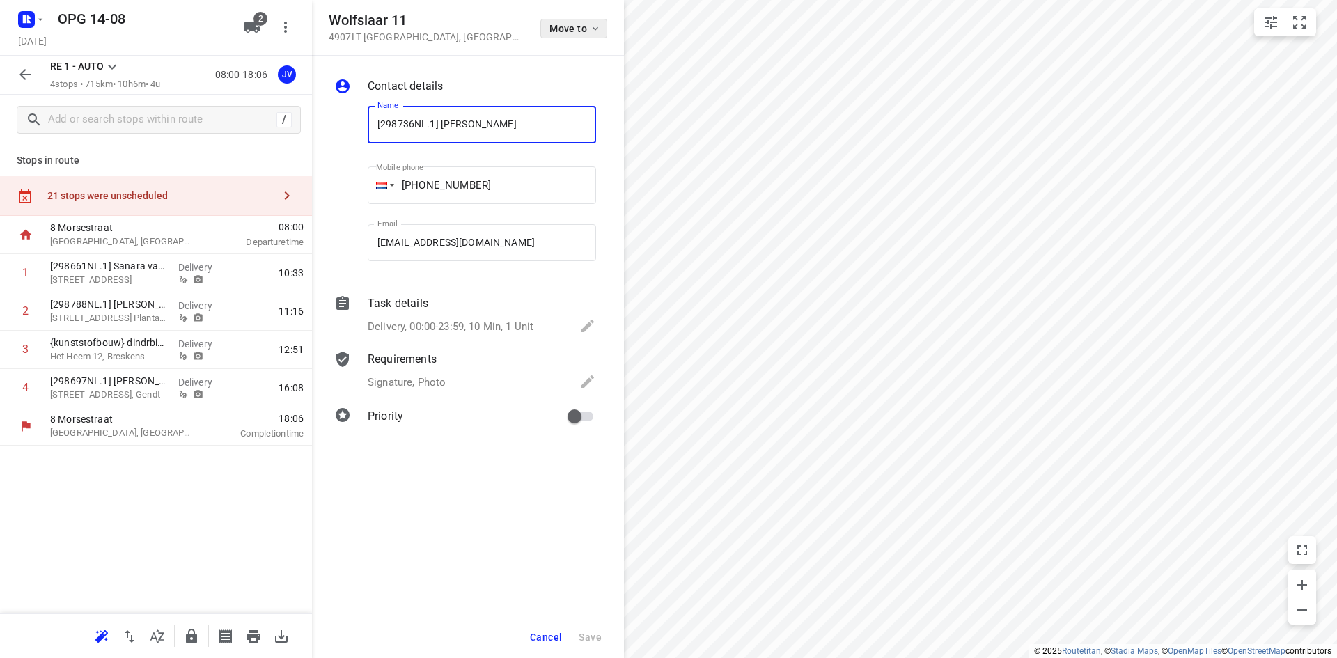
click at [593, 26] on icon "button" at bounding box center [595, 28] width 11 height 11
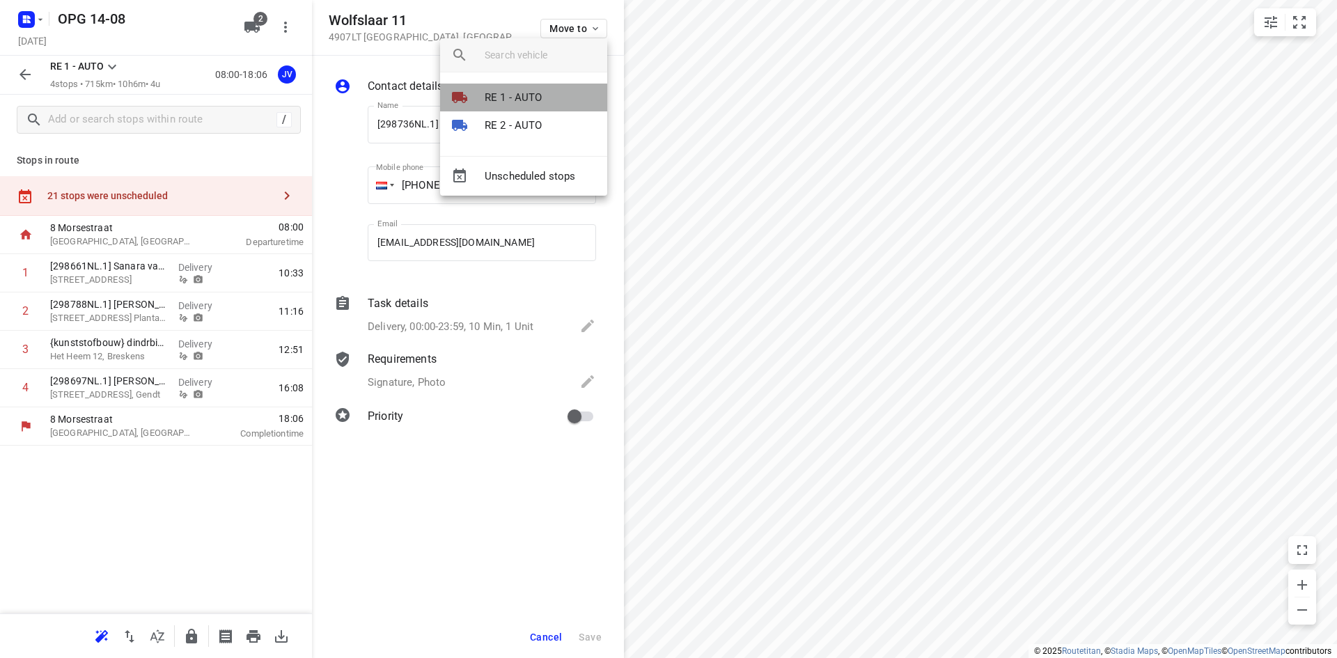
click at [530, 102] on p "RE 1 - AUTO" at bounding box center [513, 98] width 58 height 16
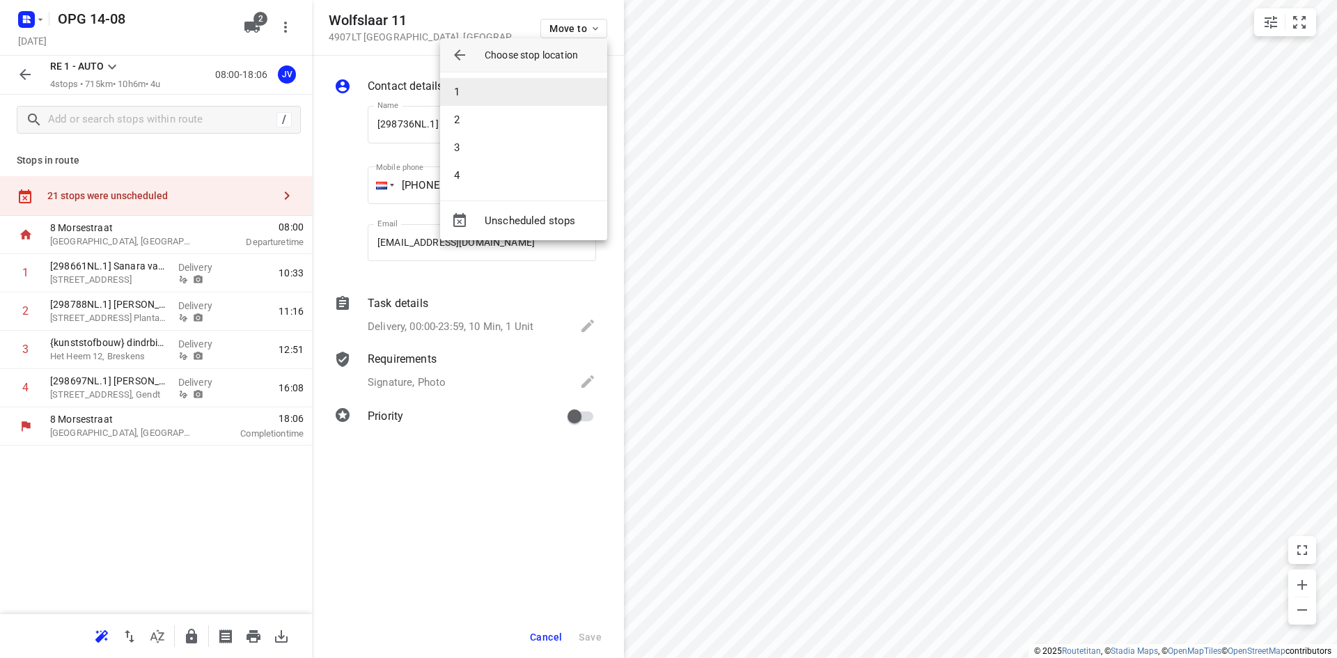
click at [534, 90] on li "1" at bounding box center [523, 92] width 167 height 28
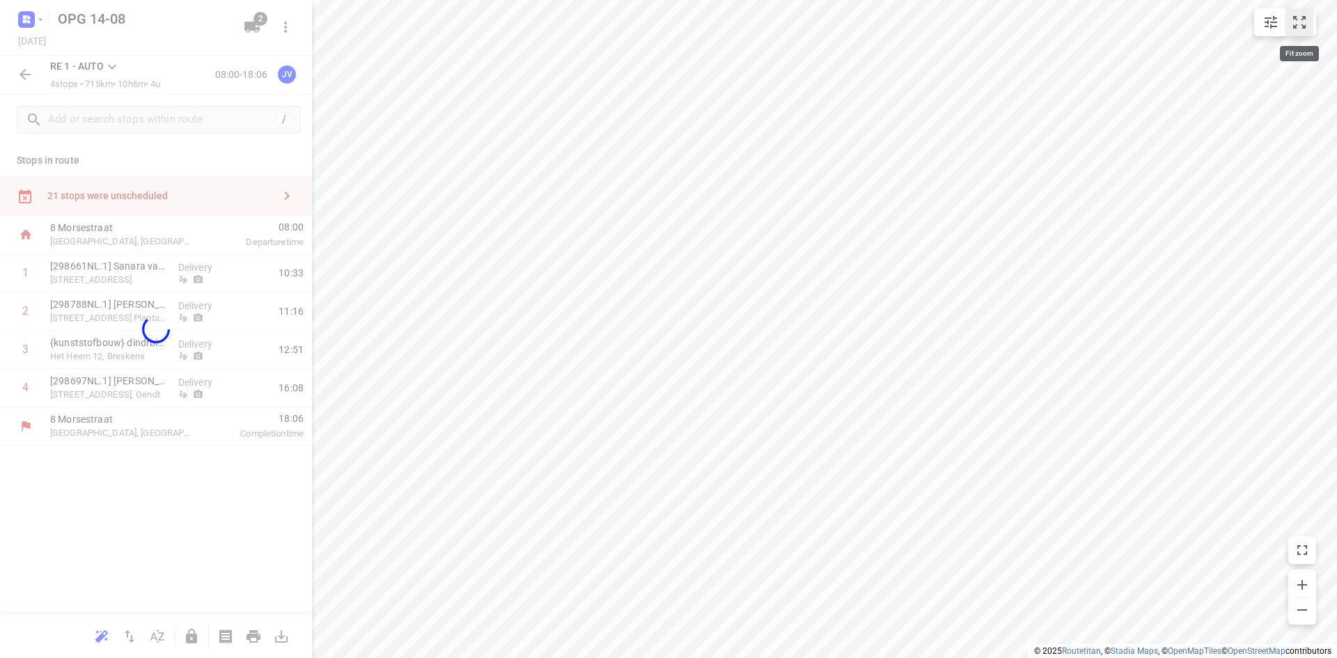
click at [1303, 19] on icon "small contained button group" at bounding box center [1299, 22] width 17 height 17
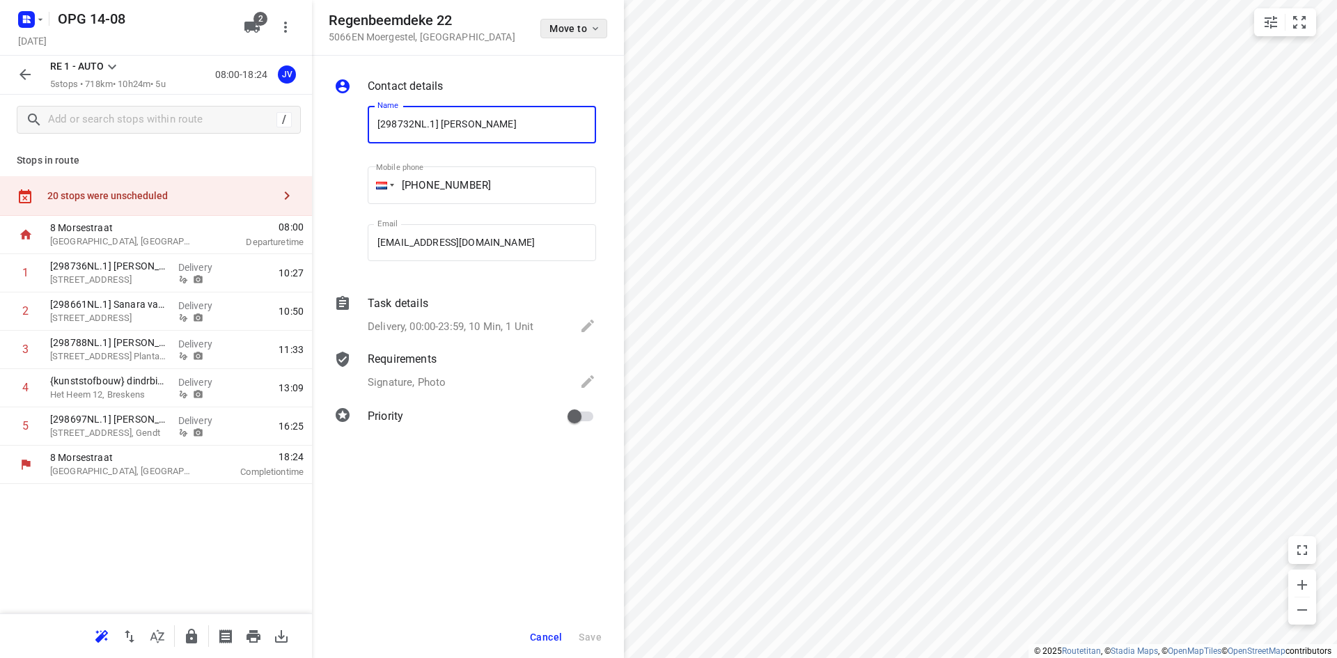
click at [592, 28] on icon "button" at bounding box center [595, 28] width 11 height 11
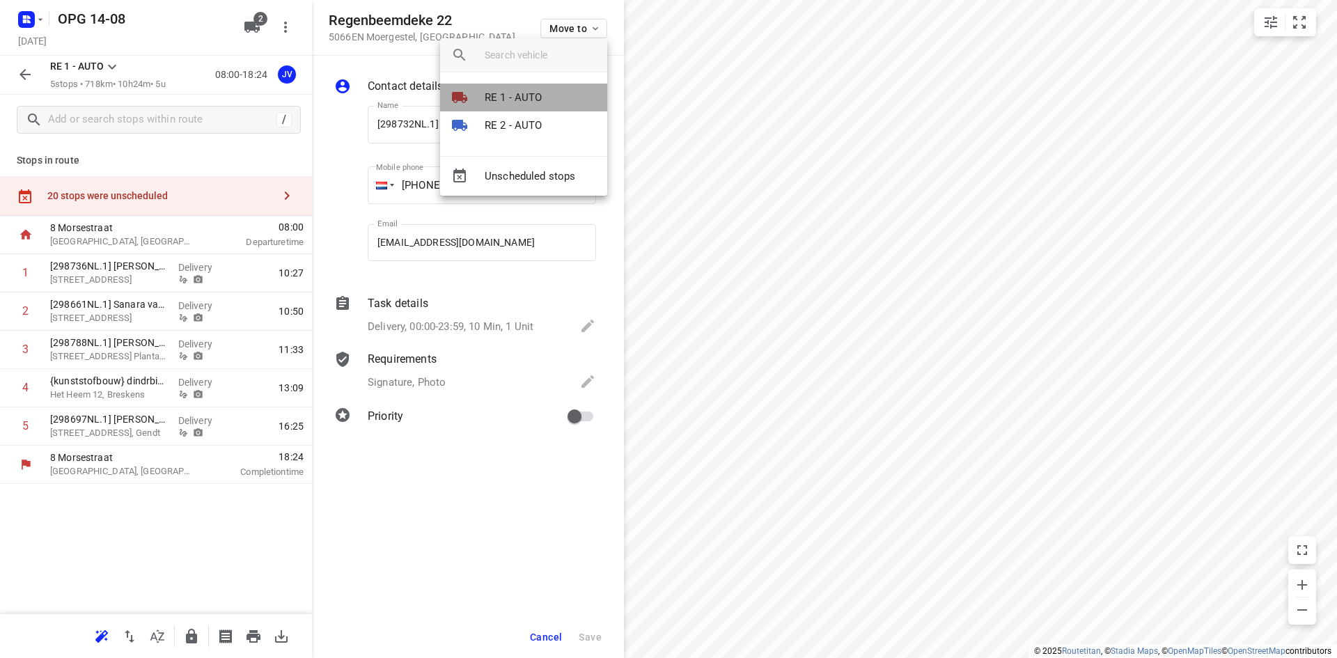
click at [540, 92] on p "RE 1 - AUTO" at bounding box center [513, 98] width 58 height 16
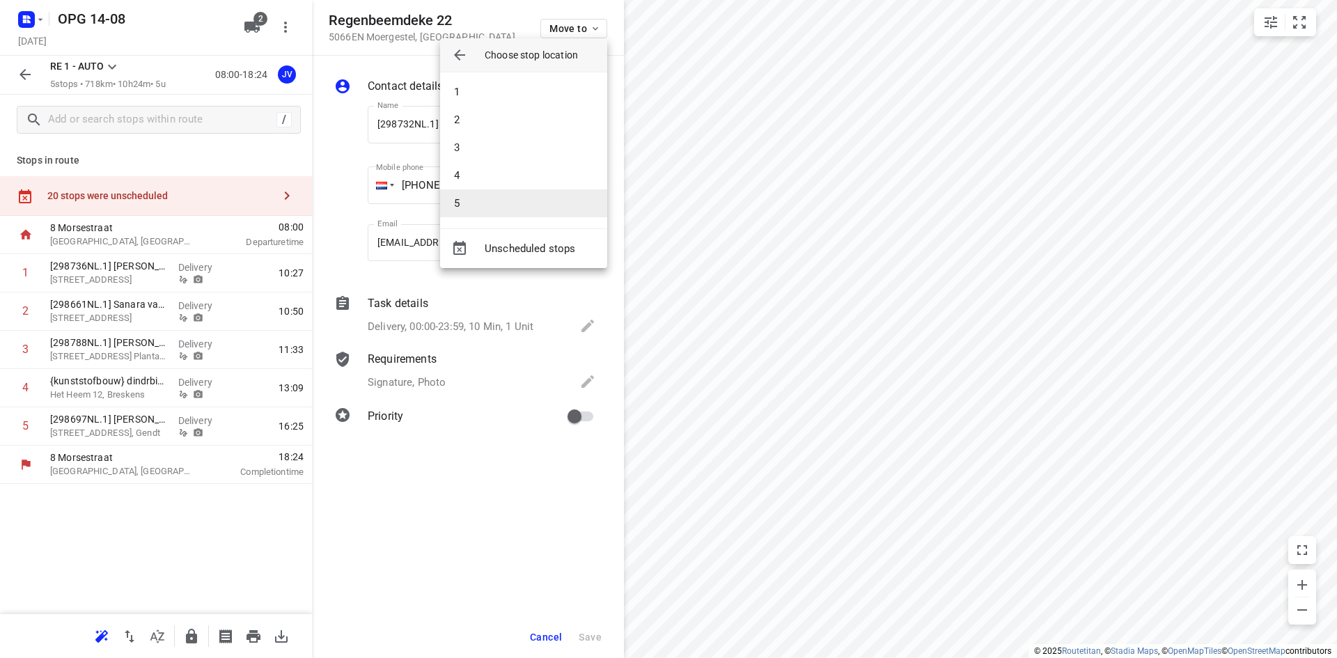
click at [520, 207] on li "5" at bounding box center [523, 203] width 167 height 28
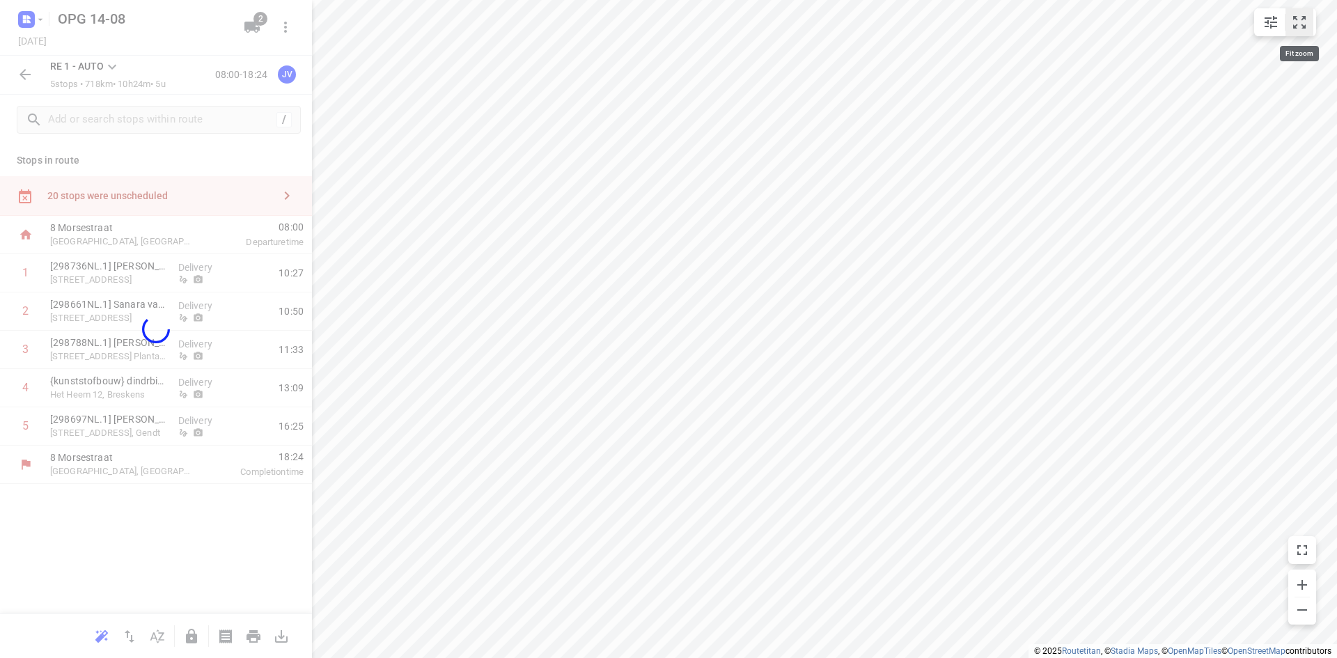
click at [1305, 22] on icon "small contained button group" at bounding box center [1299, 22] width 17 height 17
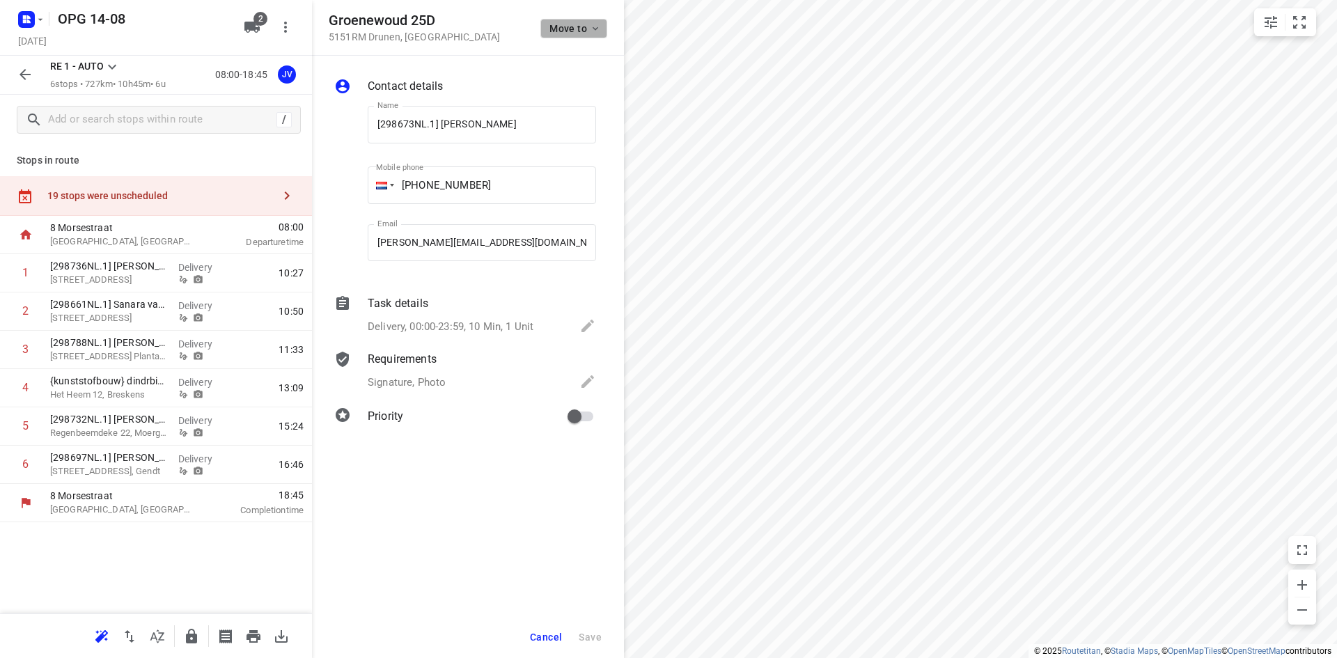
click at [595, 27] on icon "button" at bounding box center [595, 28] width 11 height 11
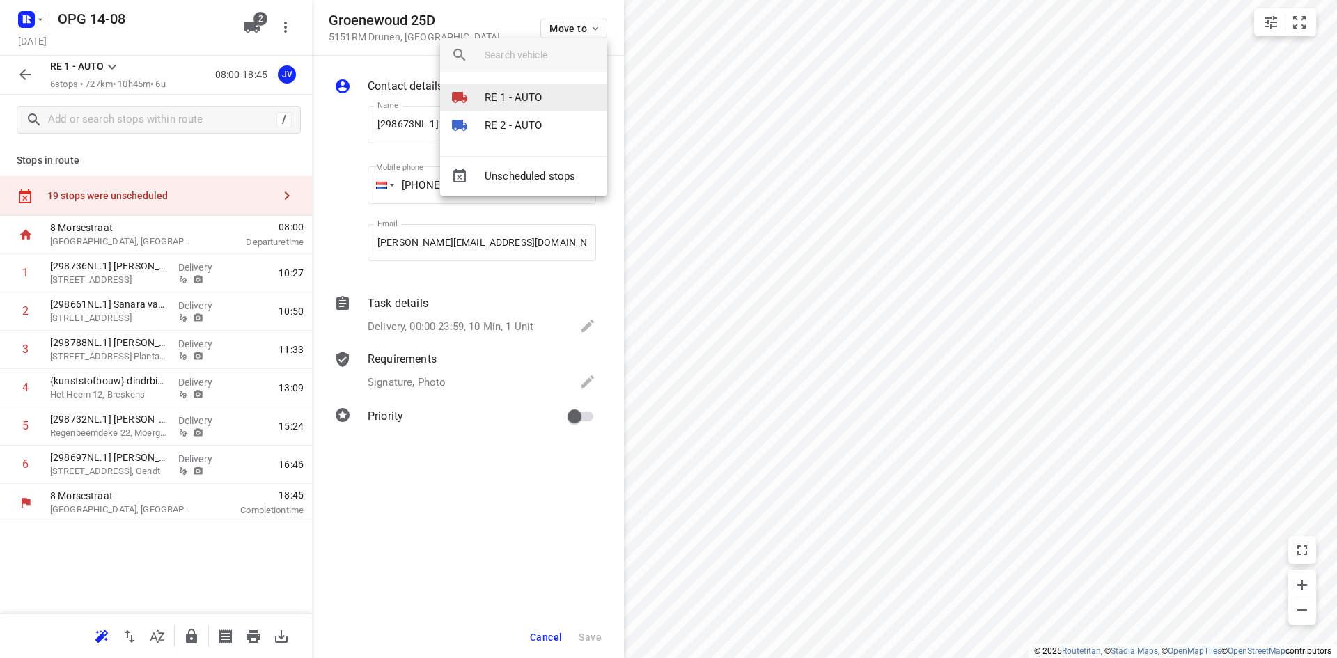
click at [558, 97] on li "RE 1 - AUTO" at bounding box center [523, 98] width 167 height 28
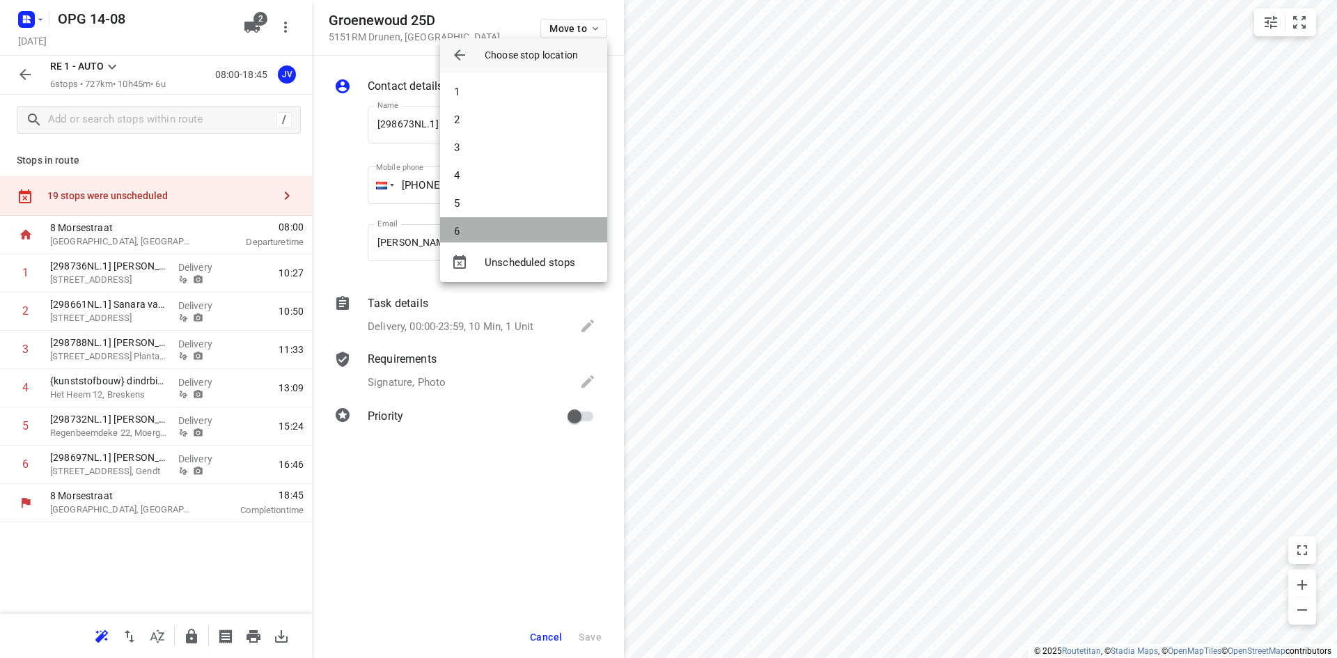
click at [529, 223] on li "6" at bounding box center [523, 231] width 167 height 28
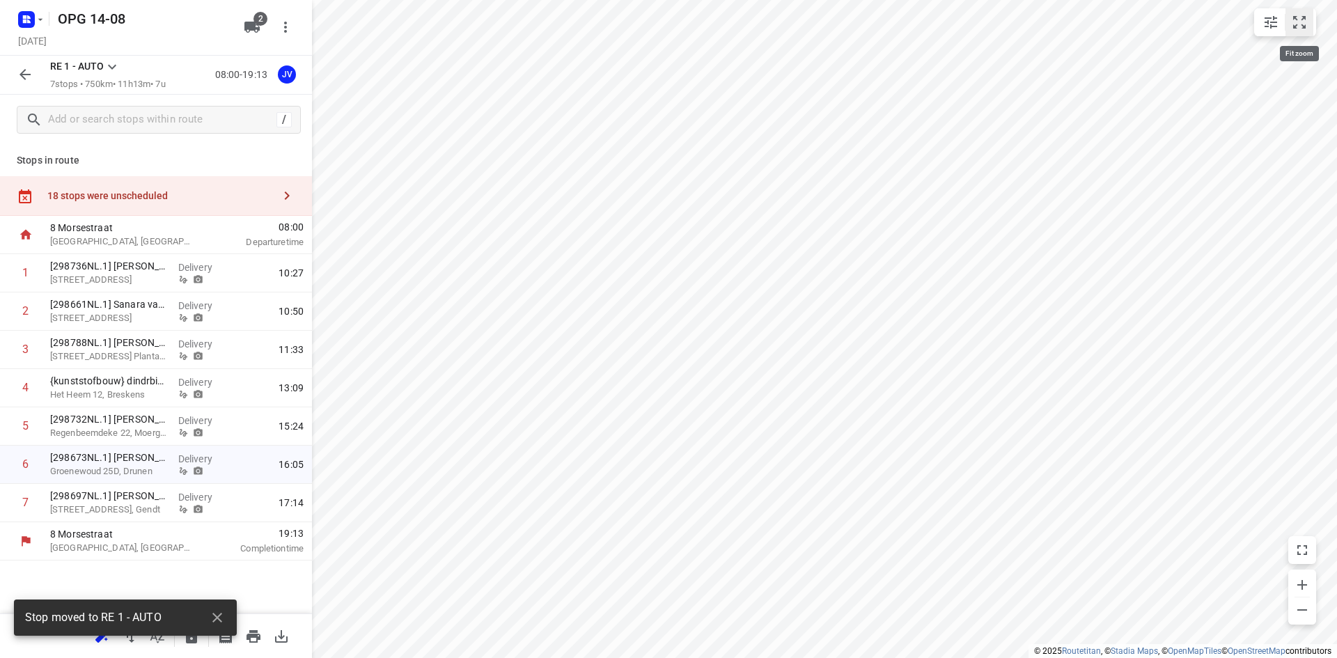
click at [1298, 31] on button "small contained button group" at bounding box center [1299, 22] width 28 height 28
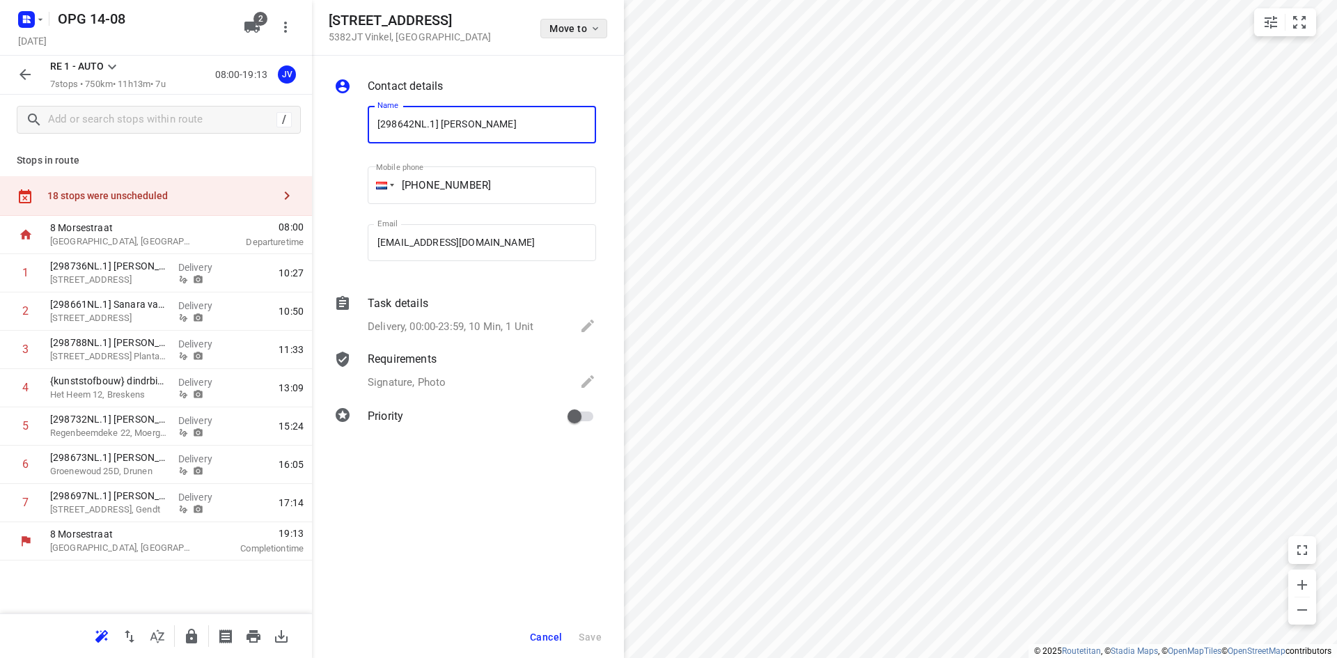
click at [599, 32] on icon "button" at bounding box center [595, 28] width 11 height 11
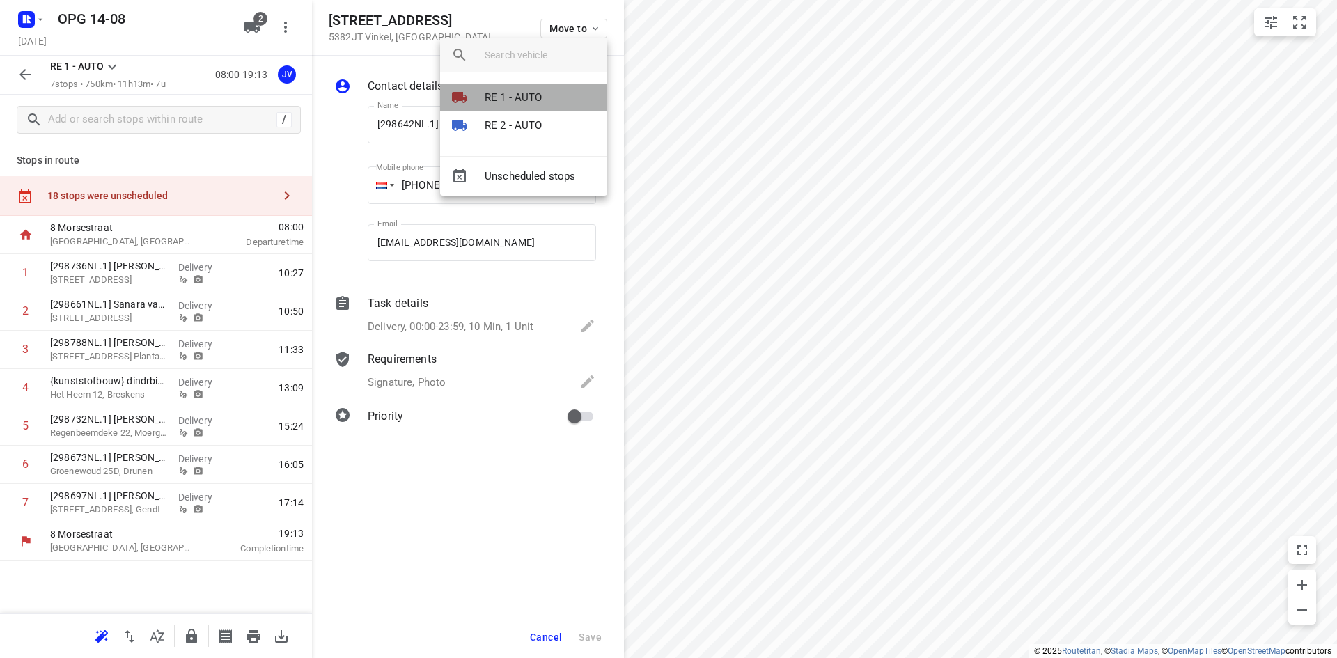
click at [533, 94] on p "RE 1 - AUTO" at bounding box center [513, 98] width 58 height 16
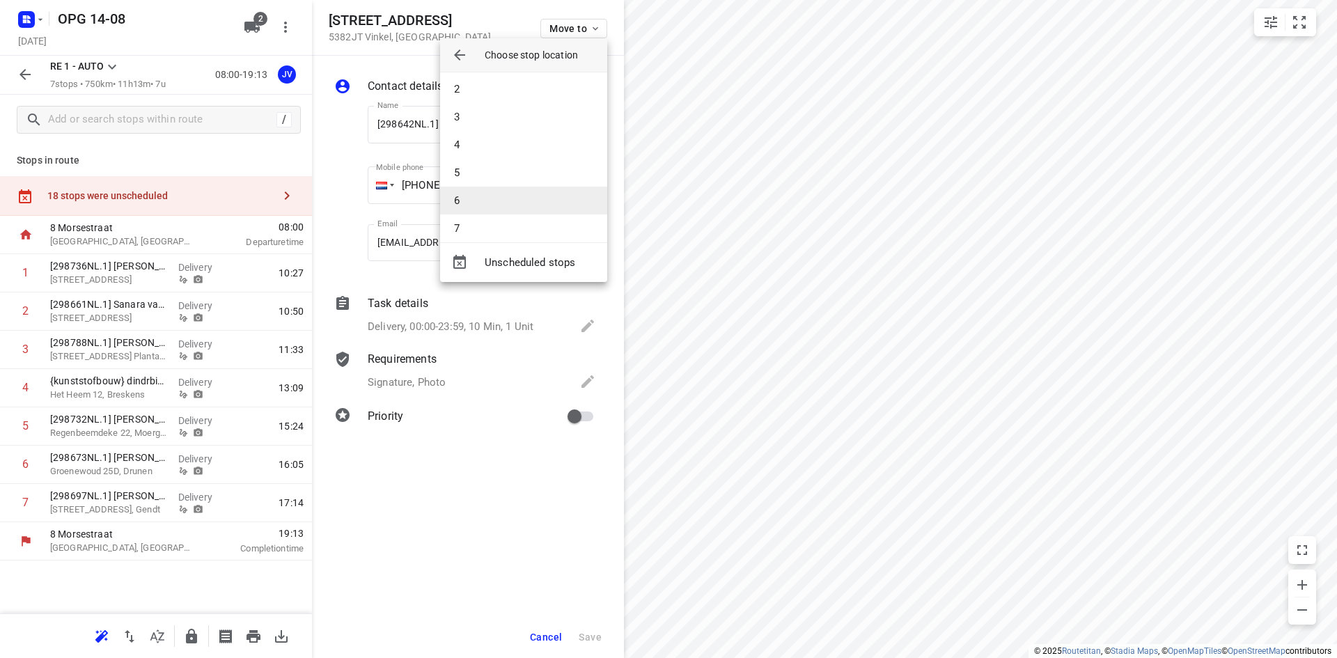
scroll to position [42, 0]
click at [531, 221] on li "7" at bounding box center [523, 217] width 167 height 28
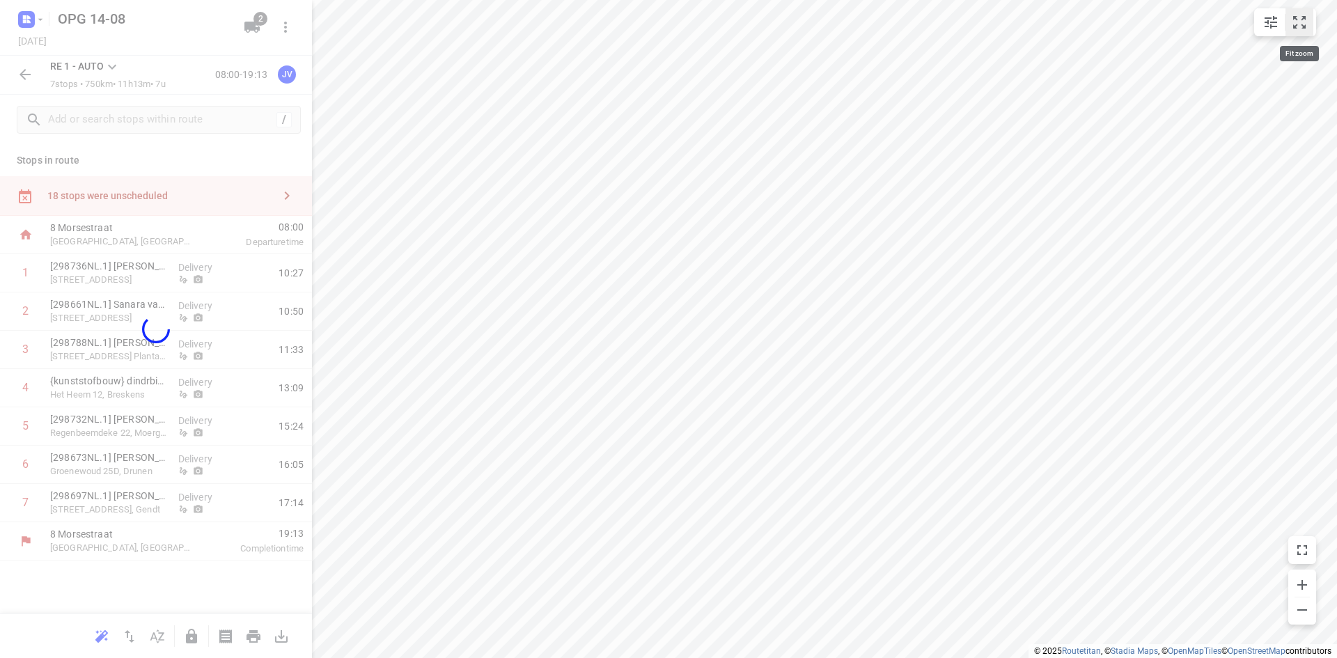
click at [1299, 21] on icon "small contained button group" at bounding box center [1299, 22] width 17 height 17
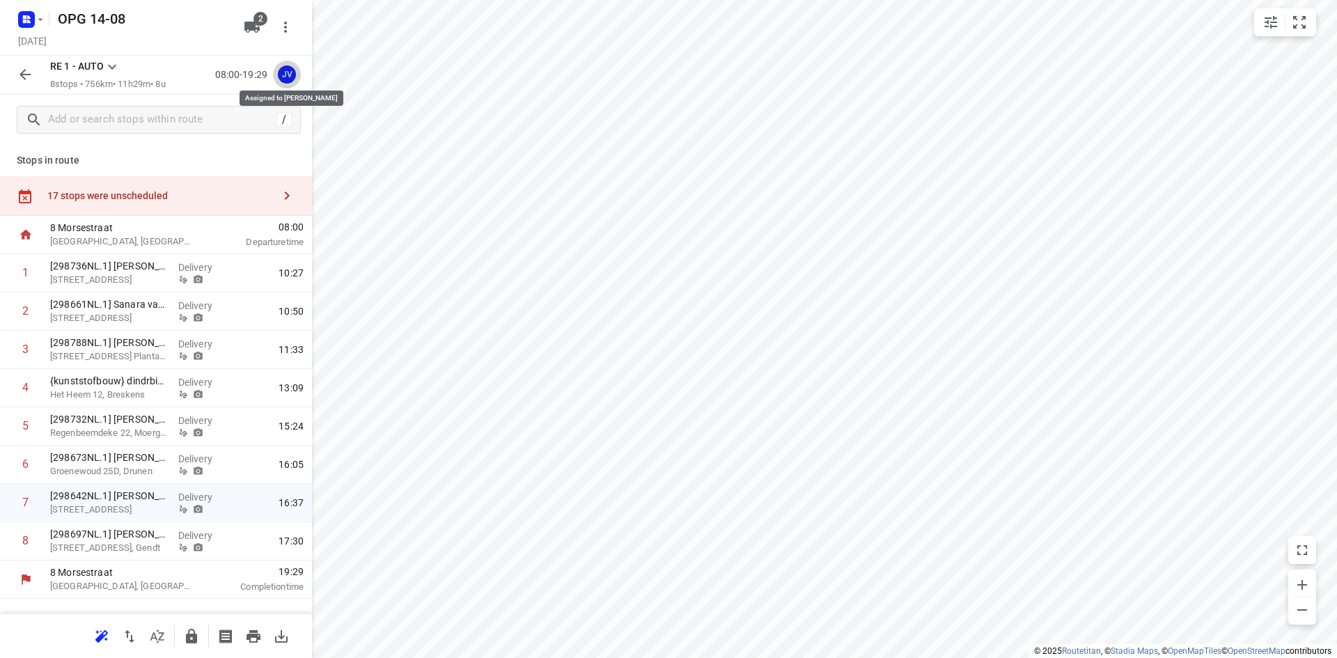
click at [281, 72] on div "JV" at bounding box center [287, 74] width 18 height 18
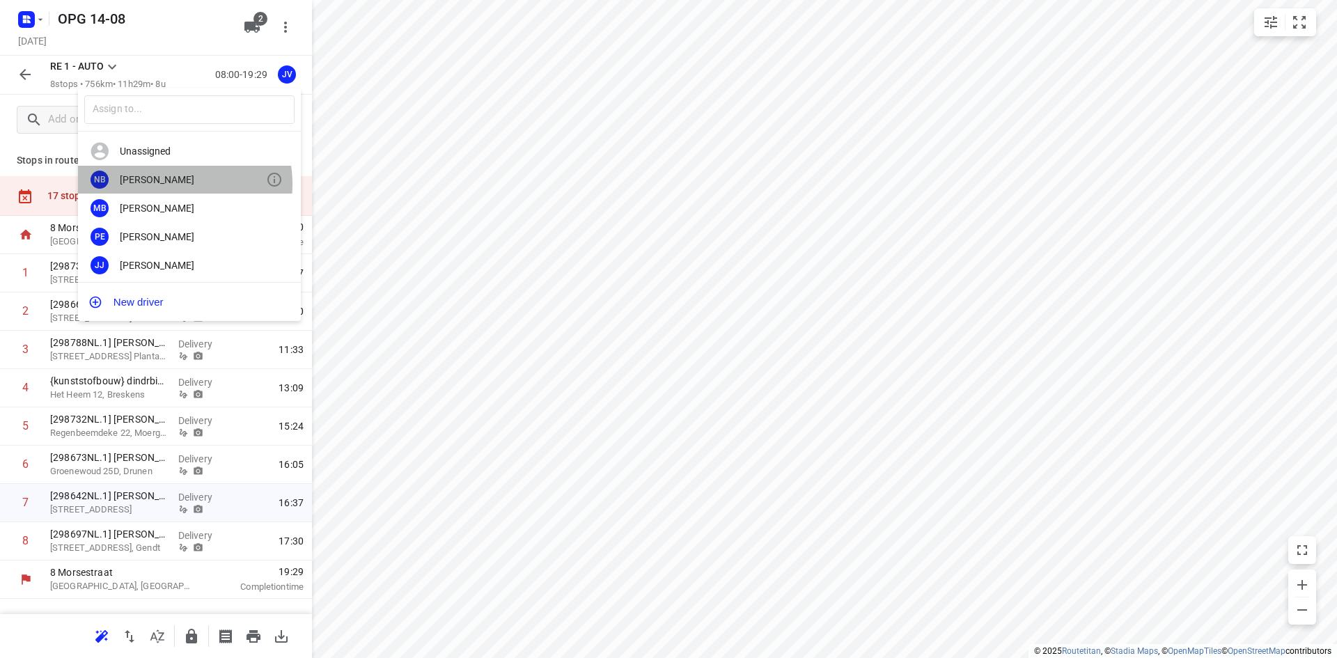
click at [172, 184] on div "[PERSON_NAME]" at bounding box center [193, 179] width 146 height 11
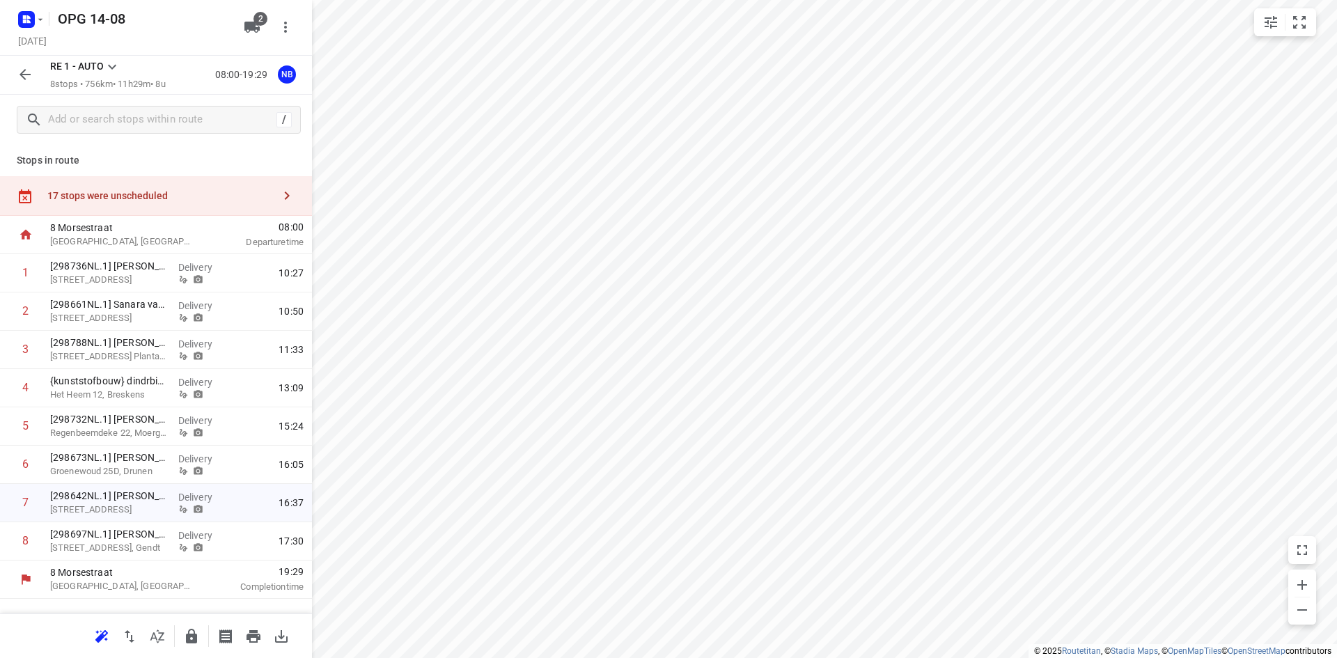
click at [113, 66] on icon at bounding box center [112, 66] width 17 height 17
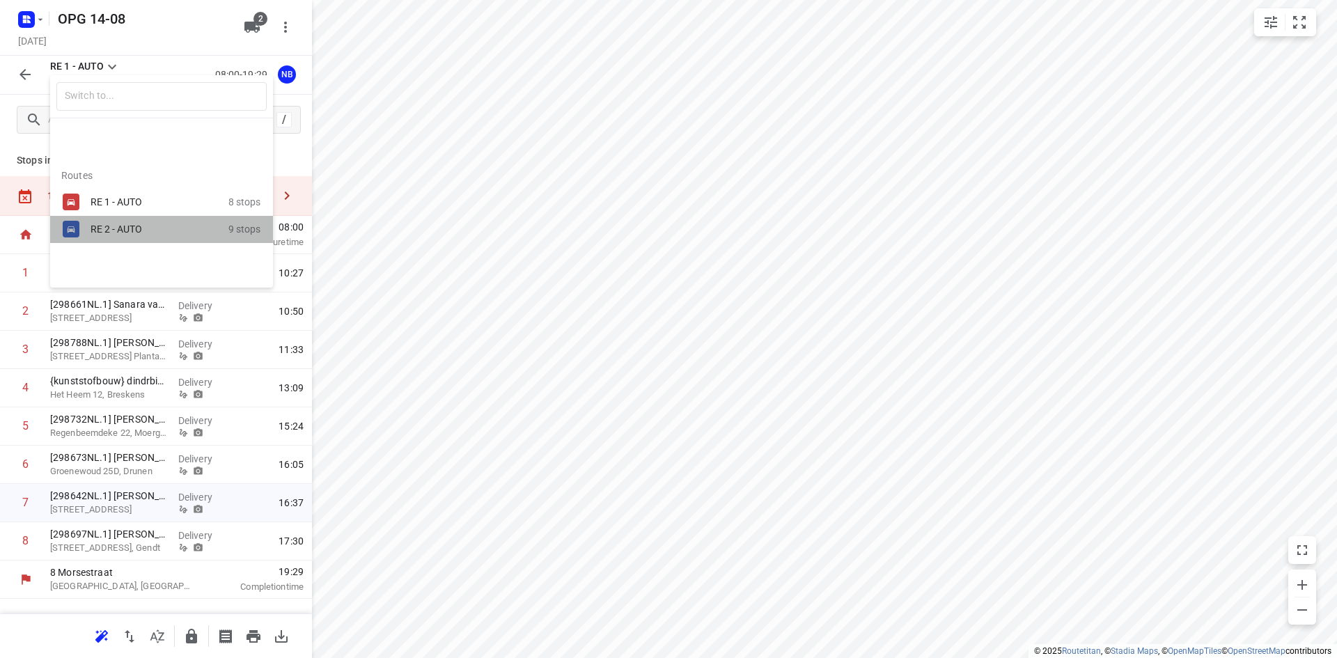
click at [108, 224] on div "RE 2 - AUTO" at bounding box center [149, 228] width 118 height 11
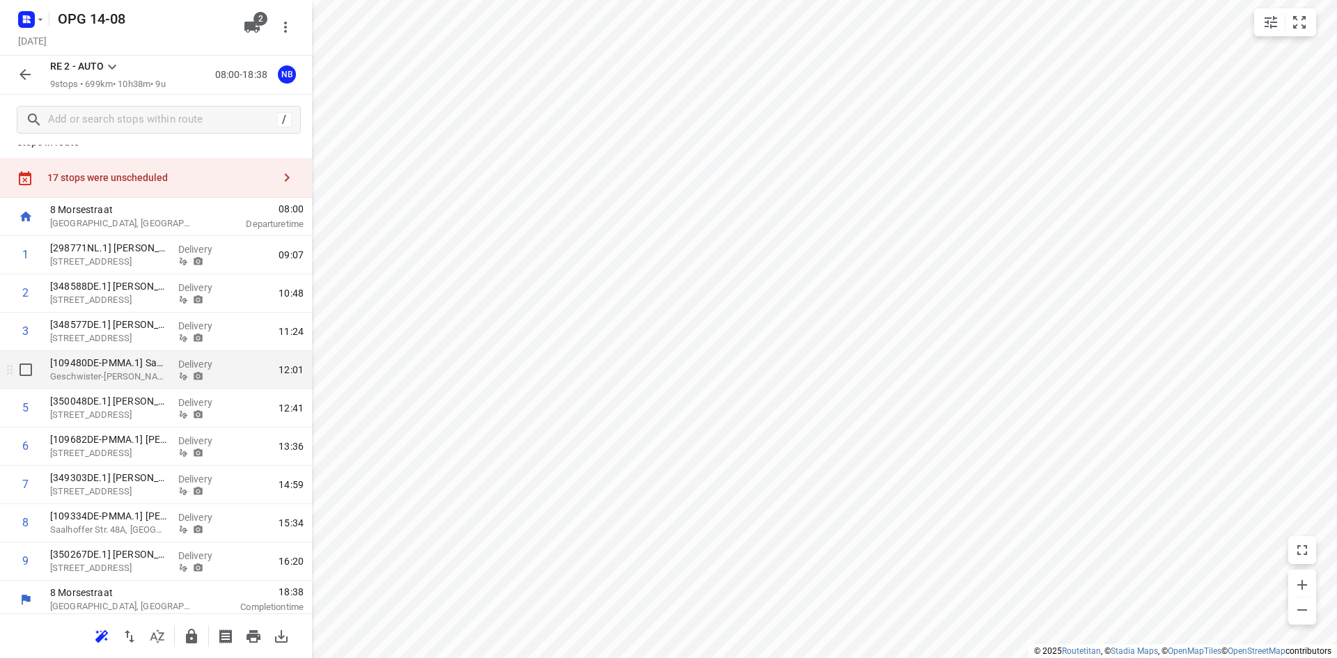
scroll to position [24, 0]
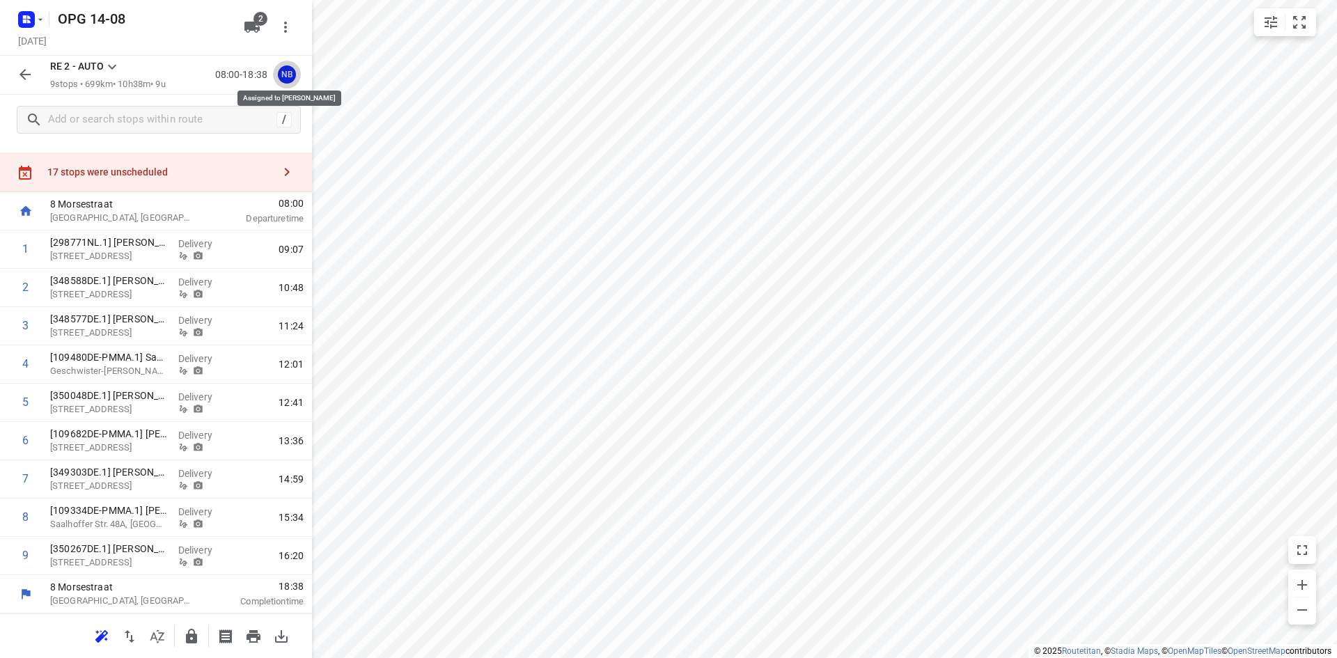
click at [284, 72] on div "NB" at bounding box center [287, 74] width 18 height 18
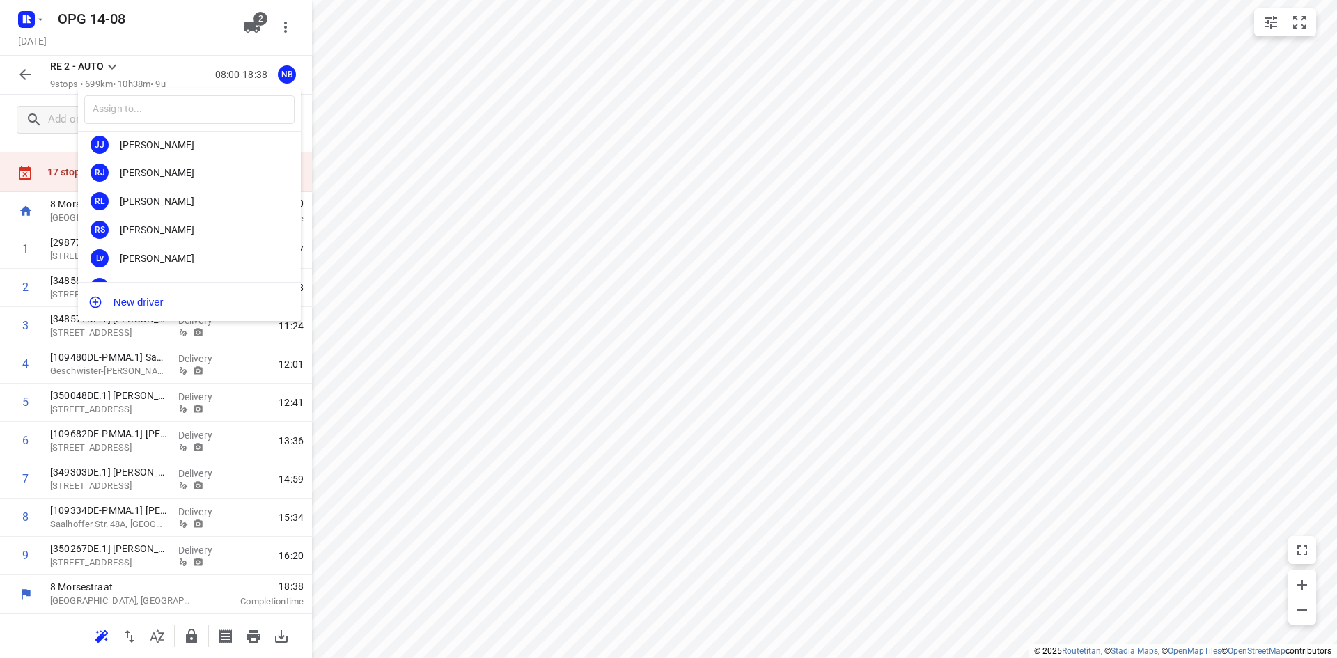
scroll to position [209, 0]
click at [174, 257] on div "[PERSON_NAME]" at bounding box center [193, 255] width 146 height 11
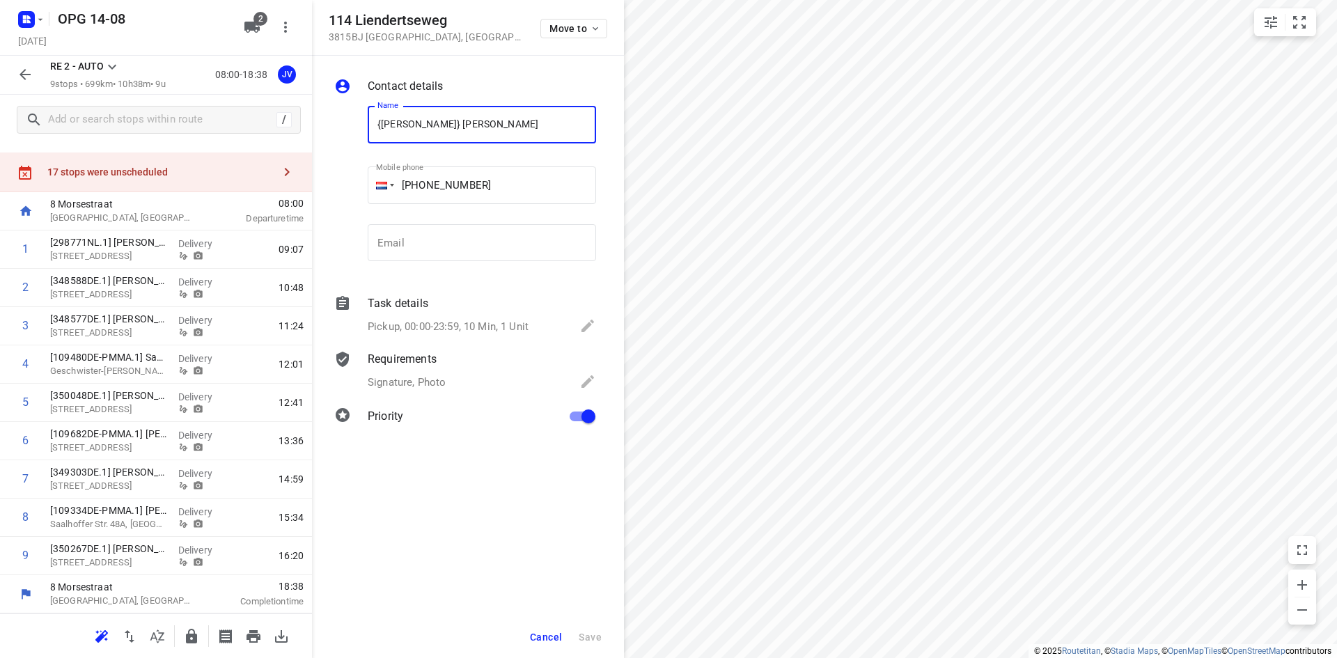
click at [558, 631] on span "Cancel" at bounding box center [546, 636] width 32 height 11
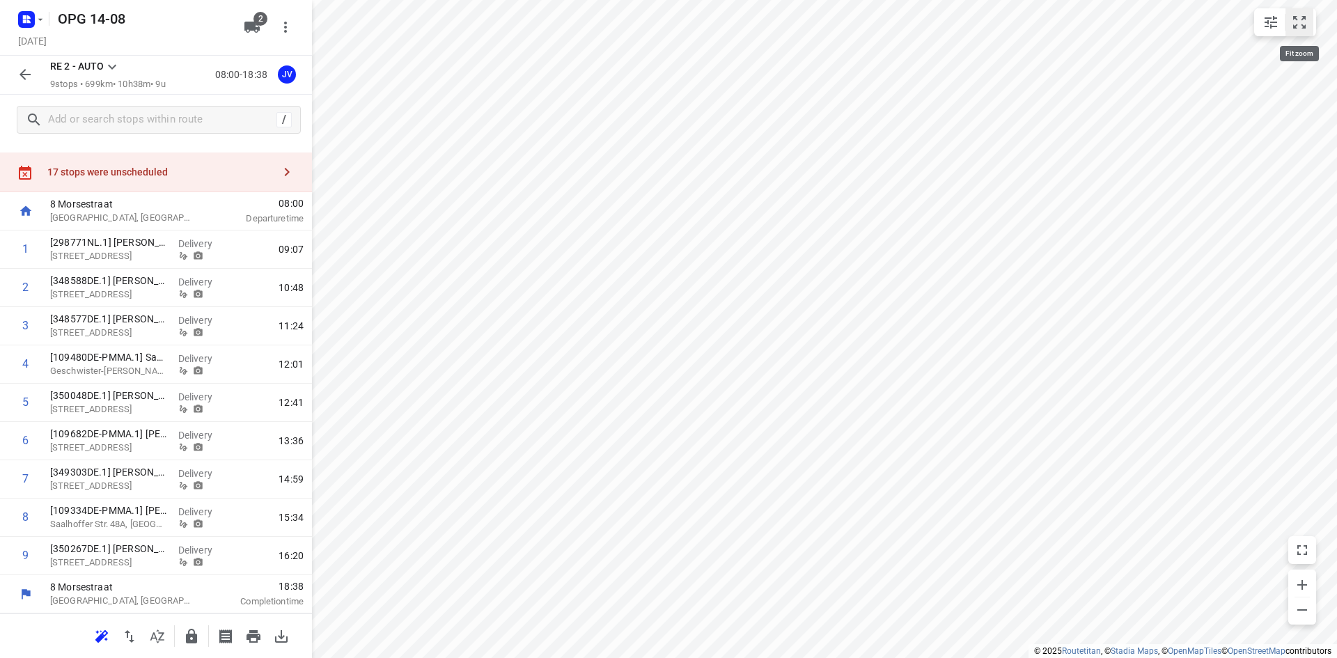
click at [1301, 17] on icon "small contained button group" at bounding box center [1299, 22] width 17 height 17
click at [253, 636] on icon "button" at bounding box center [253, 636] width 14 height 13
click at [109, 70] on icon at bounding box center [112, 66] width 17 height 17
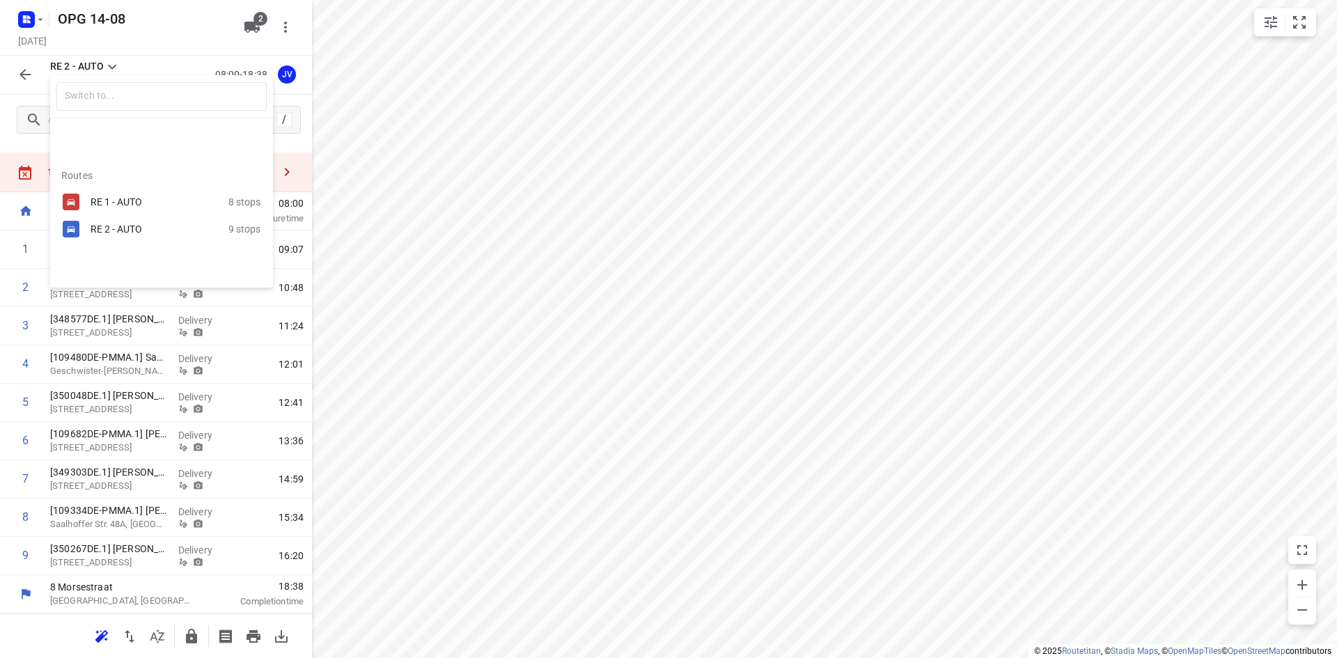
click at [113, 219] on div "RE 2 - AUTO 9 stops" at bounding box center [161, 229] width 223 height 27
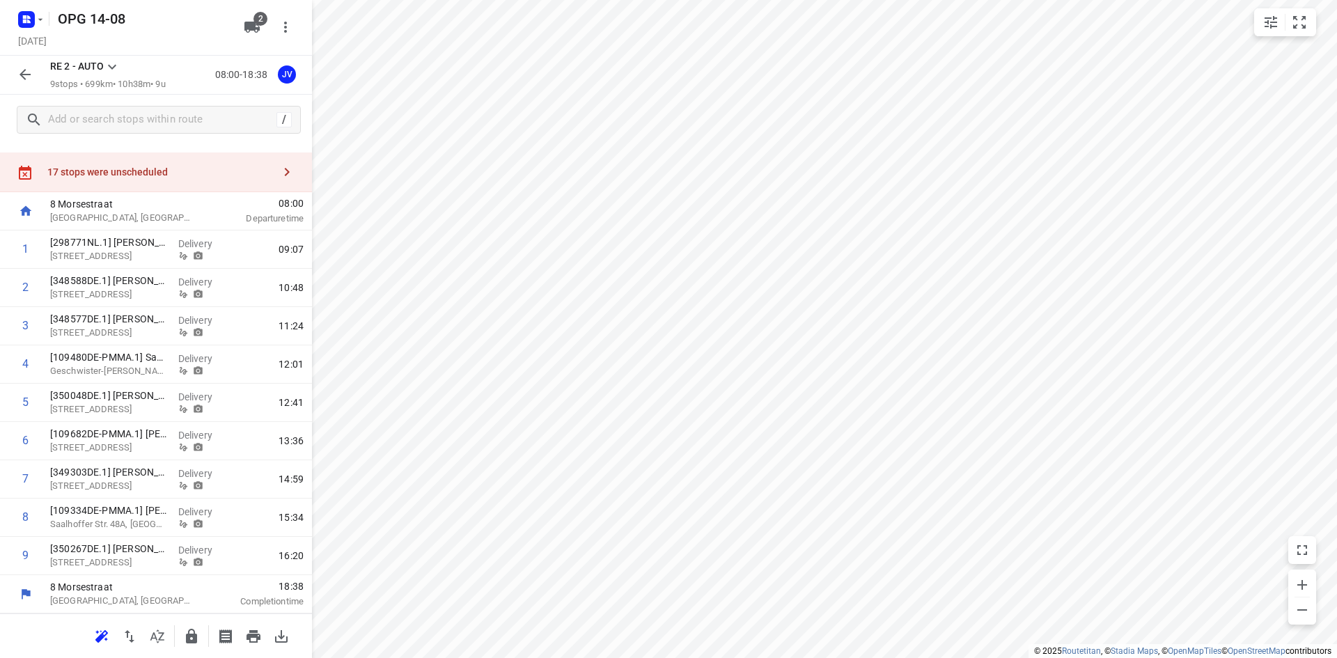
click at [110, 63] on icon at bounding box center [112, 66] width 17 height 17
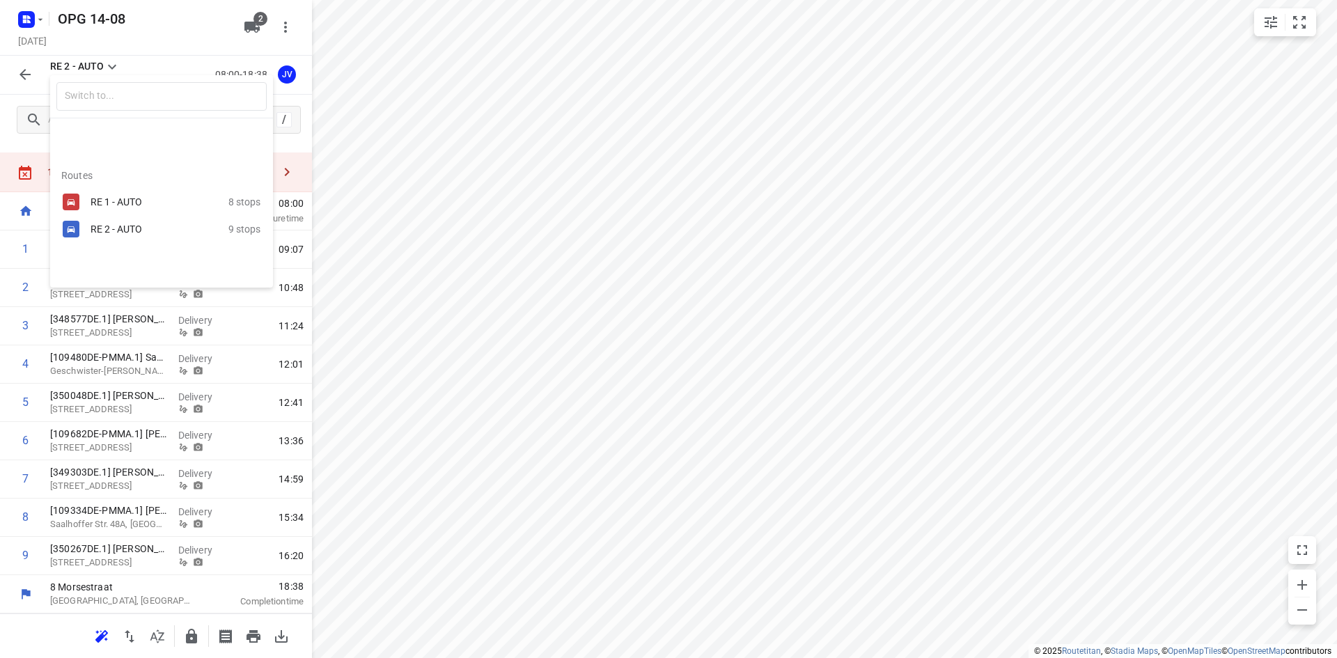
click at [100, 201] on div "RE 1 - AUTO" at bounding box center [149, 201] width 118 height 11
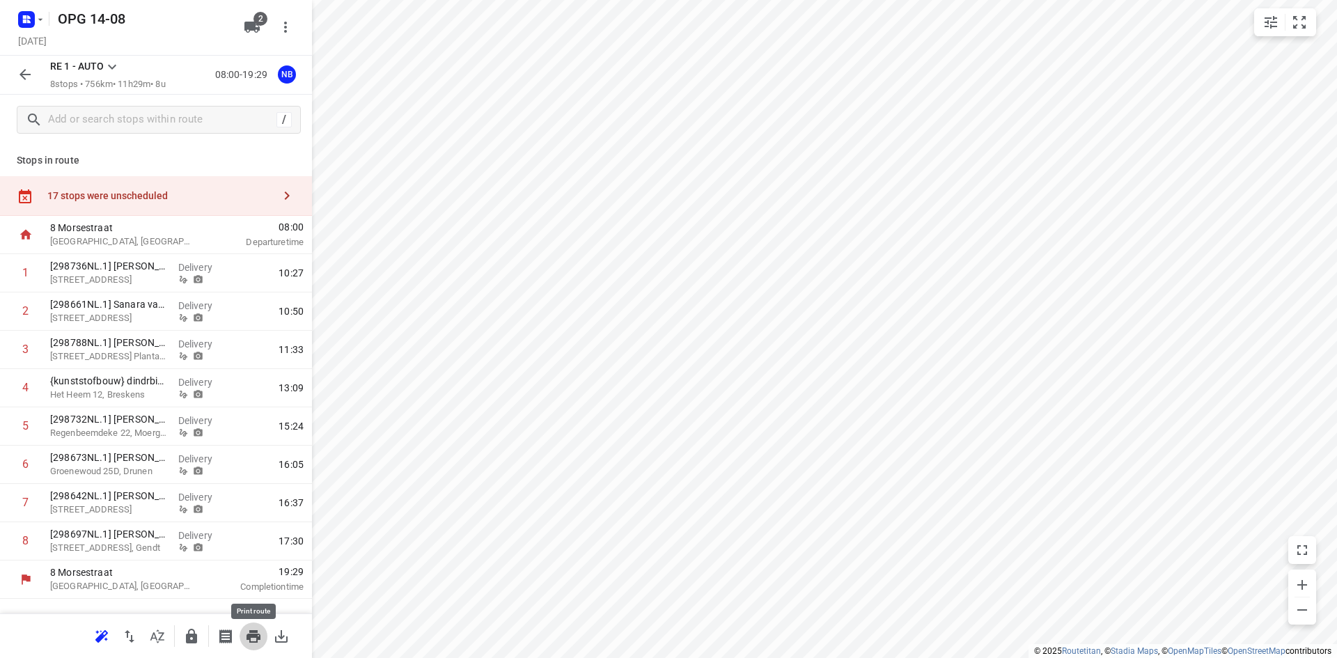
click at [249, 632] on icon "button" at bounding box center [253, 636] width 17 height 17
click at [89, 488] on div "[298642NL.1] Chris van [STREET_ADDRESS]" at bounding box center [109, 503] width 128 height 38
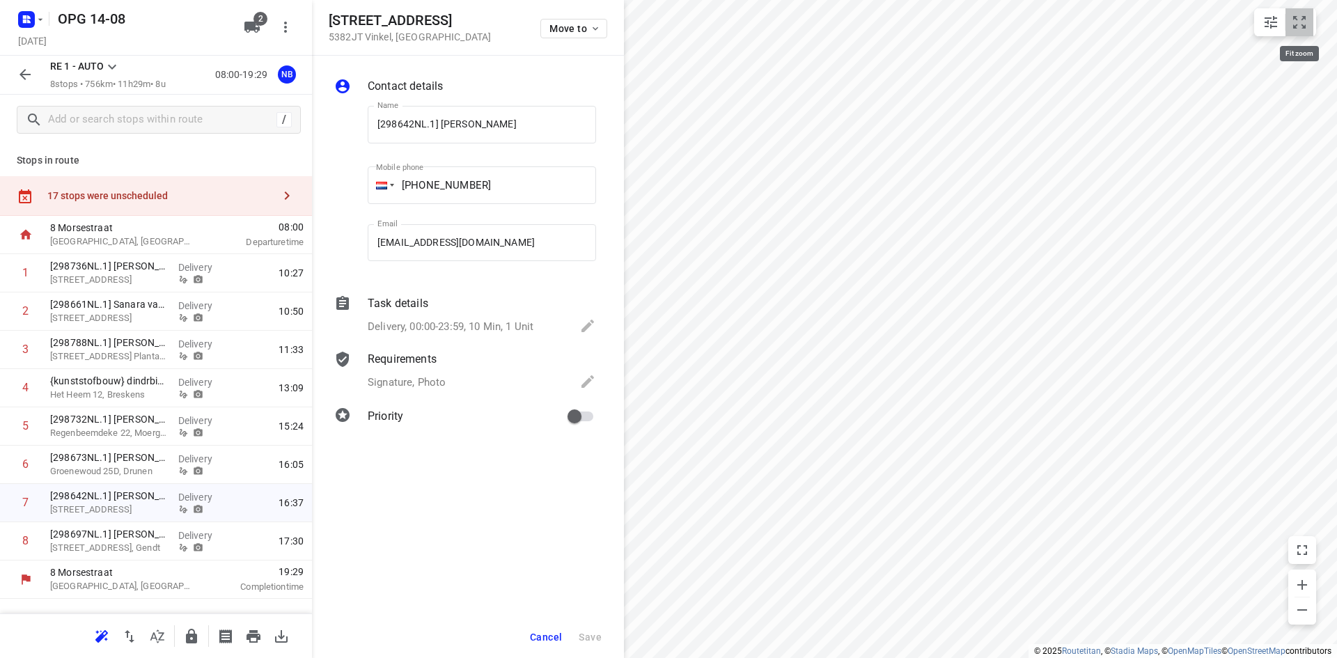
click at [1305, 16] on icon "small contained button group" at bounding box center [1299, 22] width 13 height 13
click at [210, 182] on div "17 stops were unscheduled" at bounding box center [156, 196] width 312 height 40
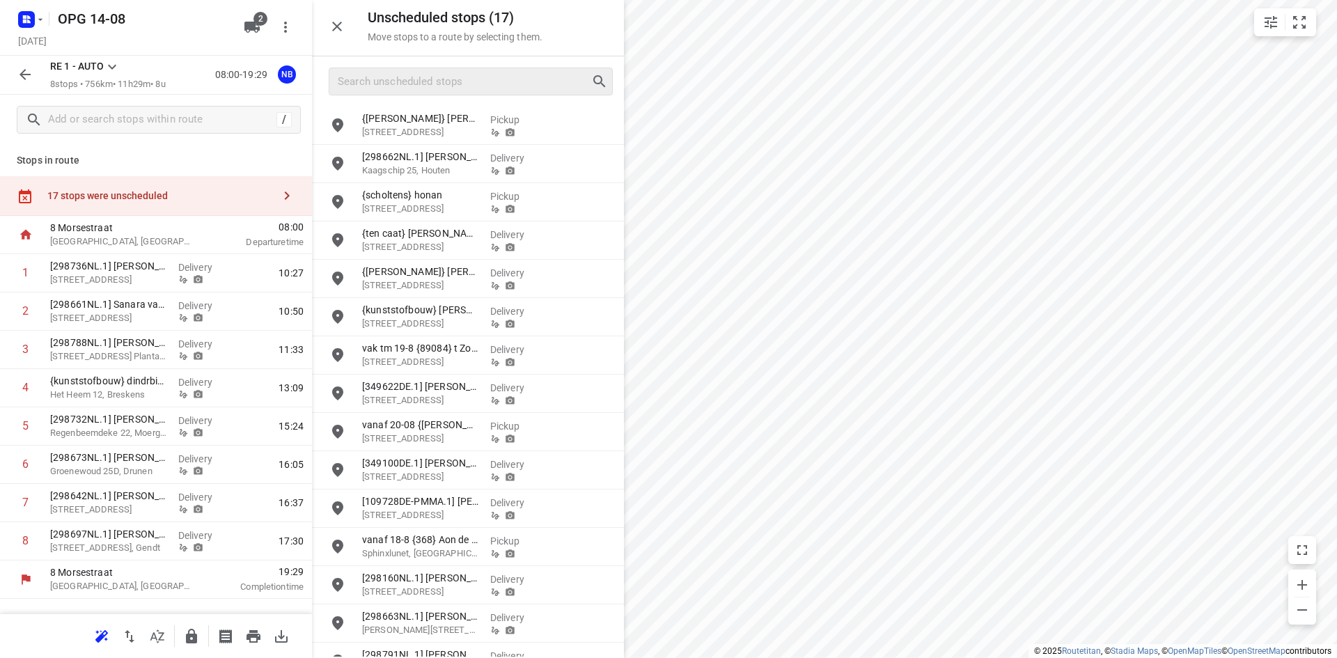
click at [429, 95] on div at bounding box center [471, 82] width 284 height 28
click at [436, 77] on input "Search unscheduled stops" at bounding box center [464, 82] width 252 height 22
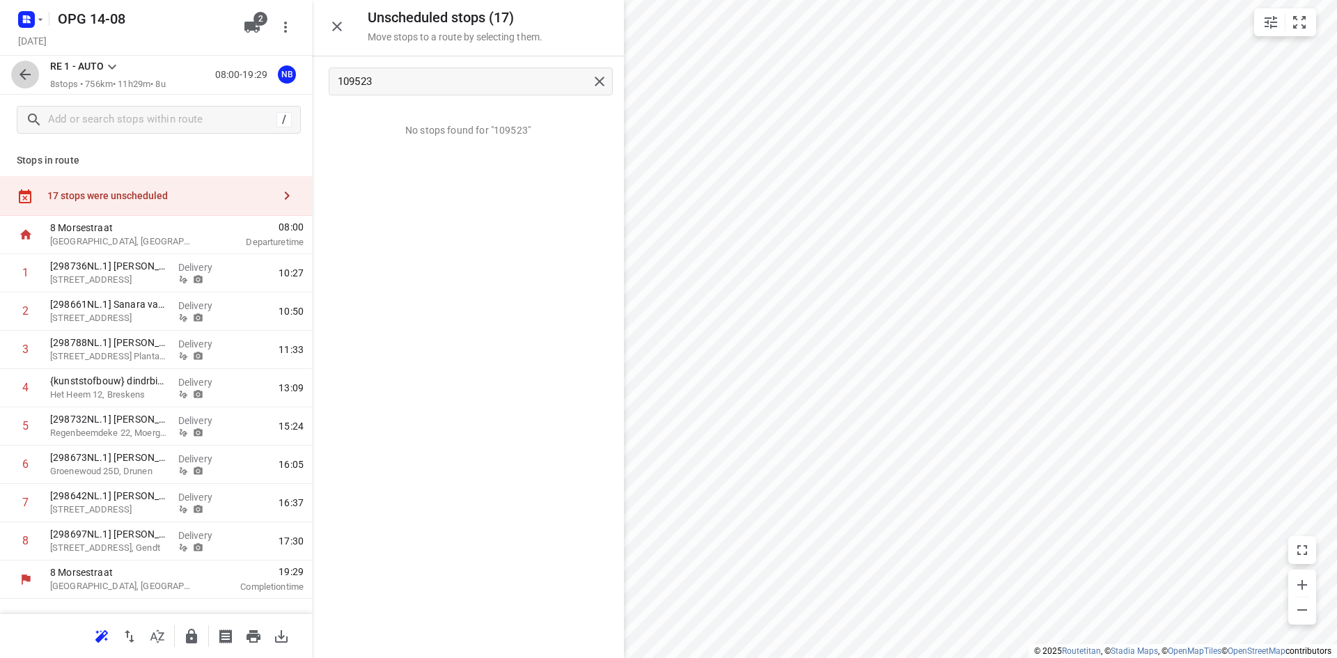
click at [25, 65] on button "button" at bounding box center [25, 75] width 28 height 28
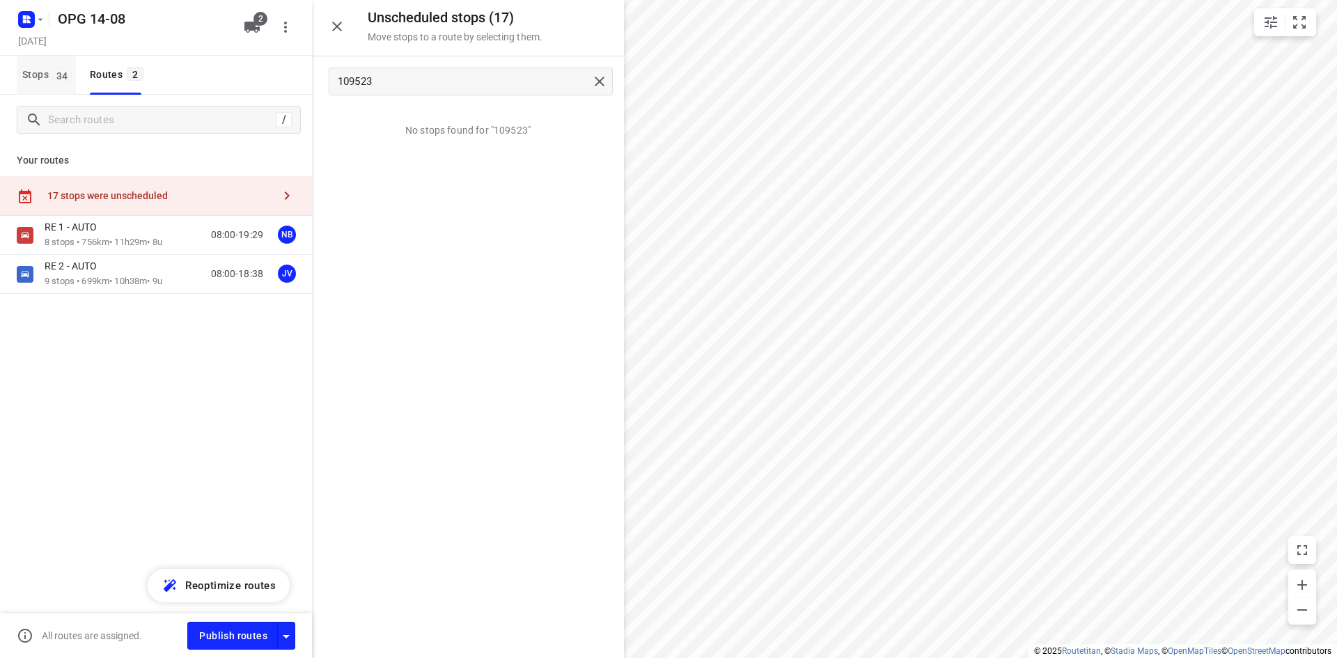
click at [52, 60] on button "Stops 34" at bounding box center [46, 75] width 59 height 39
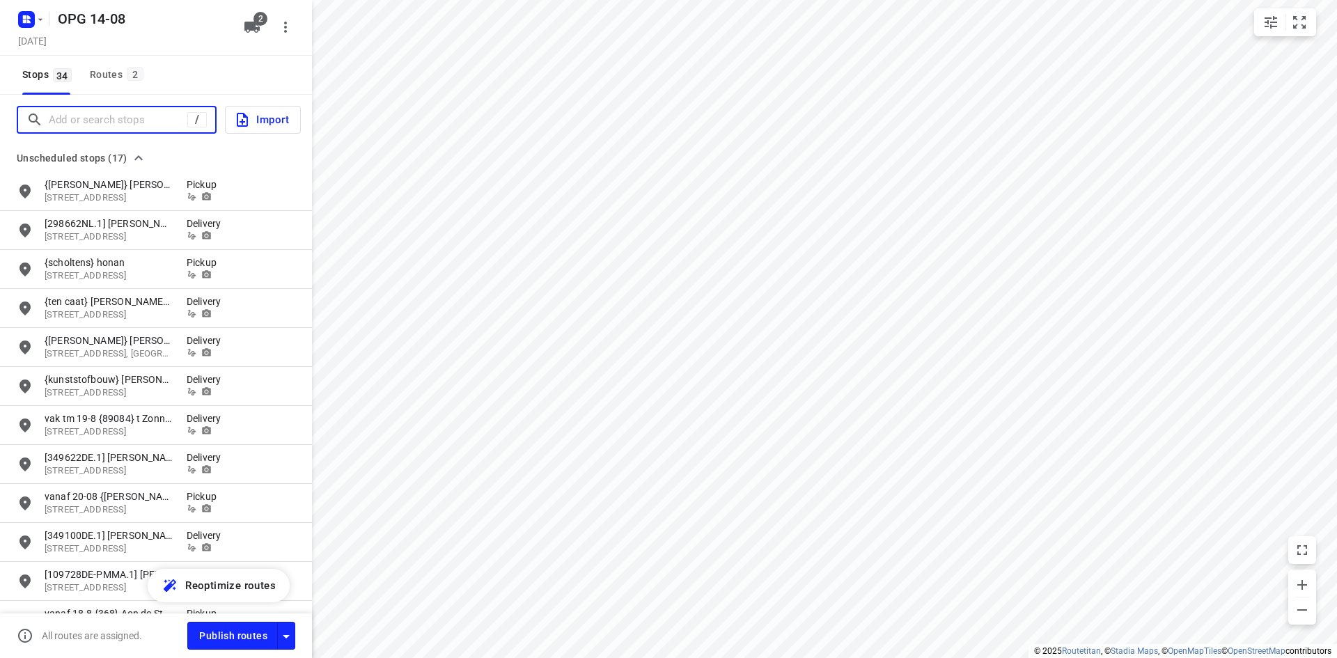
click at [81, 123] on input "Add or search stops" at bounding box center [118, 120] width 139 height 22
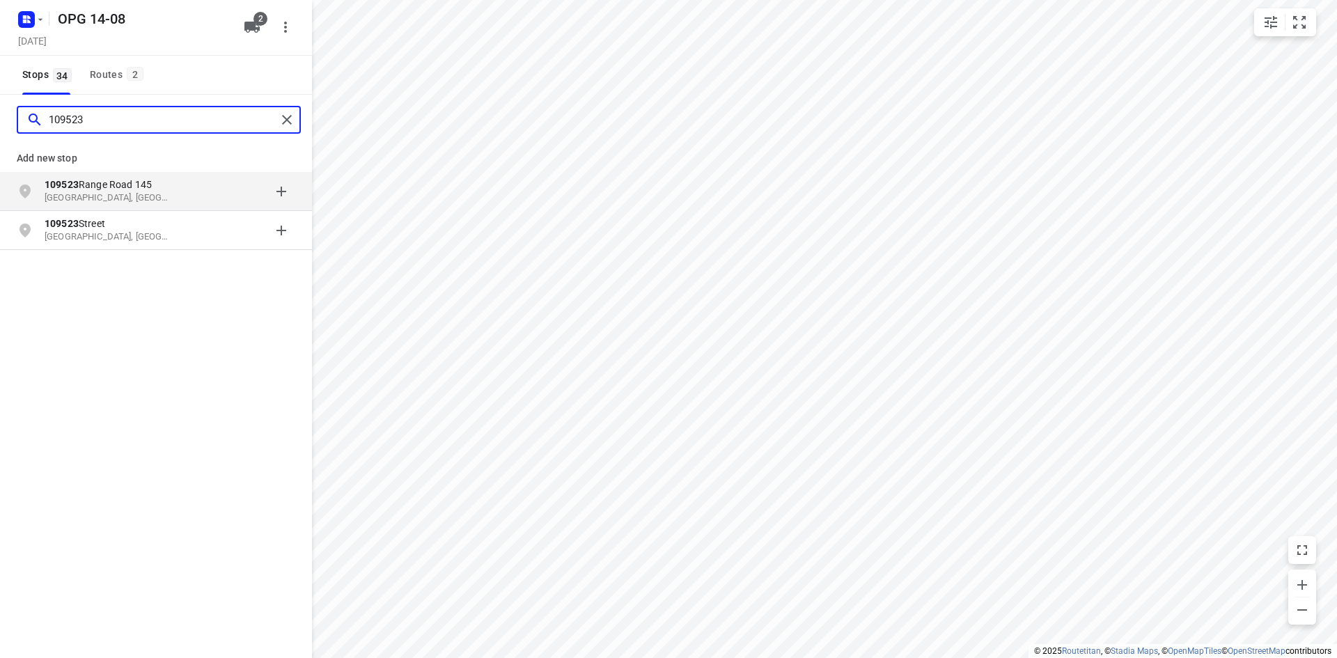
drag, startPoint x: 124, startPoint y: 119, endPoint x: 27, endPoint y: 119, distance: 96.8
click at [27, 119] on div "109523" at bounding box center [151, 120] width 250 height 22
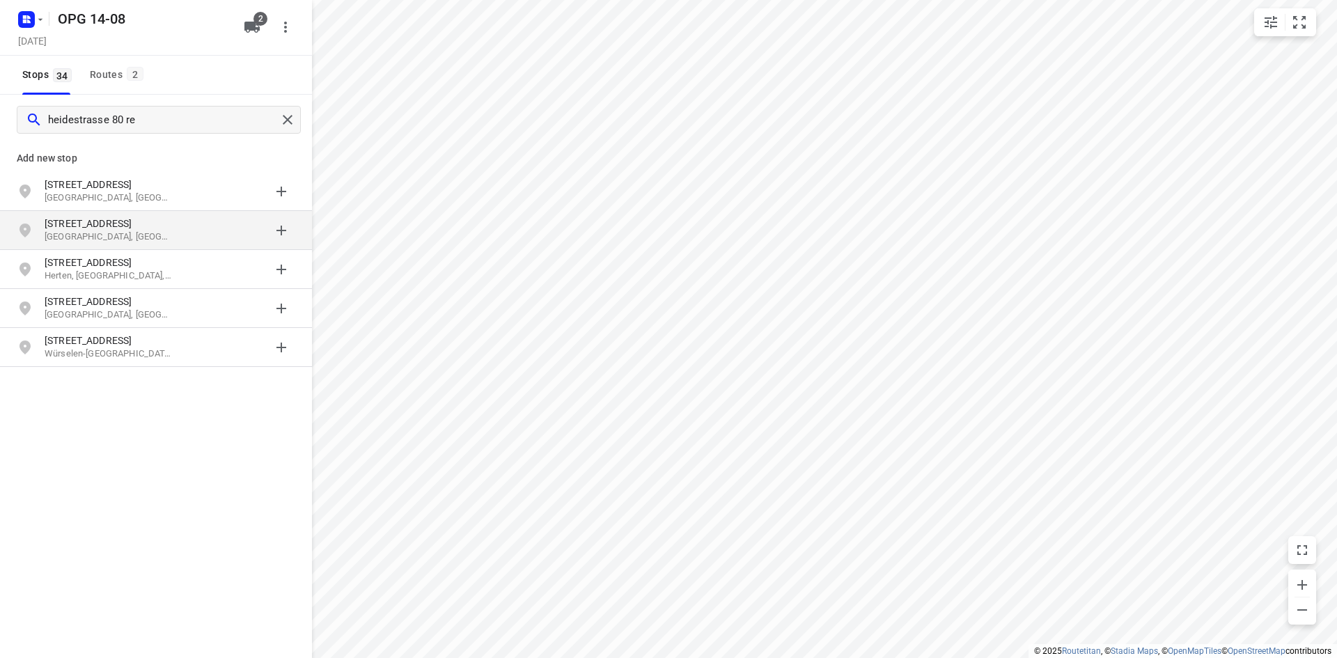
click at [134, 235] on p "[GEOGRAPHIC_DATA], [GEOGRAPHIC_DATA]" at bounding box center [109, 236] width 128 height 13
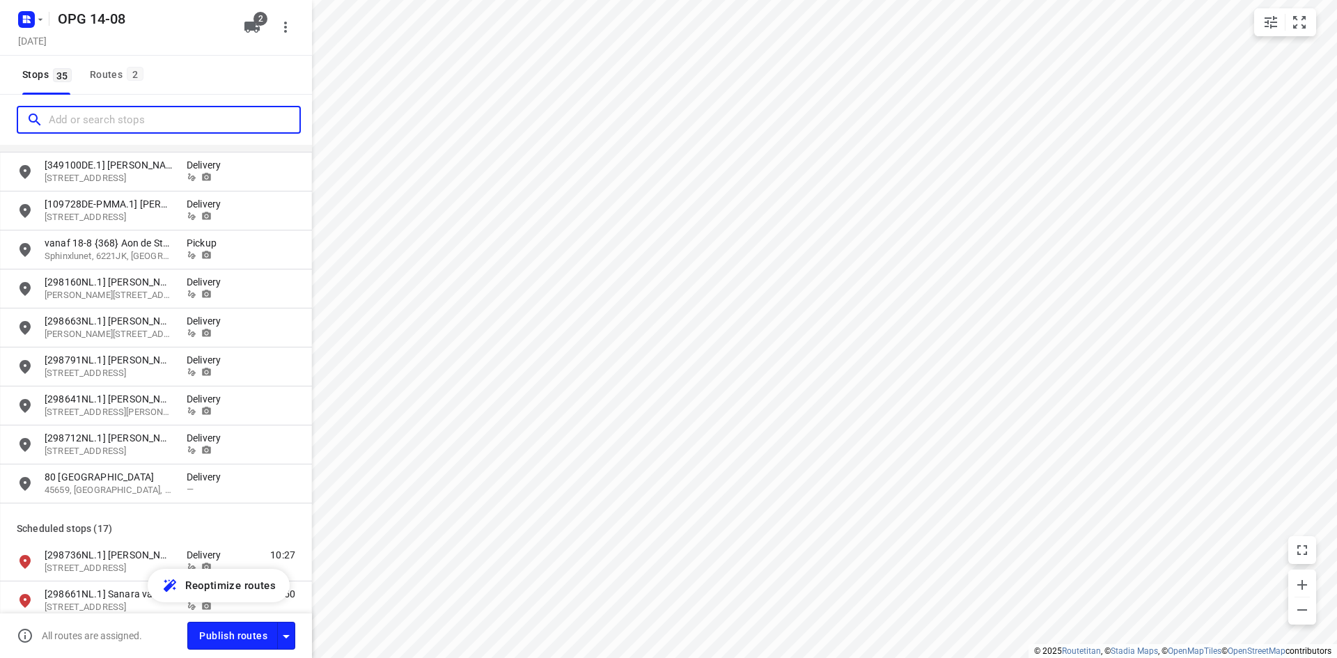
scroll to position [418, 0]
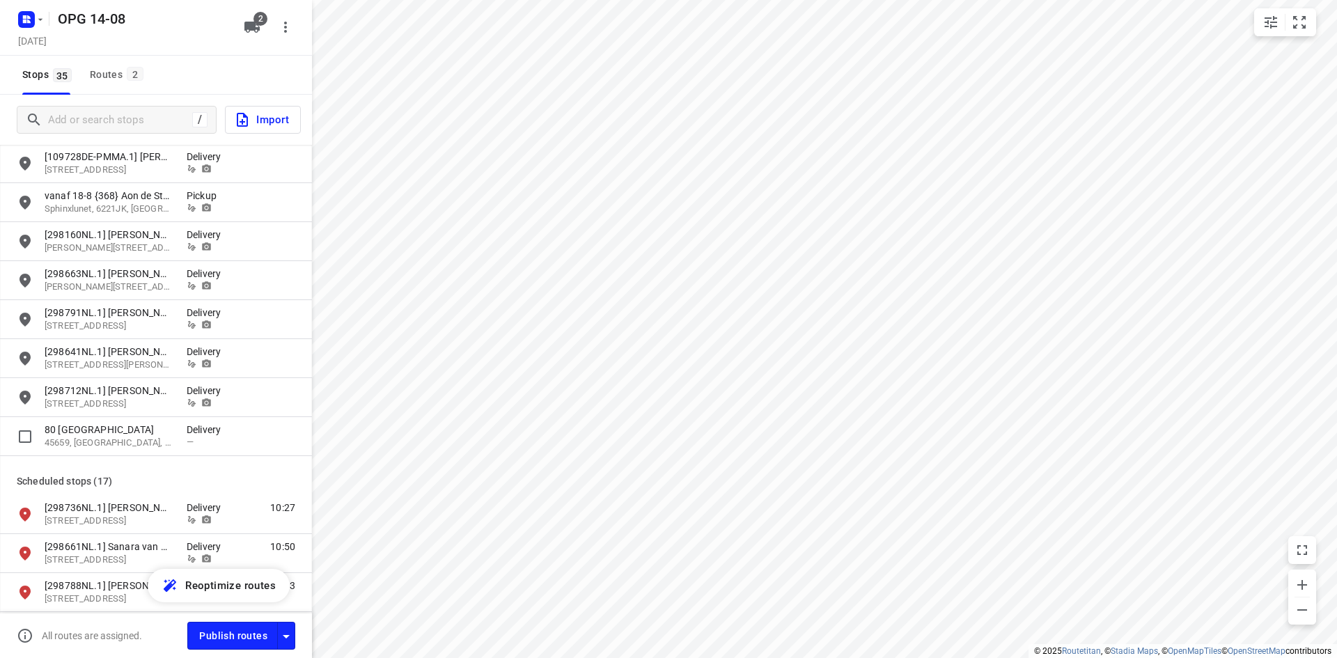
click at [108, 427] on p "80 [GEOGRAPHIC_DATA]" at bounding box center [109, 430] width 128 height 14
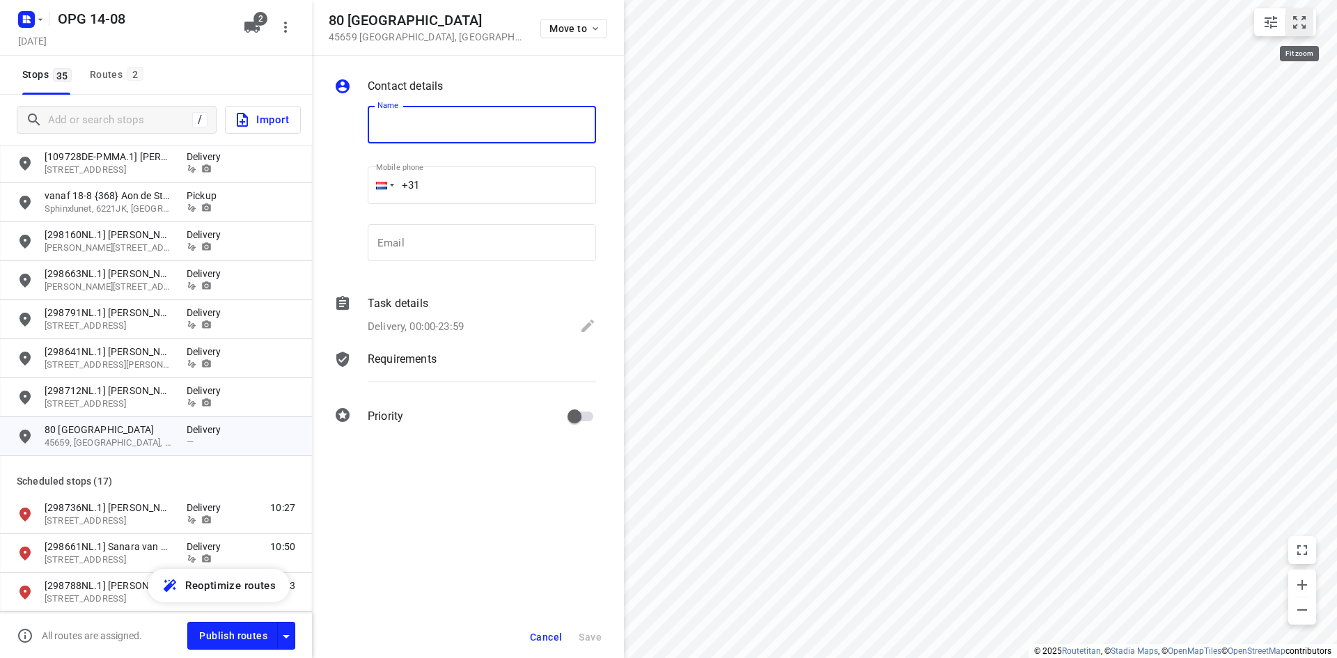
click at [1291, 14] on icon "small contained button group" at bounding box center [1299, 22] width 17 height 17
click at [405, 128] on input "text" at bounding box center [482, 125] width 228 height 38
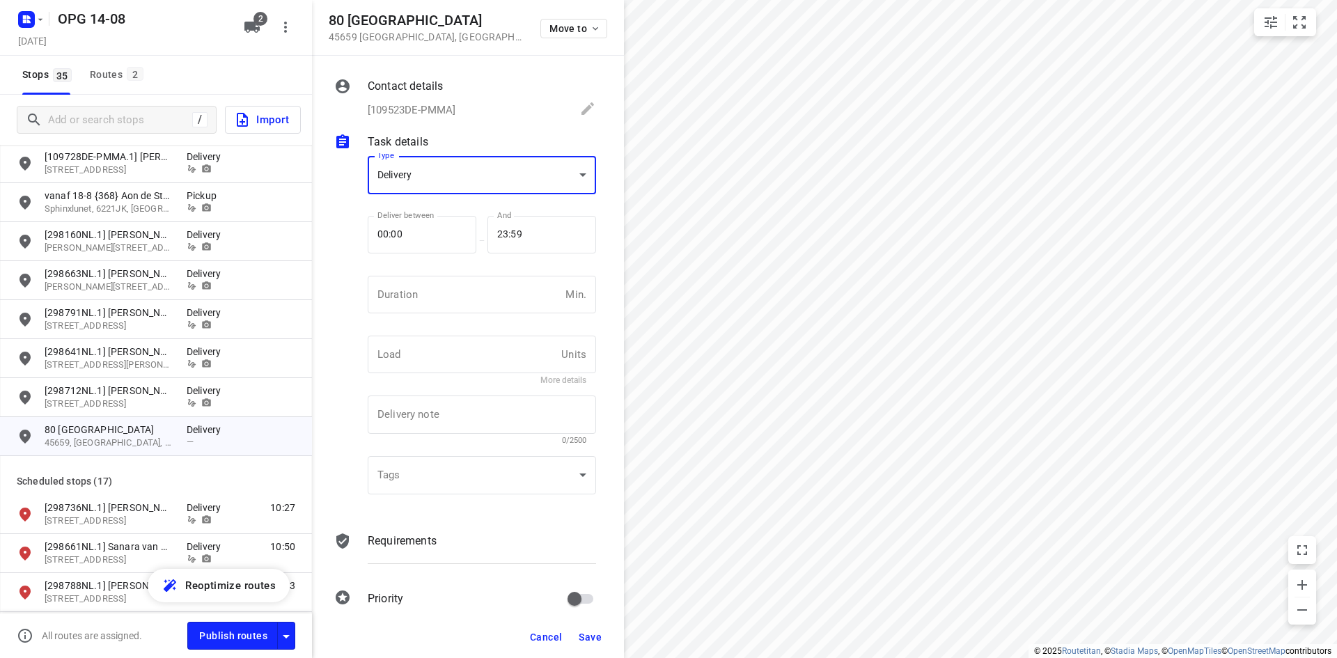
scroll to position [0, 0]
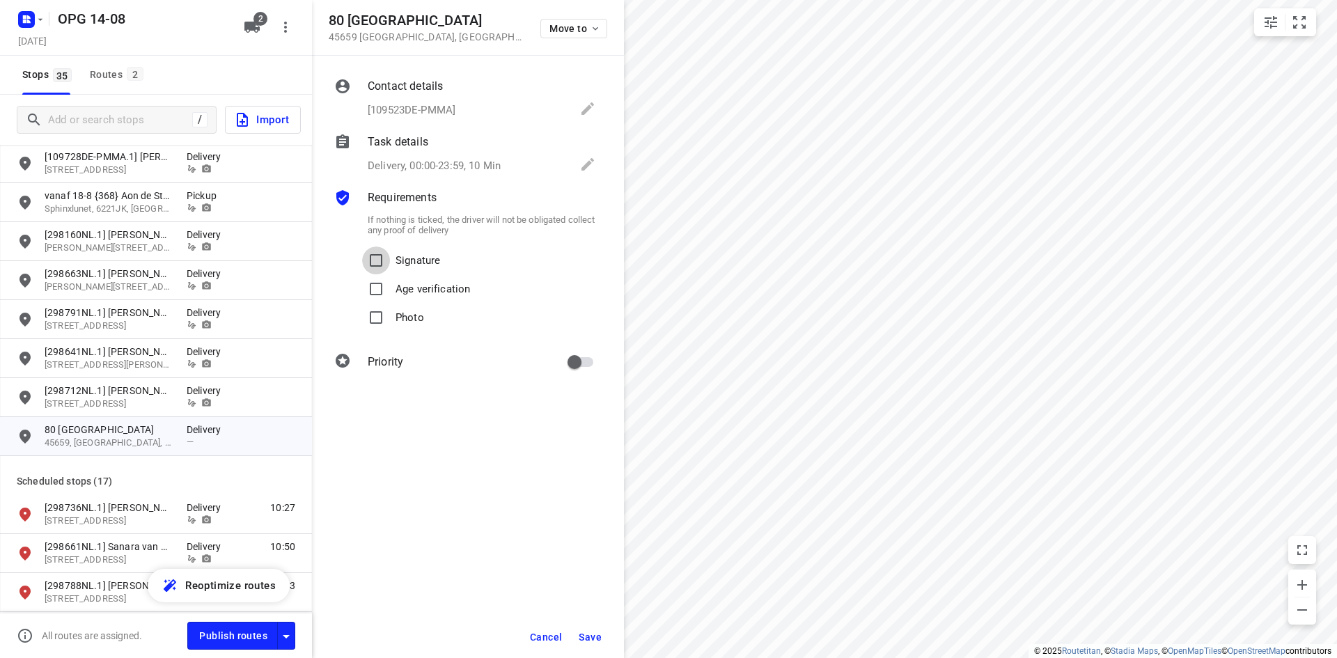
click at [362, 246] on input "Signature" at bounding box center [376, 260] width 28 height 28
click at [362, 304] on input "Photo" at bounding box center [376, 318] width 28 height 28
click at [597, 633] on span "Save" at bounding box center [589, 636] width 23 height 11
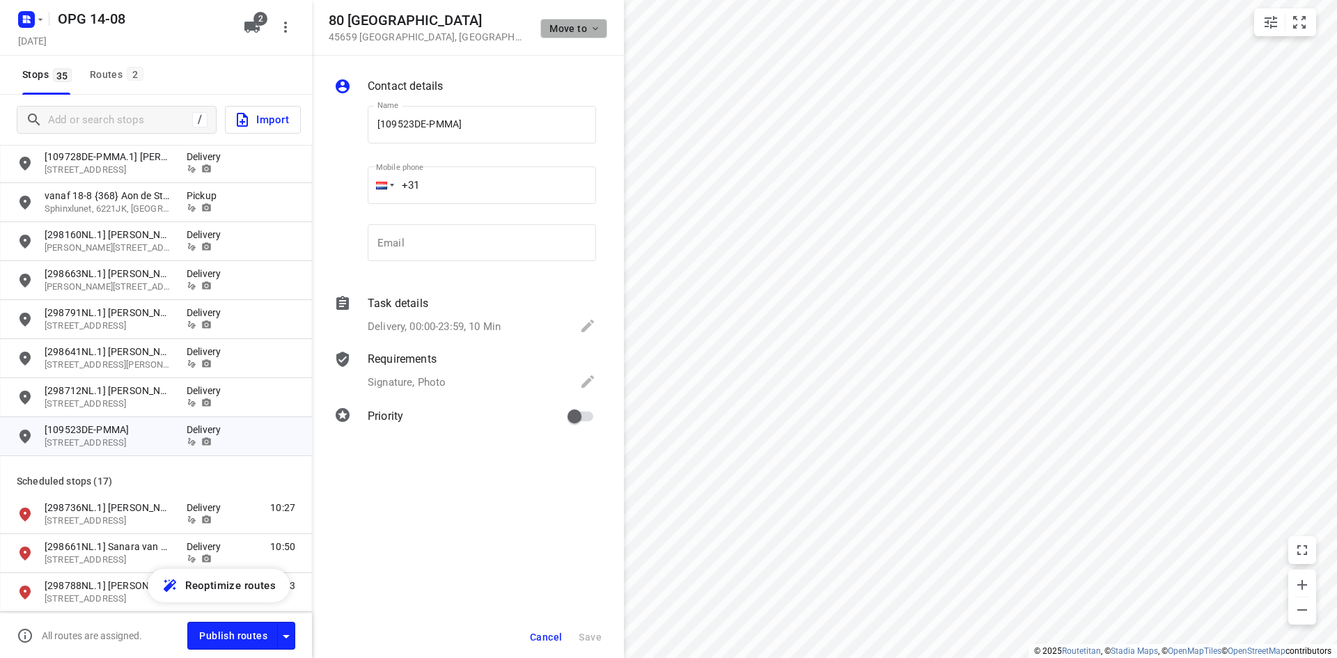
click at [592, 26] on icon "button" at bounding box center [595, 28] width 11 height 11
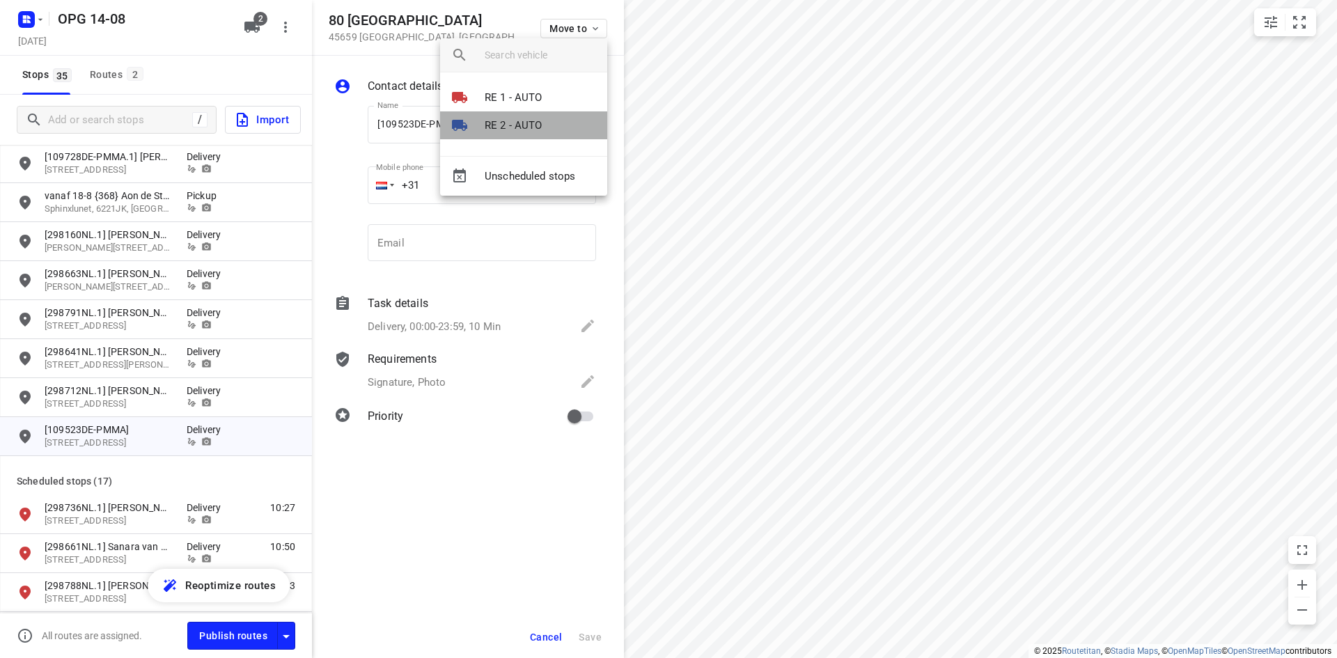
click at [535, 120] on p "RE 2 - AUTO" at bounding box center [513, 126] width 58 height 16
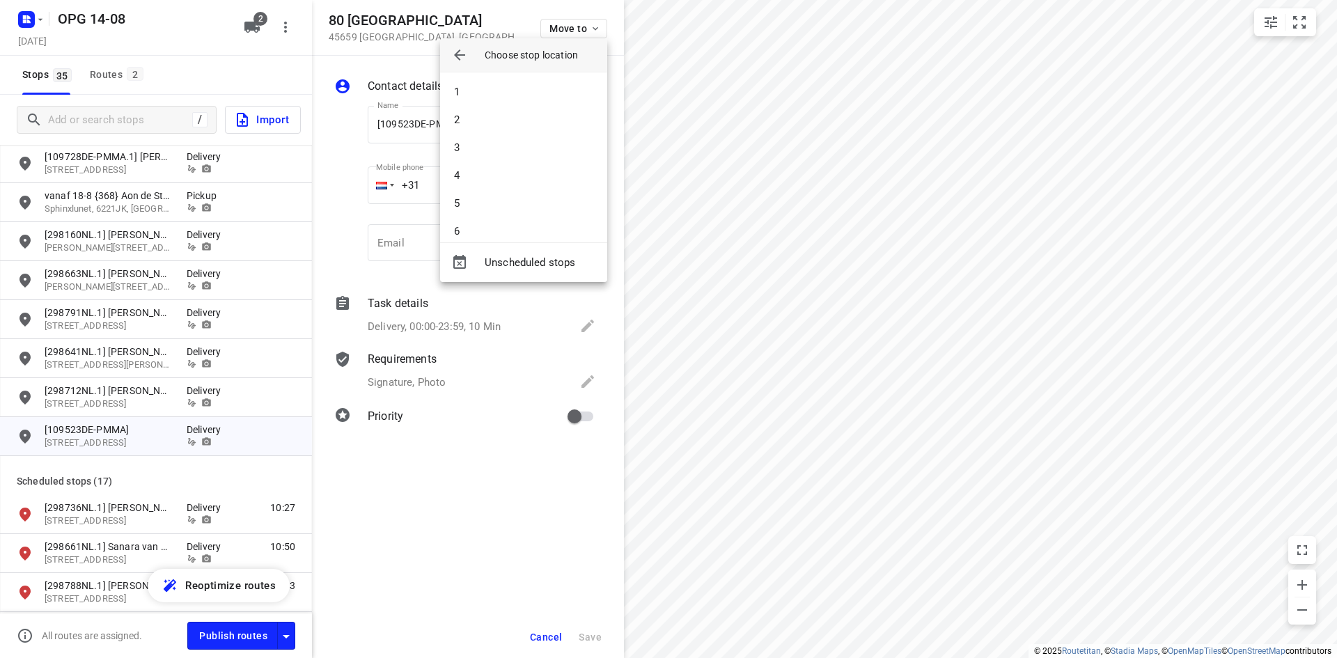
click at [535, 120] on li "2" at bounding box center [523, 120] width 167 height 28
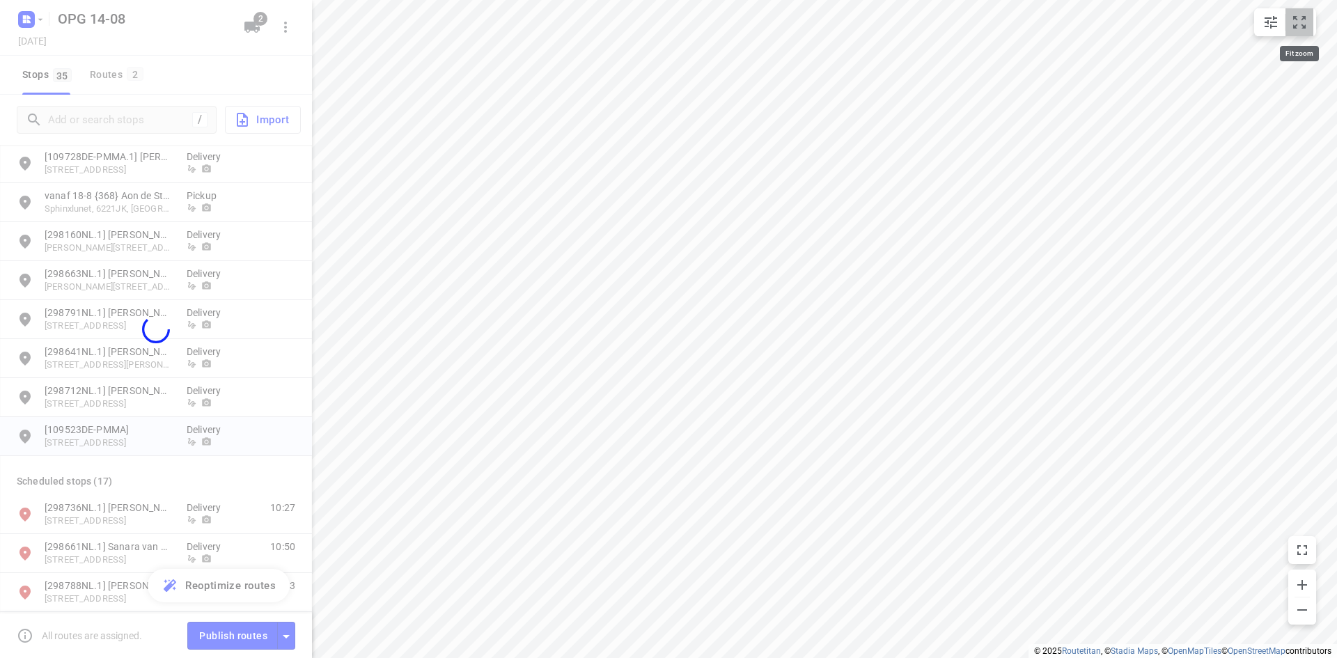
click at [1299, 32] on button "small contained button group" at bounding box center [1299, 22] width 28 height 28
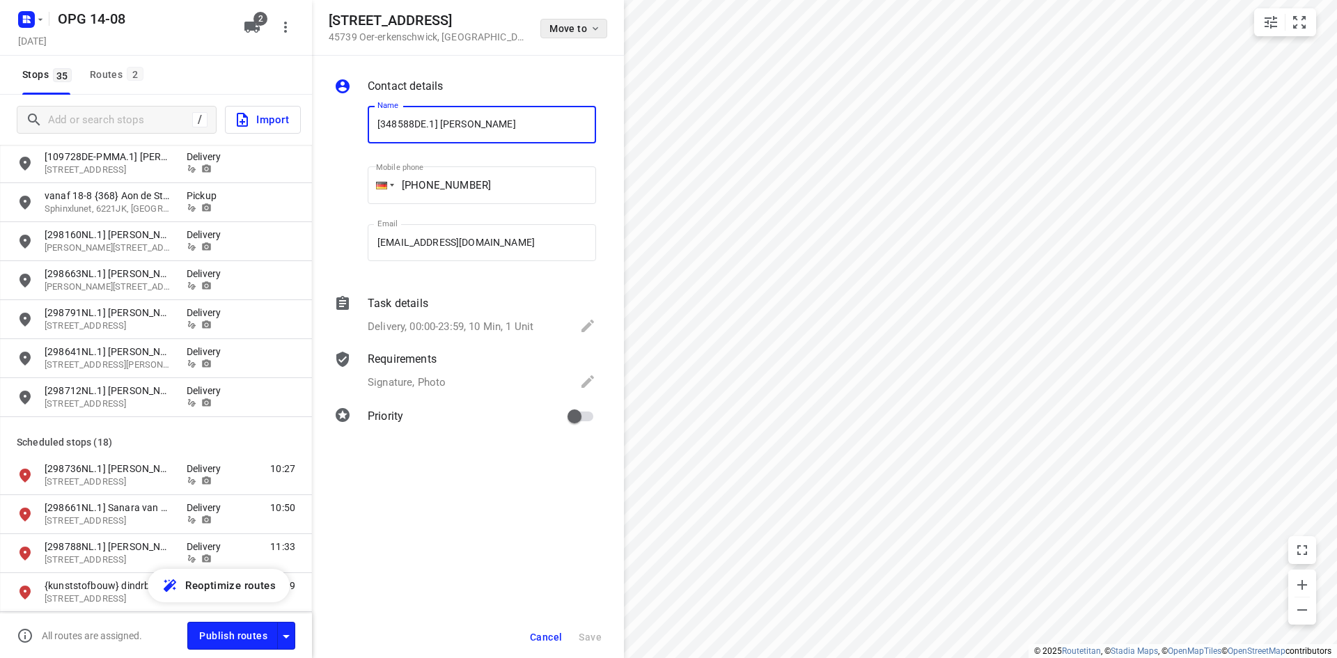
click at [592, 28] on icon "button" at bounding box center [595, 28] width 11 height 11
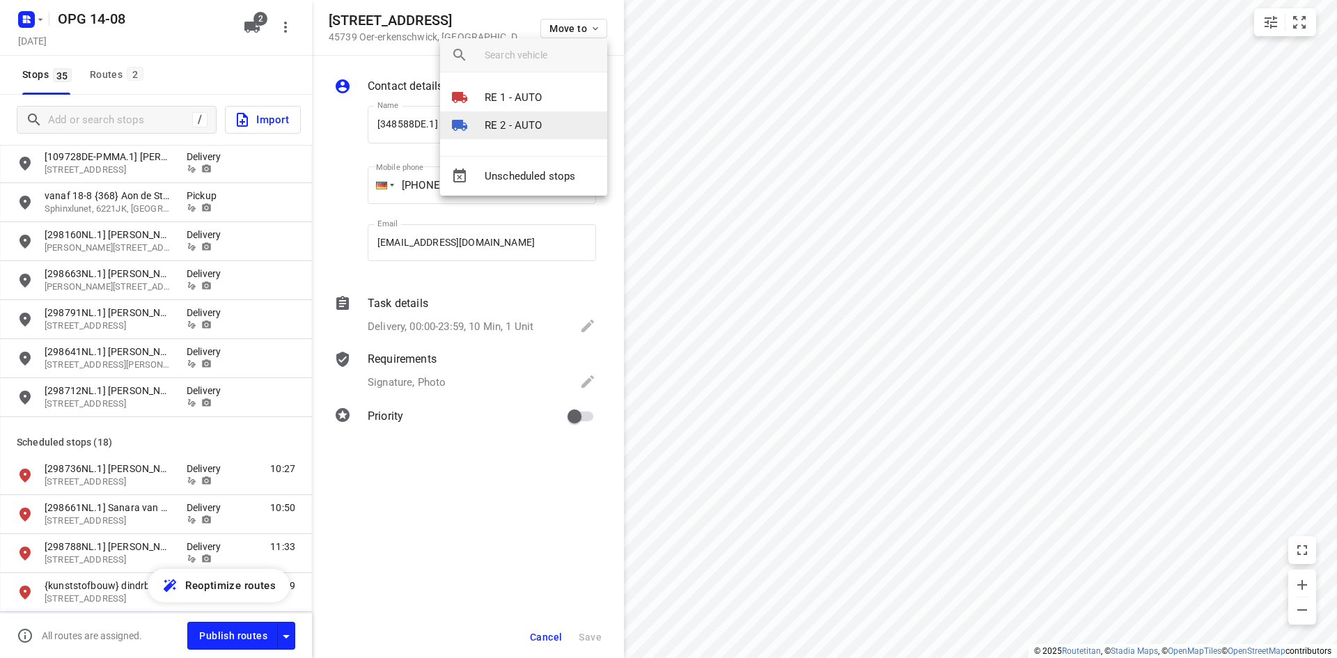
click at [562, 125] on li "RE 2 - AUTO" at bounding box center [523, 125] width 167 height 28
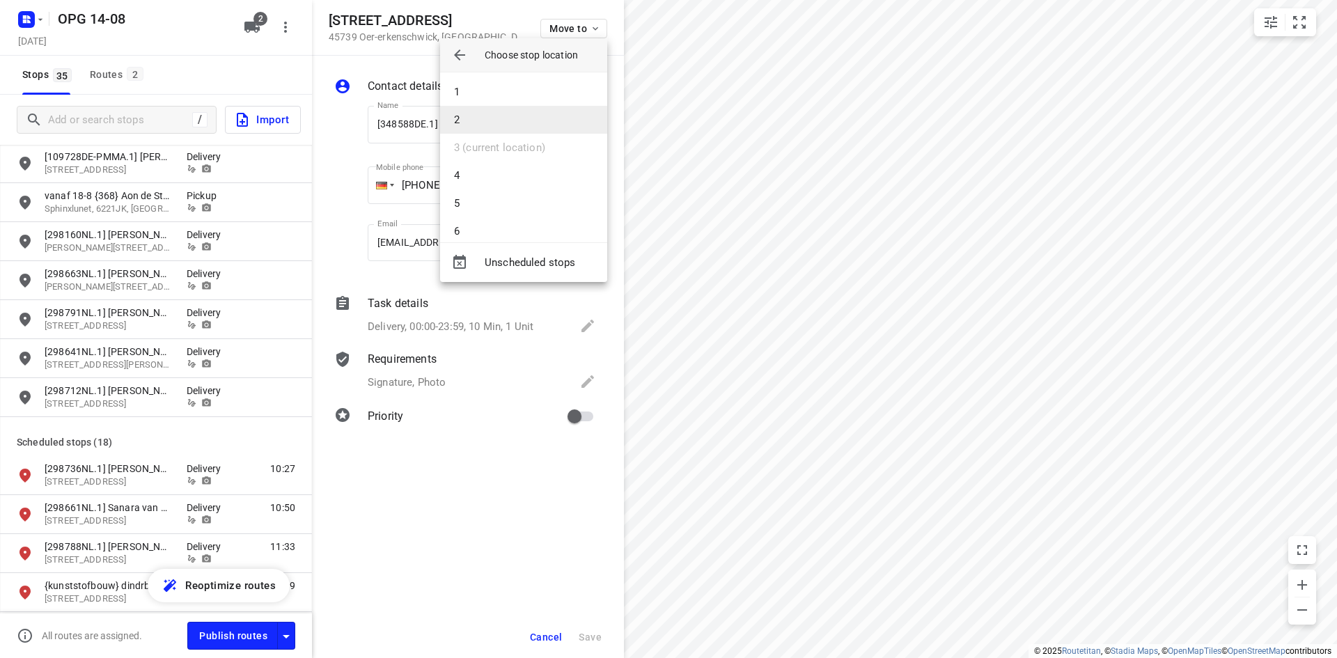
click at [555, 115] on li "2" at bounding box center [523, 120] width 167 height 28
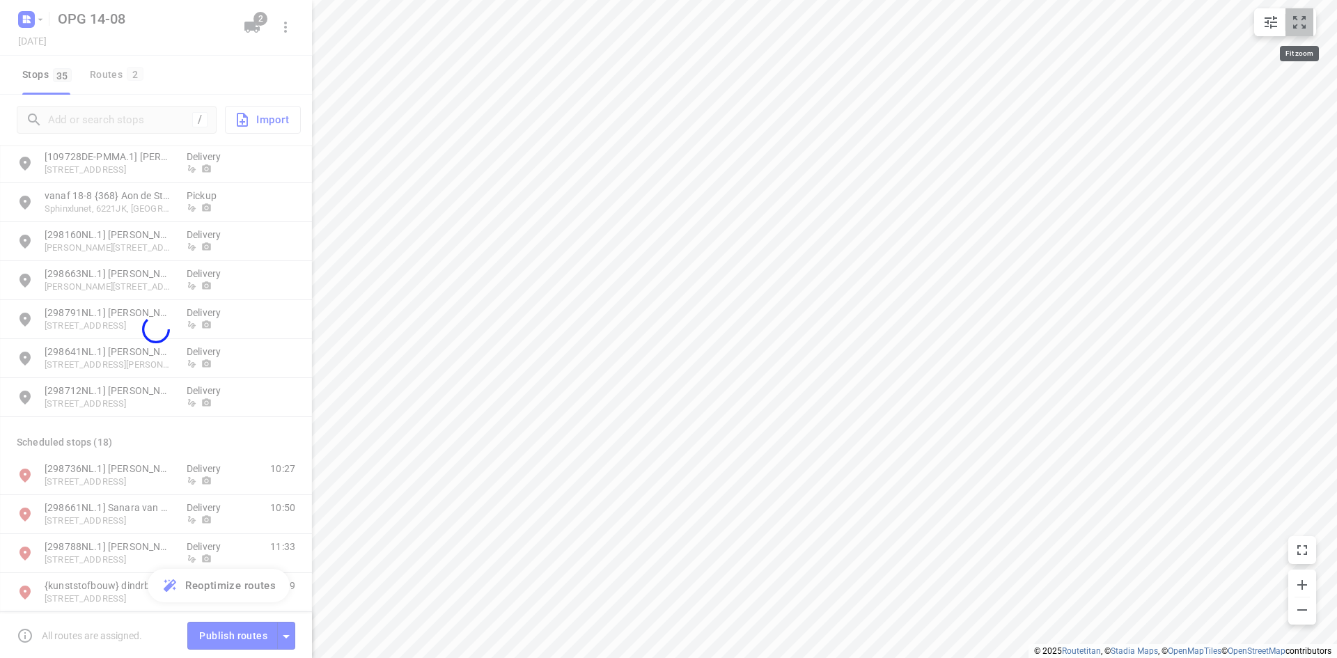
click at [1298, 24] on icon "small contained button group" at bounding box center [1299, 22] width 17 height 17
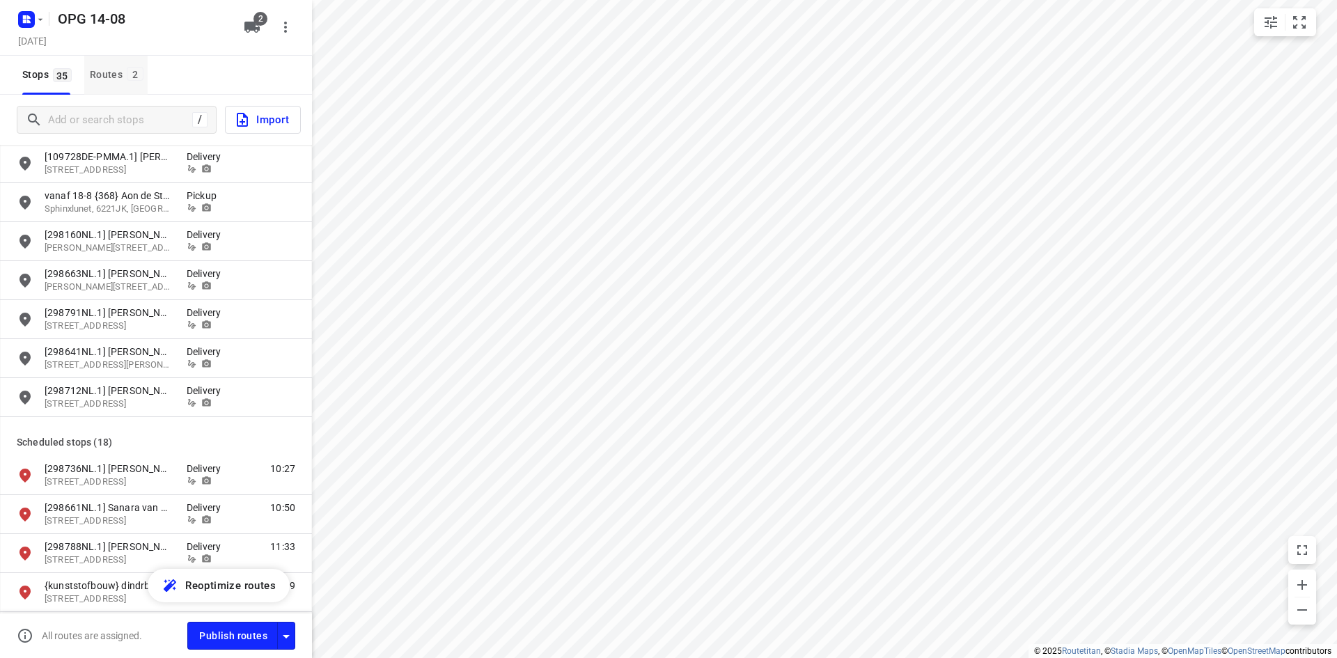
click at [104, 78] on div "Routes 2" at bounding box center [119, 74] width 58 height 17
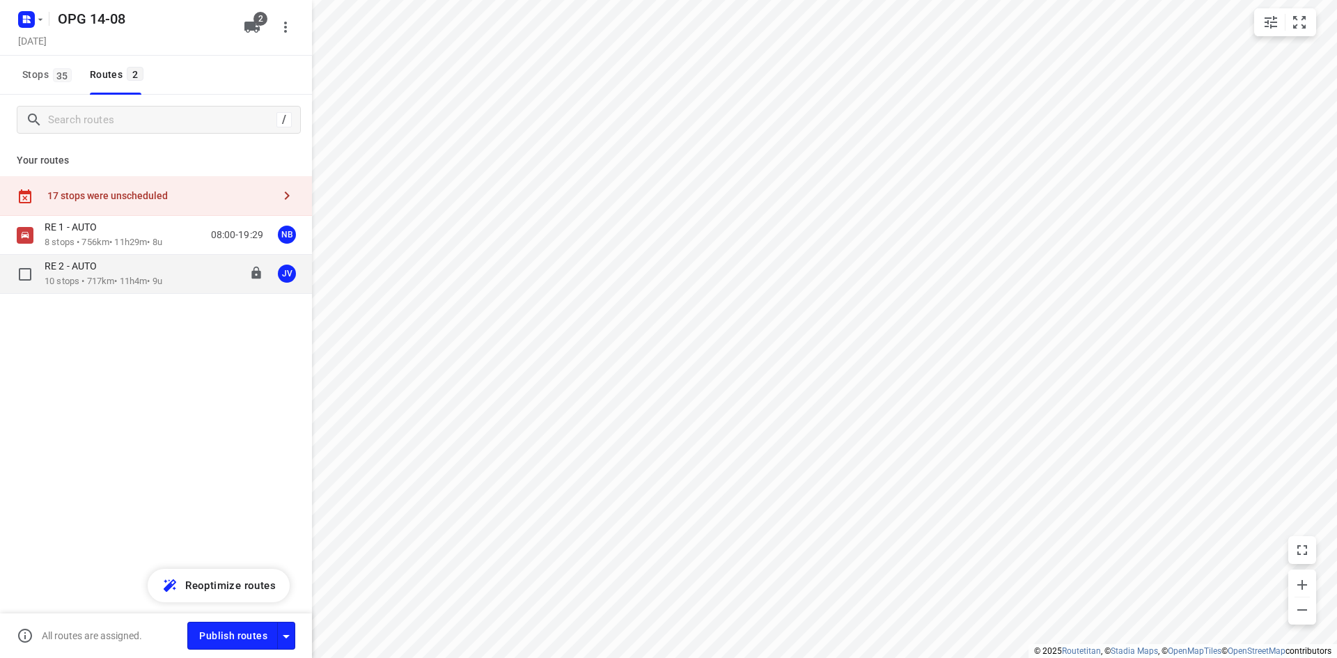
click at [94, 276] on p "10 stops • 717km • 11h4m • 9u" at bounding box center [104, 281] width 118 height 13
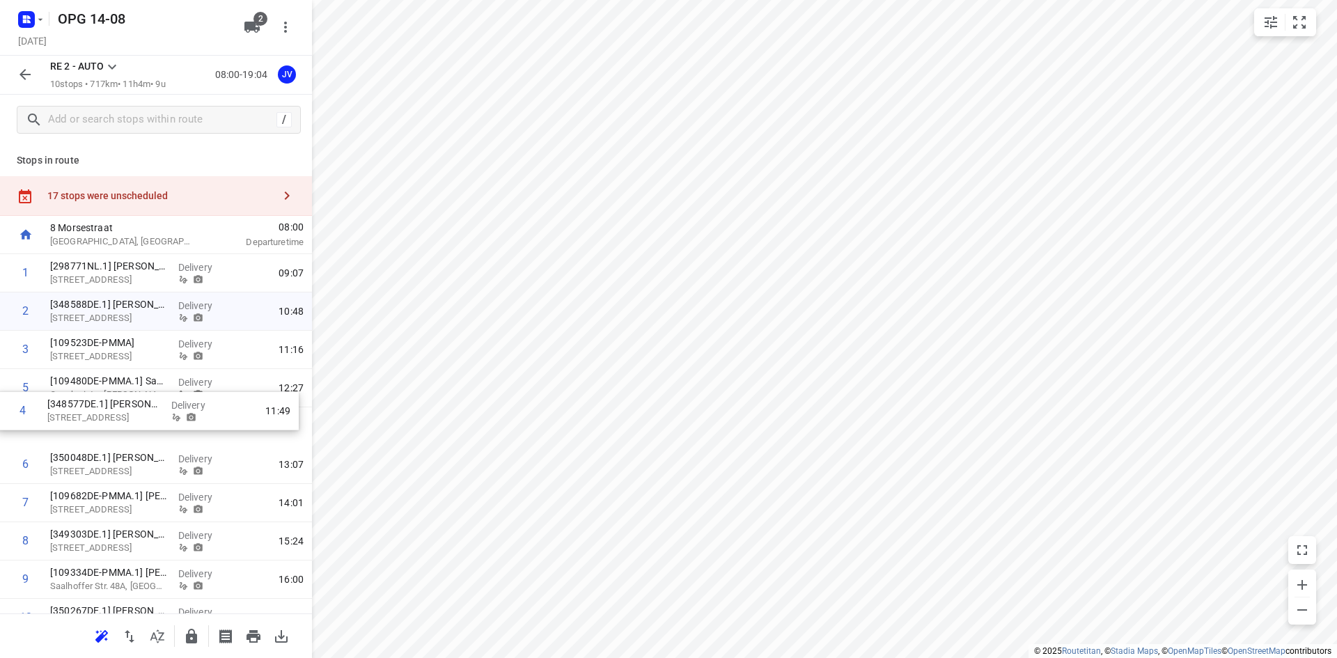
drag, startPoint x: 89, startPoint y: 388, endPoint x: 86, endPoint y: 415, distance: 27.3
click at [86, 415] on div "1 [298771NL.1] Justin Markvoort [STREET_ADDRESS] Delivery 09:07 2 [348588DE.1] …" at bounding box center [156, 445] width 312 height 383
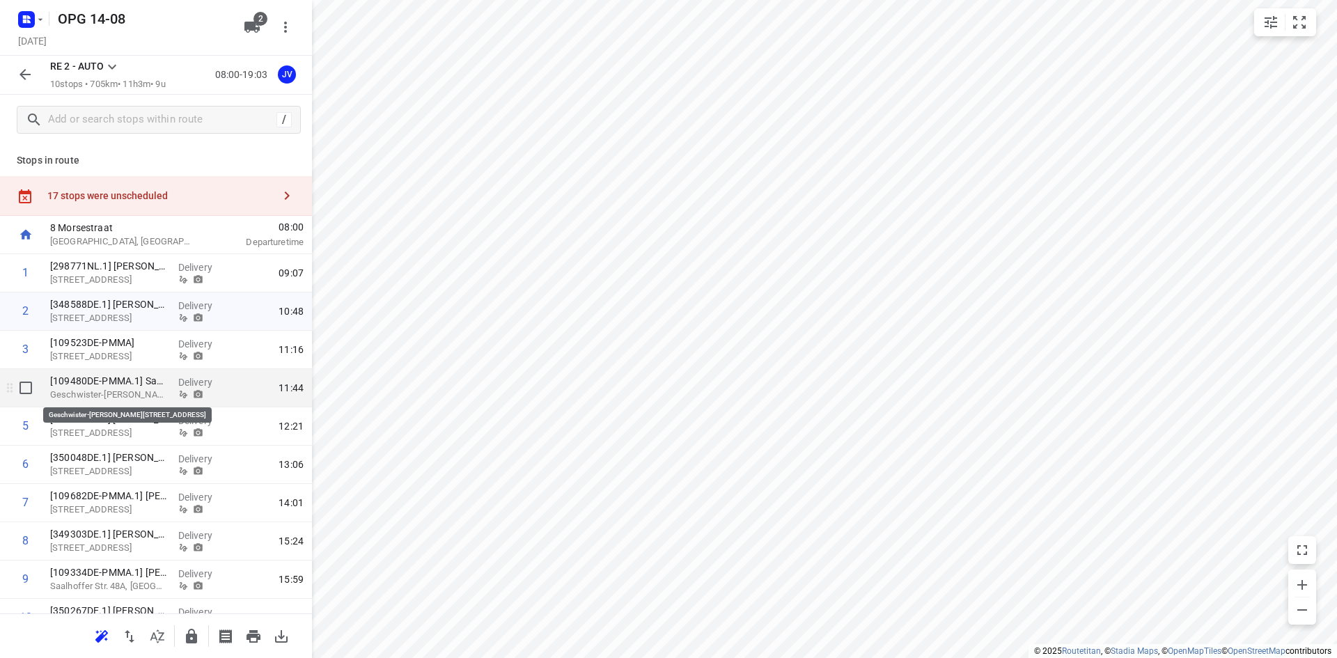
scroll to position [62, 0]
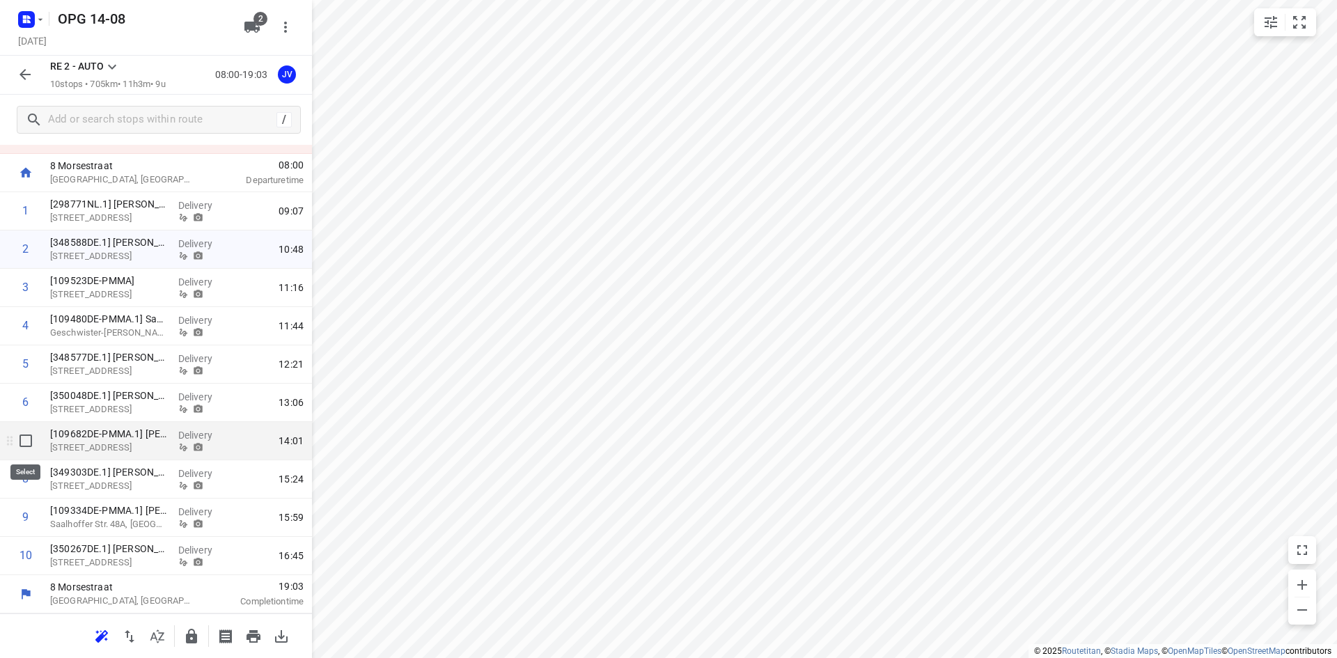
click at [28, 438] on input "checkbox" at bounding box center [26, 441] width 28 height 28
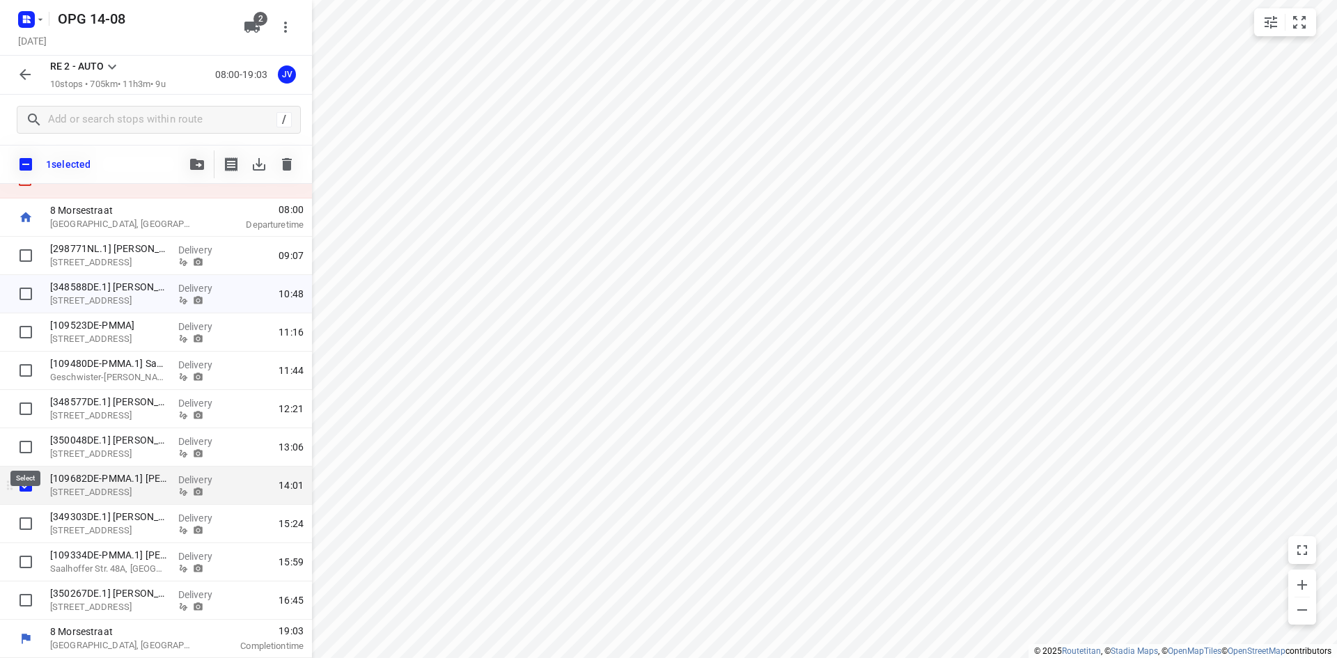
scroll to position [56, 0]
click at [193, 161] on icon "button" at bounding box center [197, 164] width 14 height 11
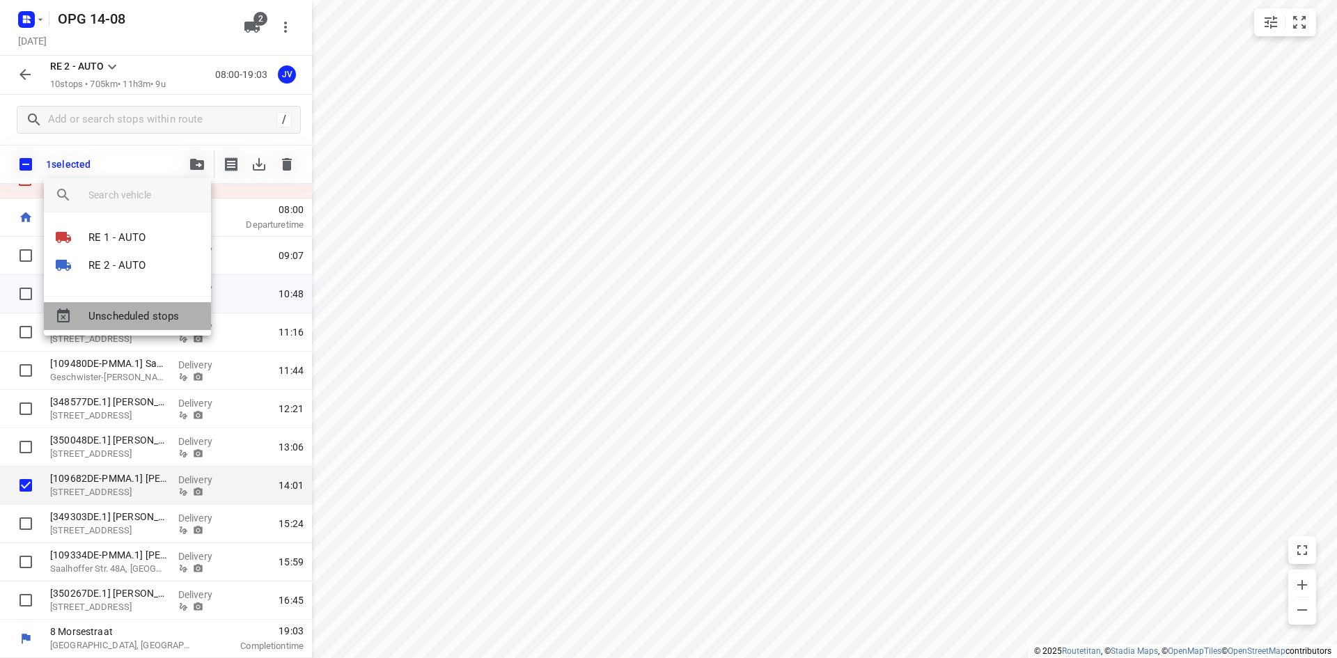
click at [149, 310] on span "Unscheduled stops" at bounding box center [143, 316] width 111 height 16
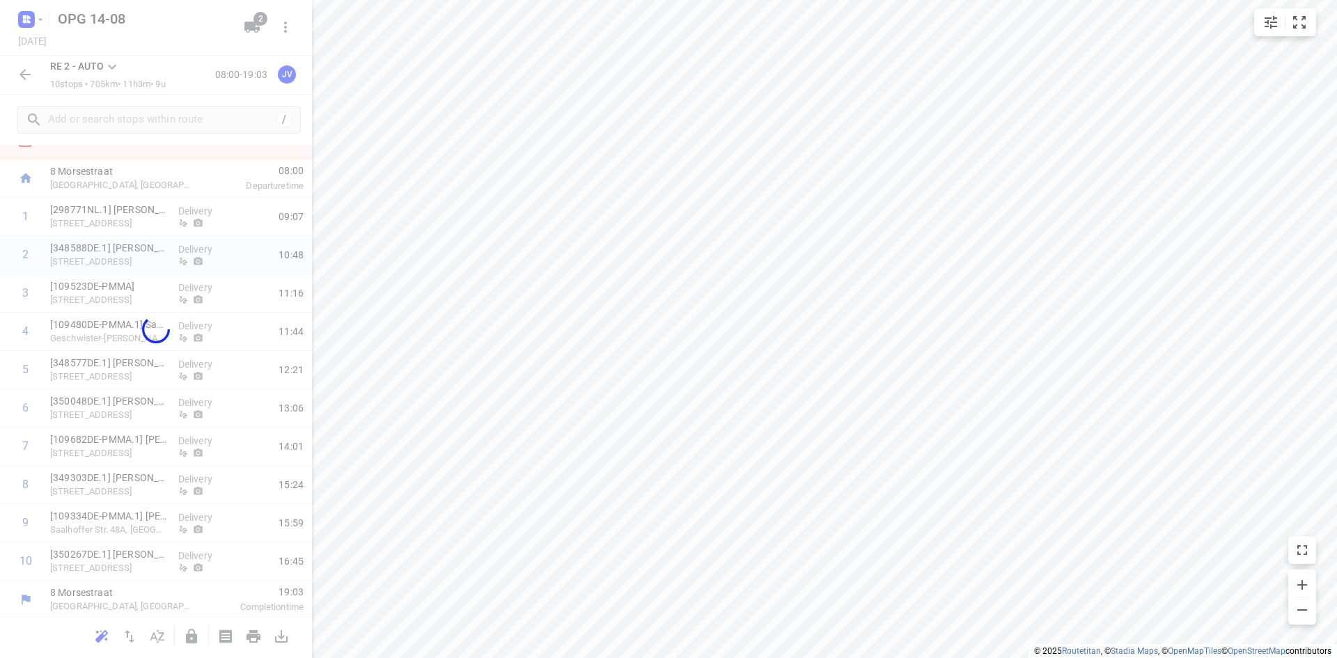
scroll to position [24, 0]
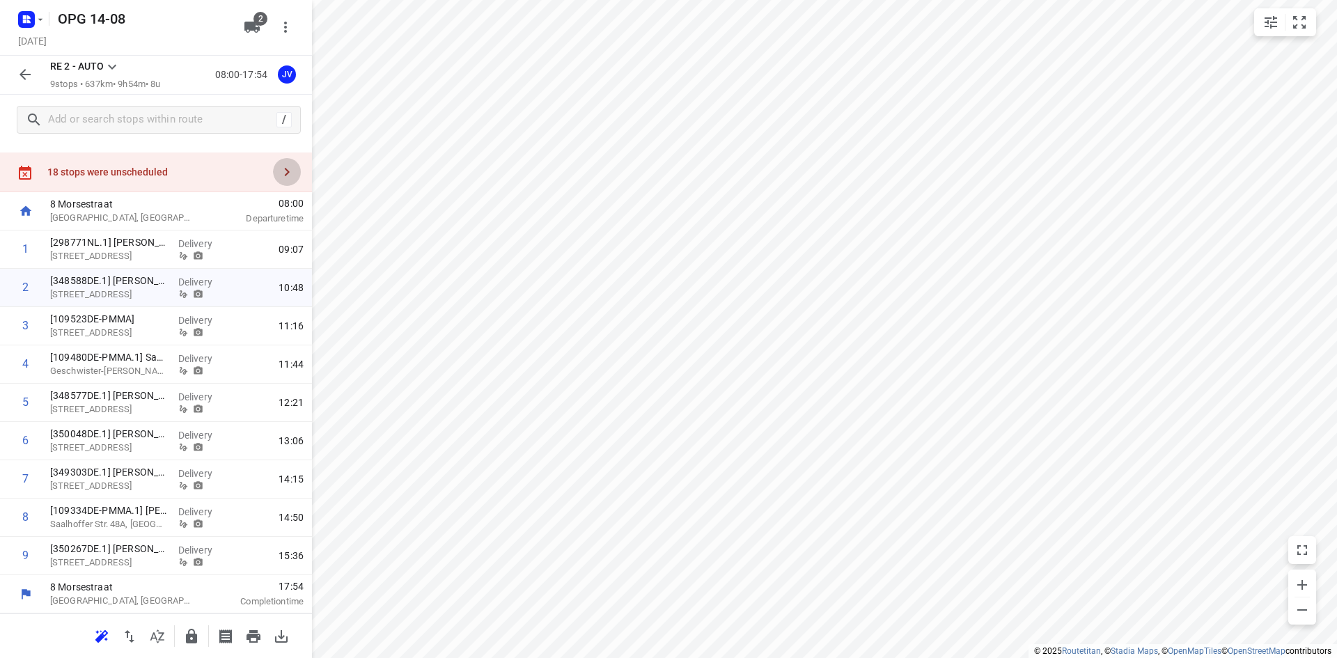
click at [282, 171] on icon "button" at bounding box center [286, 172] width 17 height 17
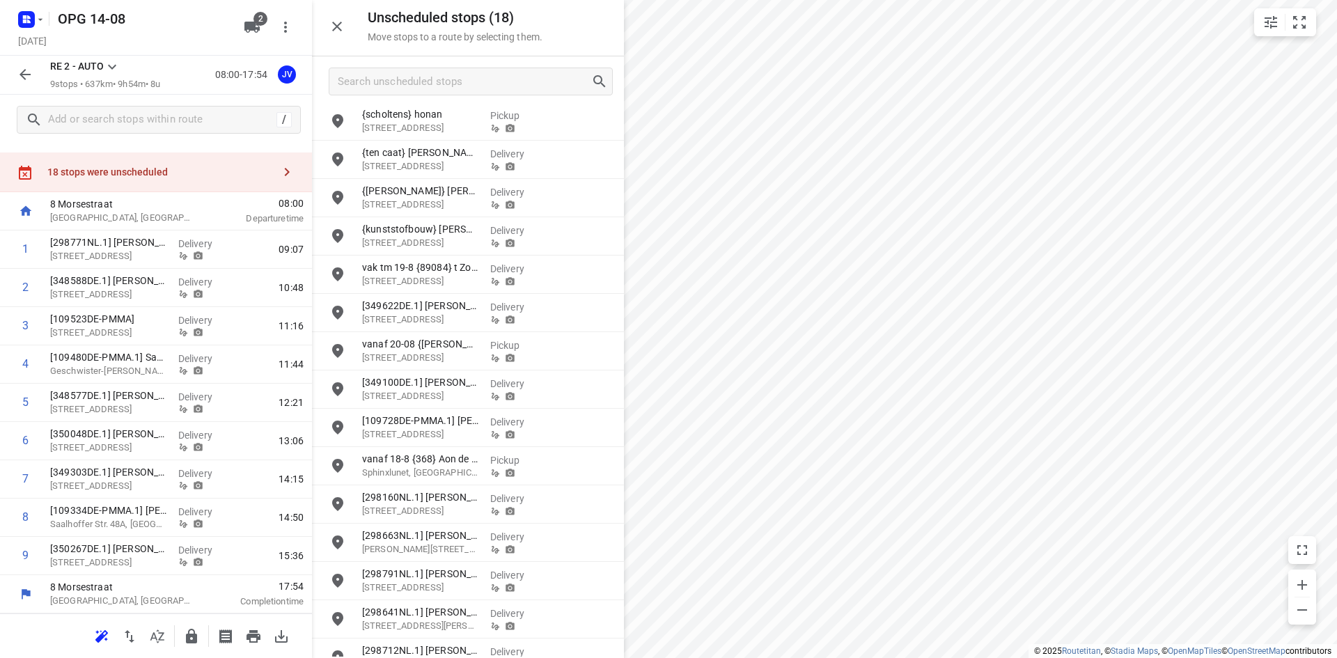
scroll to position [141, 0]
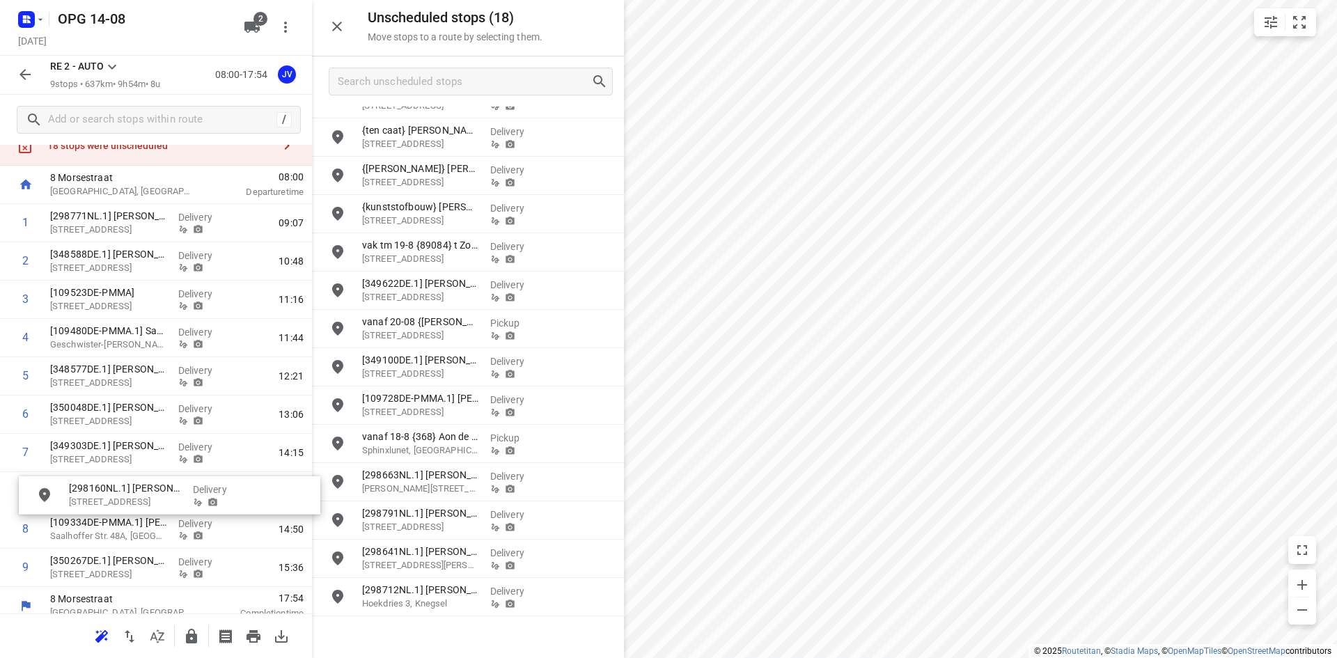
drag, startPoint x: 471, startPoint y: 478, endPoint x: 167, endPoint y: 489, distance: 304.4
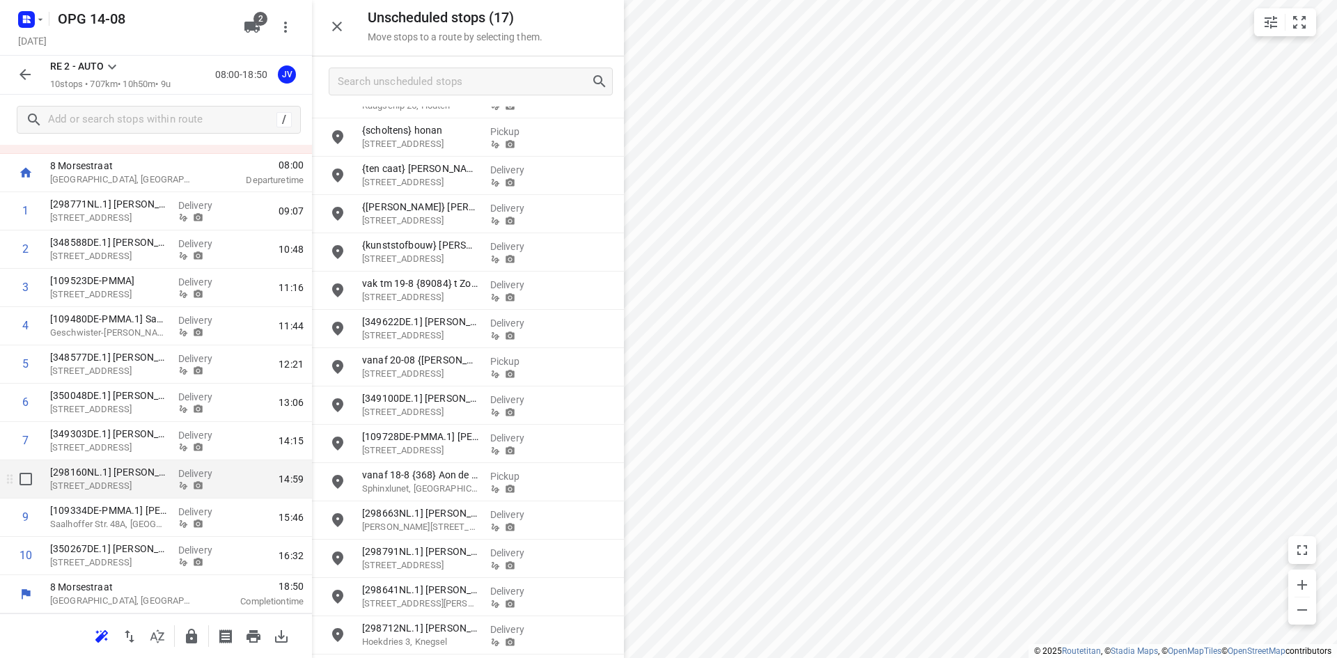
scroll to position [0, 0]
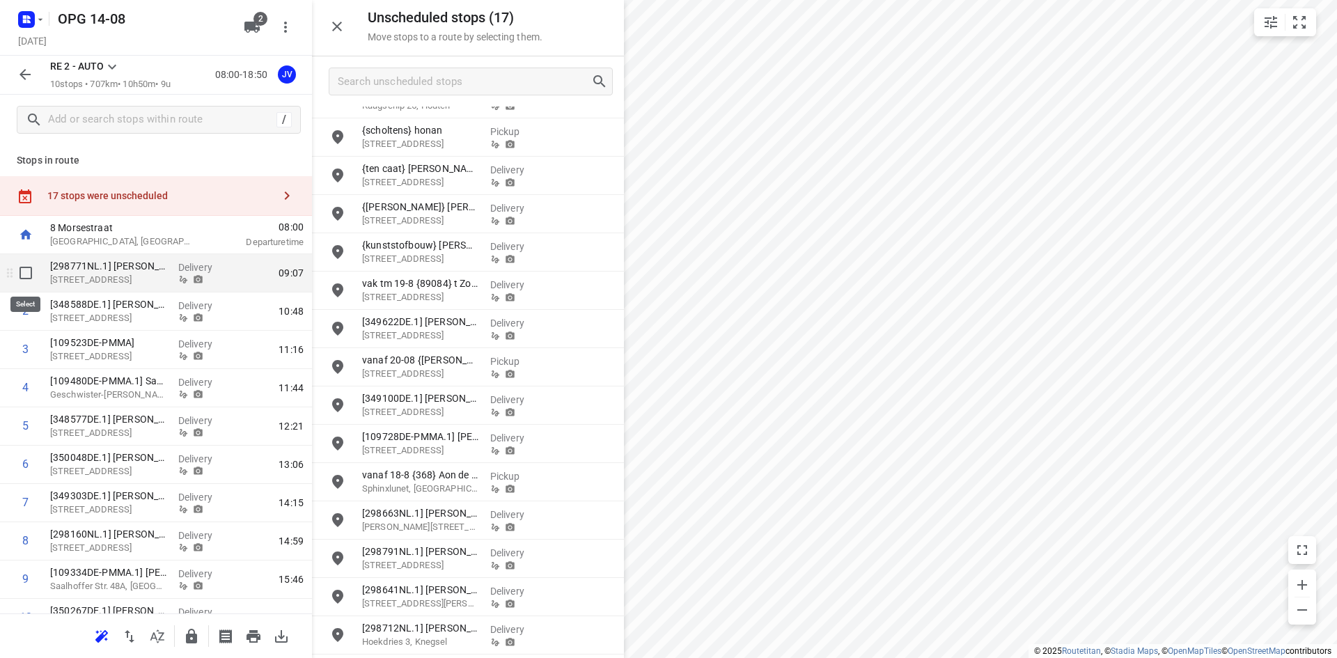
click at [27, 272] on input "checkbox" at bounding box center [26, 273] width 28 height 28
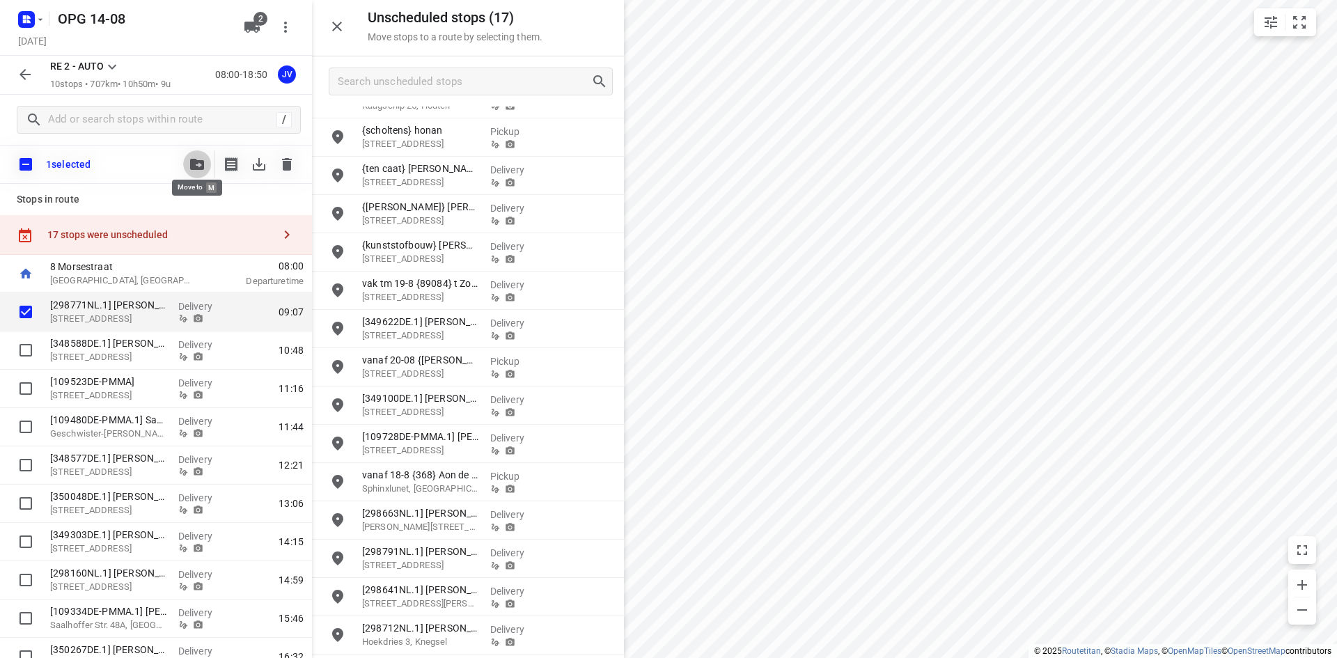
click at [196, 166] on icon "button" at bounding box center [197, 164] width 14 height 11
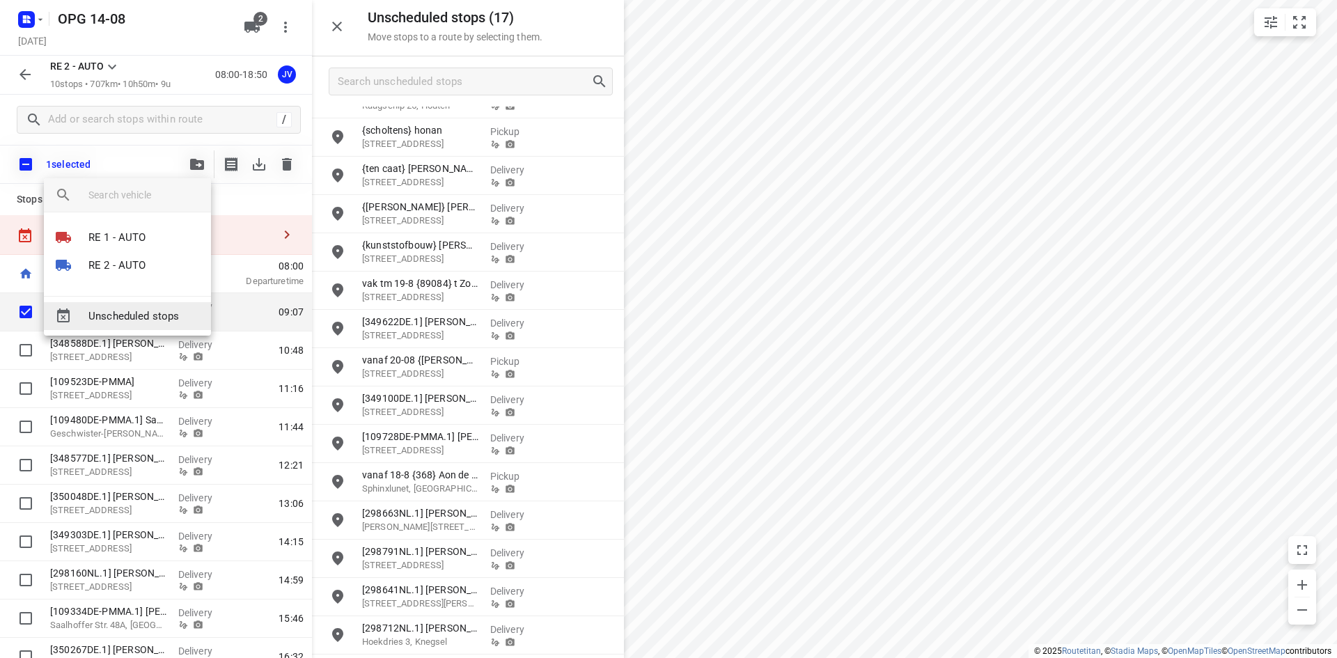
click at [173, 325] on div "Unscheduled stops" at bounding box center [127, 316] width 167 height 28
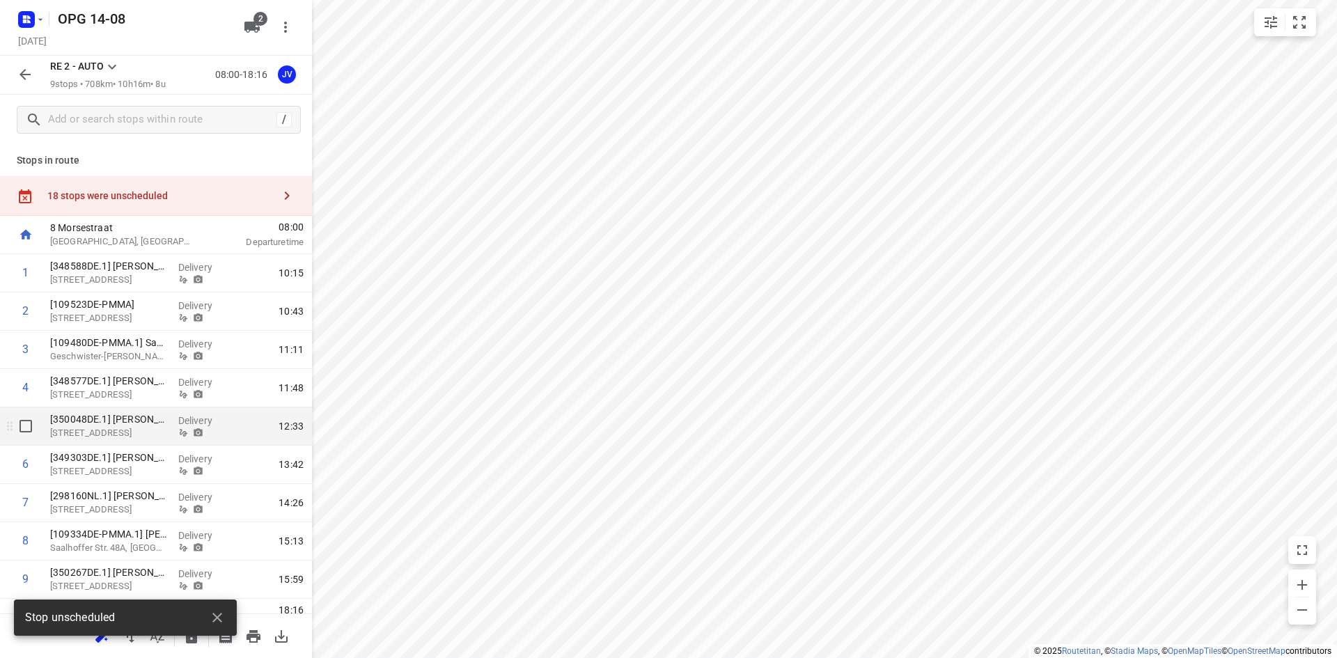
scroll to position [24, 0]
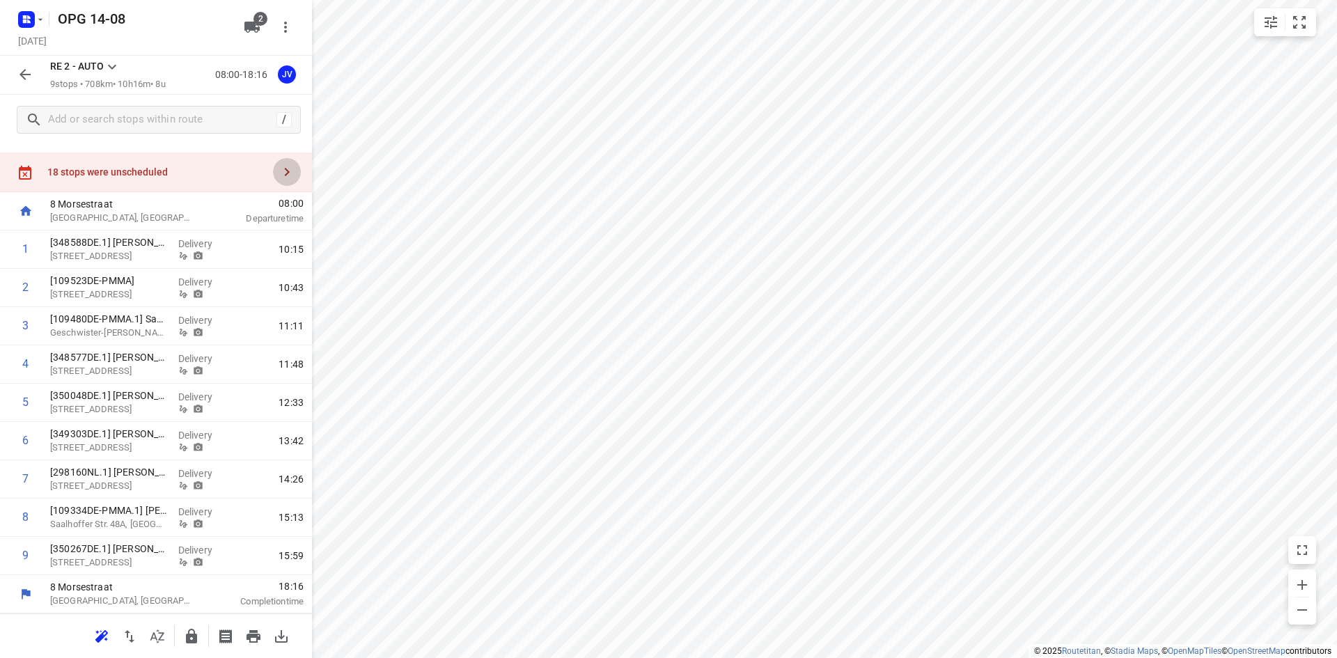
click at [280, 171] on icon "button" at bounding box center [286, 172] width 17 height 17
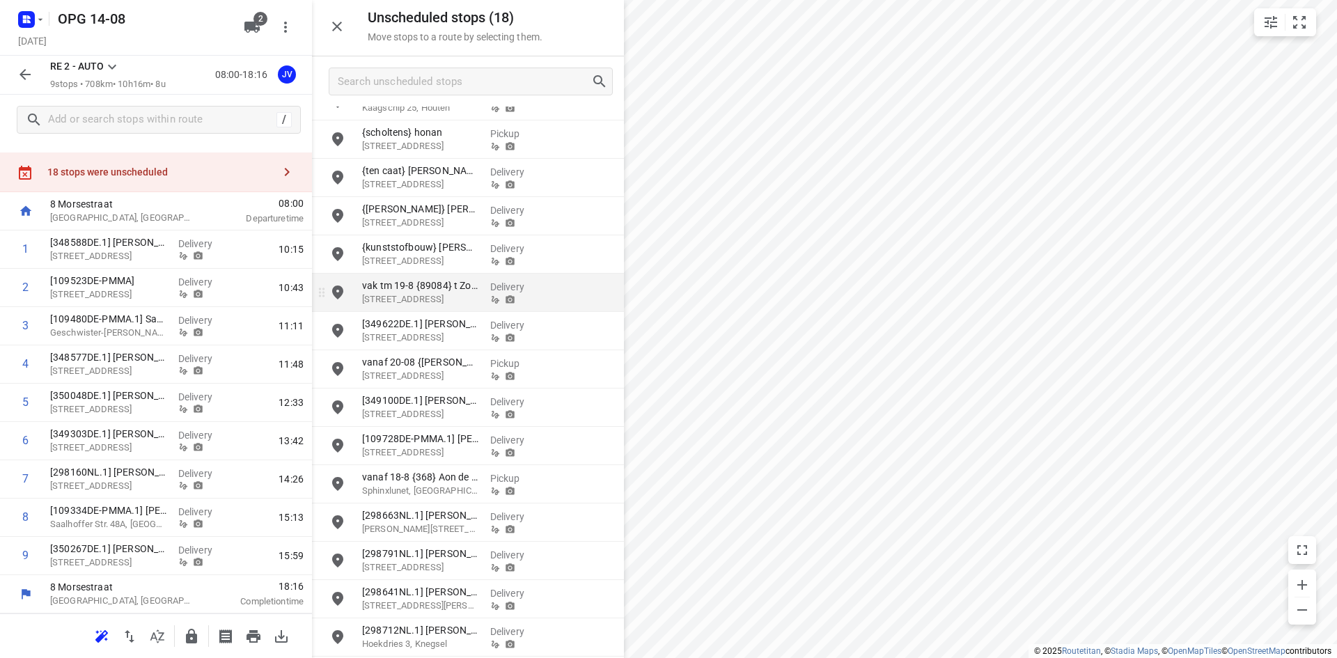
scroll to position [141, 0]
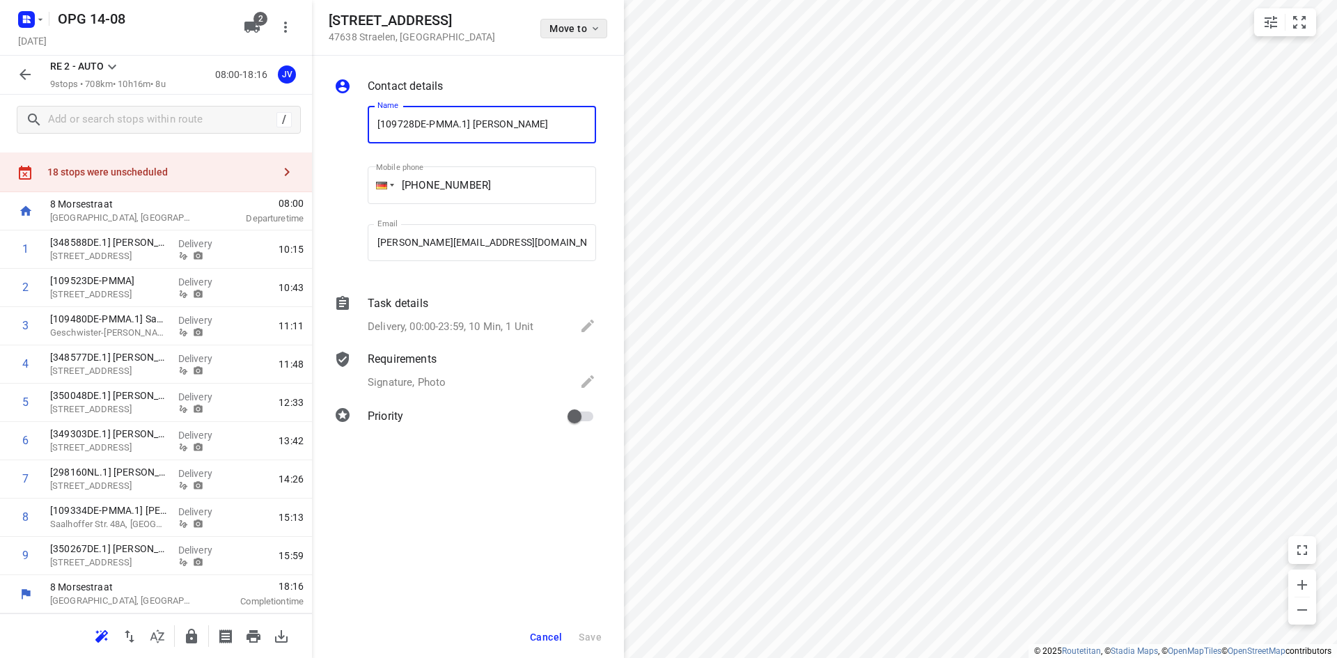
click at [598, 33] on icon "button" at bounding box center [595, 28] width 11 height 11
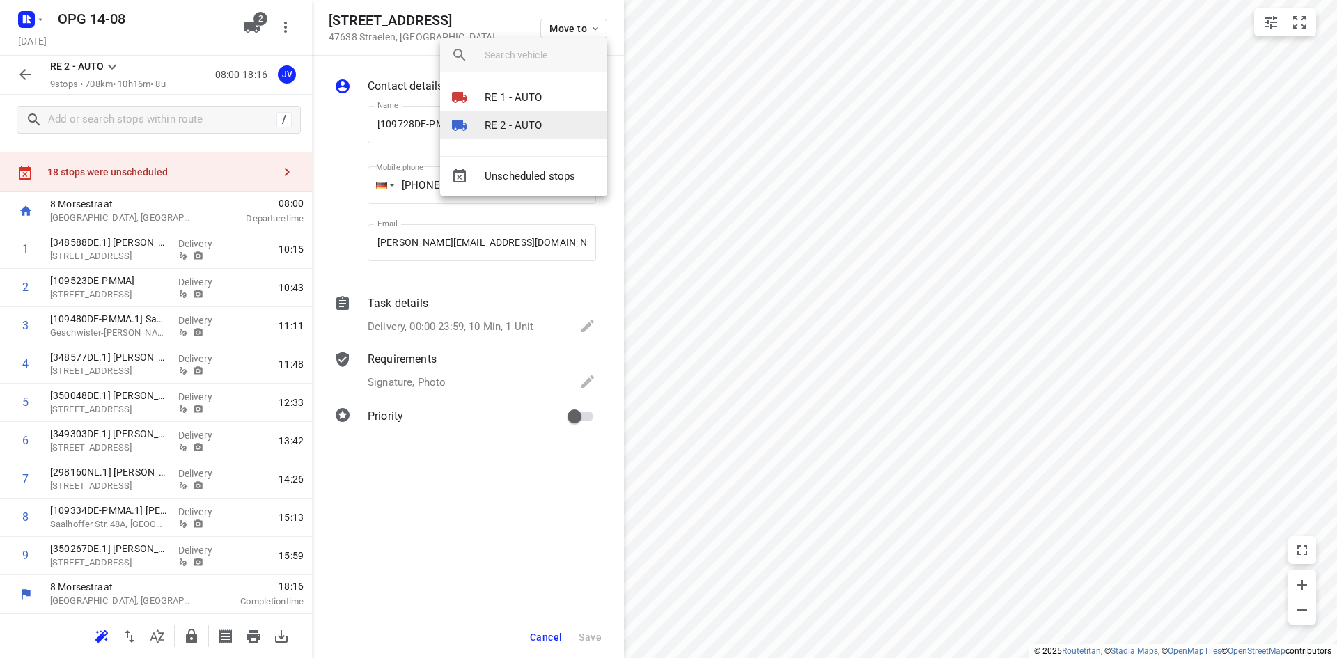
click at [535, 121] on p "RE 2 - AUTO" at bounding box center [513, 126] width 58 height 16
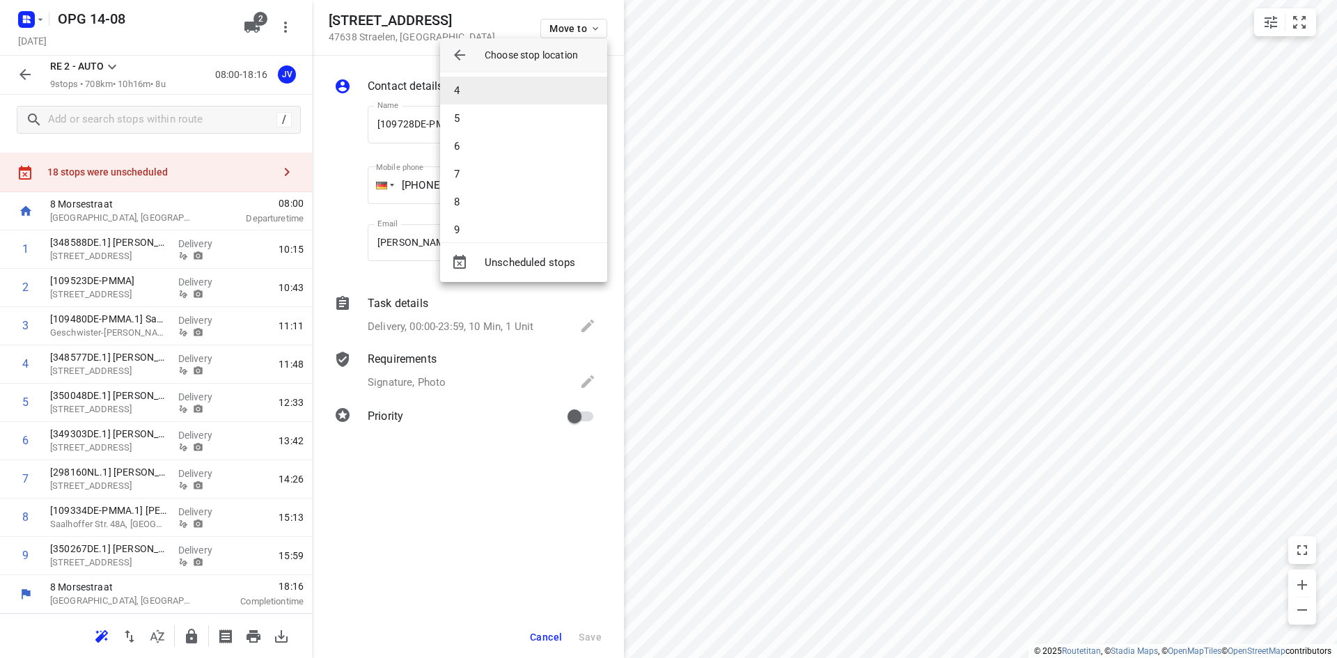
scroll to position [28, 0]
click at [517, 231] on li "7" at bounding box center [523, 231] width 167 height 28
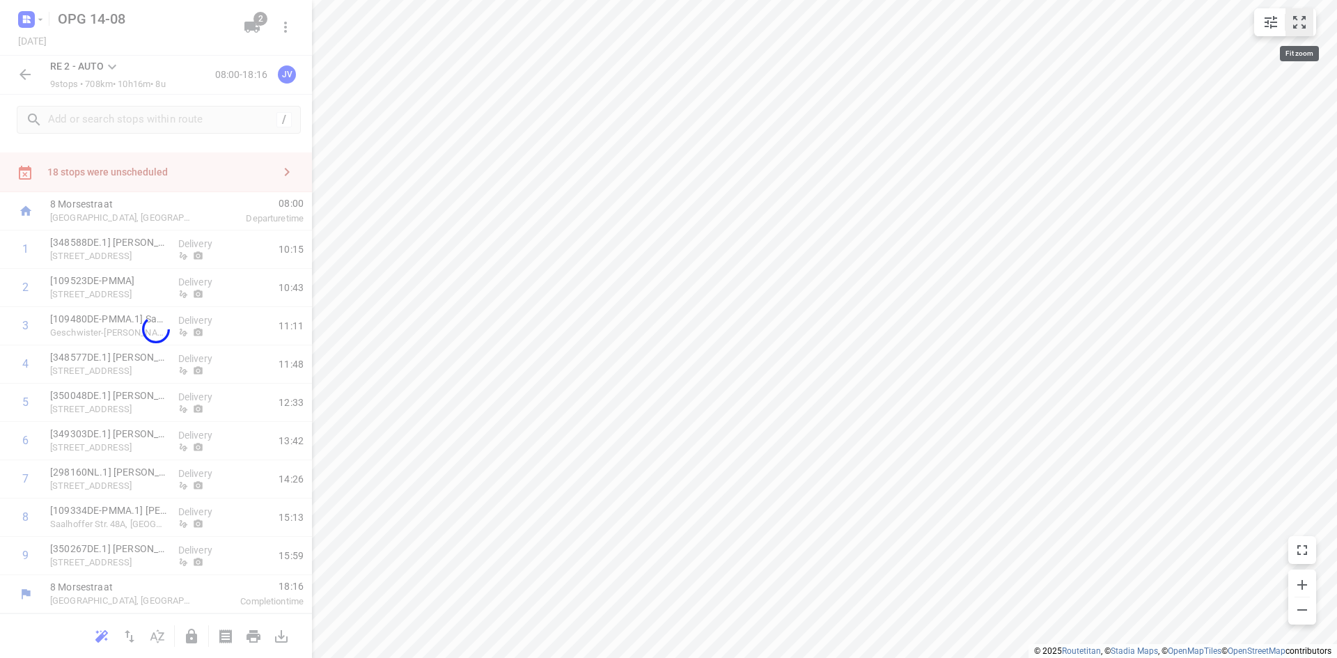
click at [1298, 20] on icon "small contained button group" at bounding box center [1299, 22] width 17 height 17
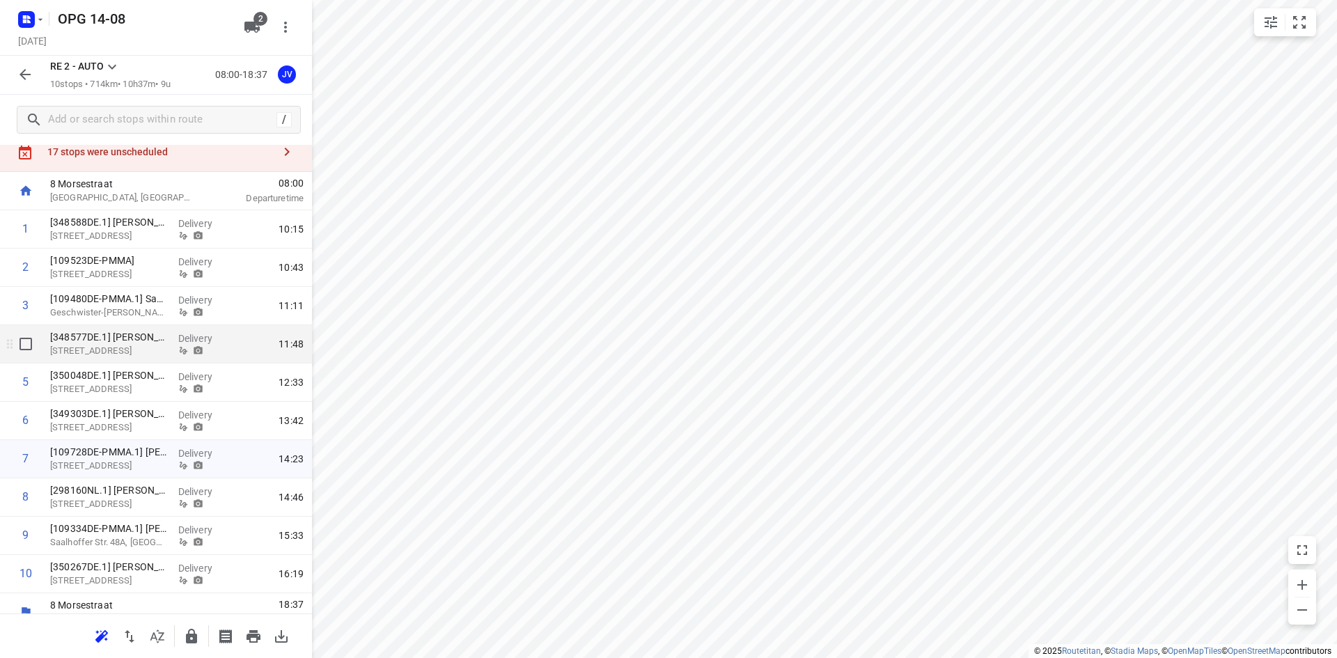
scroll to position [62, 0]
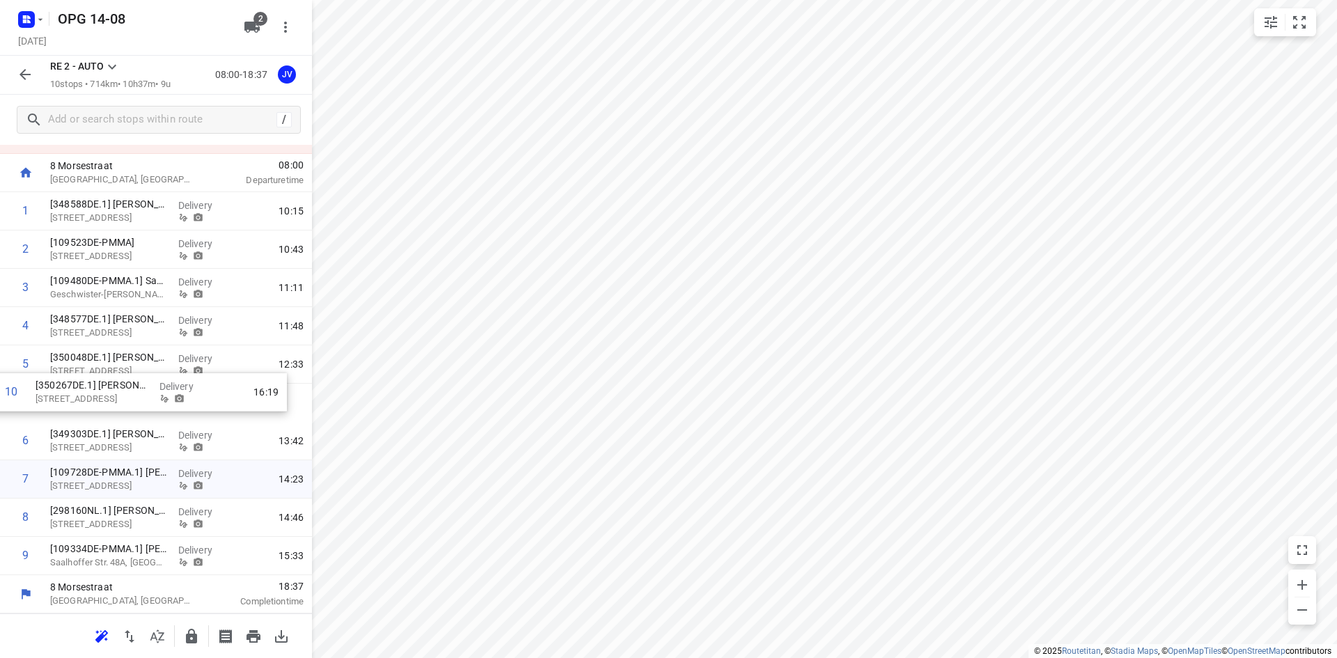
drag, startPoint x: 112, startPoint y: 561, endPoint x: 100, endPoint y: 394, distance: 167.5
click at [100, 394] on div "1 [348588DE.1] [PERSON_NAME][GEOGRAPHIC_DATA][STREET_ADDRESS]-erkenschwick Deli…" at bounding box center [156, 383] width 312 height 383
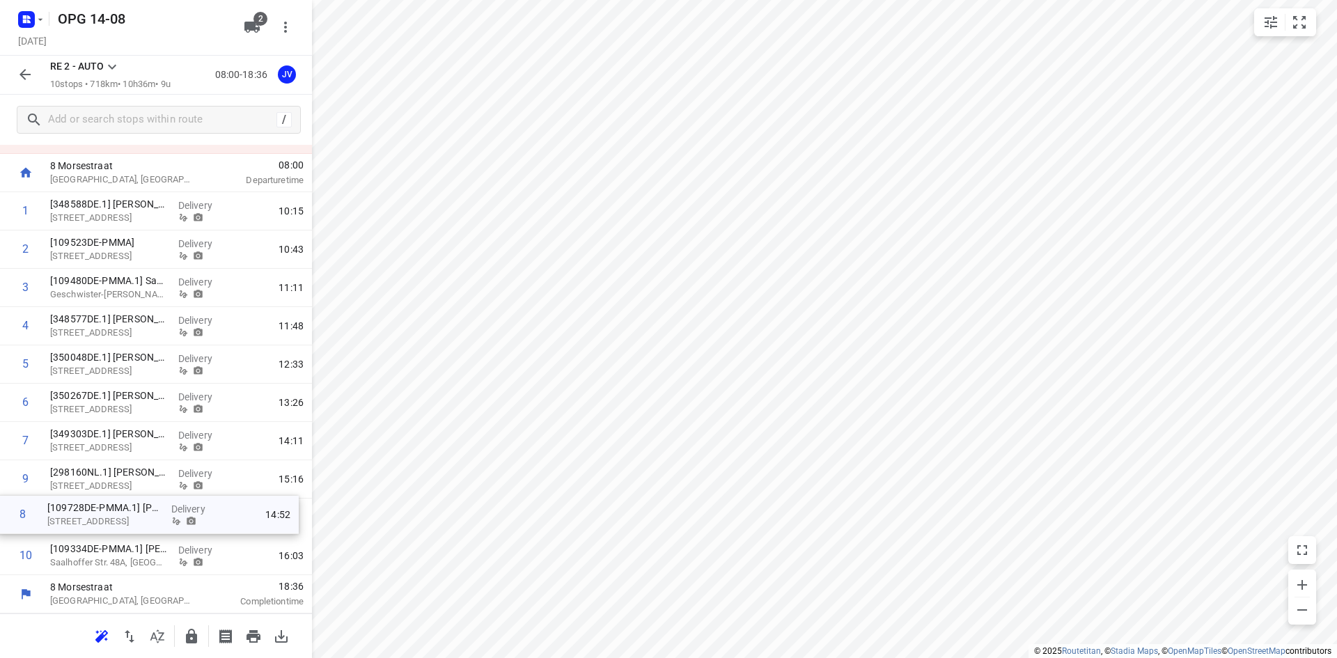
drag, startPoint x: 89, startPoint y: 475, endPoint x: 87, endPoint y: 514, distance: 39.7
click at [87, 514] on div "1 [348588DE.1] [PERSON_NAME][GEOGRAPHIC_DATA][STREET_ADDRESS]-erkenschwick Deli…" at bounding box center [156, 383] width 312 height 383
drag, startPoint x: 78, startPoint y: 549, endPoint x: 81, endPoint y: 460, distance: 88.5
click at [81, 460] on div "1 [348588DE.1] [PERSON_NAME][GEOGRAPHIC_DATA][STREET_ADDRESS]-erkenschwick Deli…" at bounding box center [156, 383] width 312 height 383
drag, startPoint x: 77, startPoint y: 478, endPoint x: 81, endPoint y: 546, distance: 68.3
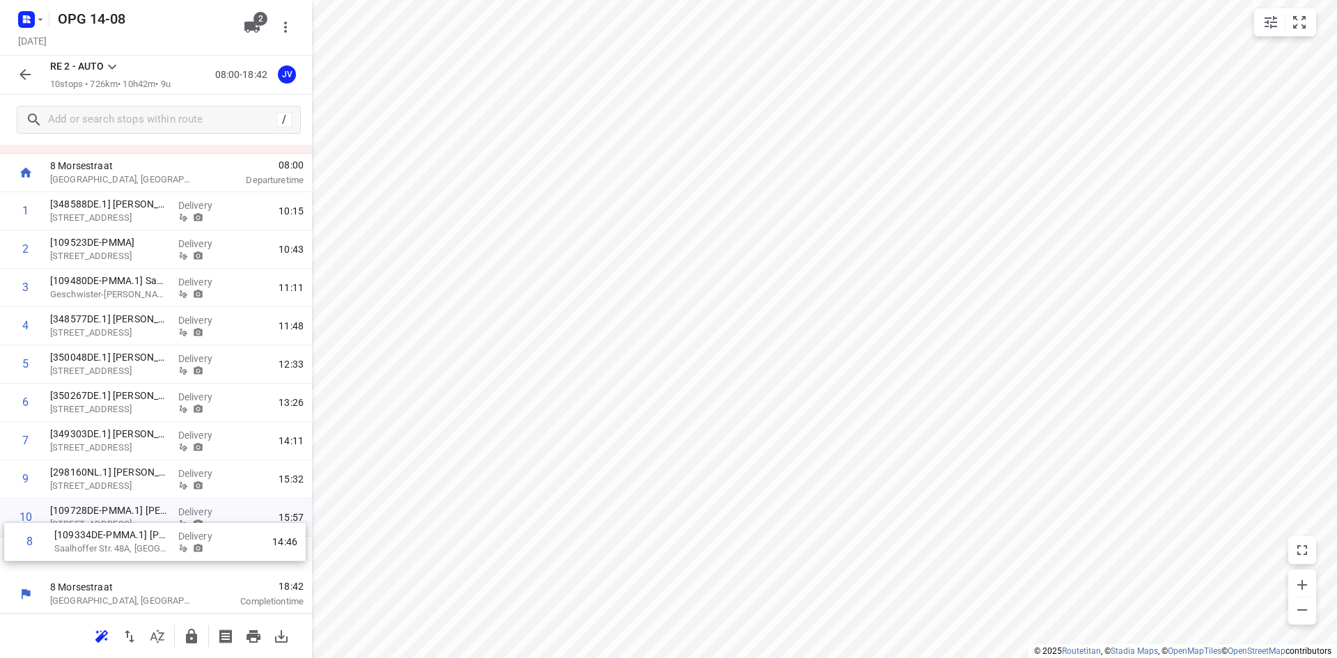
click at [81, 546] on div "1 [348588DE.1] [PERSON_NAME][GEOGRAPHIC_DATA][STREET_ADDRESS]-erkenschwick Deli…" at bounding box center [156, 383] width 312 height 383
click at [251, 633] on icon "button" at bounding box center [253, 636] width 14 height 13
click at [23, 70] on icon "button" at bounding box center [25, 74] width 17 height 17
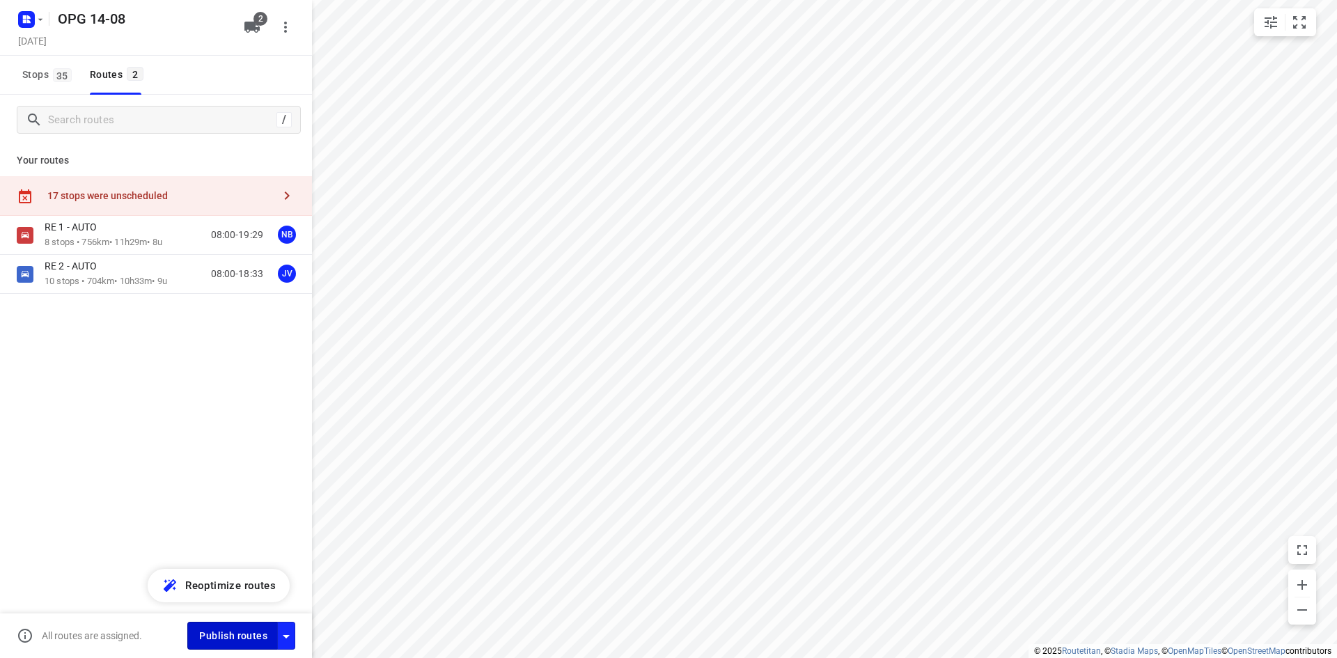
click at [233, 638] on span "Publish routes" at bounding box center [233, 635] width 68 height 17
click at [180, 439] on div "/ Your routes 17 stops were unscheduled RE 1 - AUTO 8 stops • 756km • 11h29m • …" at bounding box center [156, 396] width 312 height 602
